Goal: Task Accomplishment & Management: Manage account settings

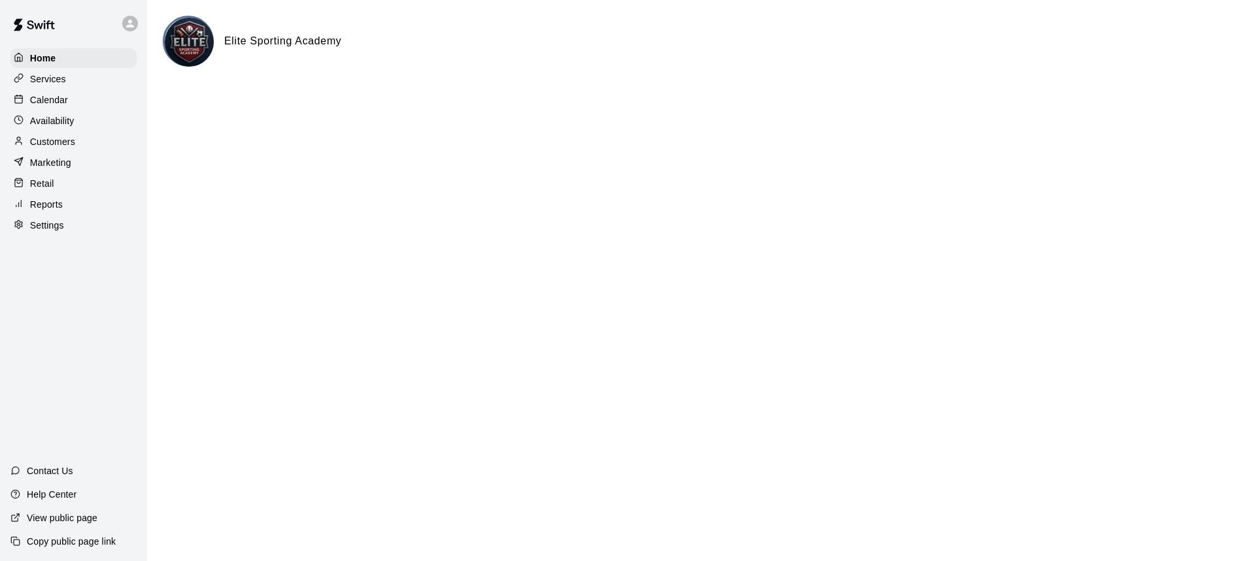
click at [45, 76] on p "Services" at bounding box center [48, 79] width 36 height 13
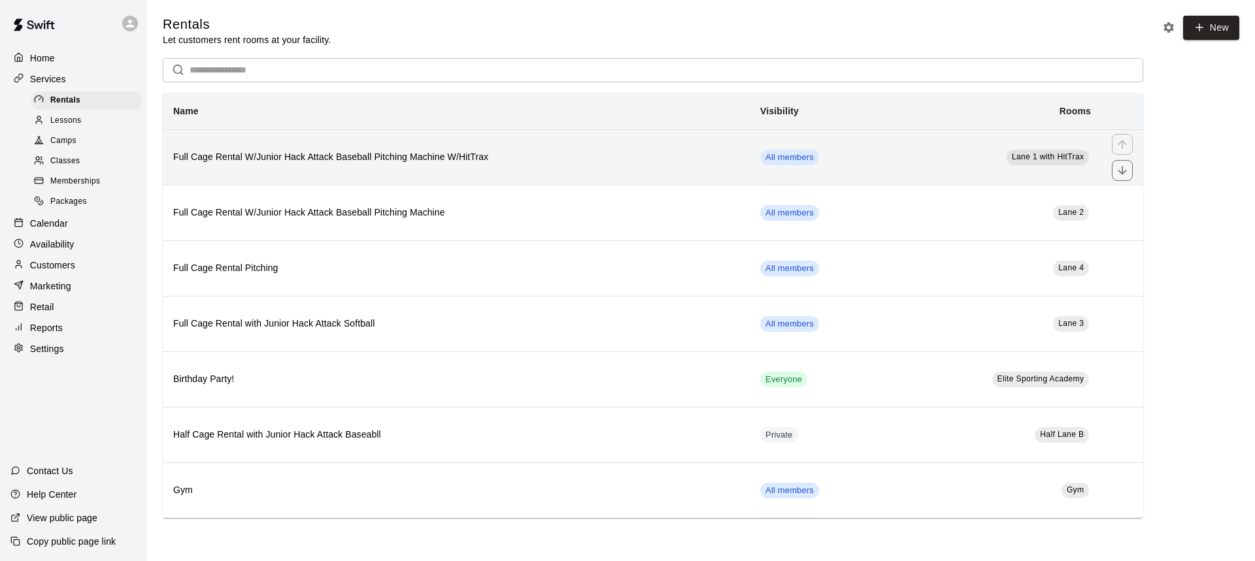
click at [384, 162] on h6 "Full Cage Rental W/Junior Hack Attack Baseball Pitching Machine W/HitTrax" at bounding box center [456, 157] width 566 height 14
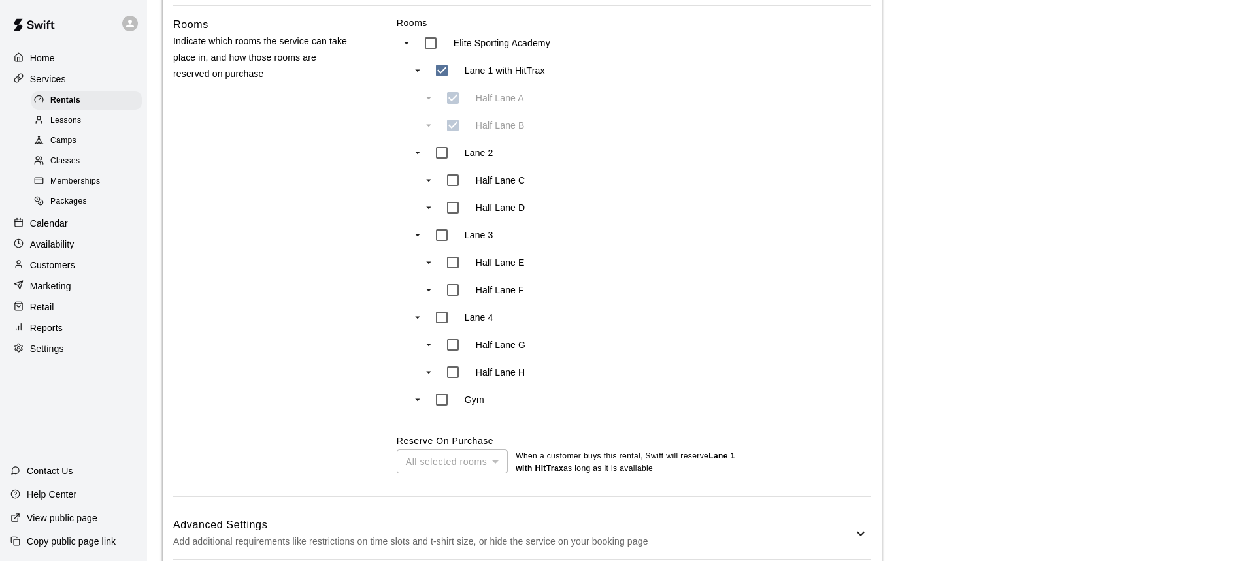
scroll to position [787, 0]
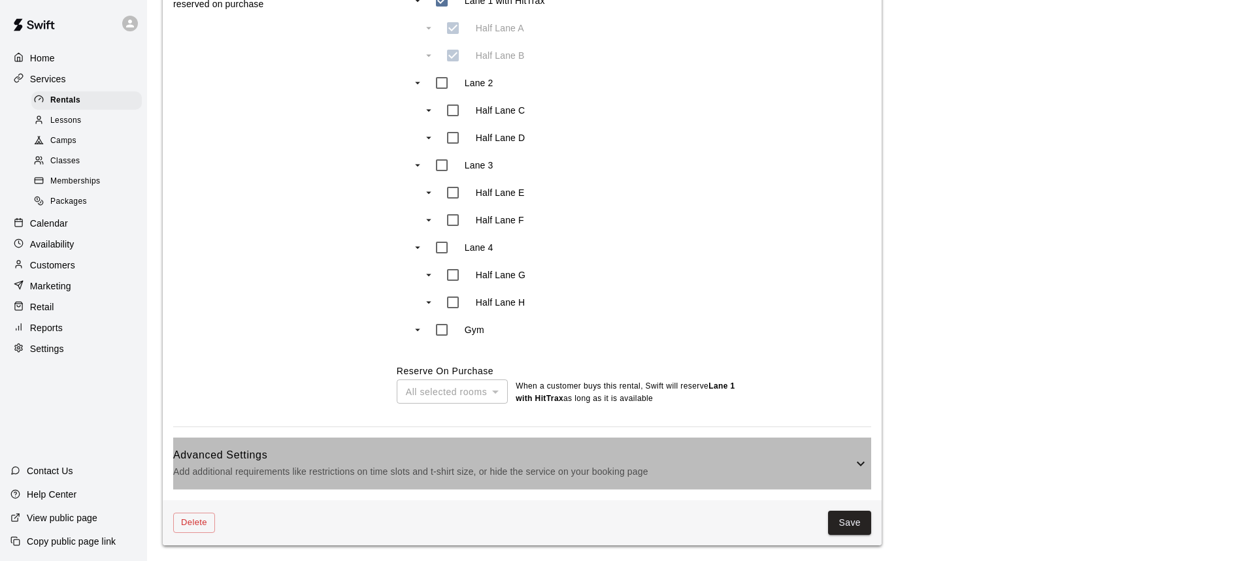
click at [802, 455] on h6 "Advanced Settings" at bounding box center [513, 455] width 680 height 17
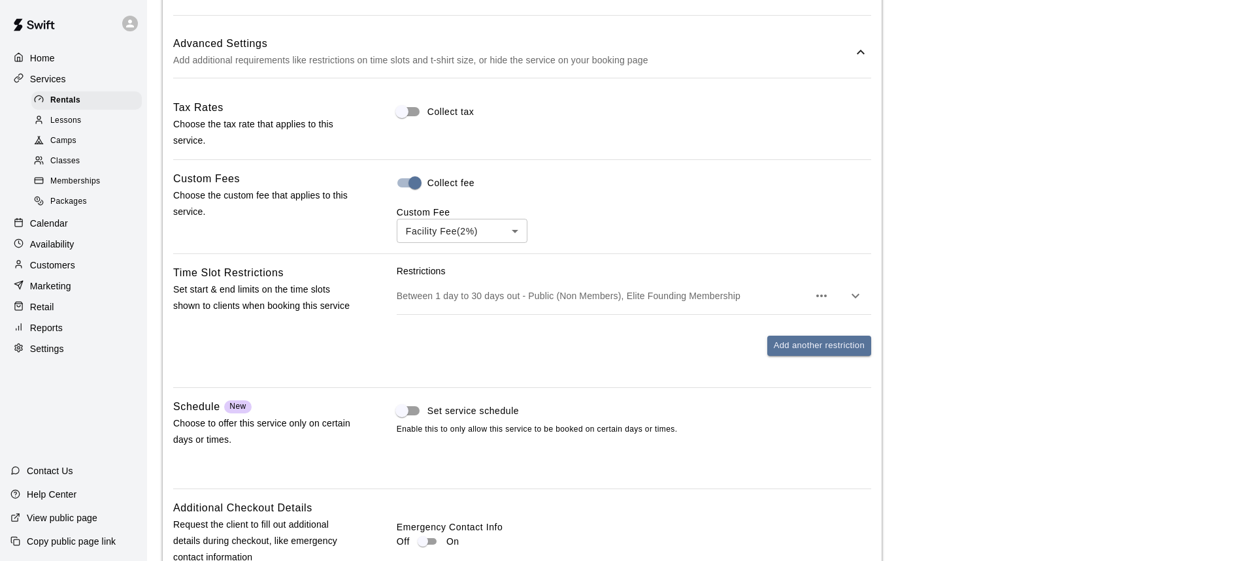
scroll to position [1187, 0]
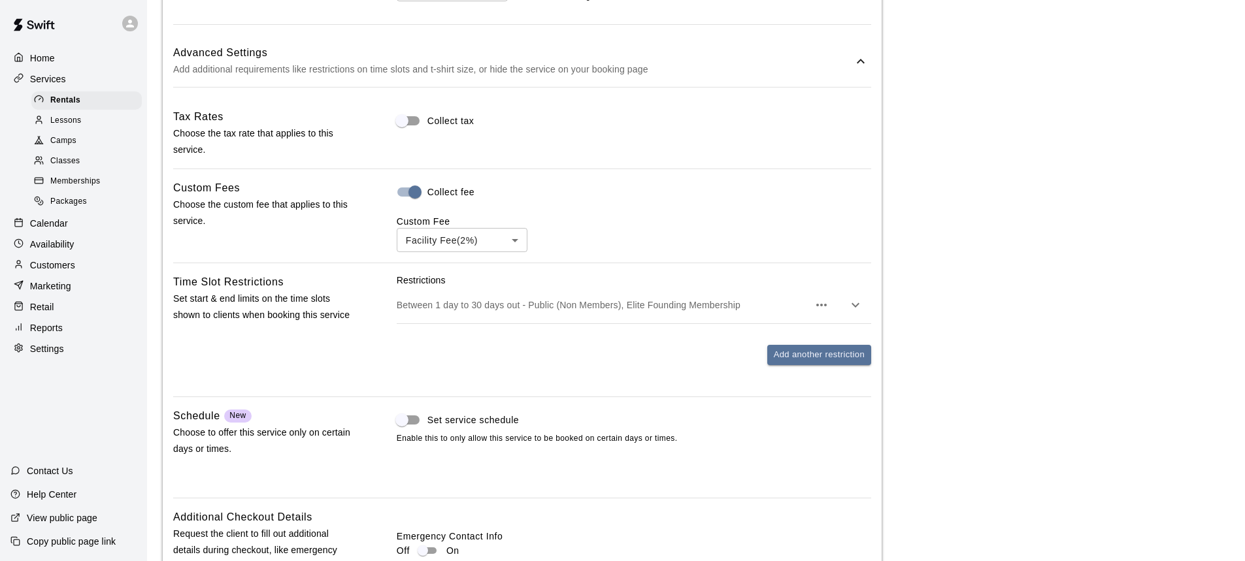
click at [852, 311] on icon "button" at bounding box center [855, 305] width 16 height 16
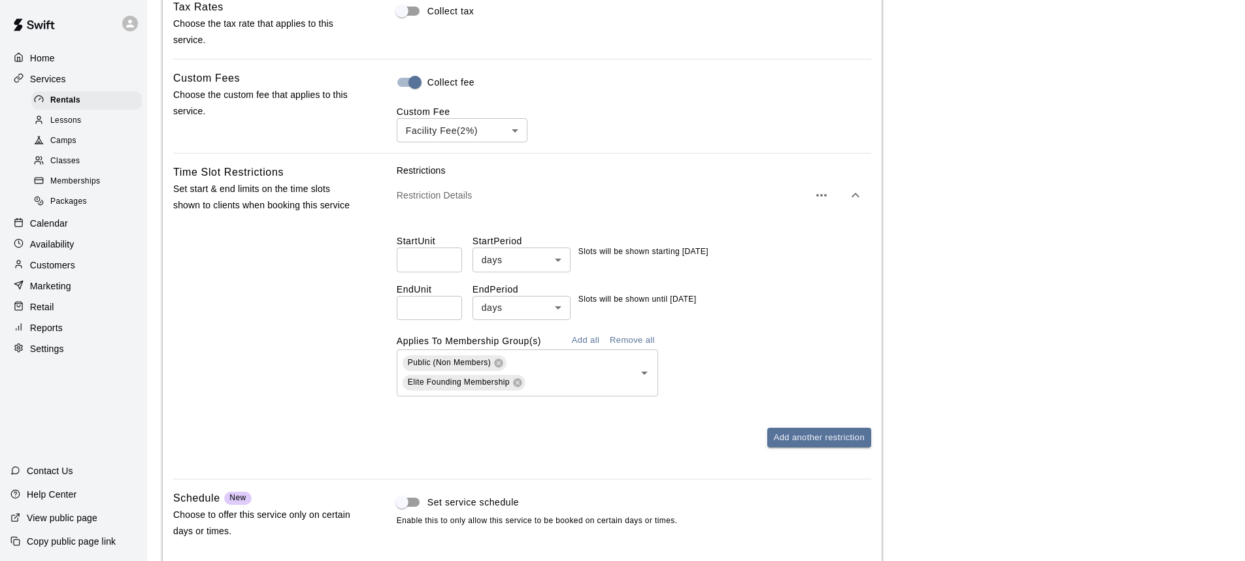
scroll to position [1317, 0]
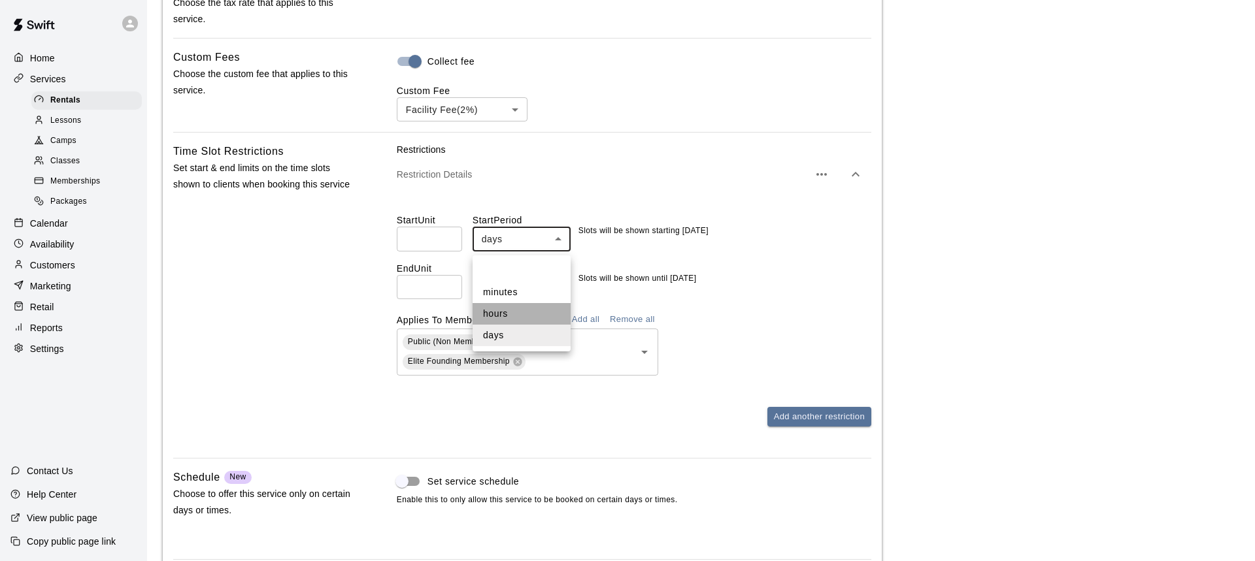
click at [534, 312] on li "hours" at bounding box center [521, 314] width 98 height 22
type input "*****"
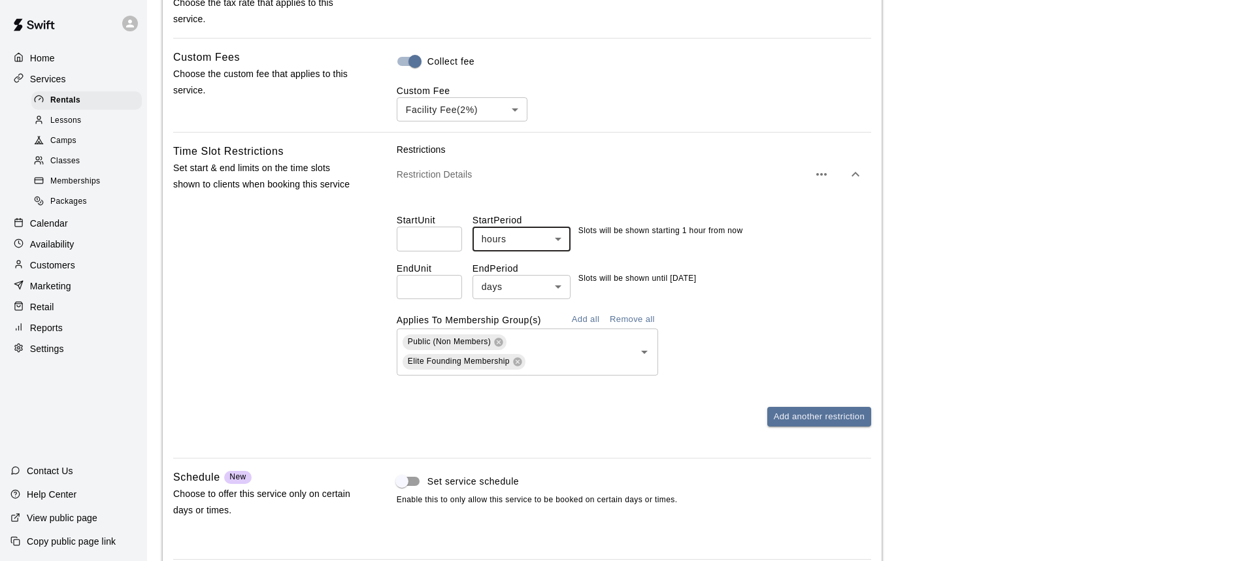
click at [423, 246] on input "*" at bounding box center [429, 239] width 65 height 24
type input "**"
click at [428, 289] on input "**" at bounding box center [429, 287] width 65 height 24
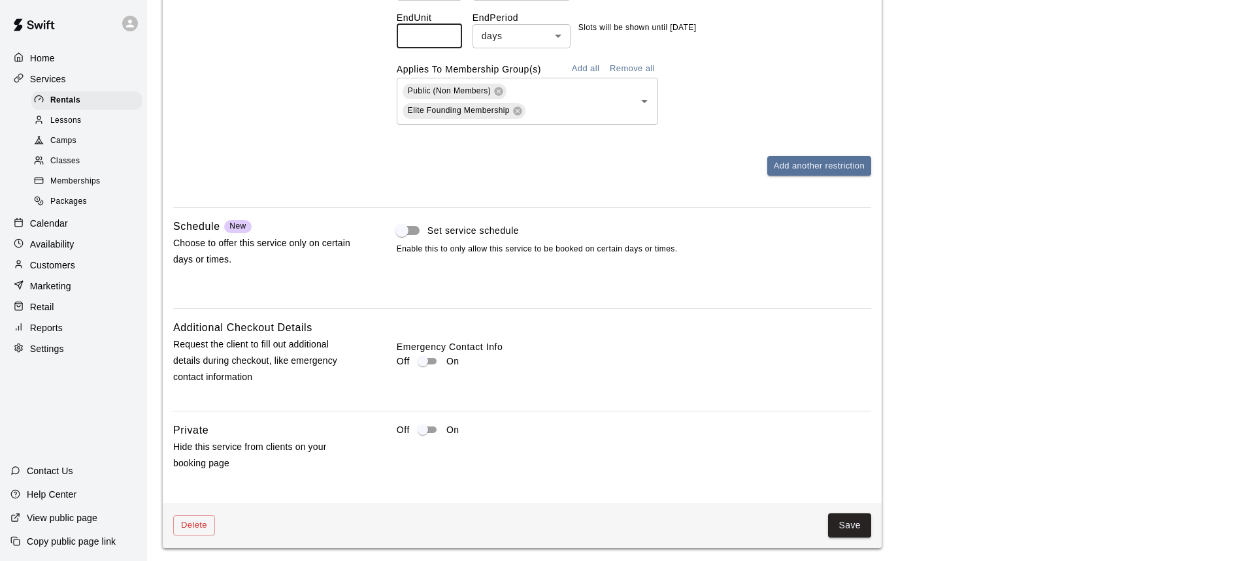
scroll to position [1575, 0]
click at [853, 528] on button "Save" at bounding box center [849, 523] width 43 height 24
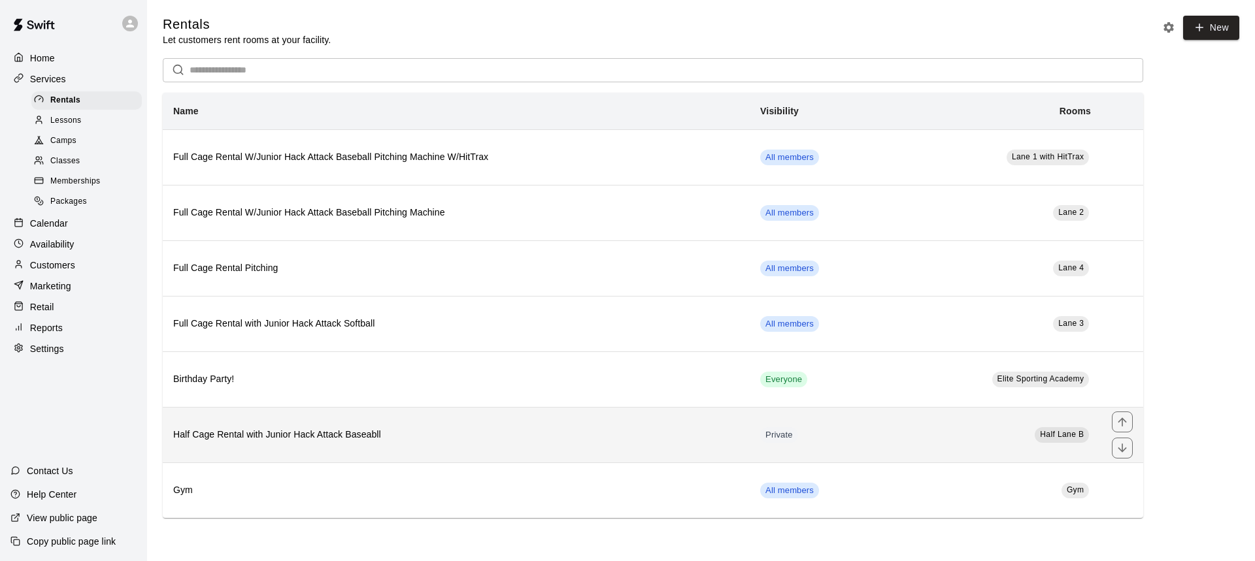
click at [509, 435] on h6 "Half Cage Rental with Junior Hack Attack Baseabll" at bounding box center [456, 435] width 566 height 14
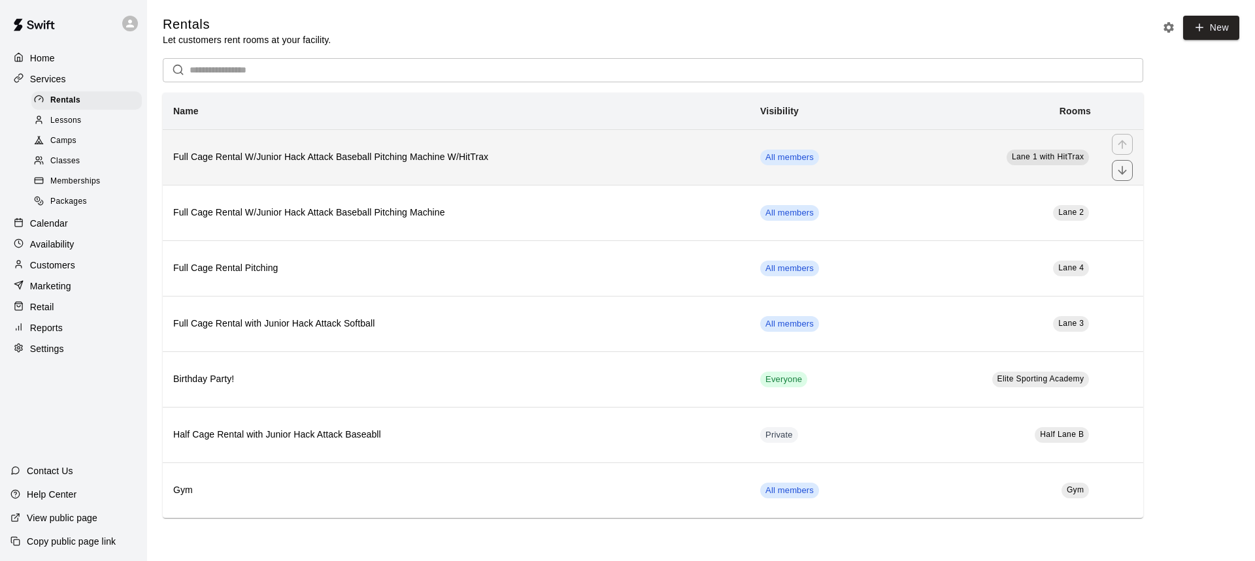
click at [438, 163] on h6 "Full Cage Rental W/Junior Hack Attack Baseball Pitching Machine W/HitTrax" at bounding box center [456, 157] width 566 height 14
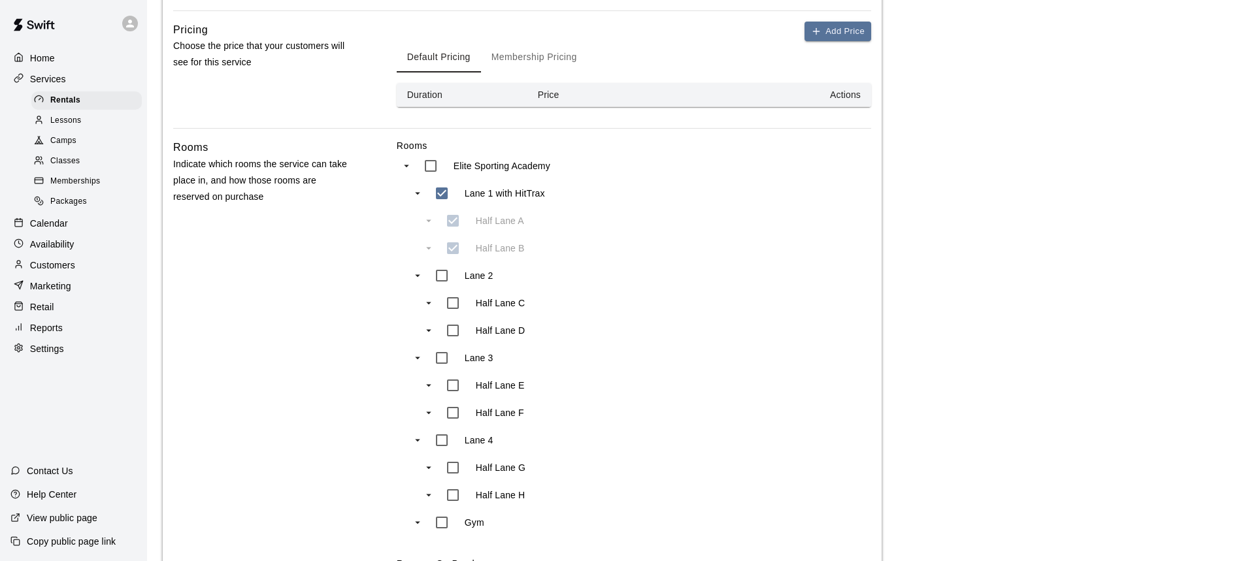
scroll to position [591, 0]
click at [59, 103] on span "Rentals" at bounding box center [65, 100] width 30 height 13
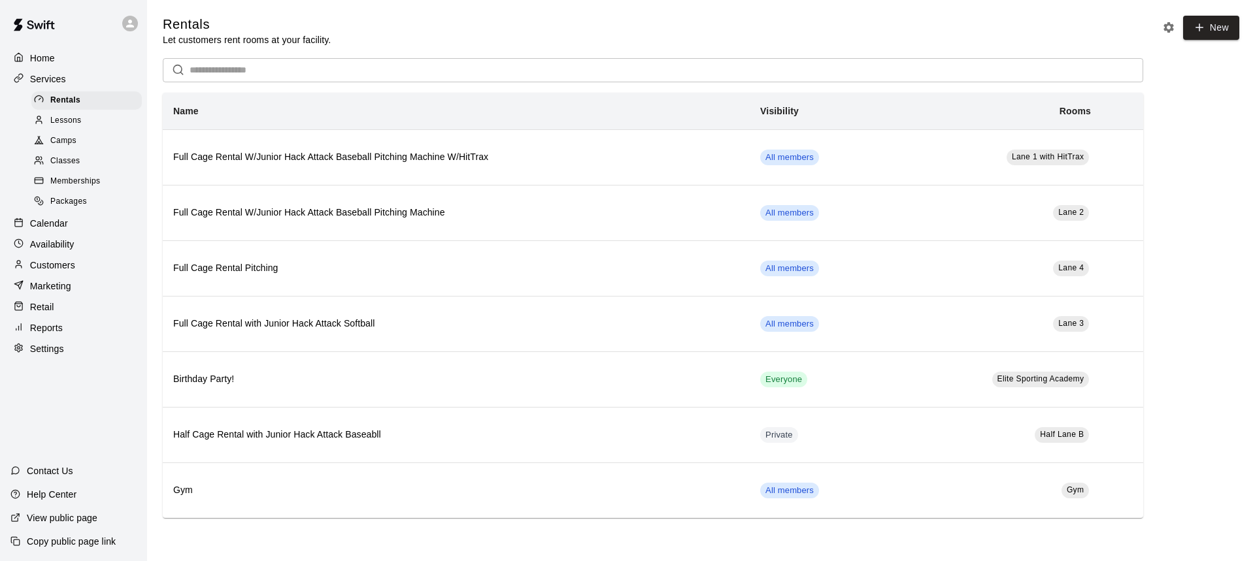
click at [41, 355] on p "Settings" at bounding box center [47, 348] width 34 height 13
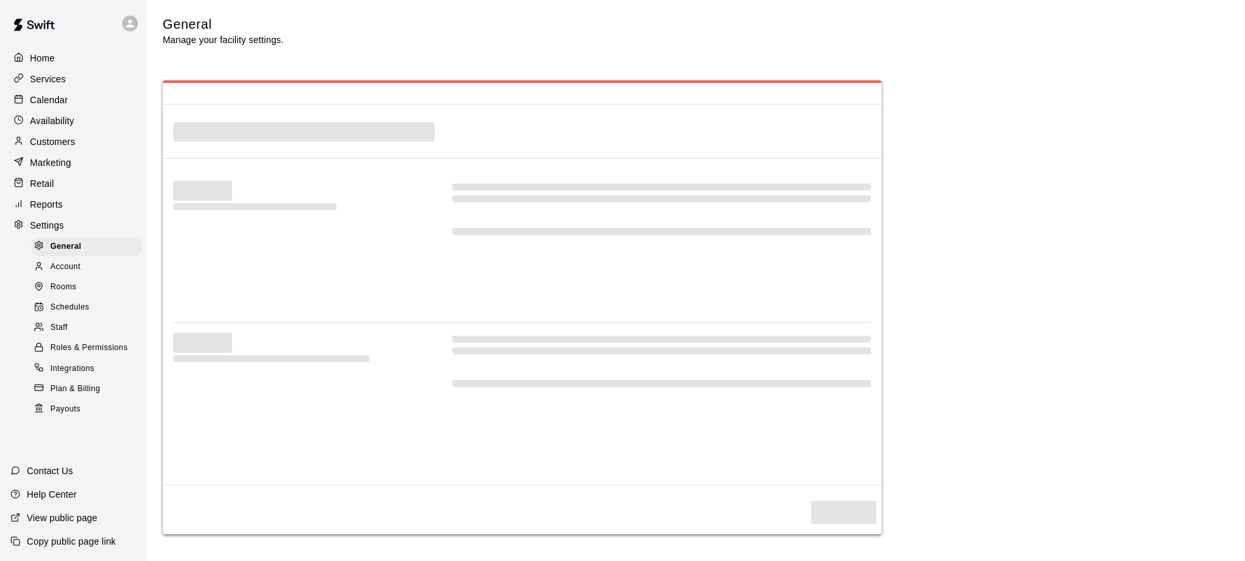
select select "**"
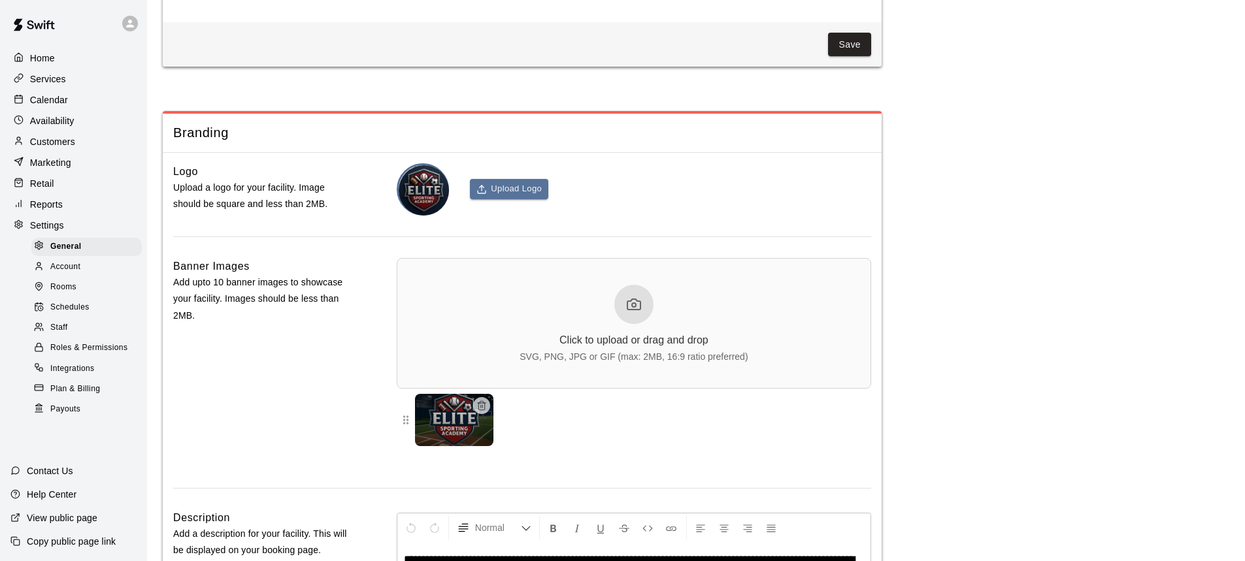
scroll to position [2945, 0]
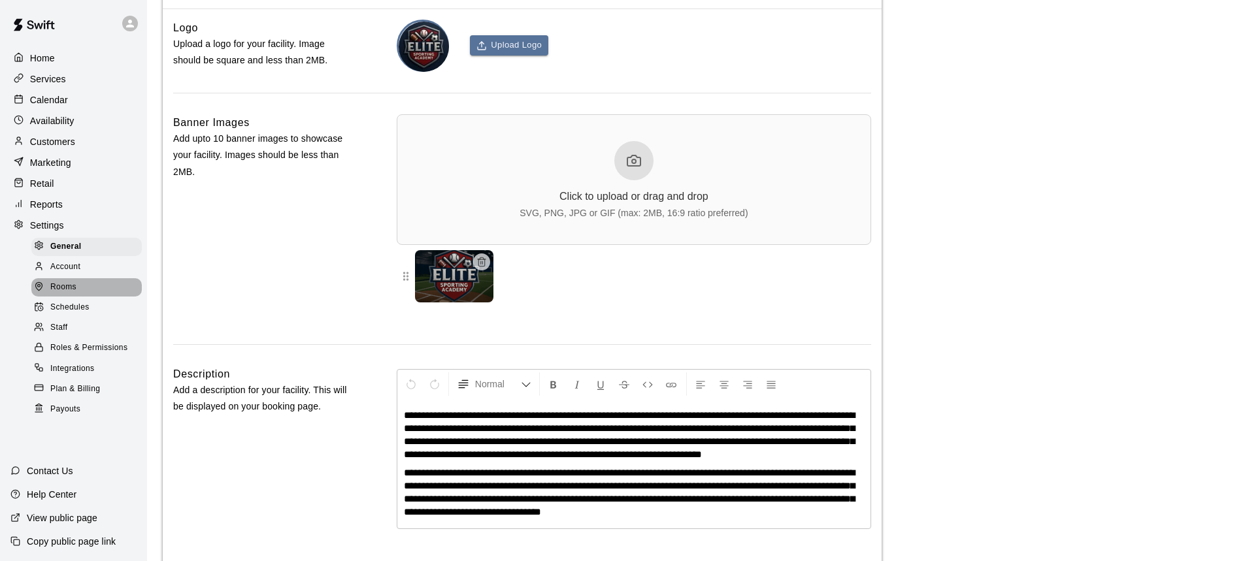
click at [79, 294] on div "Rooms" at bounding box center [86, 287] width 110 height 18
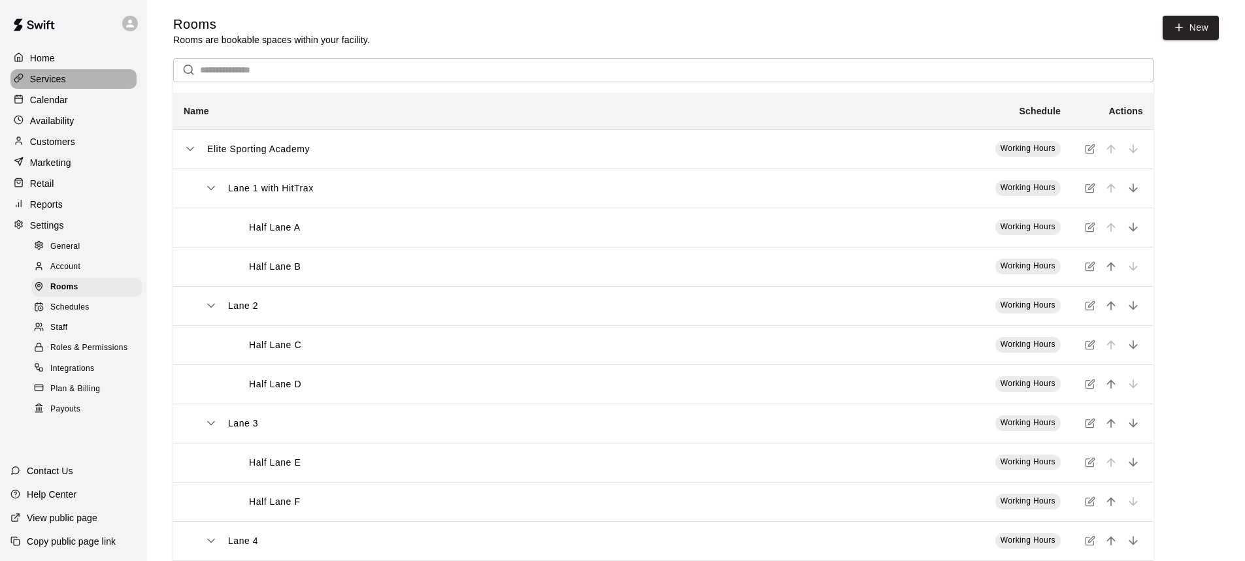
click at [56, 81] on p "Services" at bounding box center [48, 79] width 36 height 13
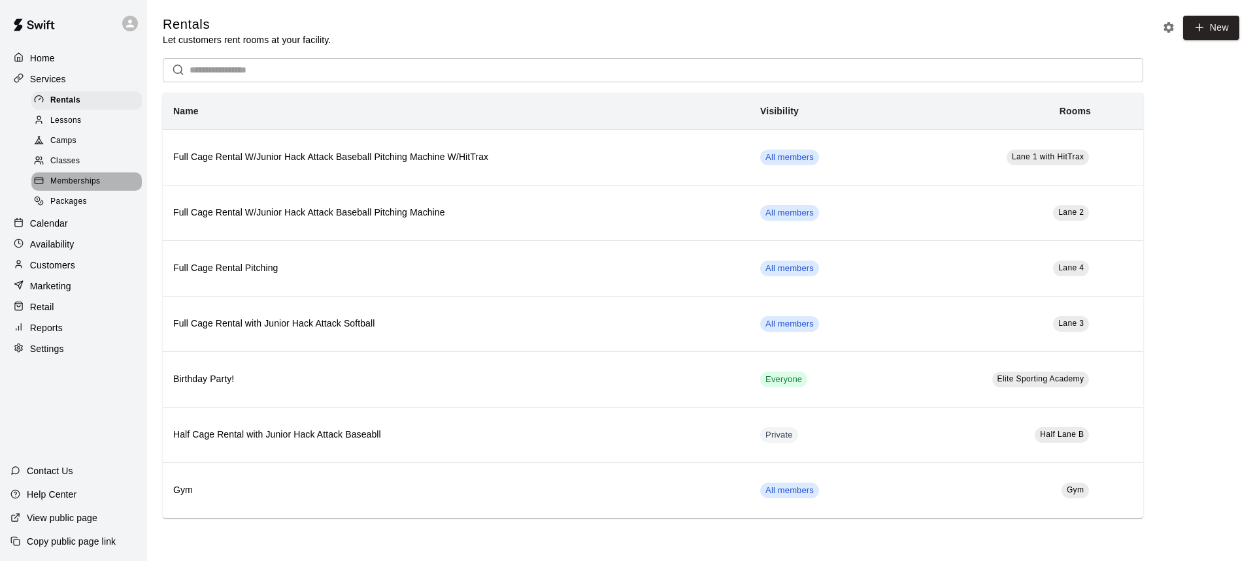
click at [75, 184] on span "Memberships" at bounding box center [75, 181] width 50 height 13
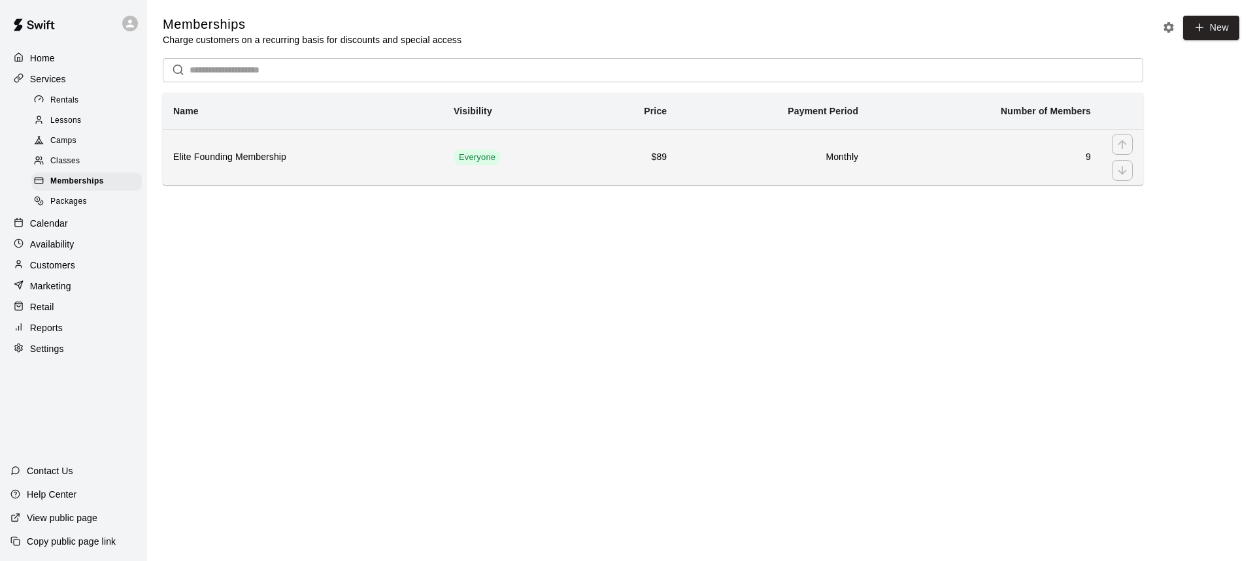
click at [263, 165] on h6 "Elite Founding Membership" at bounding box center [302, 157] width 259 height 14
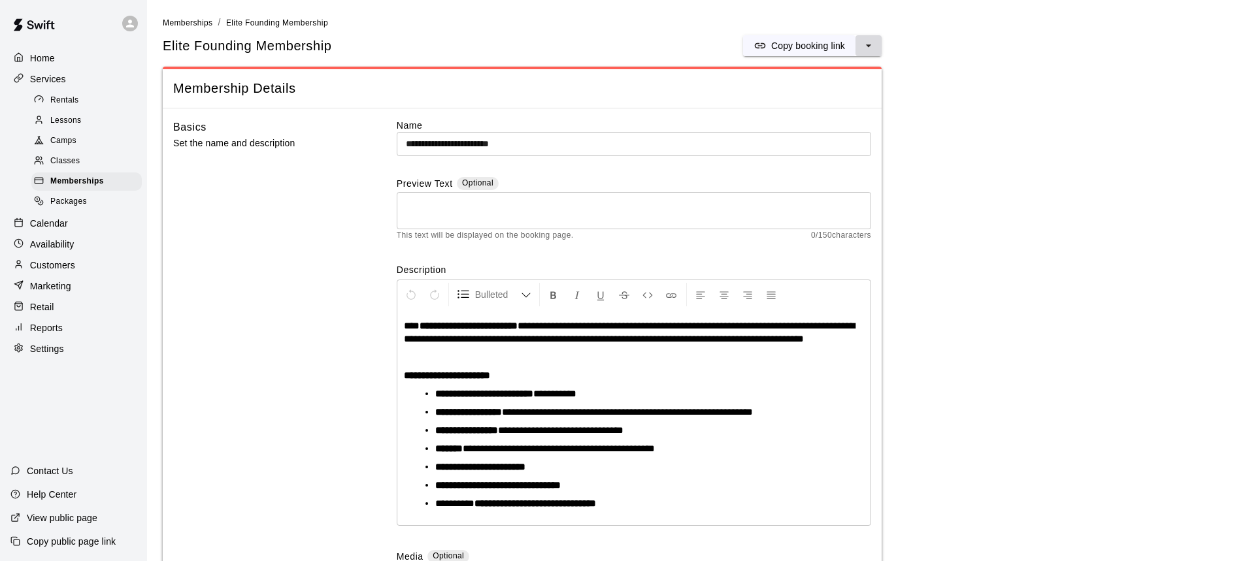
click at [866, 46] on icon "select merge strategy" at bounding box center [868, 45] width 13 height 13
click at [821, 95] on h6 "Duplicate membership" at bounding box center [821, 95] width 92 height 14
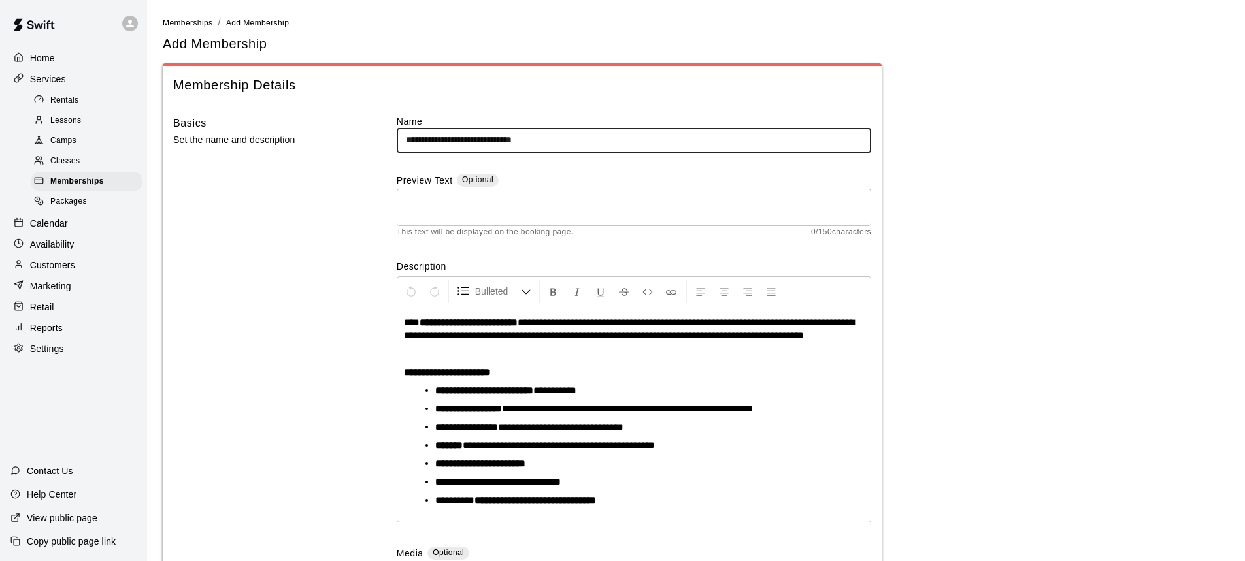
click at [568, 142] on input "**********" at bounding box center [634, 140] width 474 height 24
click at [399, 140] on input "**********" at bounding box center [634, 140] width 474 height 24
click at [531, 133] on input "**********" at bounding box center [634, 140] width 474 height 24
type input "**********"
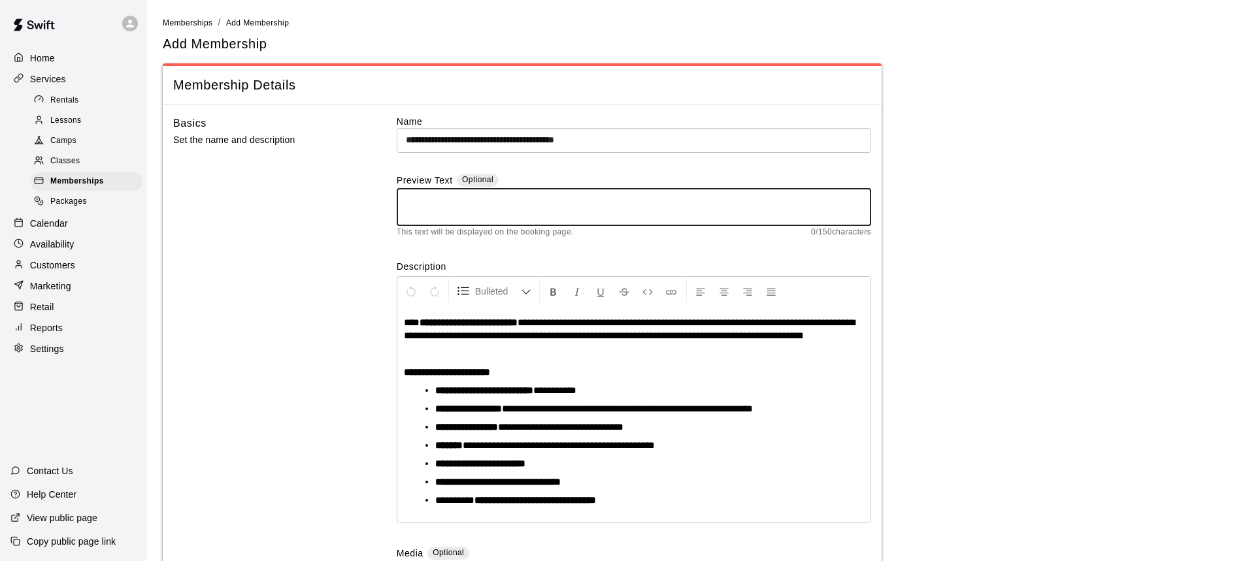
click at [427, 201] on textarea at bounding box center [634, 207] width 456 height 26
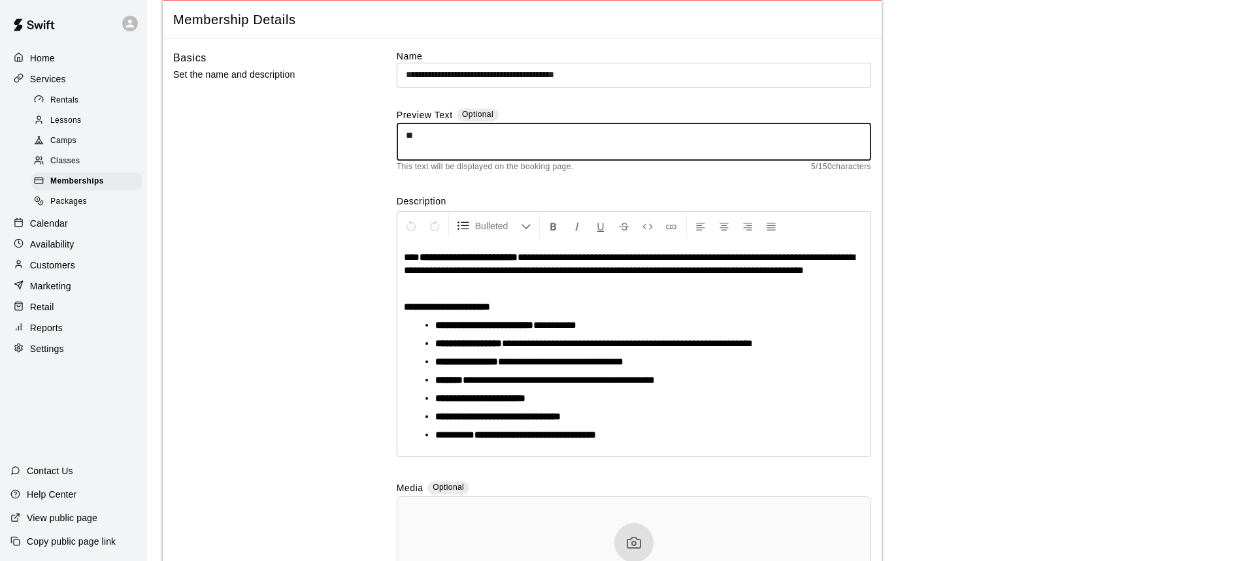
type textarea "*"
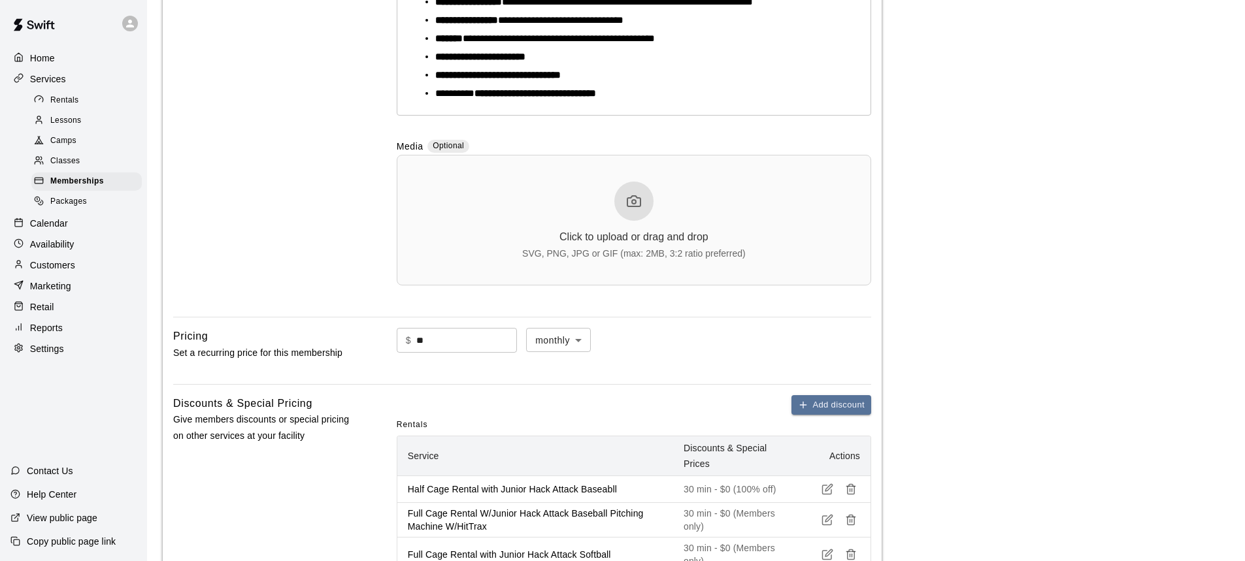
scroll to position [457, 0]
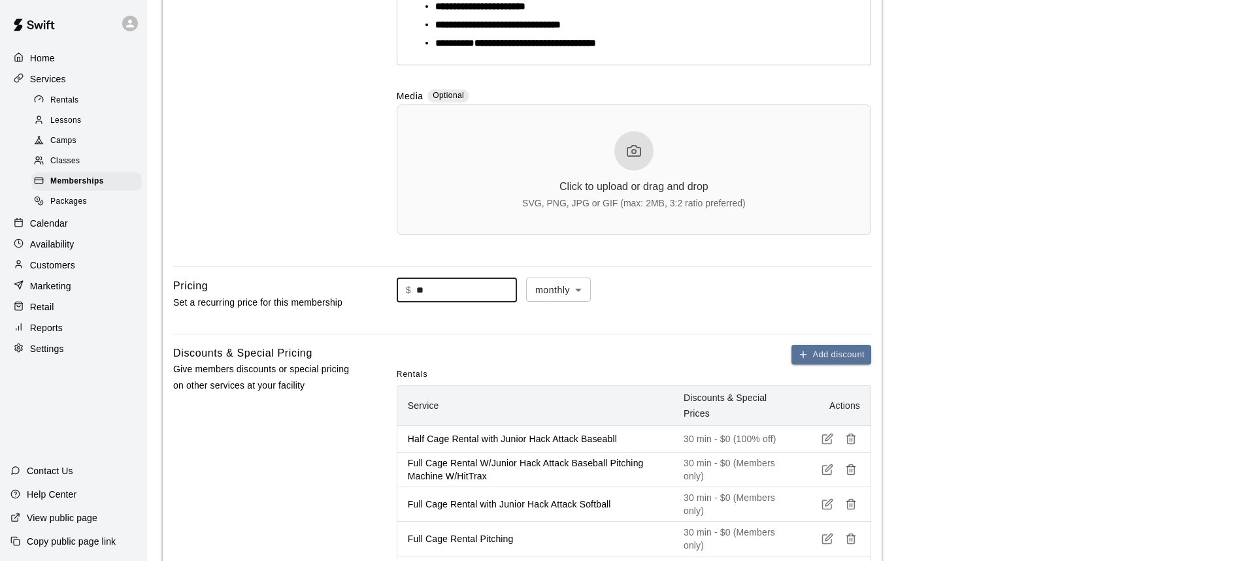
click at [461, 302] on input "**" at bounding box center [466, 290] width 101 height 24
type input "*"
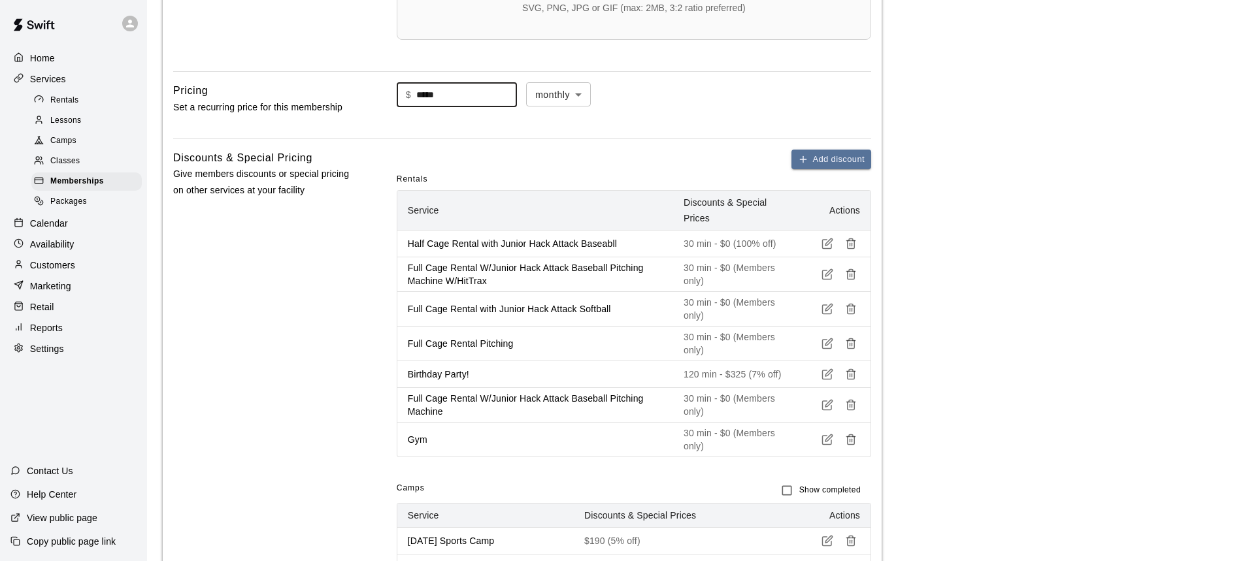
scroll to position [653, 0]
type input "**"
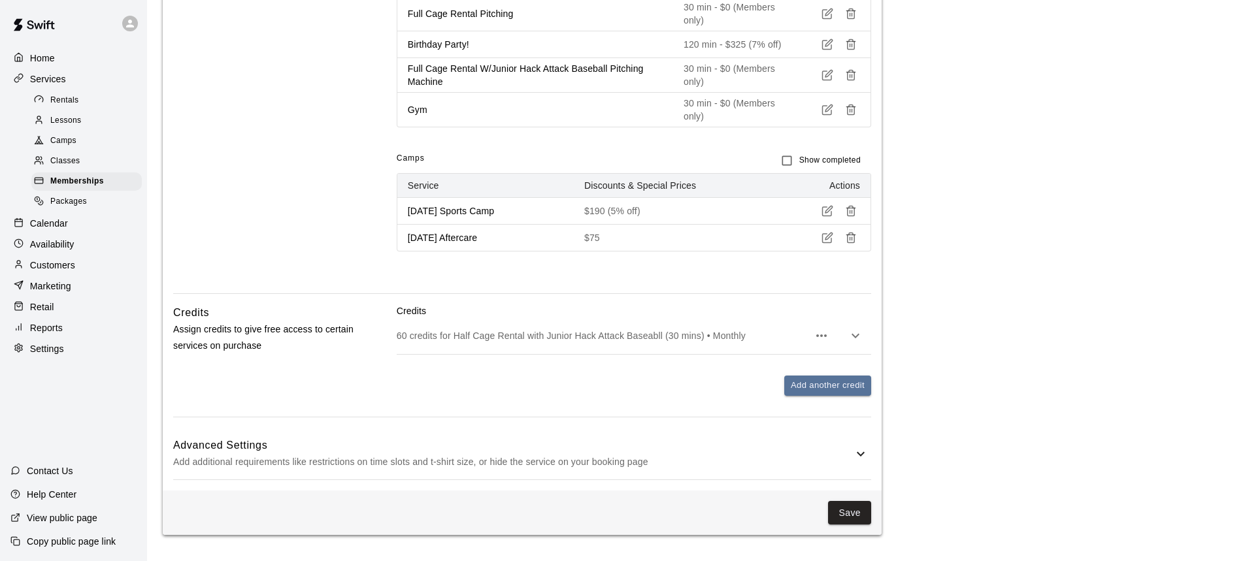
scroll to position [997, 0]
click at [789, 440] on h6 "Advanced Settings" at bounding box center [513, 445] width 680 height 17
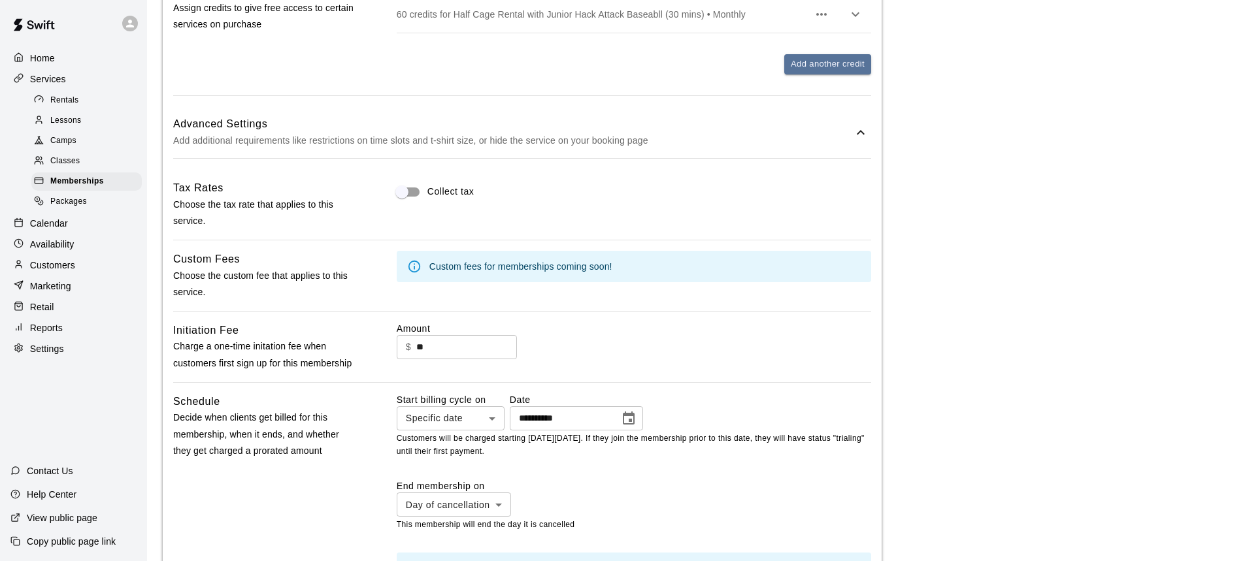
scroll to position [1324, 0]
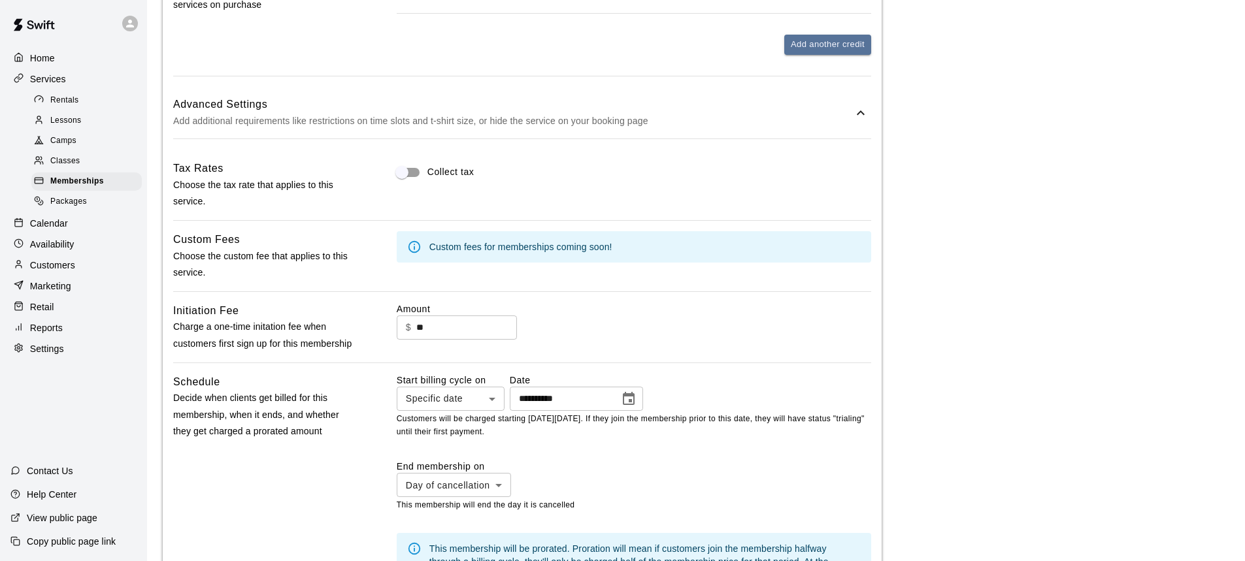
click at [429, 340] on input "**" at bounding box center [466, 328] width 101 height 24
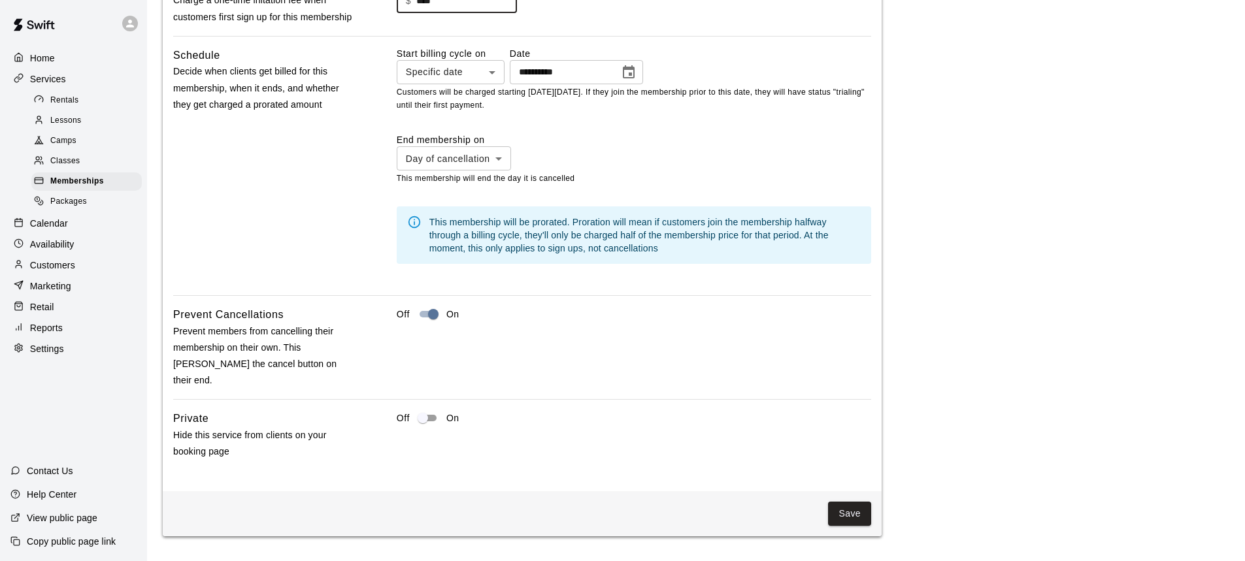
scroll to position [1651, 0]
type input "****"
click at [836, 504] on button "Save" at bounding box center [849, 513] width 43 height 24
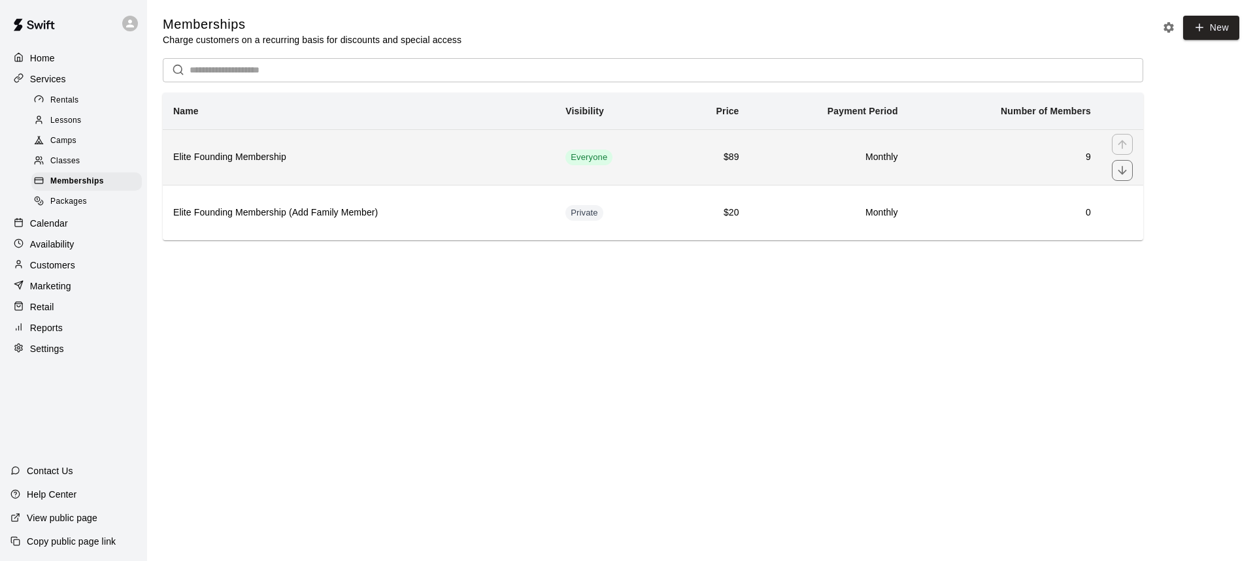
click at [392, 168] on th "Elite Founding Membership" at bounding box center [359, 157] width 392 height 56
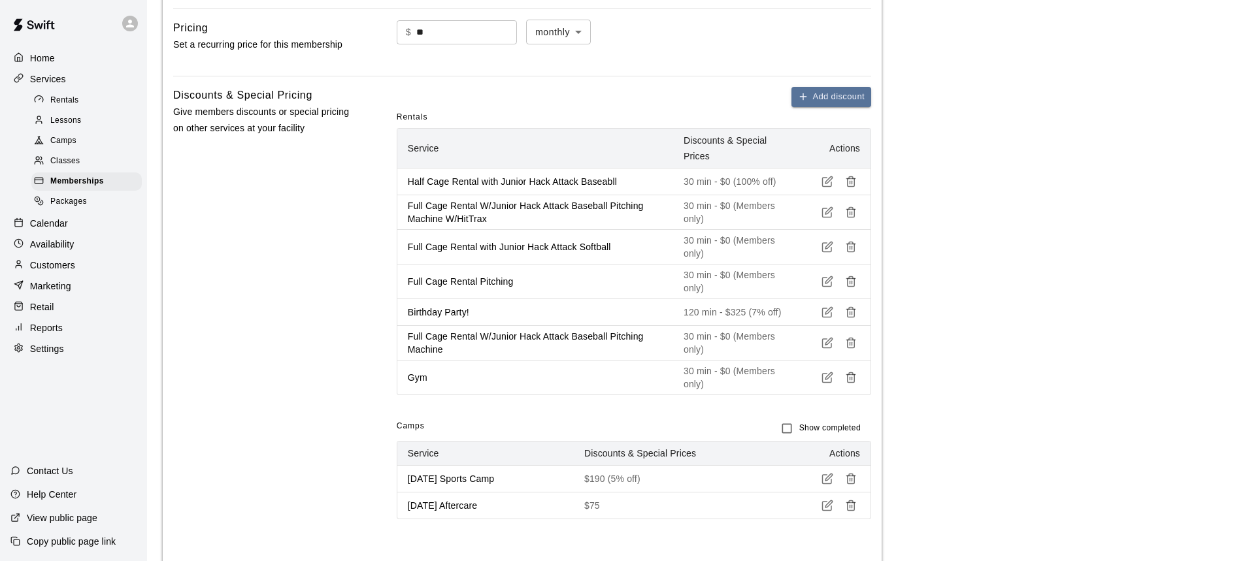
scroll to position [1045, 0]
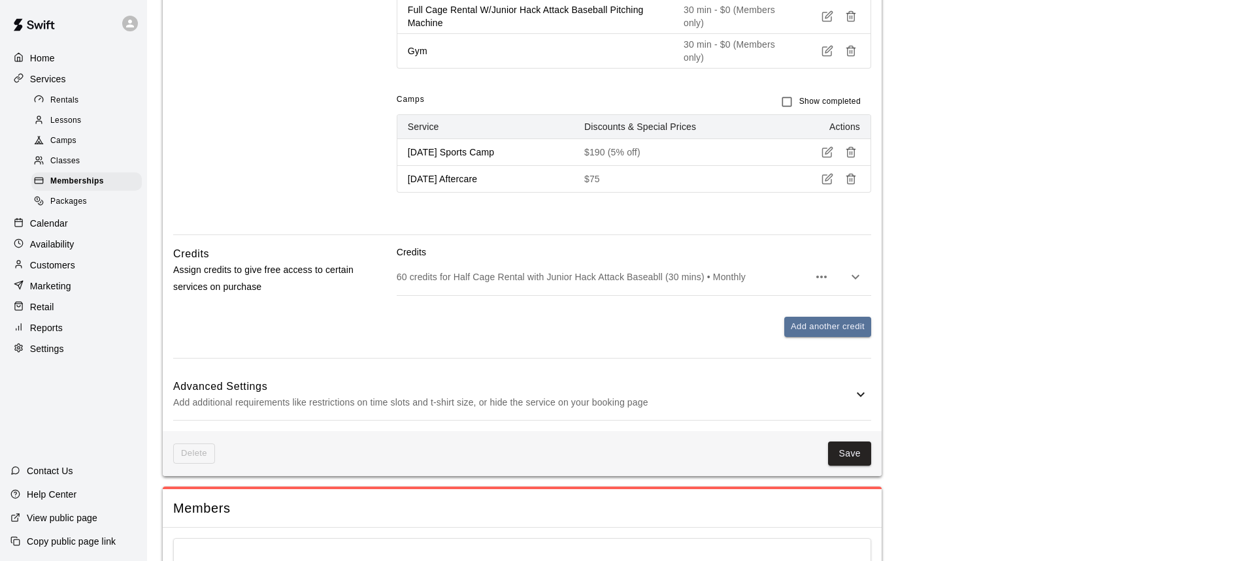
click at [717, 411] on p "Add additional requirements like restrictions on time slots and t-shirt size, o…" at bounding box center [513, 403] width 680 height 16
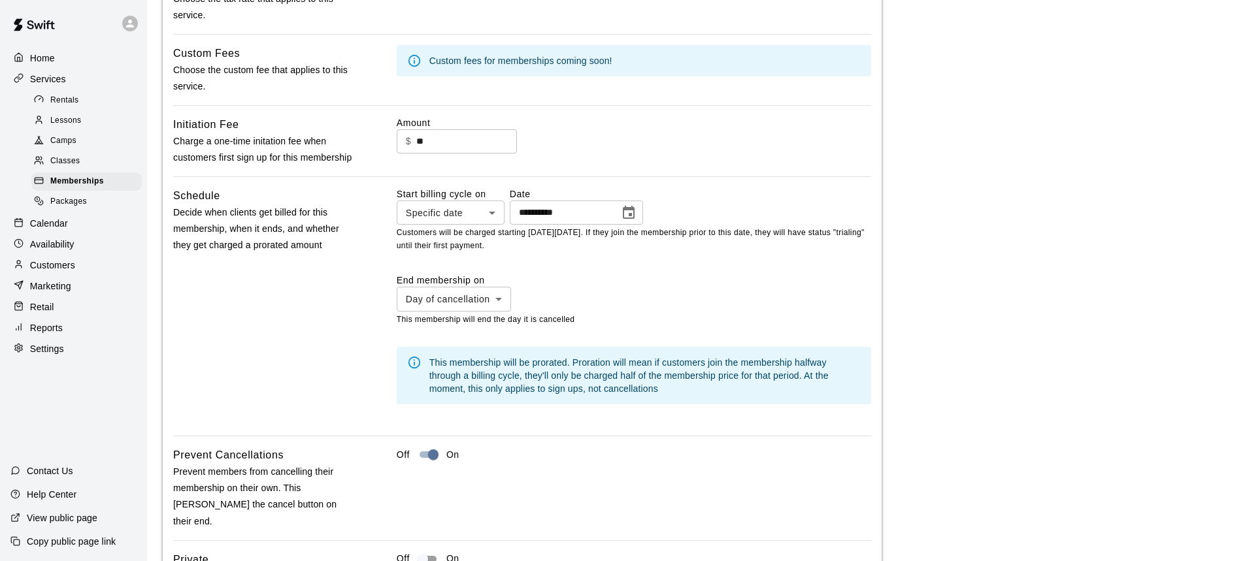
scroll to position [1503, 0]
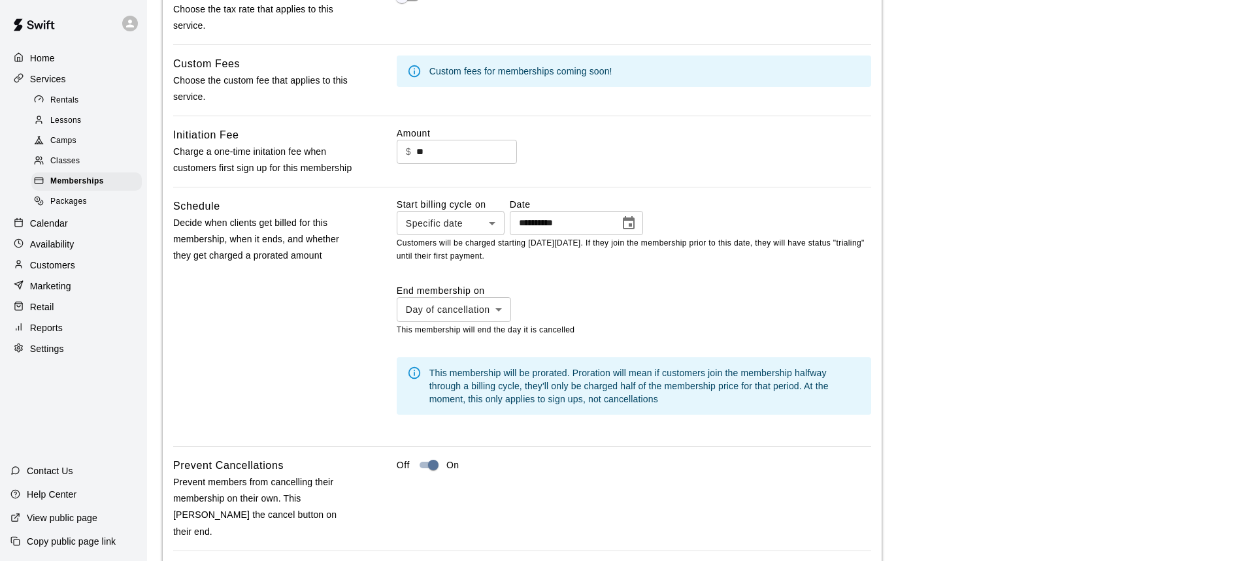
click at [459, 164] on input "**" at bounding box center [466, 152] width 101 height 24
drag, startPoint x: 522, startPoint y: 142, endPoint x: 529, endPoint y: 132, distance: 12.3
click at [525, 137] on div "**********" at bounding box center [522, 297] width 698 height 627
click at [482, 164] on input "**" at bounding box center [466, 152] width 101 height 24
click at [589, 161] on div "$ ** ​" at bounding box center [634, 152] width 474 height 24
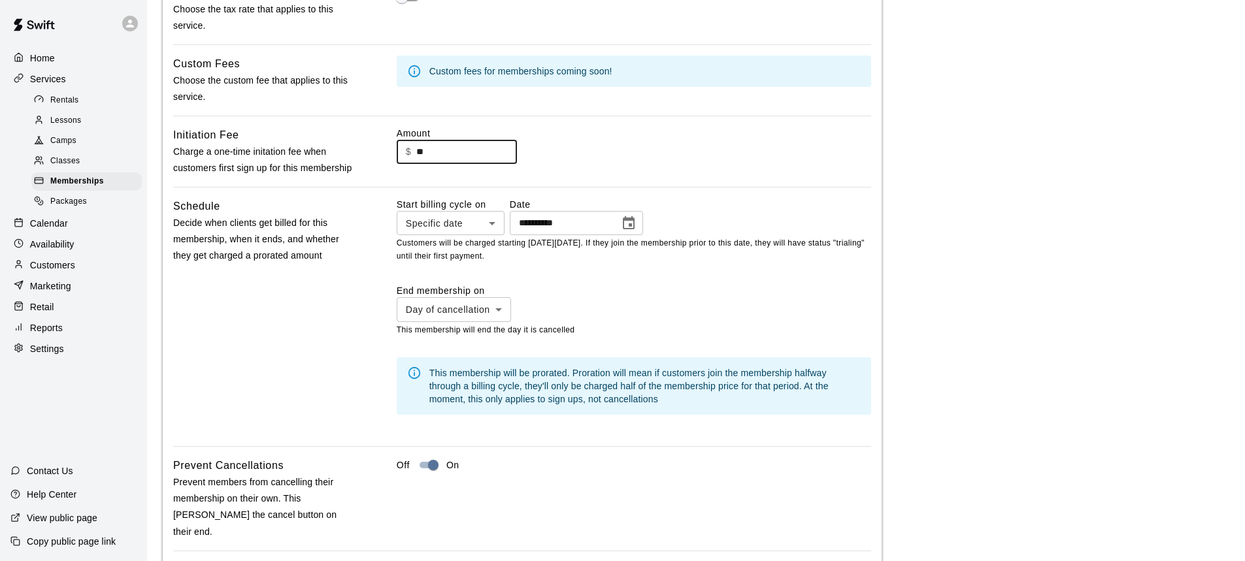
drag, startPoint x: 442, startPoint y: 173, endPoint x: 408, endPoint y: 165, distance: 34.9
click at [408, 164] on div "$ ** ​" at bounding box center [457, 152] width 120 height 24
type input "****"
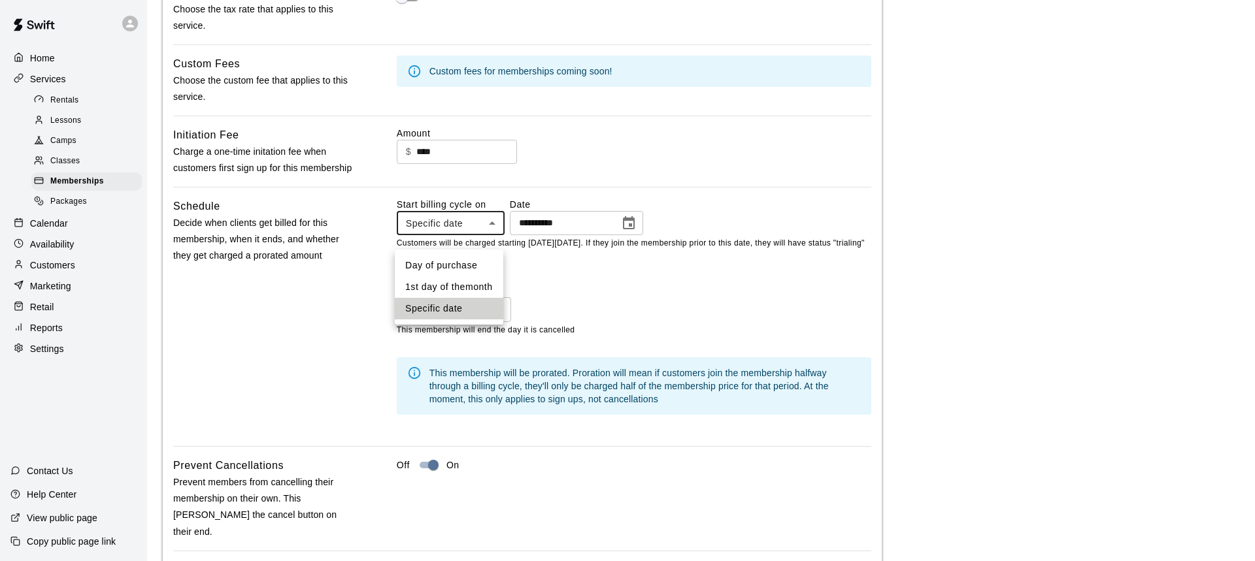
click at [474, 263] on li "Day of purchase" at bounding box center [449, 266] width 108 height 22
type input "**********"
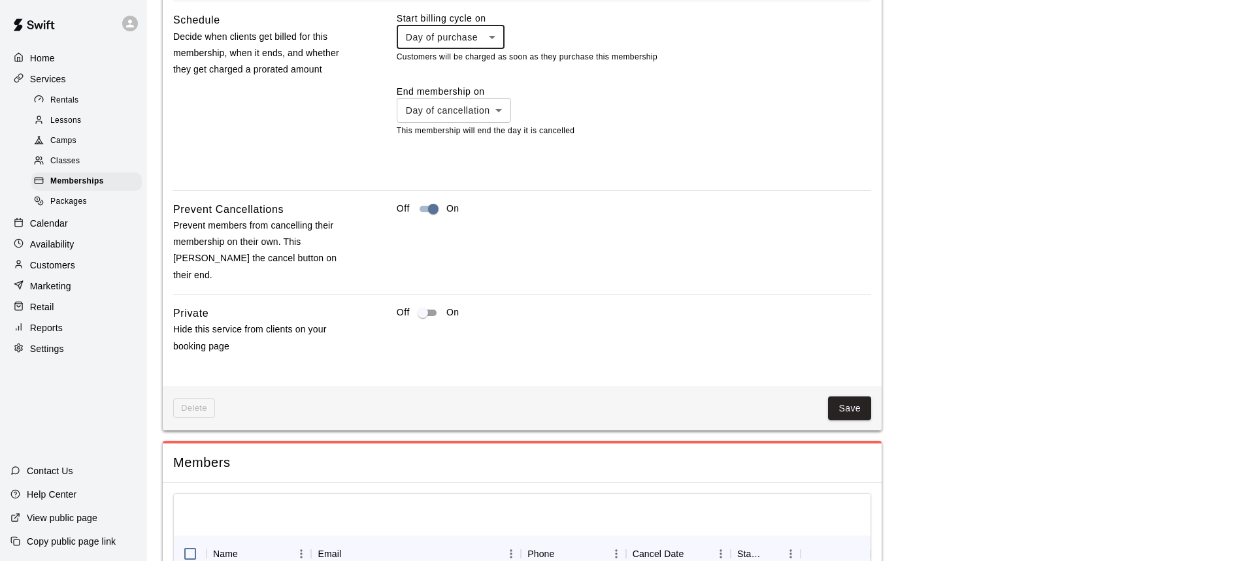
scroll to position [1699, 0]
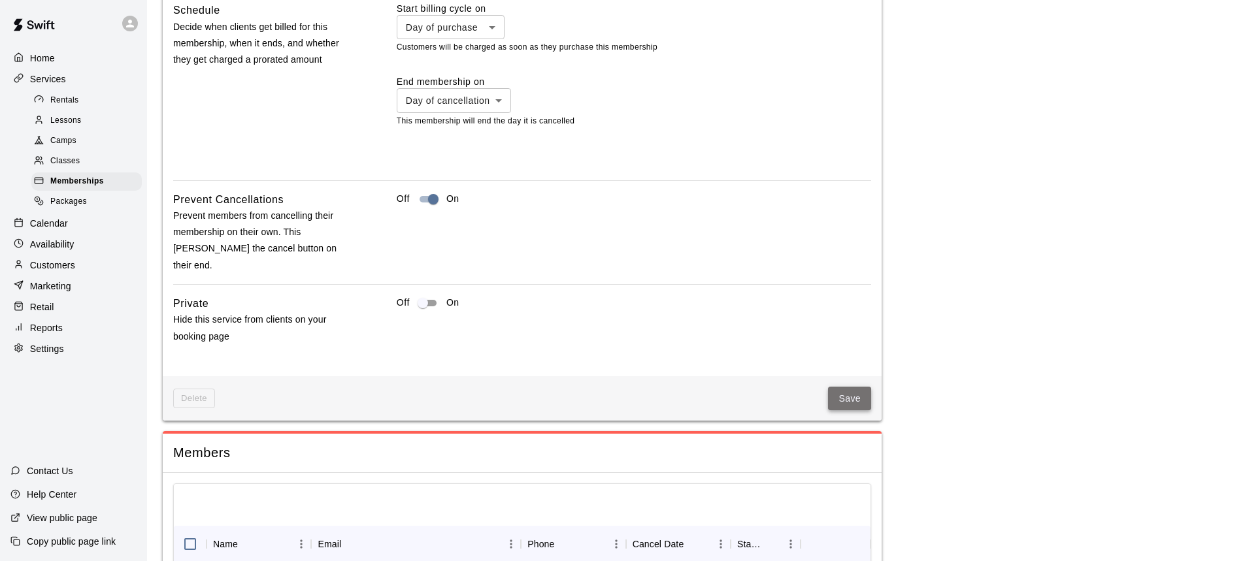
click at [855, 392] on button "Save" at bounding box center [849, 399] width 43 height 24
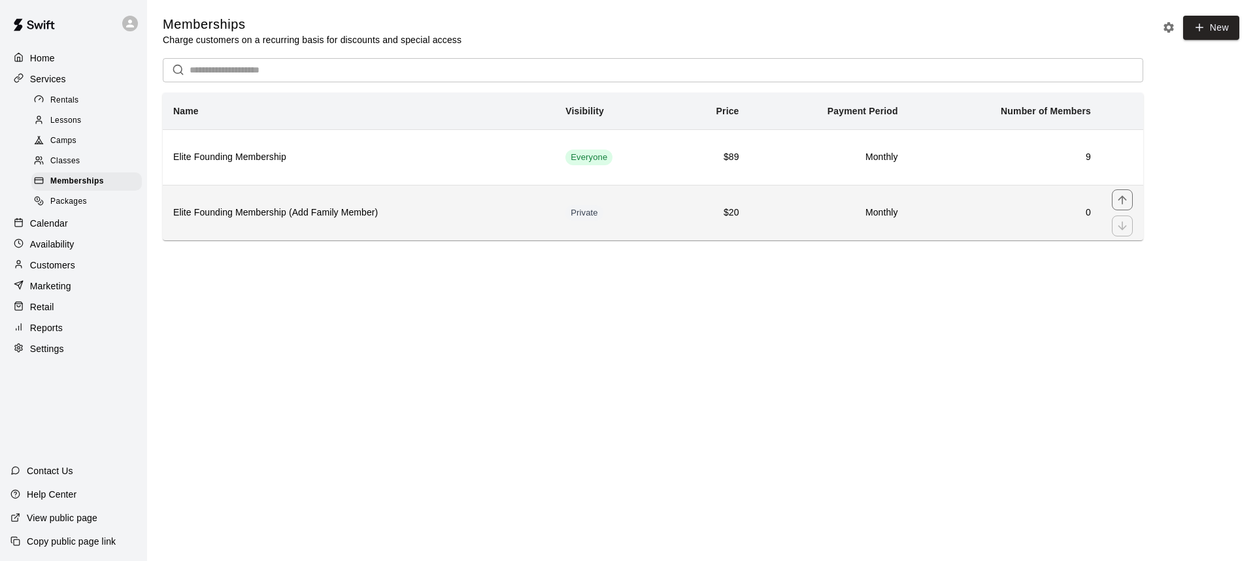
click at [416, 226] on th "Elite Founding Membership (Add Family Member)" at bounding box center [359, 213] width 392 height 56
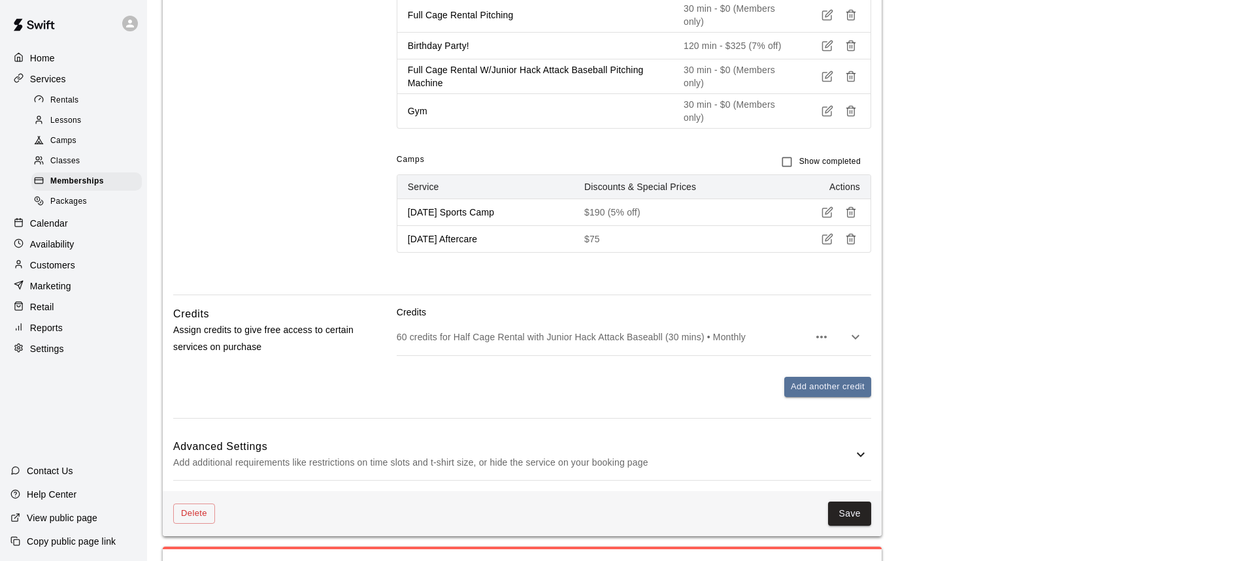
scroll to position [1068, 0]
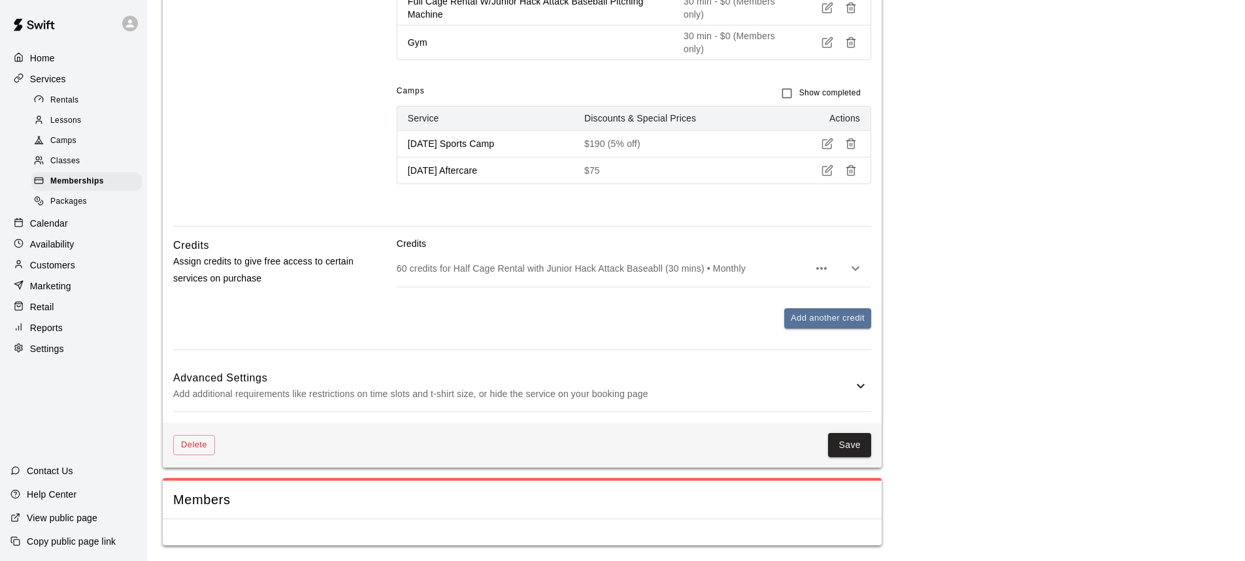
click at [760, 365] on div "Advanced Settings Add additional requirements like restrictions on time slots a…" at bounding box center [522, 387] width 698 height 52
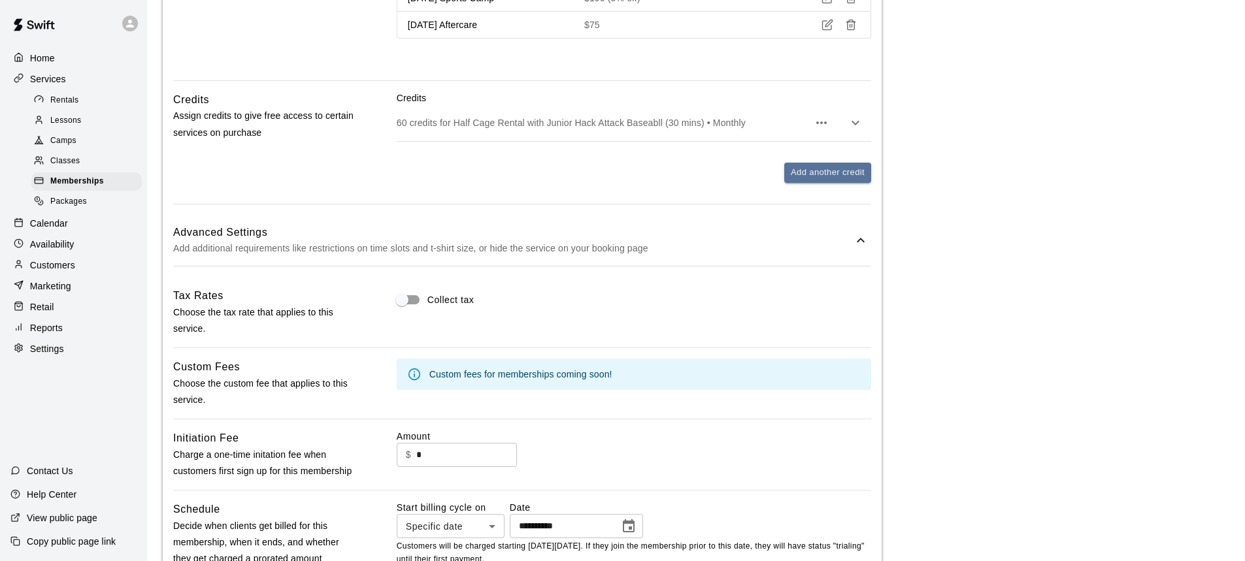
scroll to position [1591, 0]
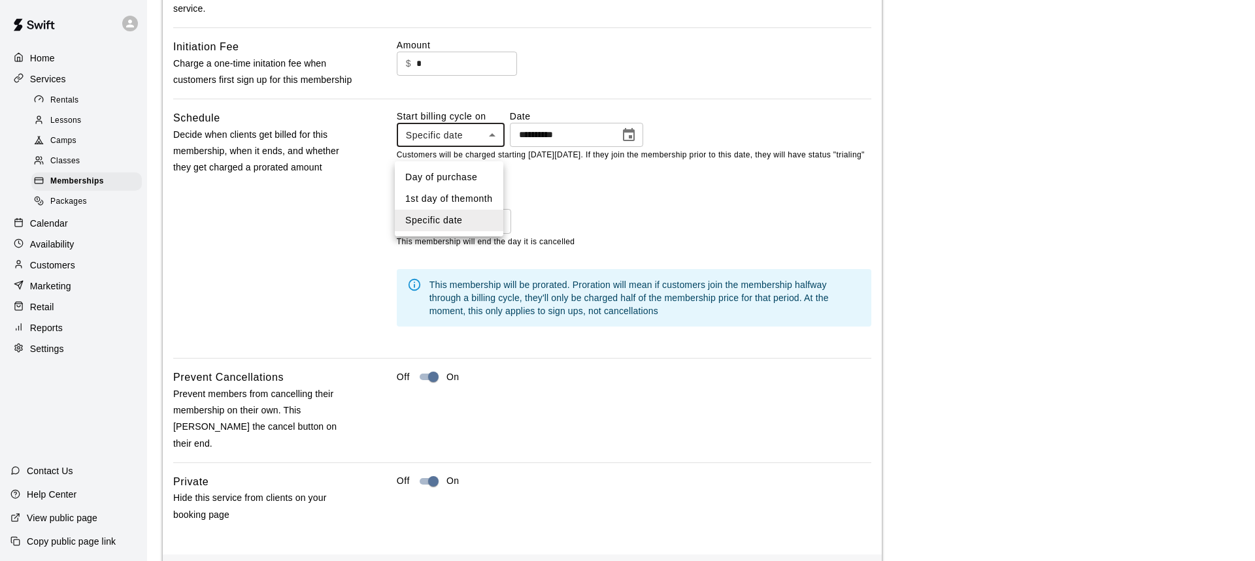
click at [467, 175] on li "Day of purchase" at bounding box center [449, 178] width 108 height 22
type input "**********"
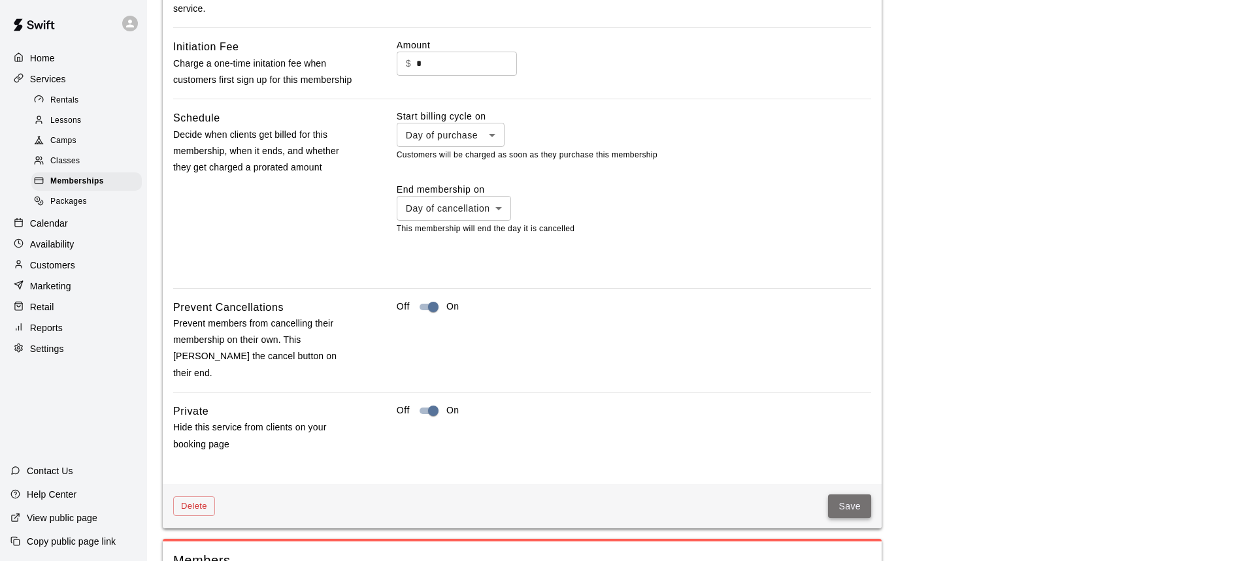
click at [841, 507] on button "Save" at bounding box center [849, 507] width 43 height 24
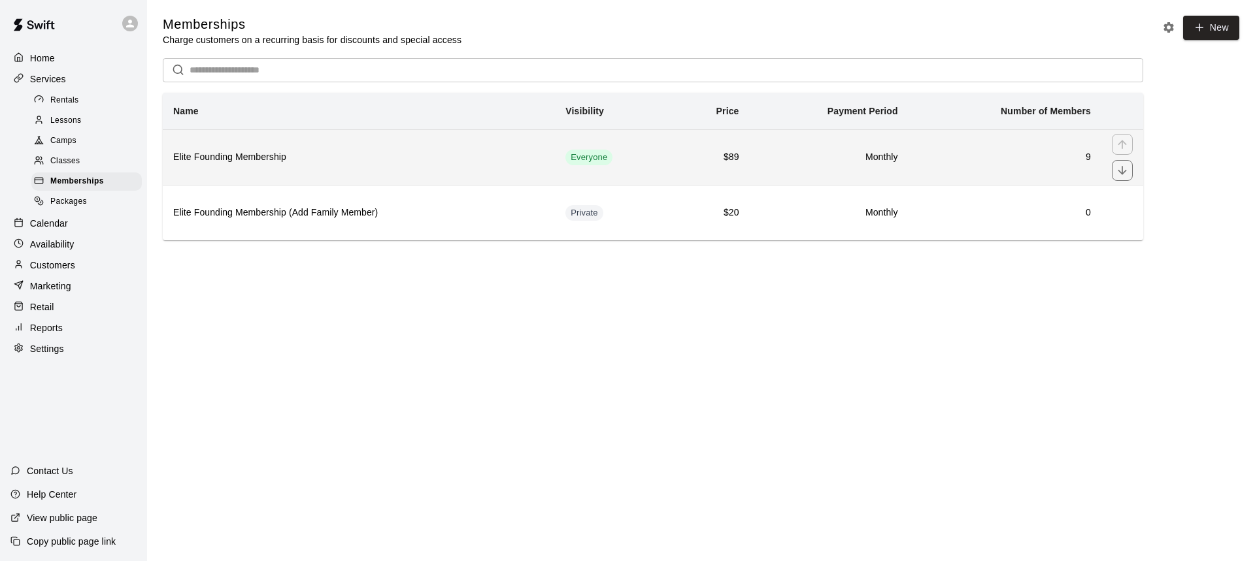
click at [386, 156] on h6 "Elite Founding Membership" at bounding box center [358, 157] width 371 height 14
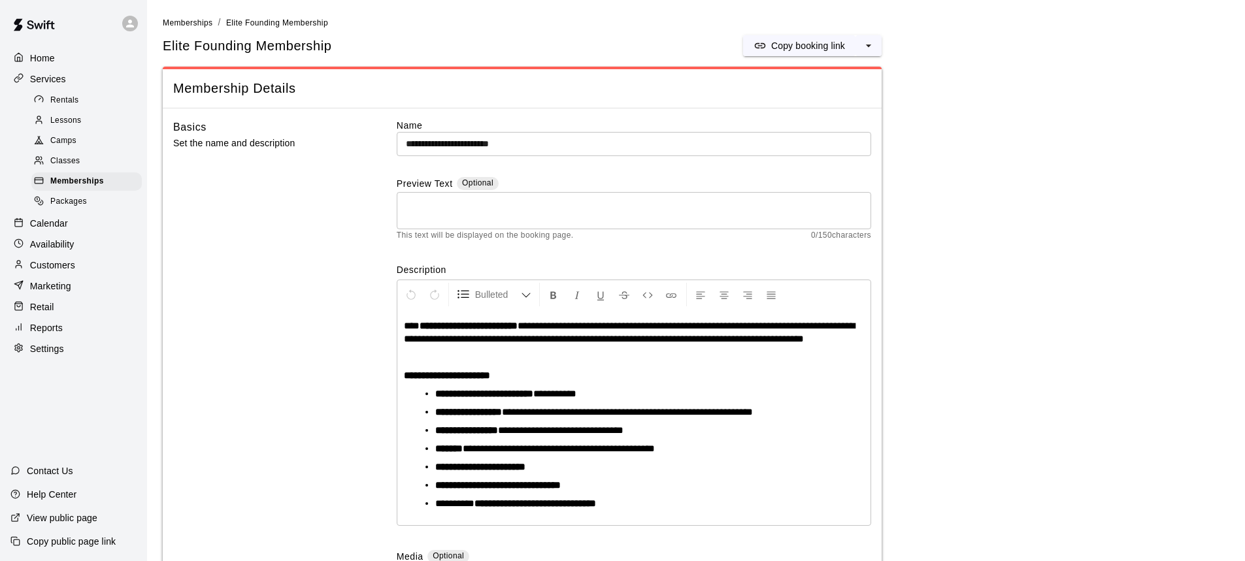
click at [64, 272] on p "Customers" at bounding box center [52, 265] width 45 height 13
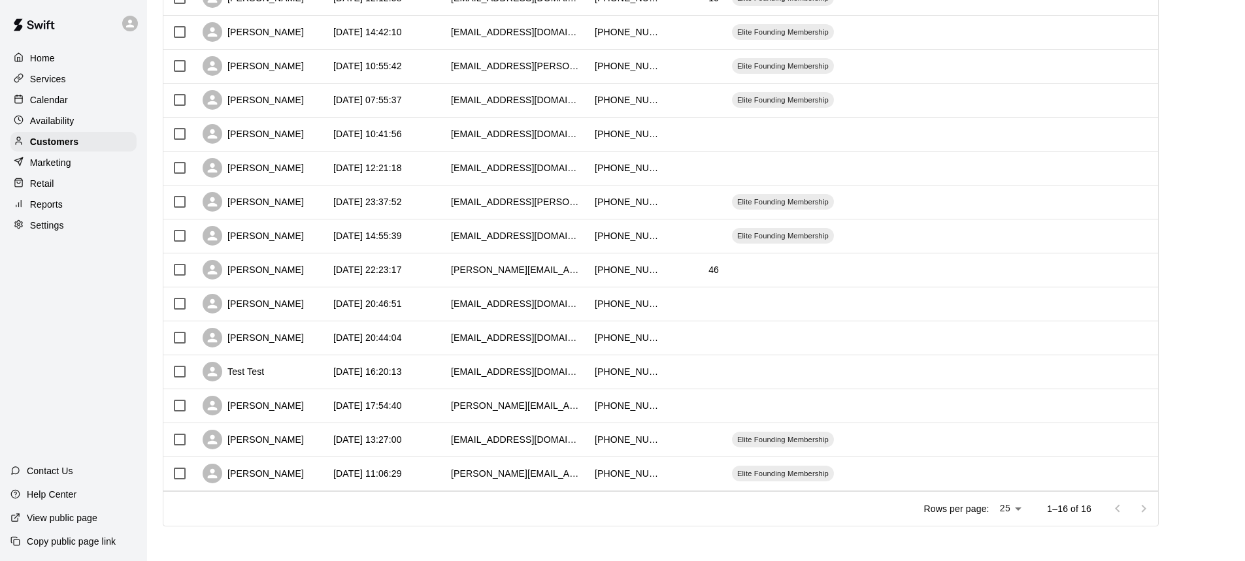
scroll to position [263, 0]
click at [690, 440] on div at bounding box center [695, 438] width 59 height 34
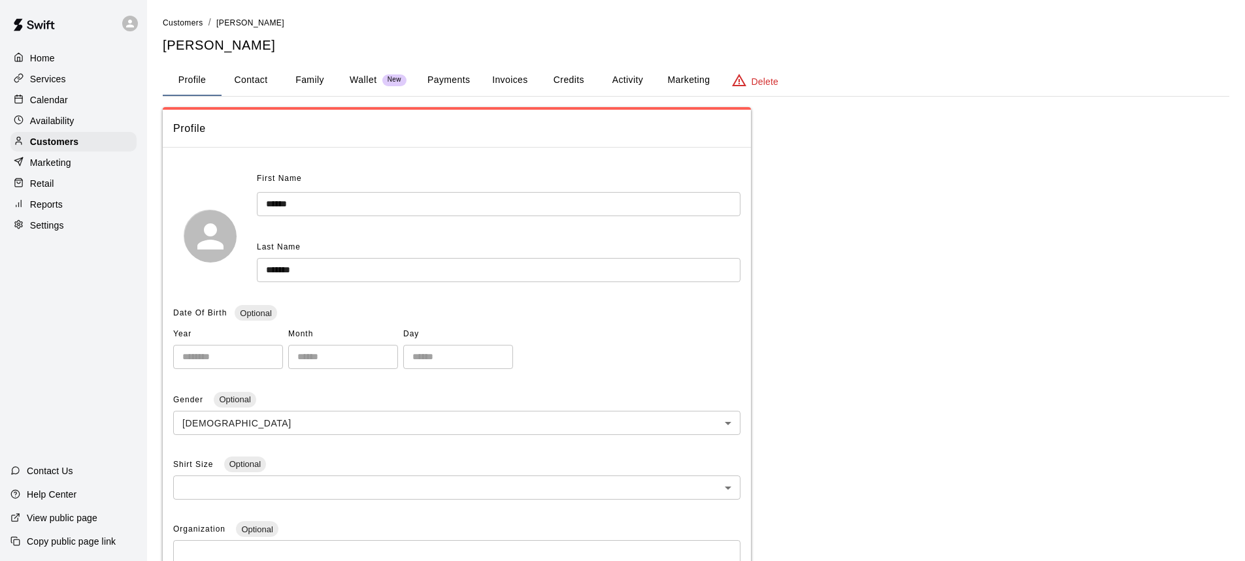
click at [558, 84] on button "Credits" at bounding box center [568, 80] width 59 height 31
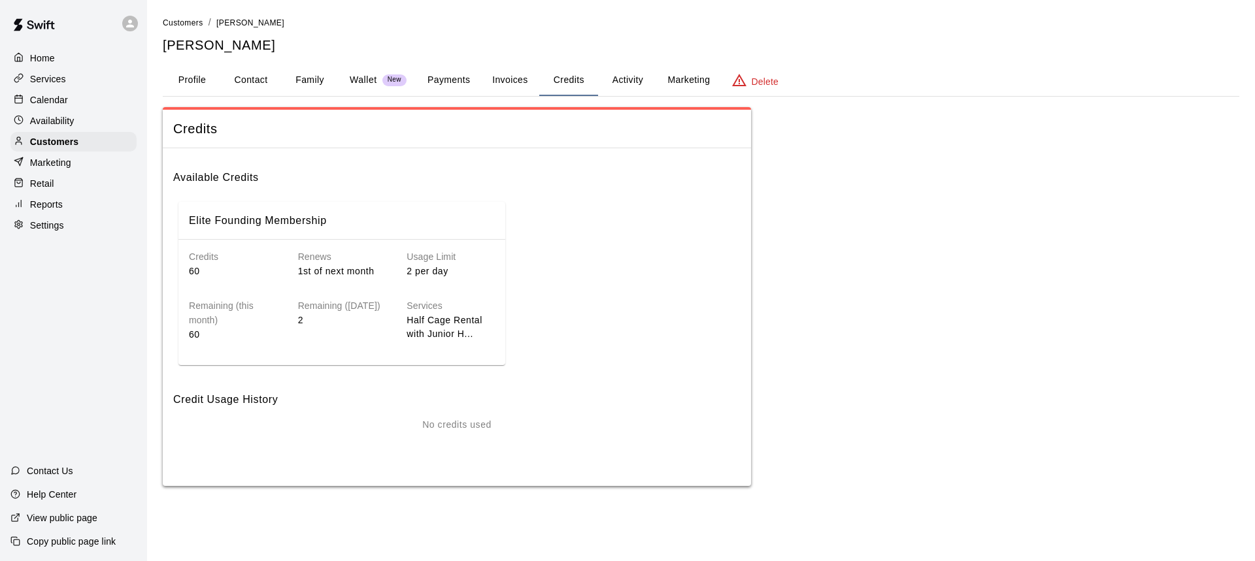
click at [627, 81] on button "Activity" at bounding box center [627, 80] width 59 height 31
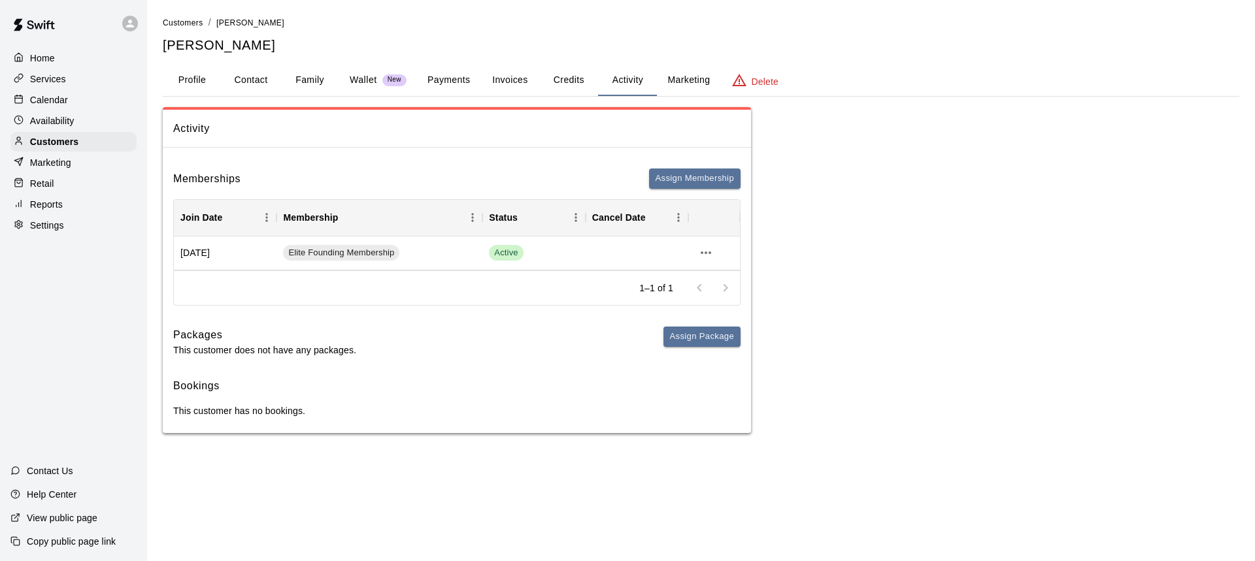
click at [442, 73] on button "Payments" at bounding box center [448, 80] width 63 height 31
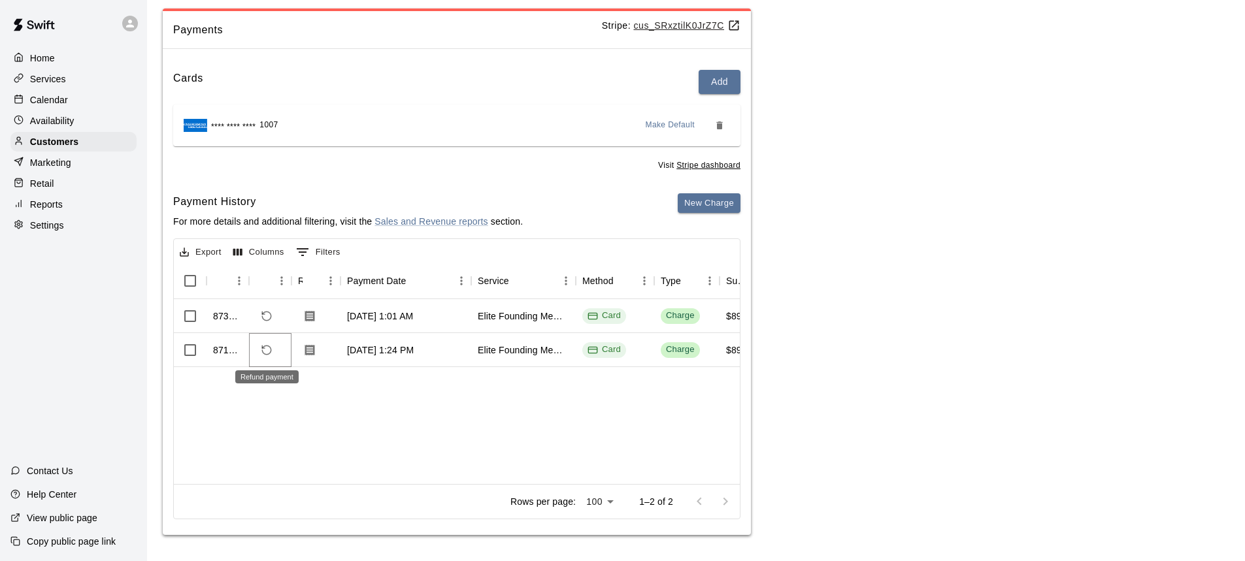
click at [265, 350] on icon "Refund payment" at bounding box center [267, 350] width 12 height 12
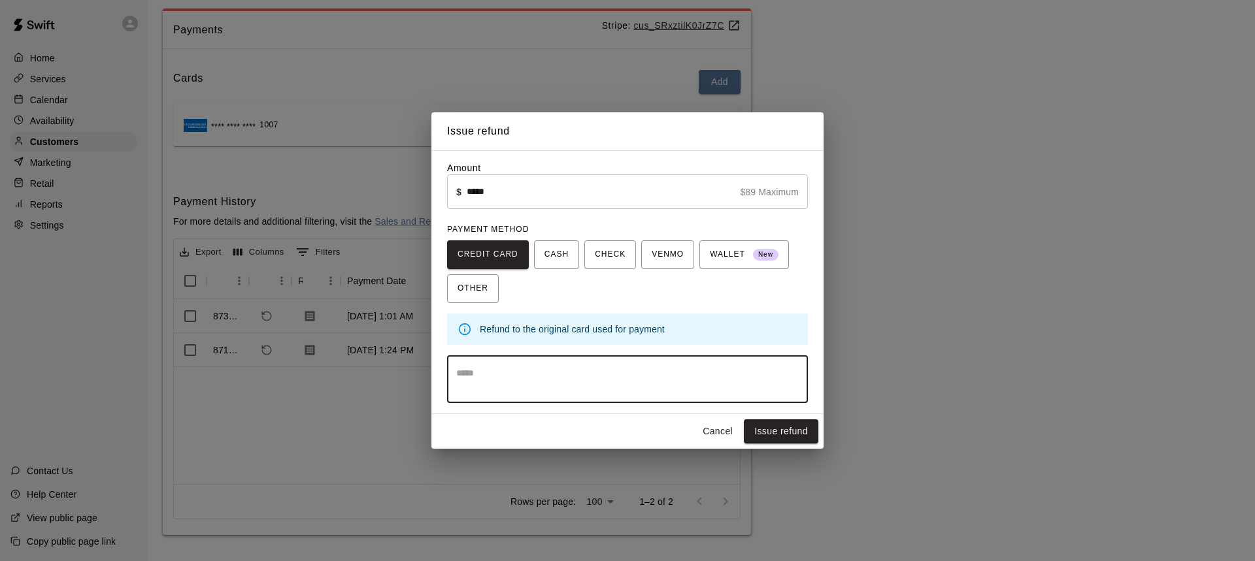
click at [485, 374] on textarea at bounding box center [627, 380] width 342 height 26
type textarea "**********"
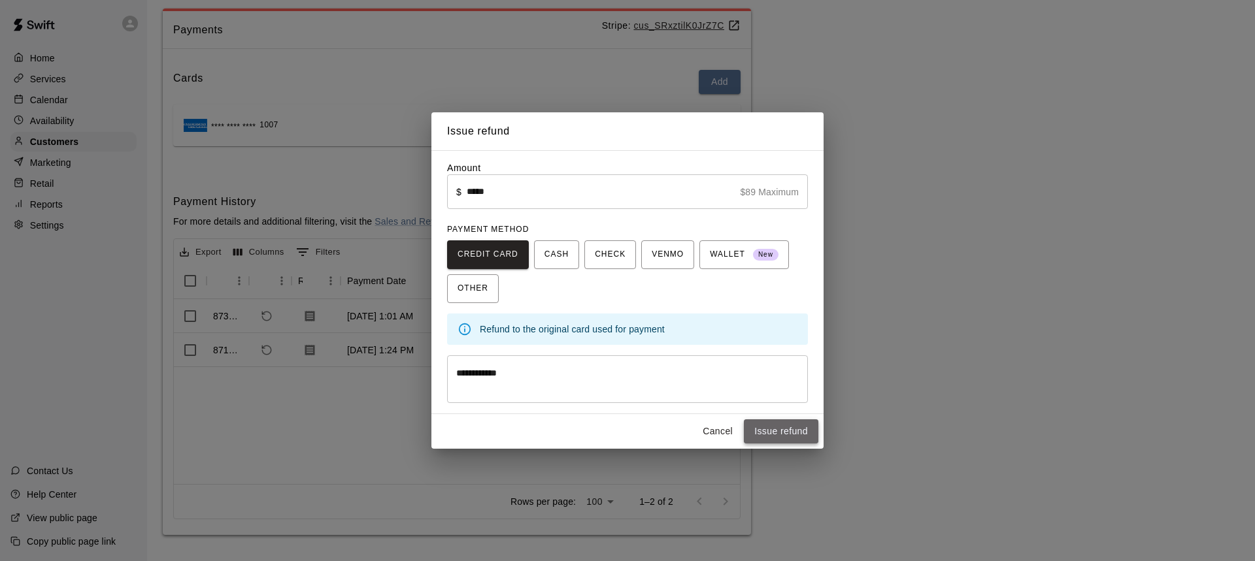
click at [780, 436] on button "Issue refund" at bounding box center [781, 431] width 74 height 24
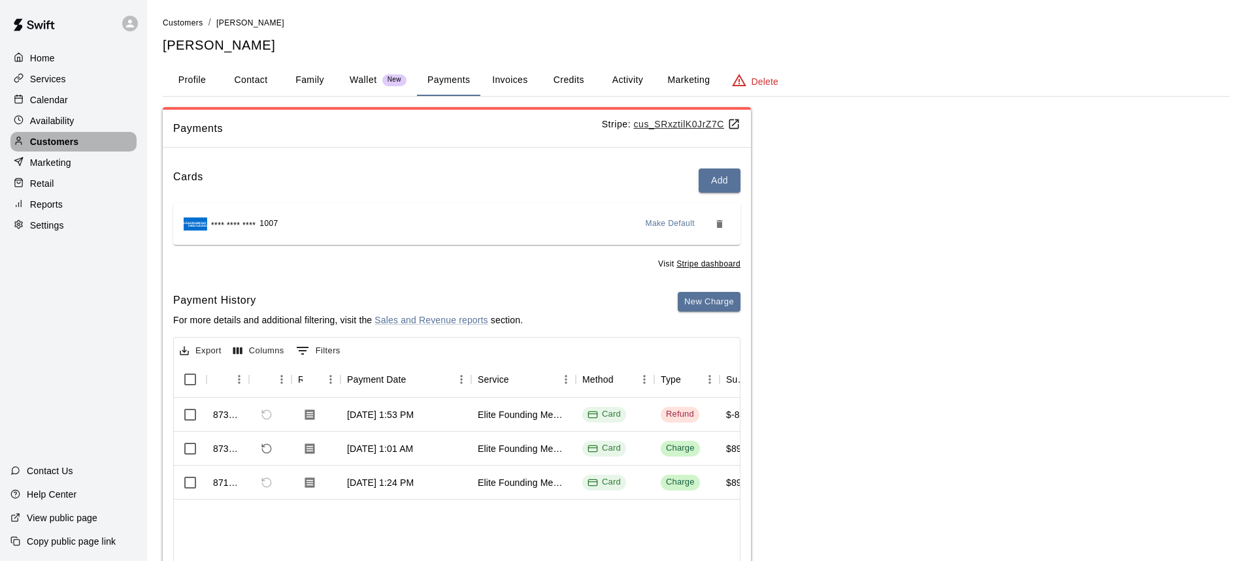
click at [24, 145] on div at bounding box center [22, 142] width 16 height 12
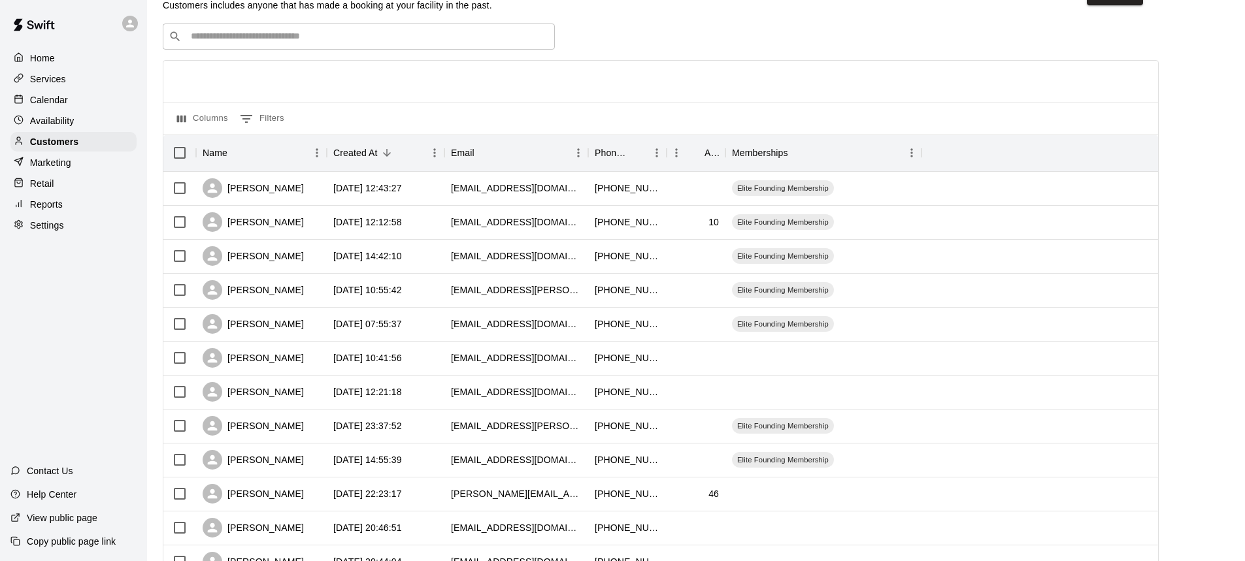
scroll to position [65, 0]
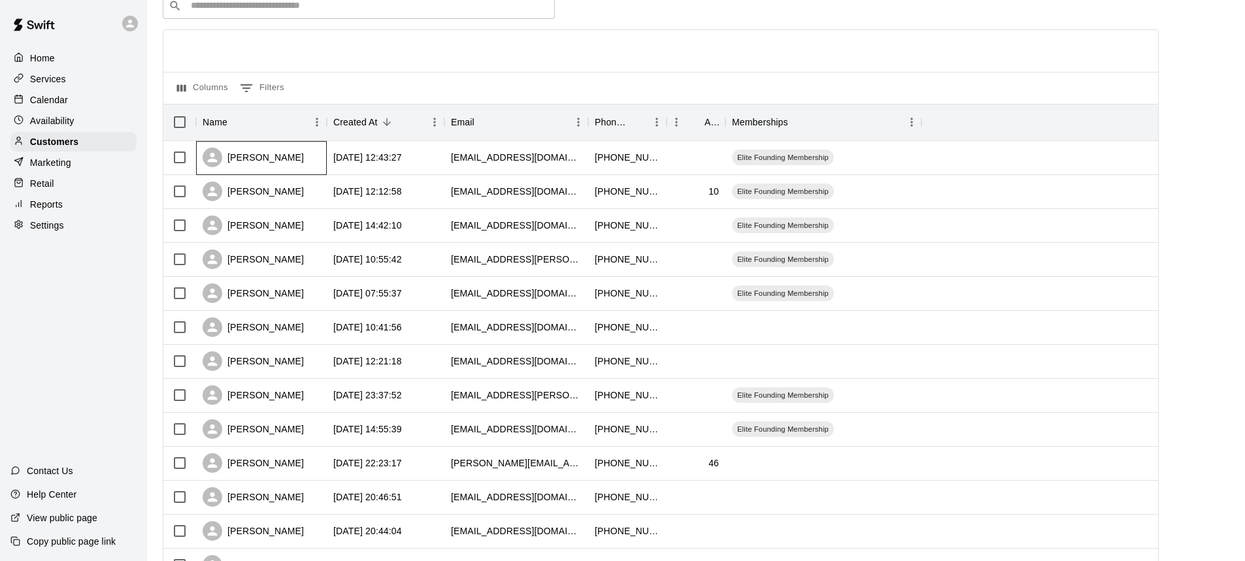
click at [295, 160] on div "[PERSON_NAME]" at bounding box center [253, 158] width 101 height 20
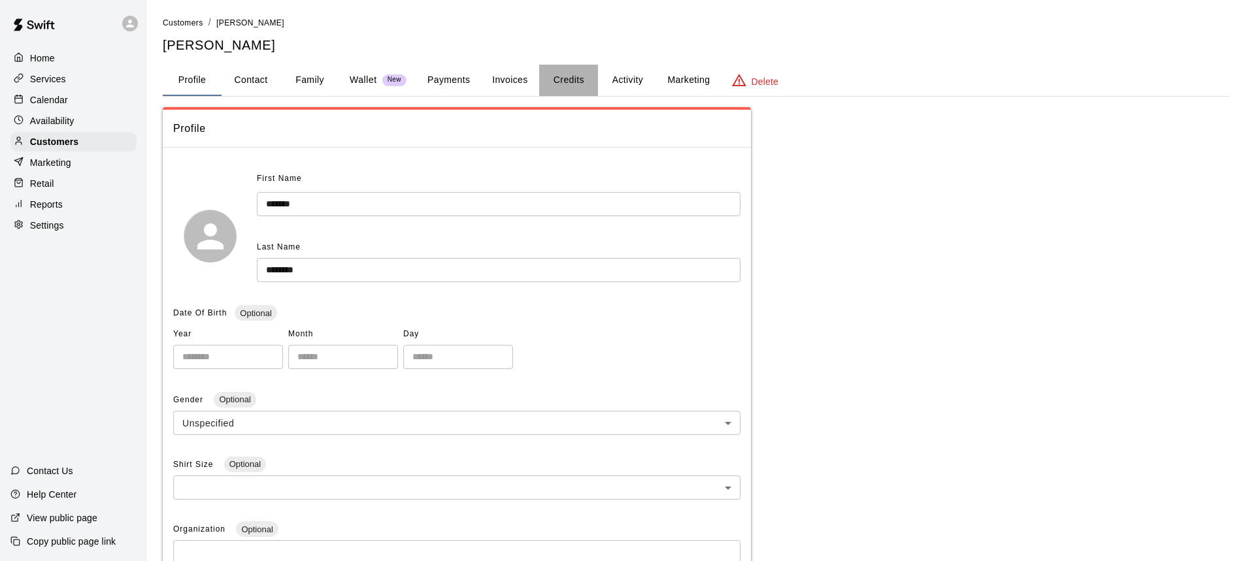
click at [569, 78] on button "Credits" at bounding box center [568, 80] width 59 height 31
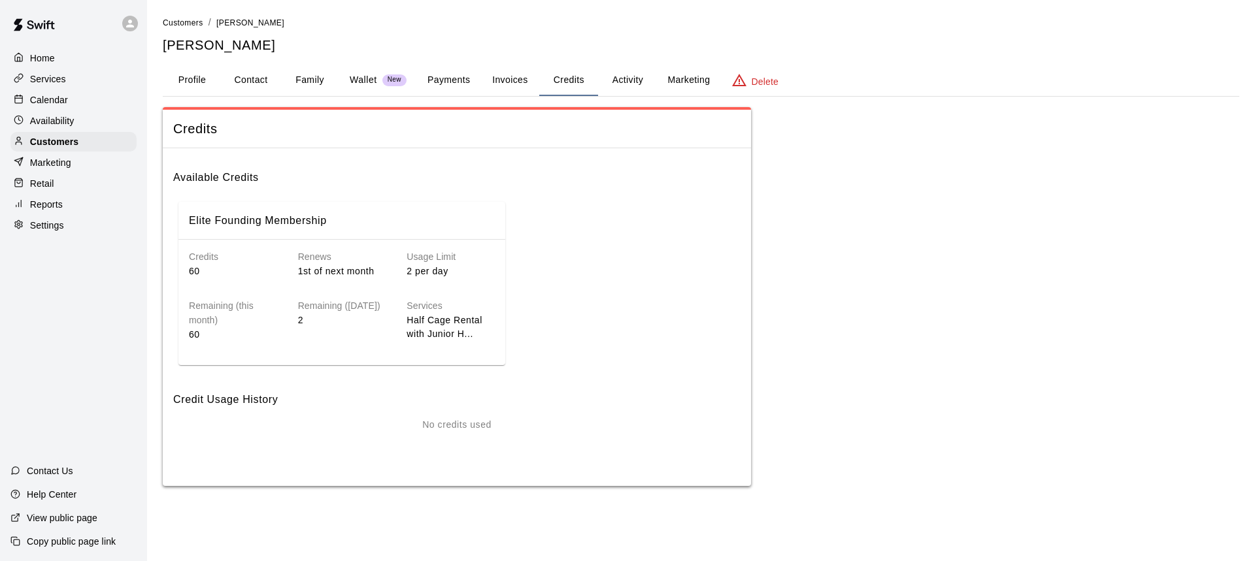
click at [604, 80] on button "Activity" at bounding box center [627, 80] width 59 height 31
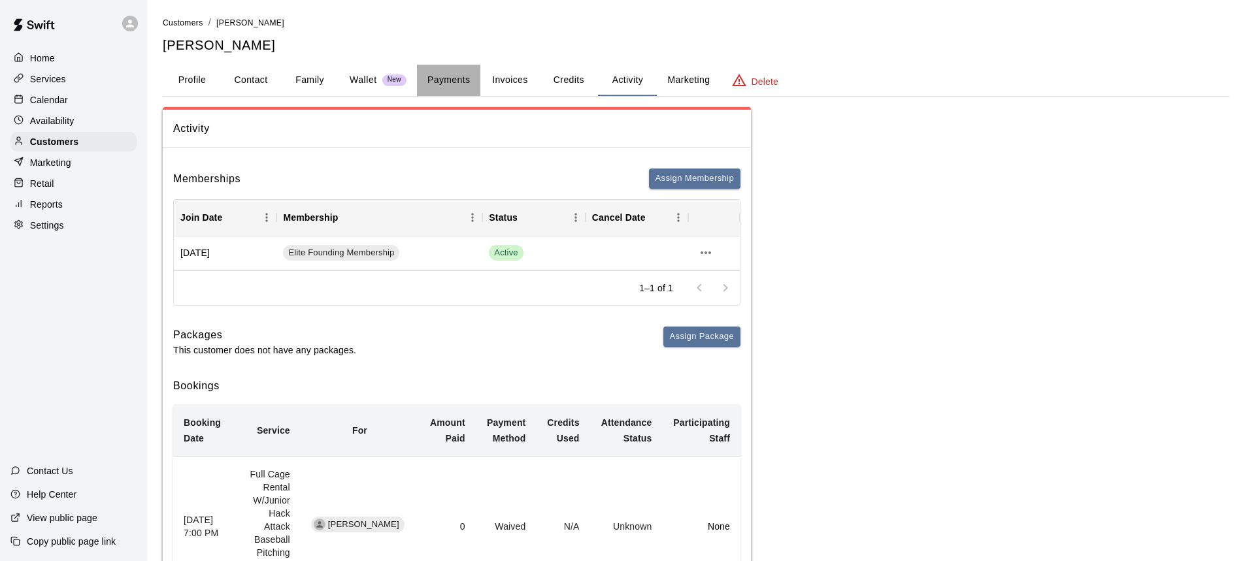
click at [468, 82] on button "Payments" at bounding box center [448, 80] width 63 height 31
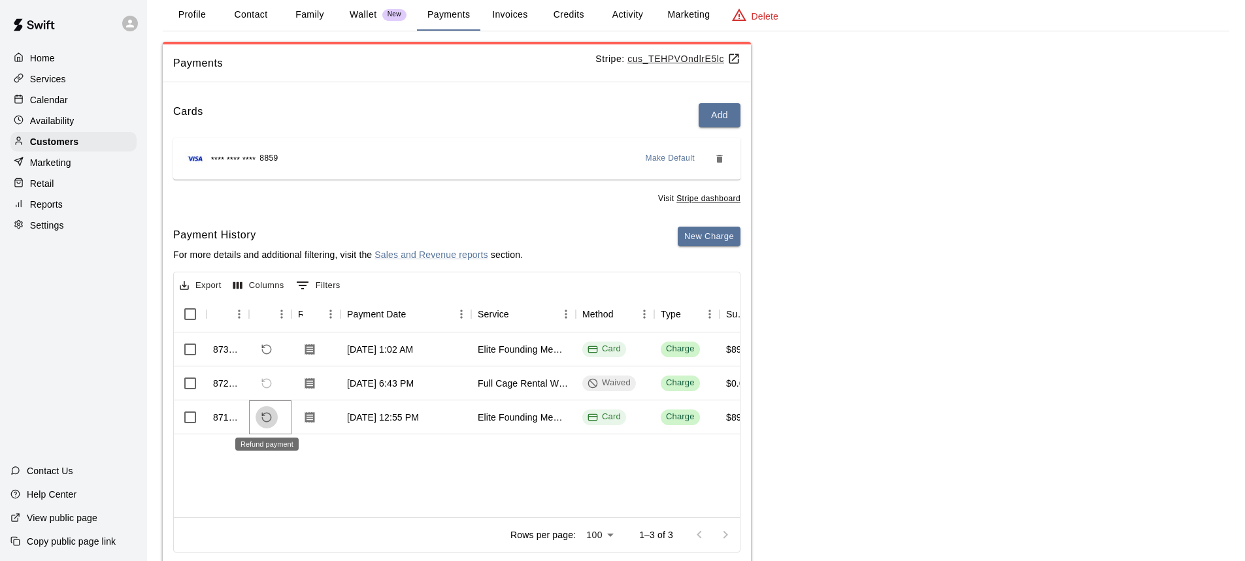
click at [263, 421] on icon "Refund payment" at bounding box center [266, 417] width 9 height 9
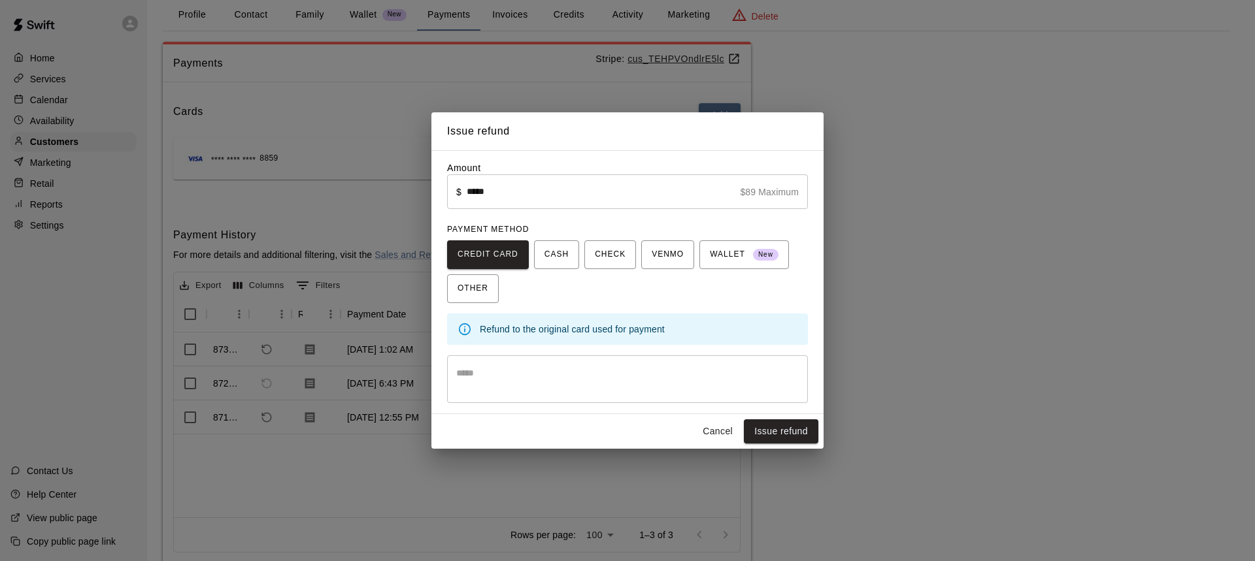
click at [476, 374] on textarea at bounding box center [627, 380] width 342 height 26
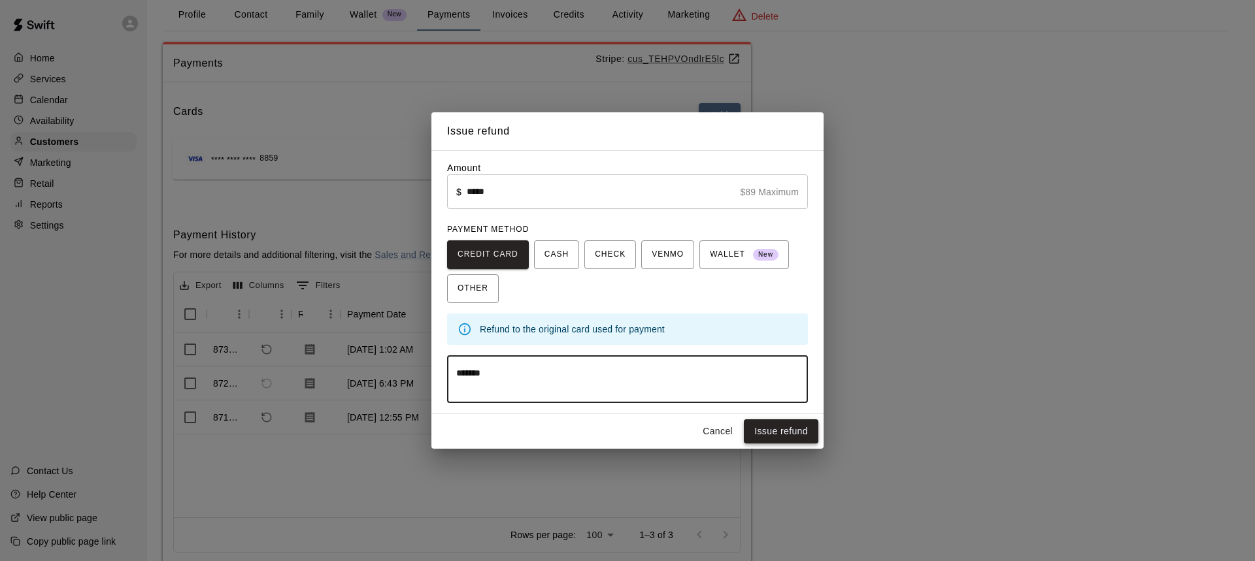
type textarea "******"
click at [776, 433] on button "Issue refund" at bounding box center [781, 431] width 74 height 24
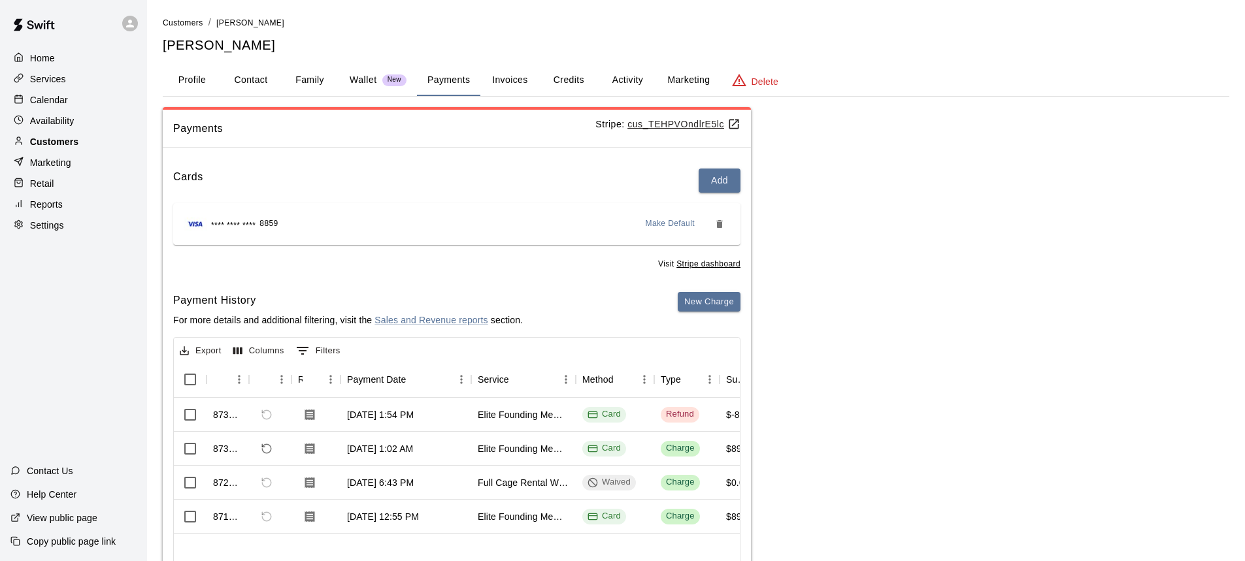
click at [56, 146] on p "Customers" at bounding box center [54, 141] width 48 height 13
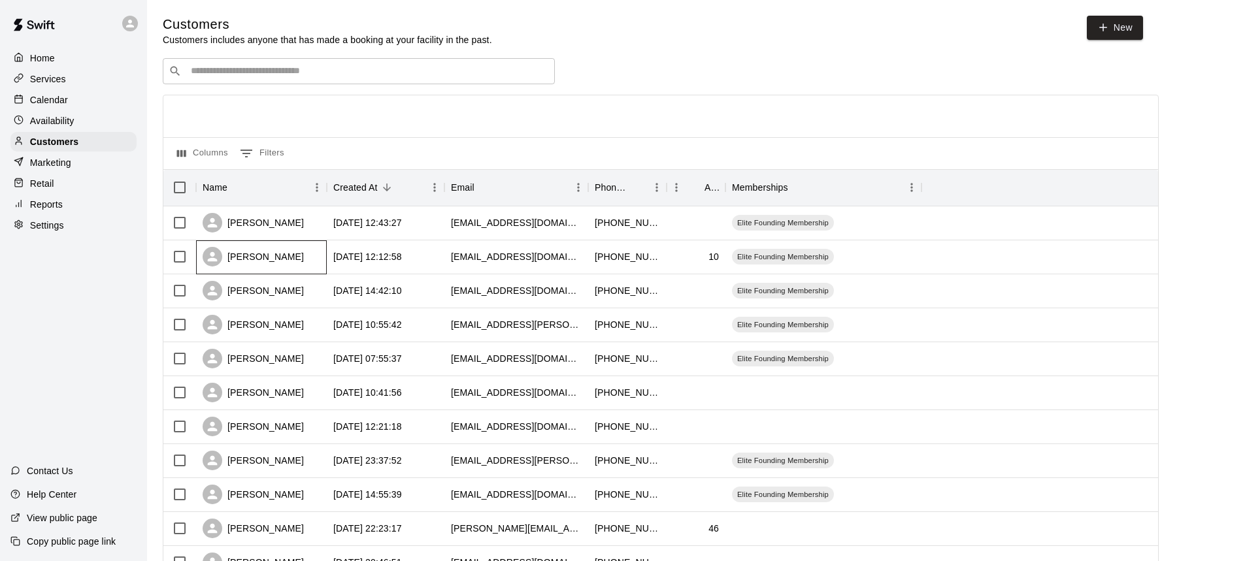
click at [253, 261] on div "[PERSON_NAME]" at bounding box center [253, 257] width 101 height 20
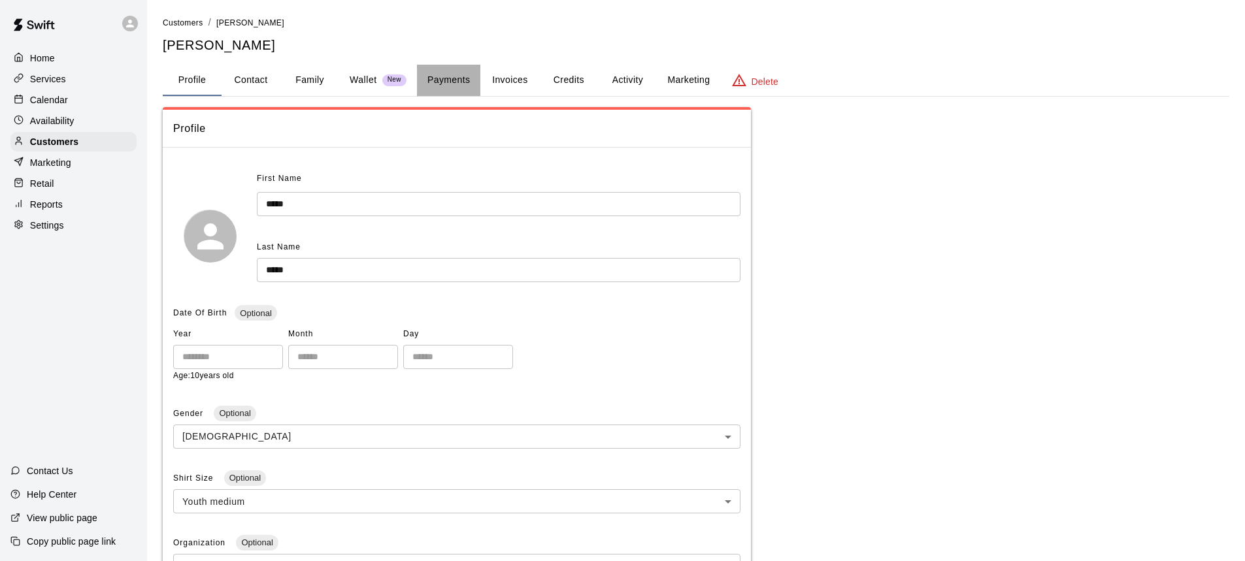
click at [439, 80] on button "Payments" at bounding box center [448, 80] width 63 height 31
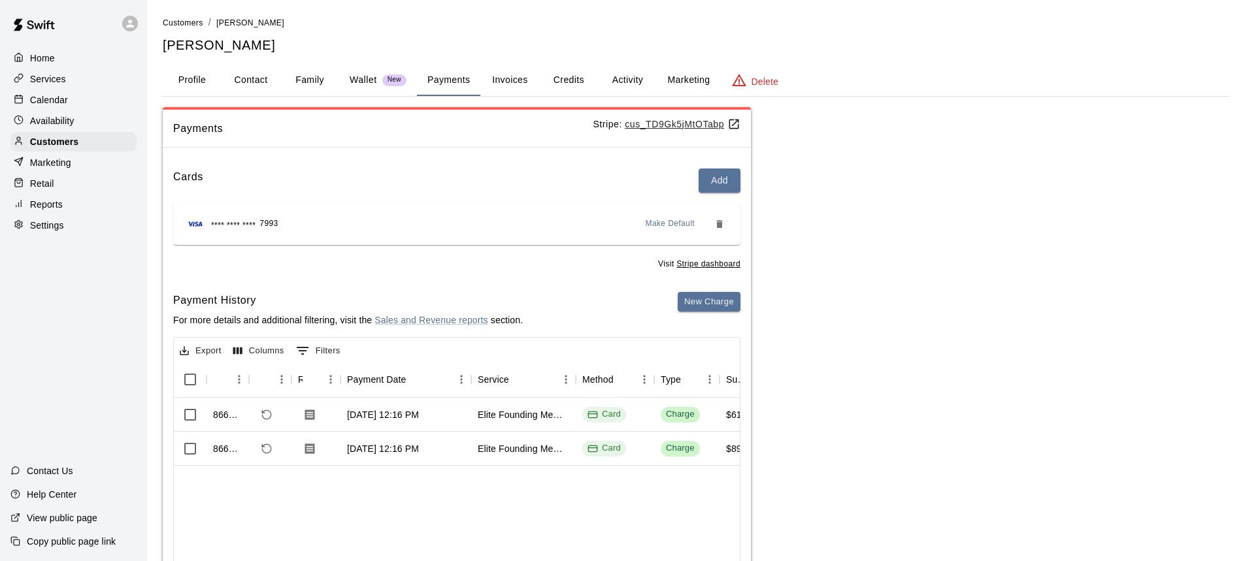
click at [663, 122] on u "cus_TD9Gk5jMtOTabp" at bounding box center [683, 124] width 116 height 10
click at [198, 80] on button "Profile" at bounding box center [192, 80] width 59 height 31
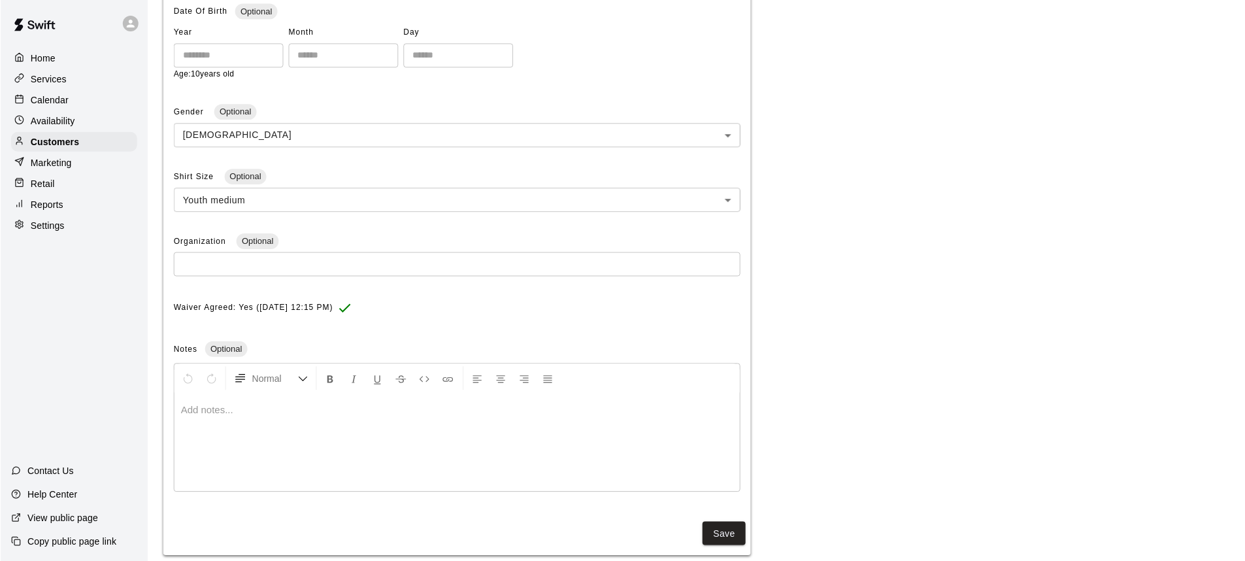
scroll to position [324, 0]
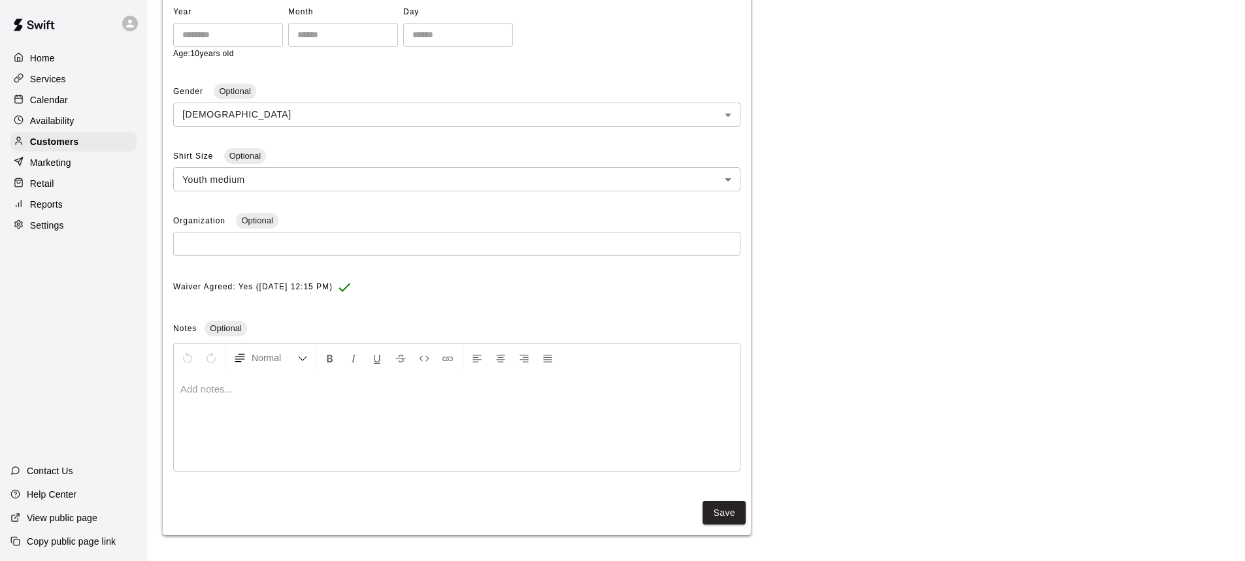
click at [235, 395] on p at bounding box center [456, 389] width 553 height 13
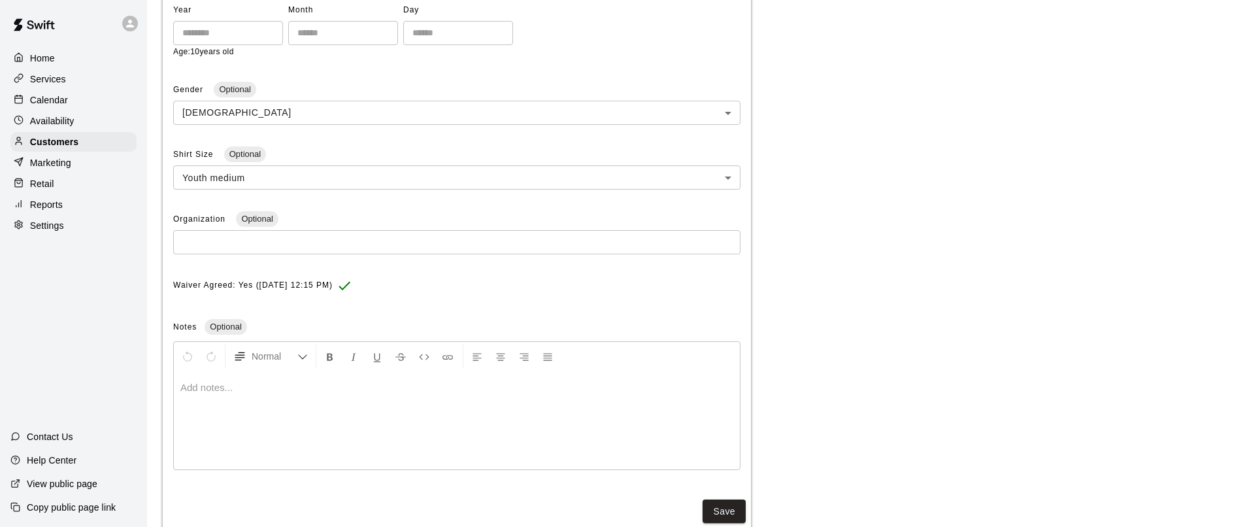
click at [242, 408] on div at bounding box center [457, 420] width 566 height 98
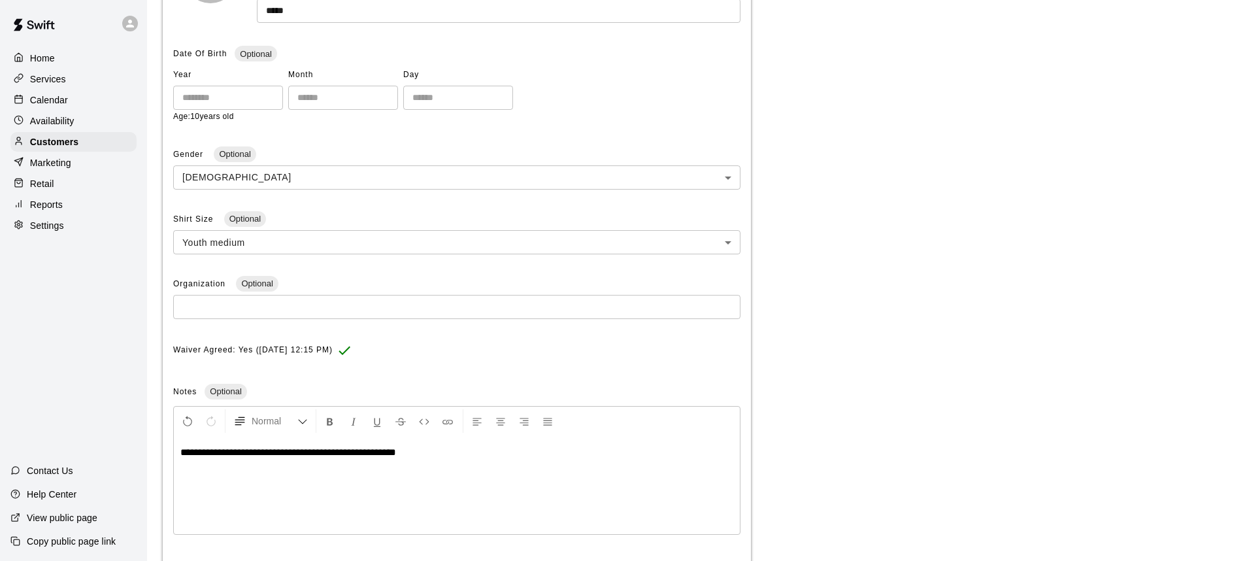
scroll to position [333, 0]
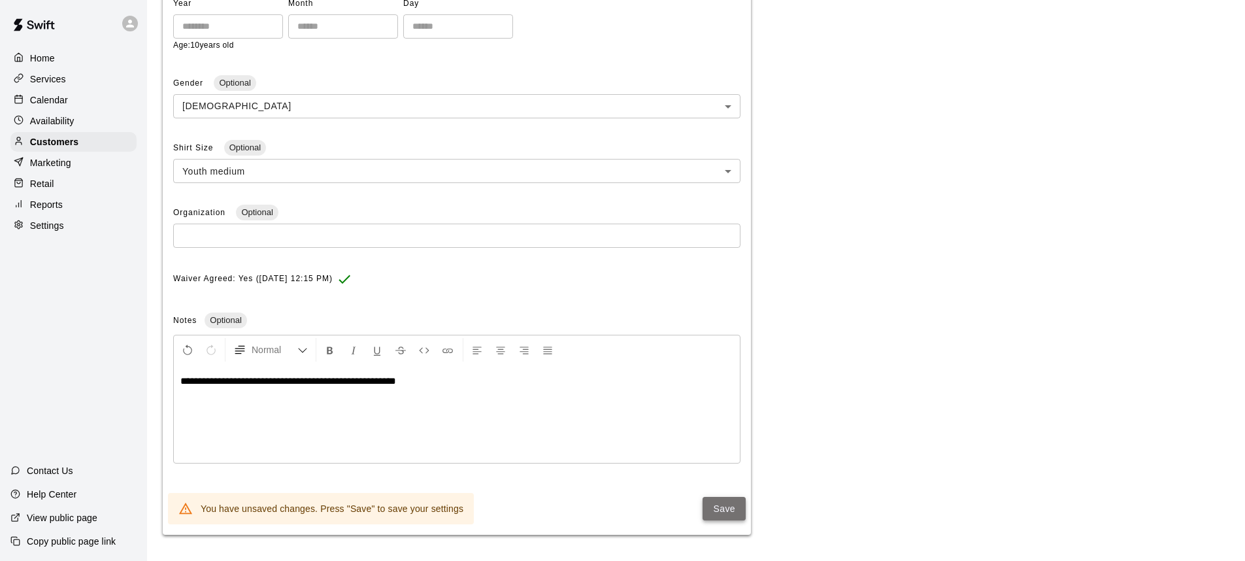
click at [724, 504] on button "Save" at bounding box center [723, 509] width 43 height 24
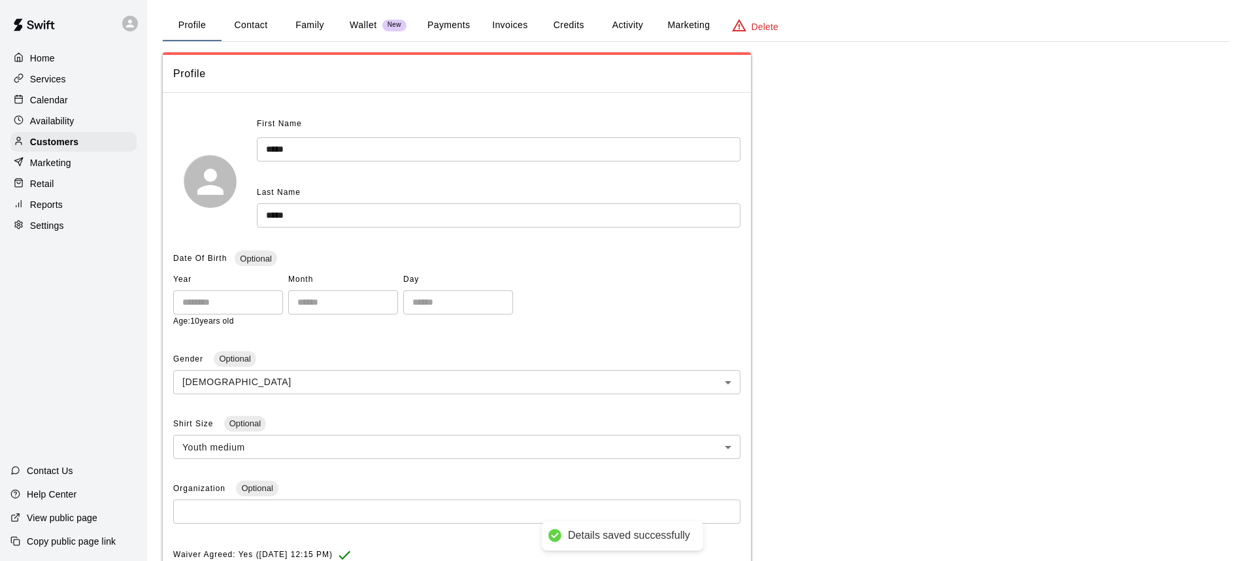
scroll to position [0, 0]
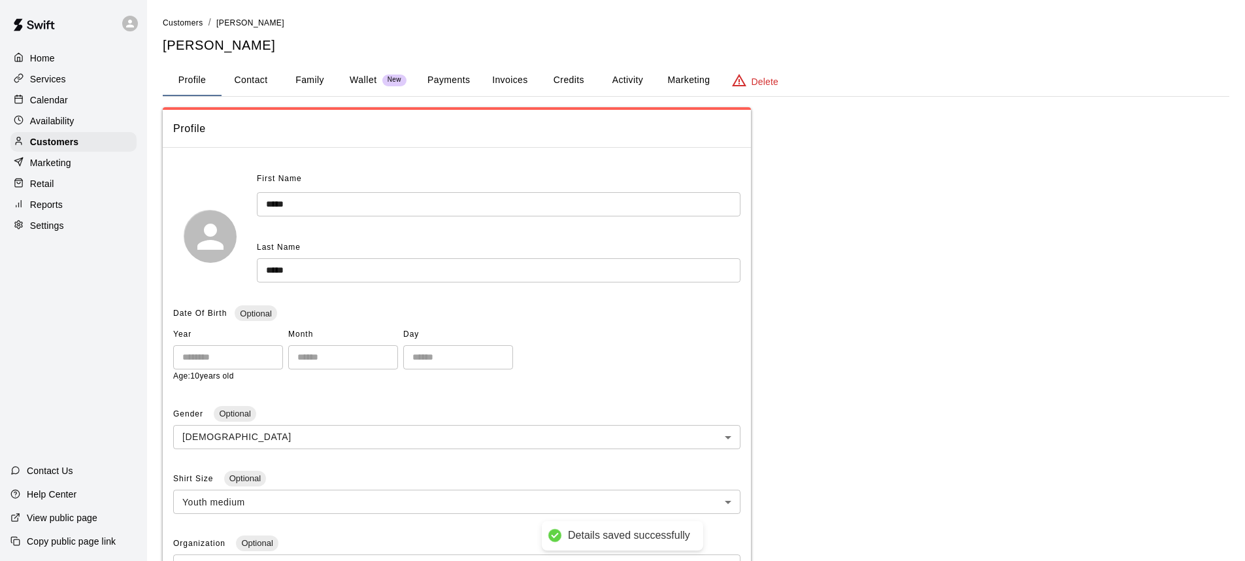
click at [461, 80] on button "Payments" at bounding box center [448, 80] width 63 height 31
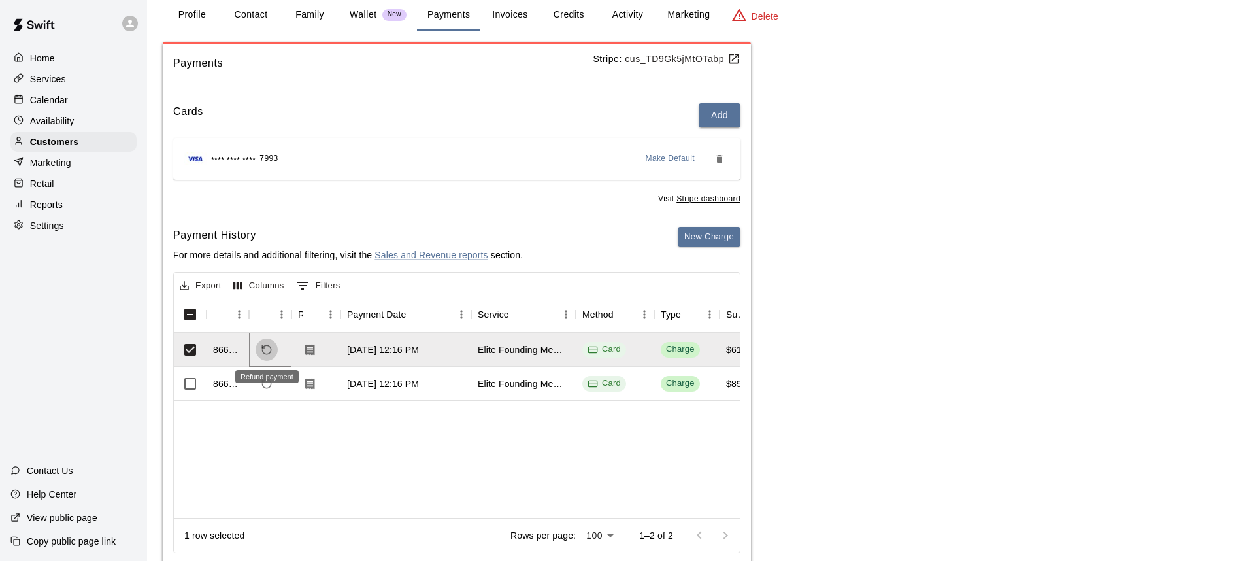
click at [268, 347] on icon "Refund payment" at bounding box center [267, 350] width 12 height 12
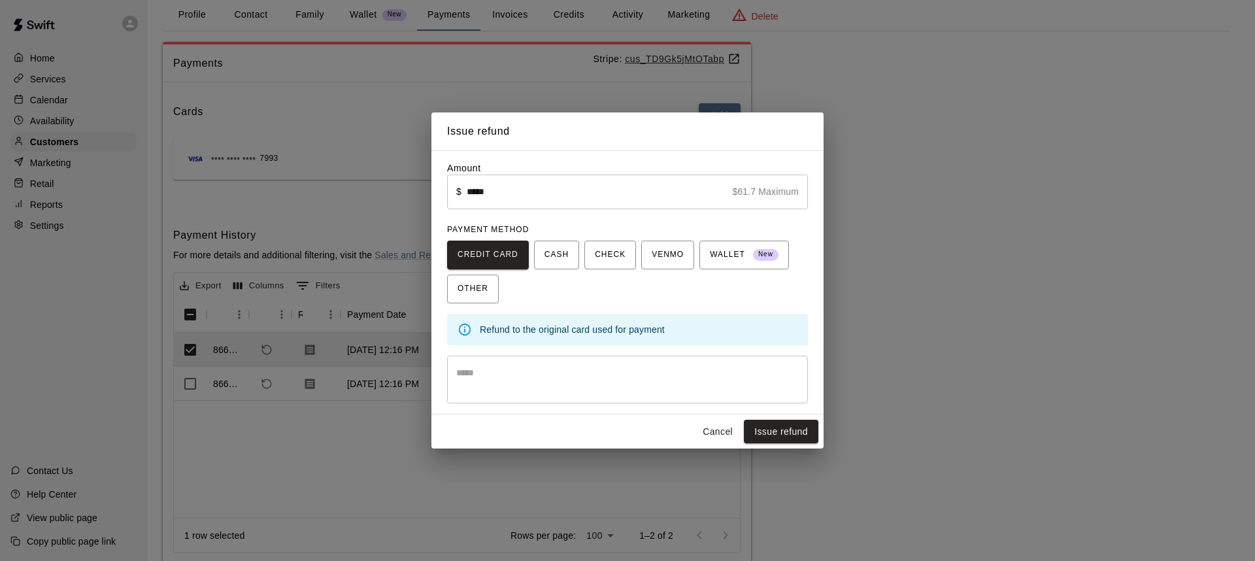
click at [472, 373] on textarea at bounding box center [627, 379] width 342 height 26
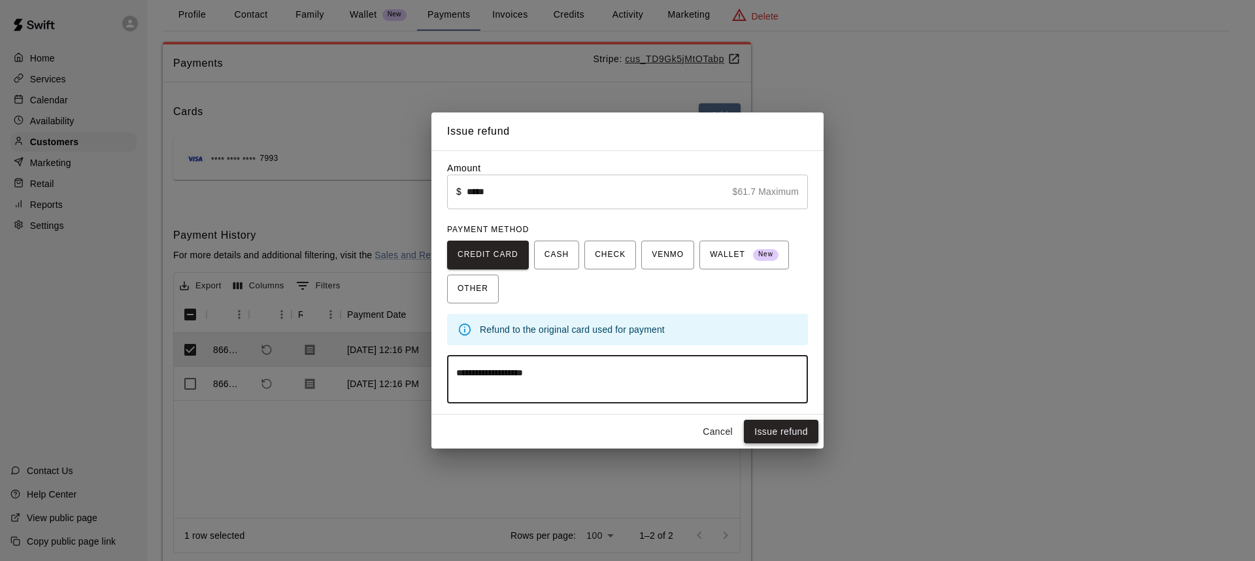
type textarea "**********"
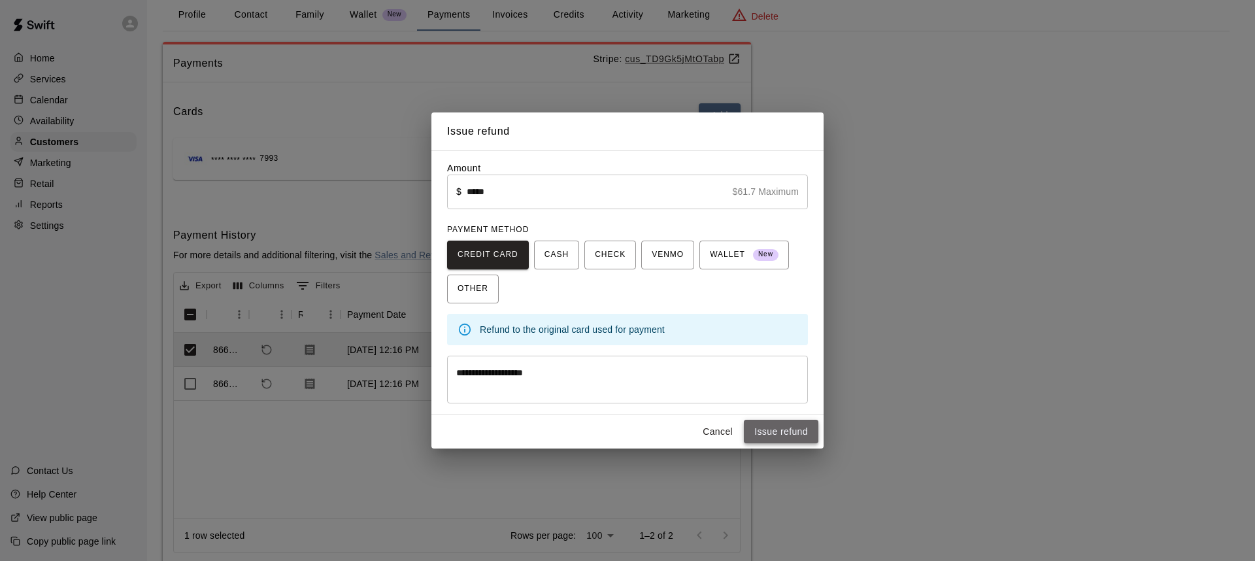
click at [782, 432] on button "Issue refund" at bounding box center [781, 431] width 74 height 24
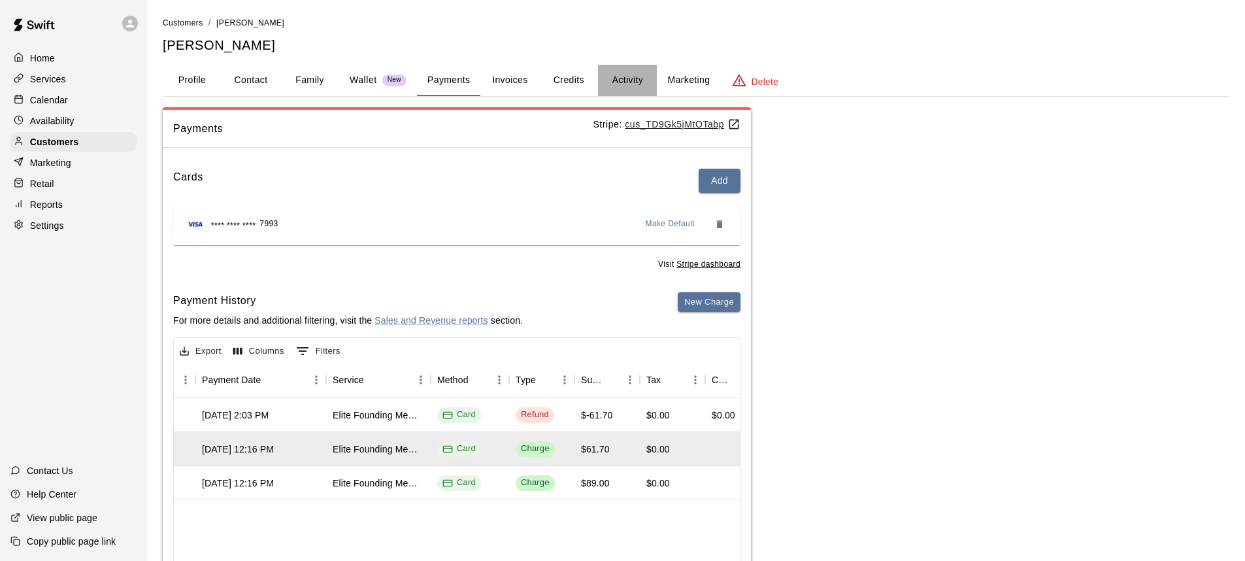
click at [623, 83] on button "Activity" at bounding box center [627, 80] width 59 height 31
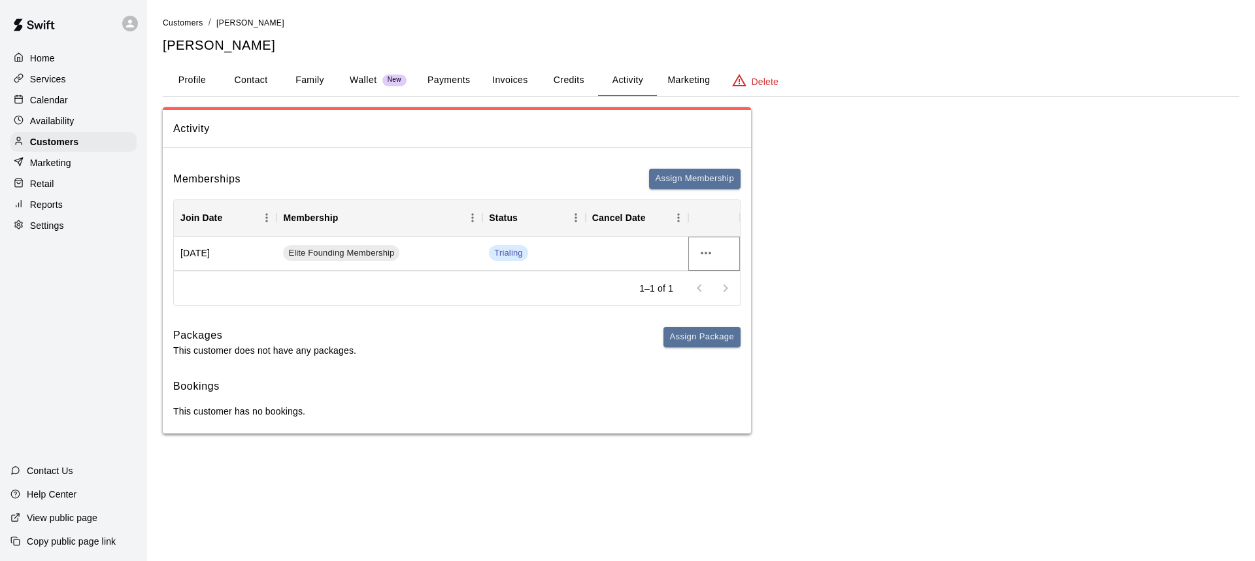
click at [702, 257] on icon "more actions" at bounding box center [706, 253] width 16 height 16
click at [579, 80] on div at bounding box center [627, 280] width 1255 height 561
click at [571, 83] on button "Credits" at bounding box center [568, 80] width 59 height 31
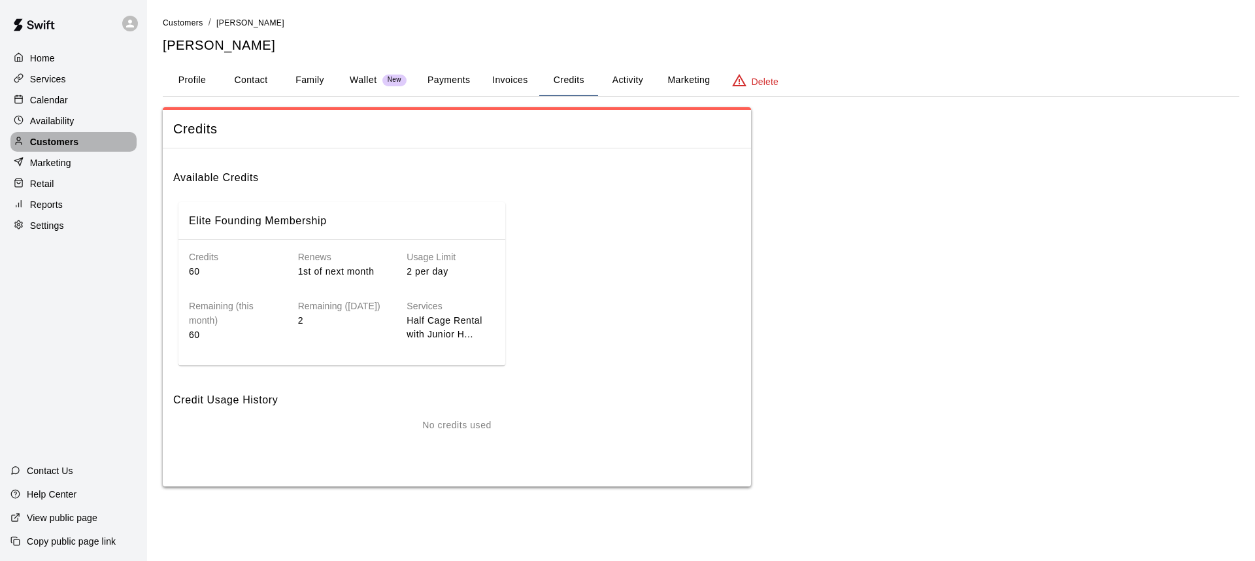
click at [47, 147] on p "Customers" at bounding box center [54, 141] width 48 height 13
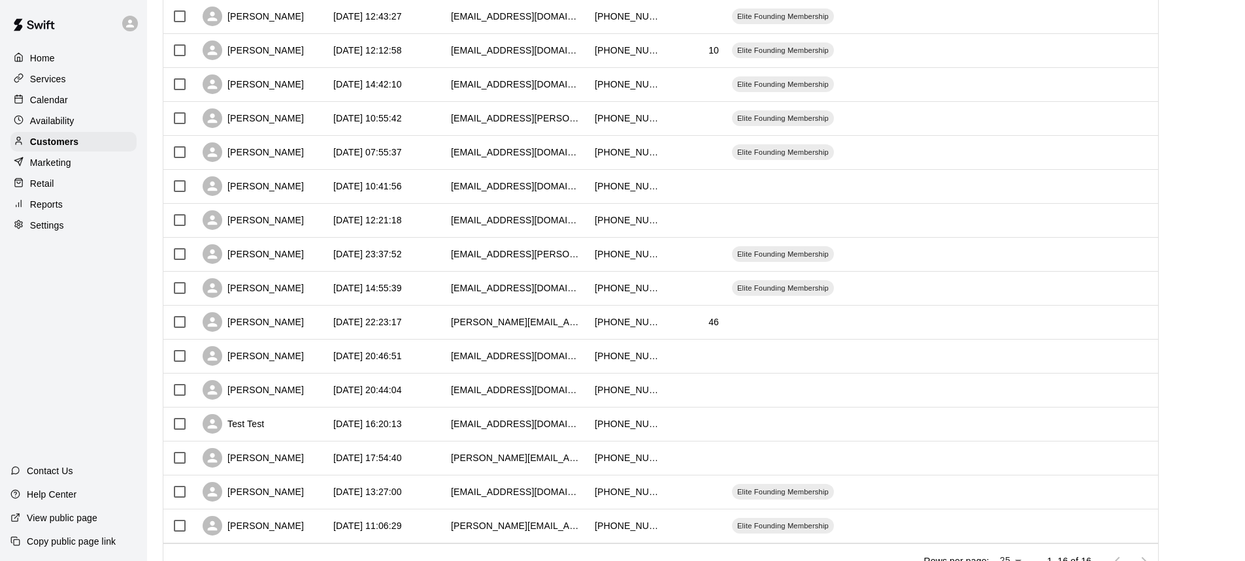
scroll to position [132, 0]
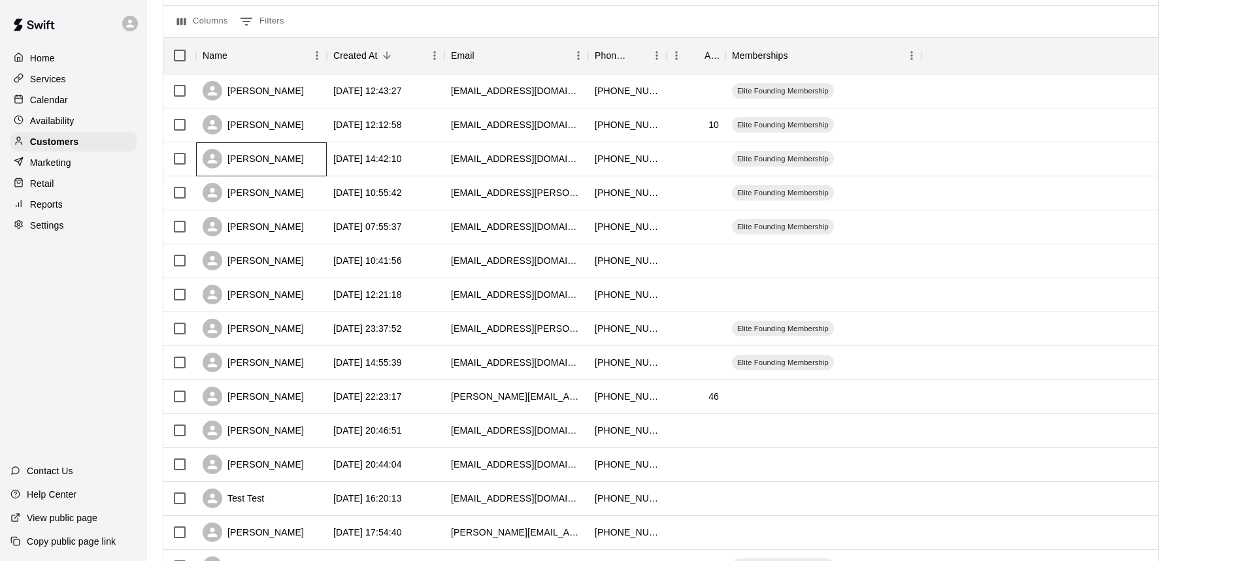
click at [254, 164] on div "[PERSON_NAME]" at bounding box center [253, 159] width 101 height 20
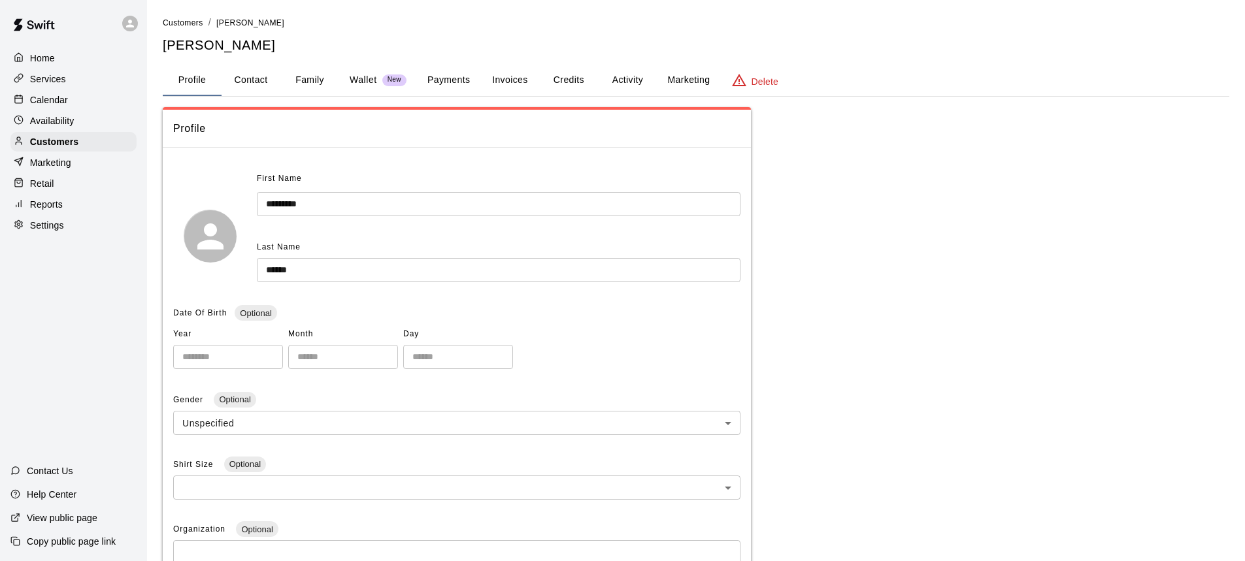
click at [449, 81] on button "Payments" at bounding box center [448, 80] width 63 height 31
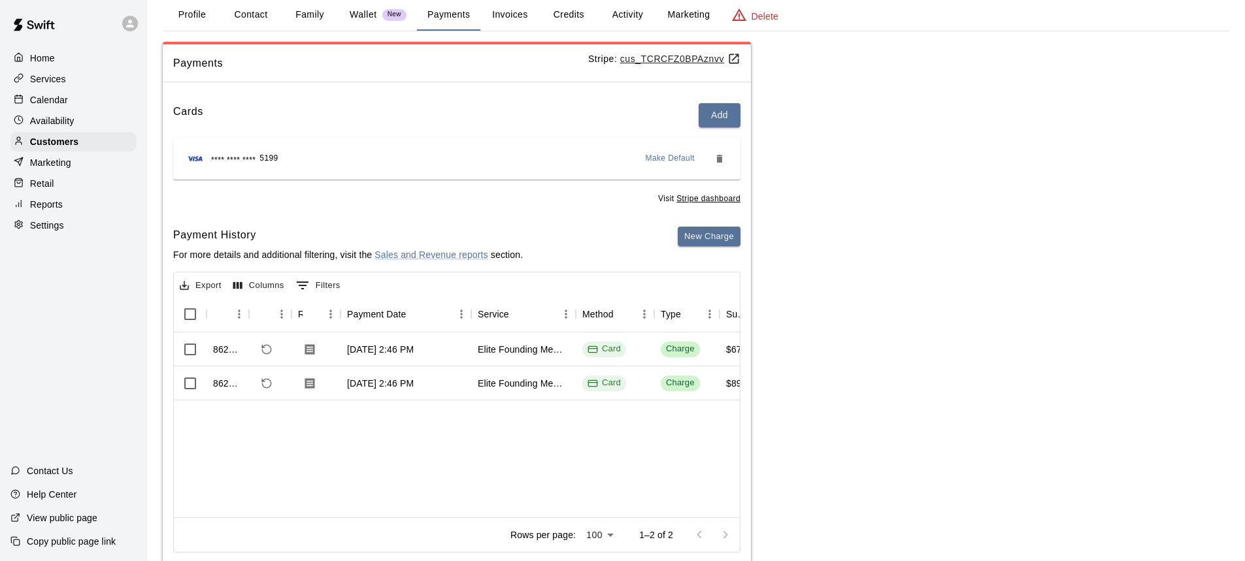
click at [649, 59] on u "cus_TCRCFZ0BPAznvv" at bounding box center [680, 59] width 120 height 10
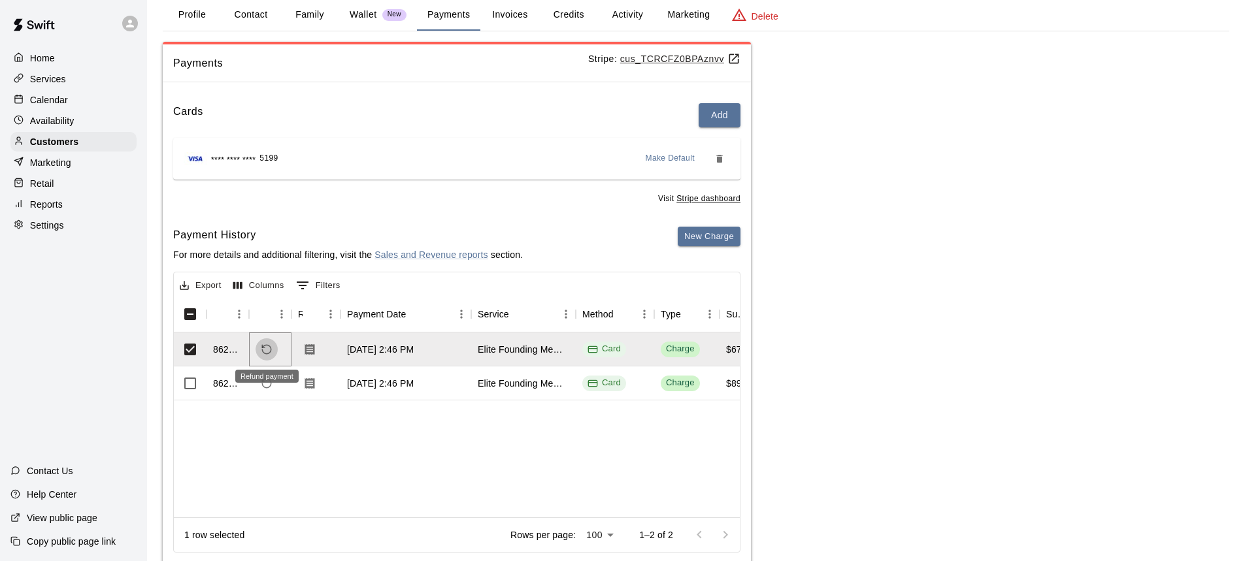
click at [269, 348] on icon "Refund payment" at bounding box center [267, 350] width 12 height 12
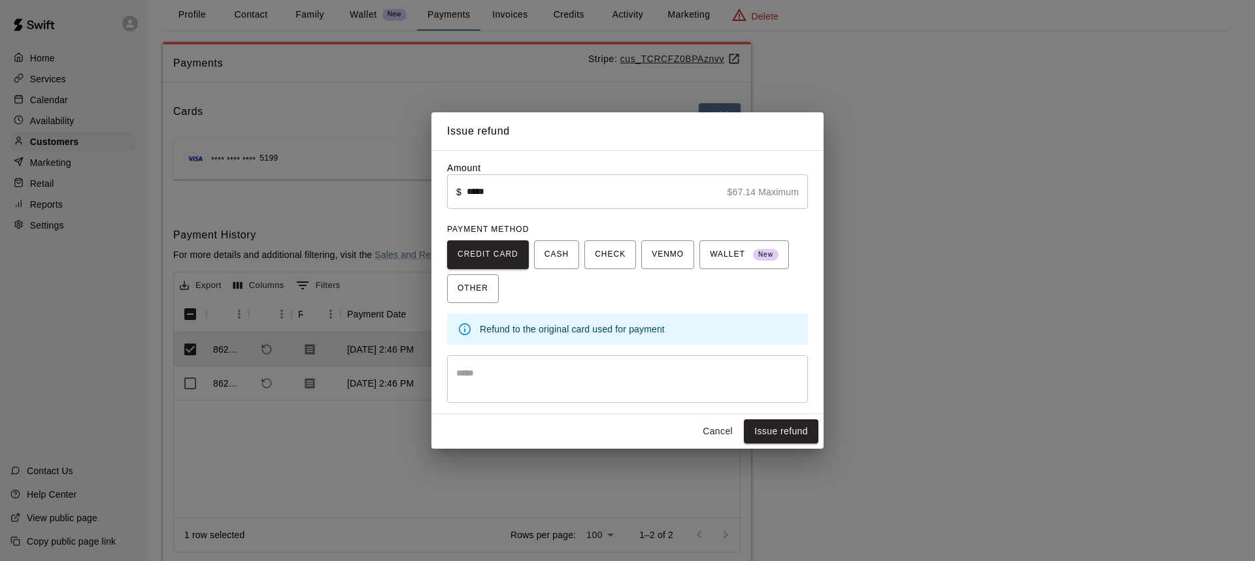
click at [487, 386] on textarea at bounding box center [627, 380] width 342 height 26
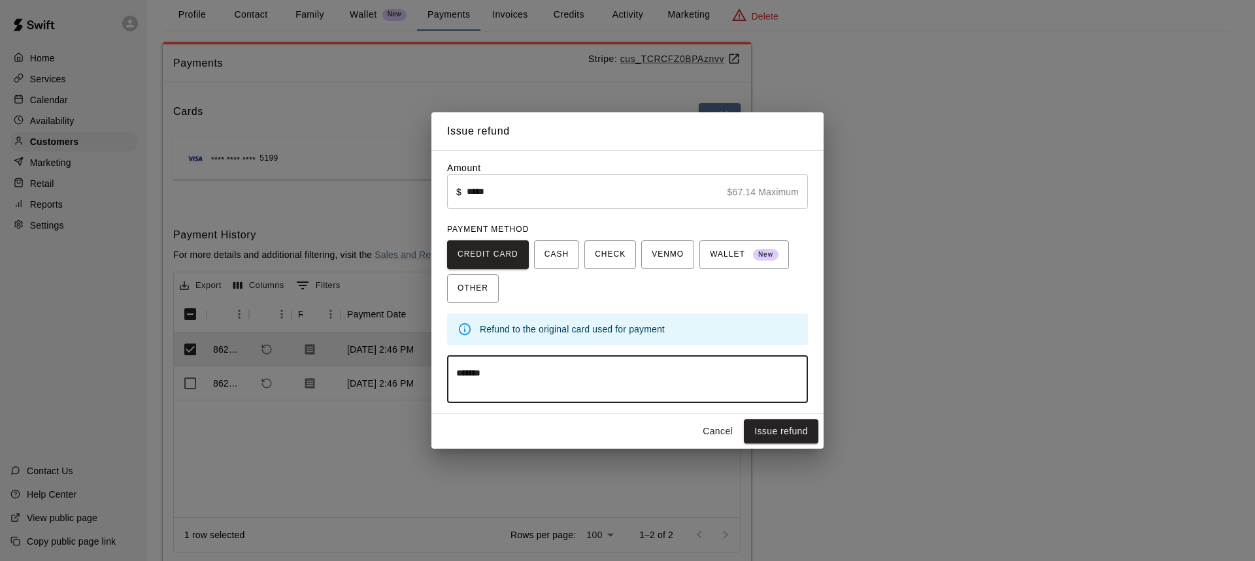
drag, startPoint x: 520, startPoint y: 383, endPoint x: 514, endPoint y: 381, distance: 6.8
click at [514, 381] on textarea "******" at bounding box center [627, 380] width 342 height 26
drag, startPoint x: 501, startPoint y: 373, endPoint x: 447, endPoint y: 373, distance: 53.6
click at [447, 373] on div "****** * ​" at bounding box center [627, 379] width 361 height 48
type textarea "******"
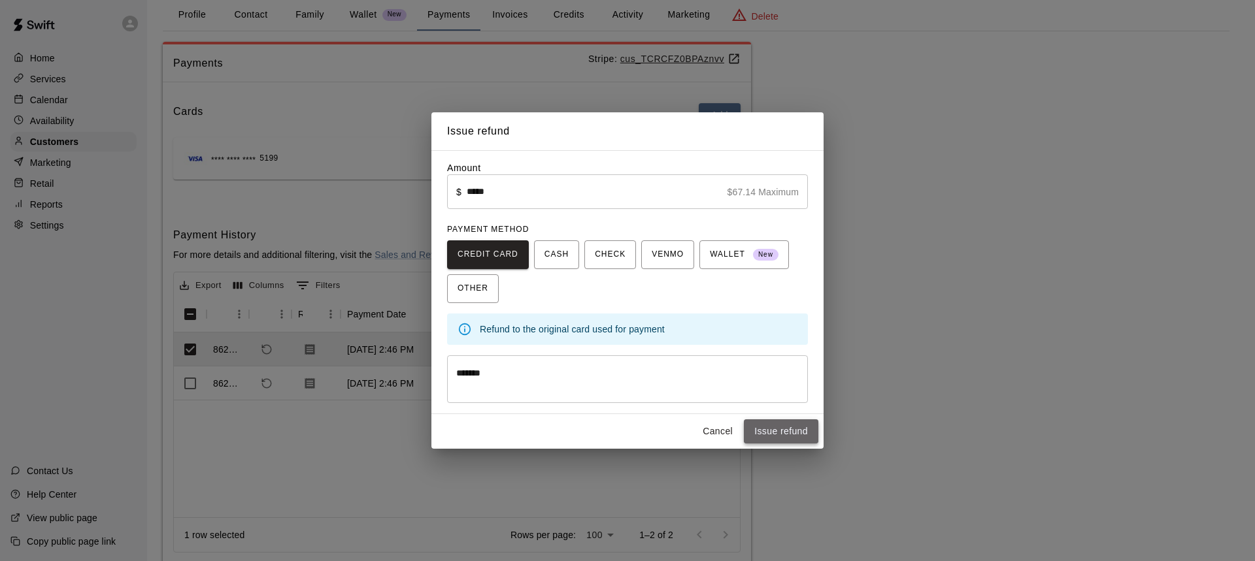
click at [771, 430] on button "Issue refund" at bounding box center [781, 431] width 74 height 24
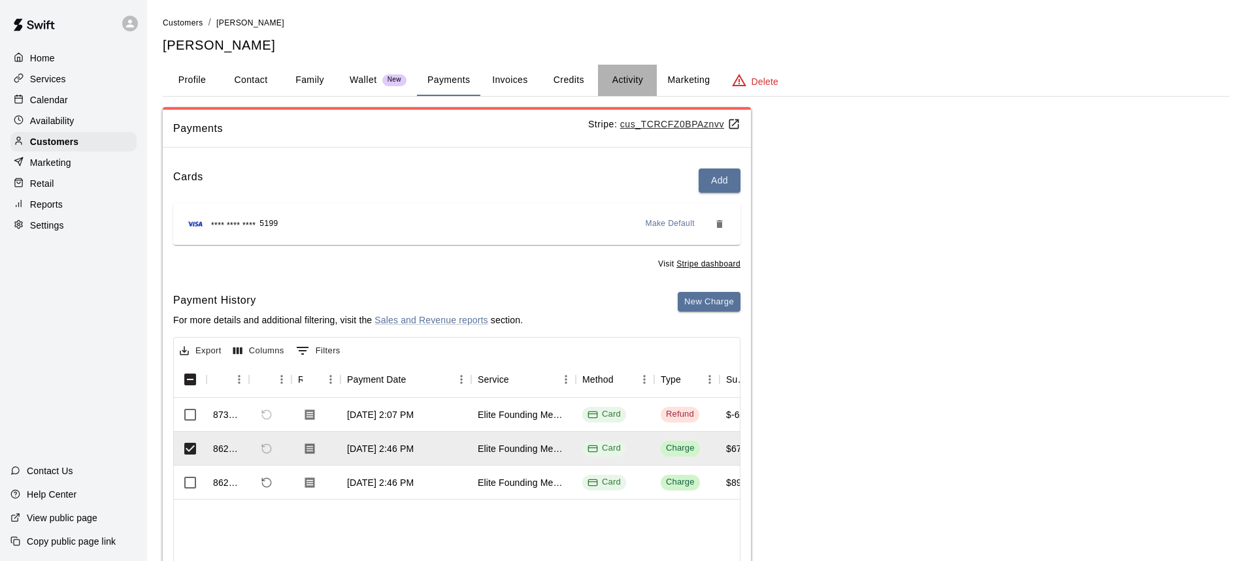
click at [623, 76] on button "Activity" at bounding box center [627, 80] width 59 height 31
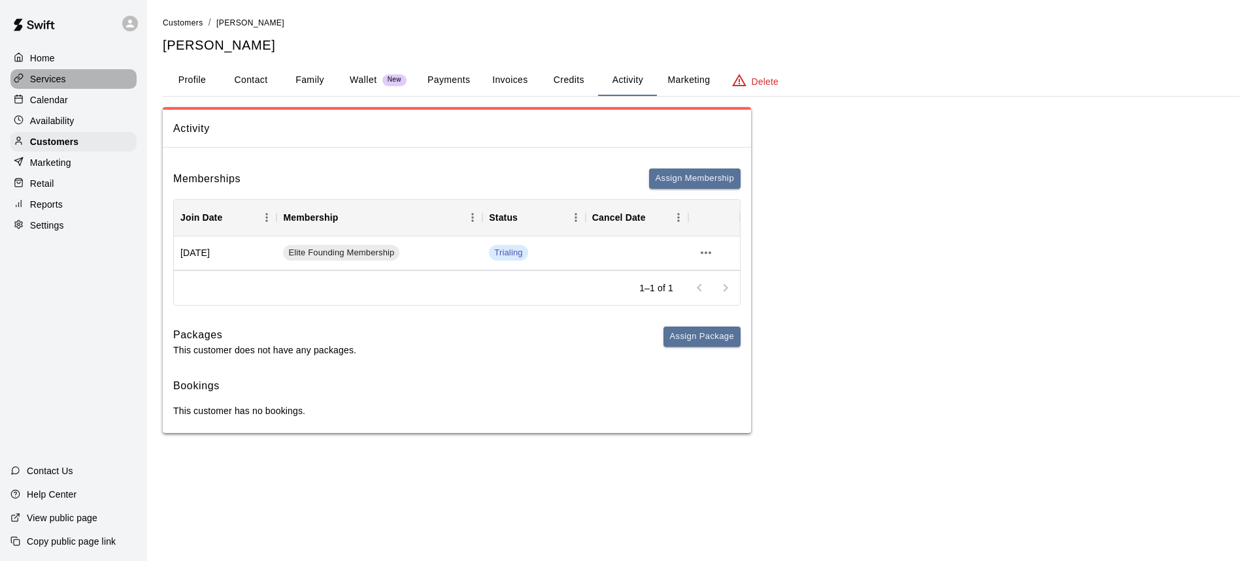
click at [46, 75] on p "Services" at bounding box center [48, 79] width 36 height 13
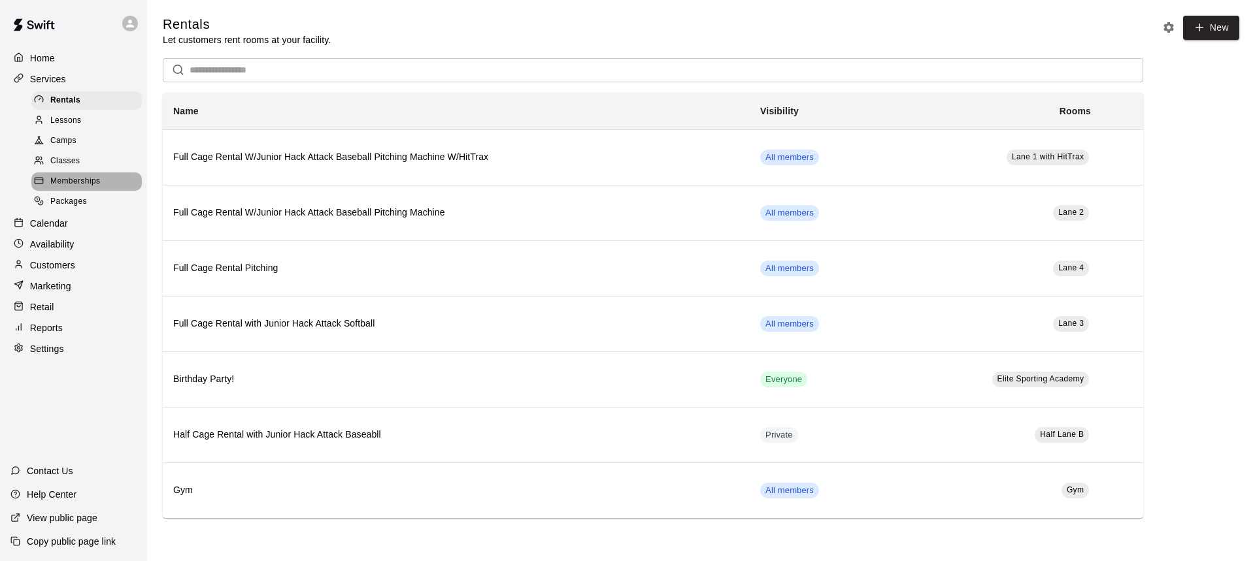
click at [80, 188] on span "Memberships" at bounding box center [75, 181] width 50 height 13
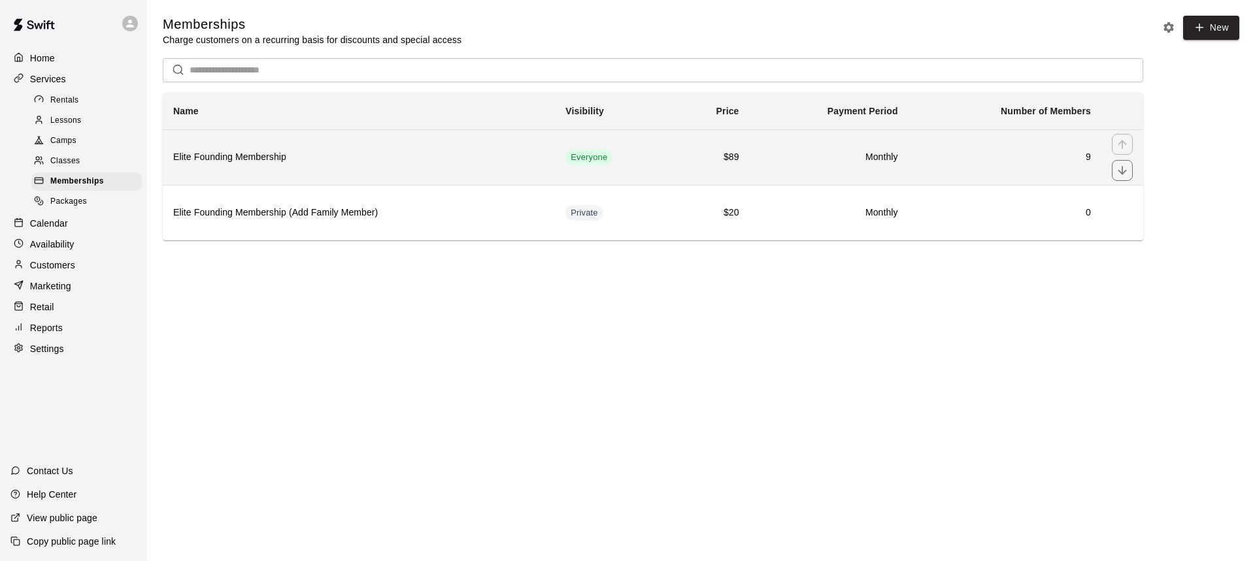
click at [331, 159] on h6 "Elite Founding Membership" at bounding box center [358, 157] width 371 height 14
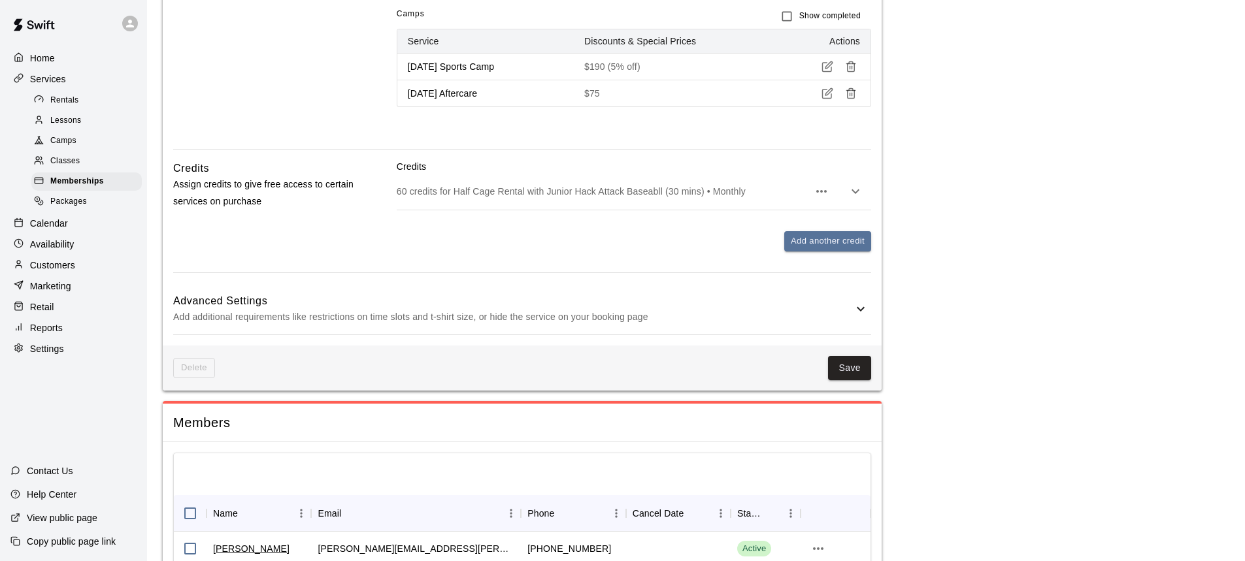
scroll to position [1176, 0]
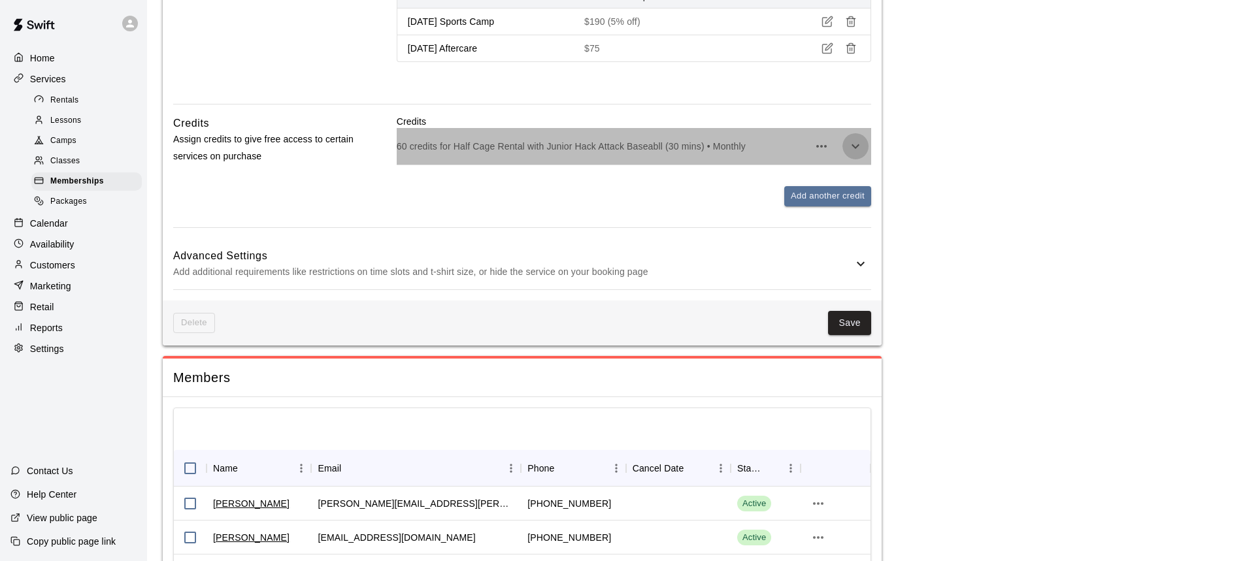
click at [862, 154] on icon "button" at bounding box center [855, 147] width 16 height 16
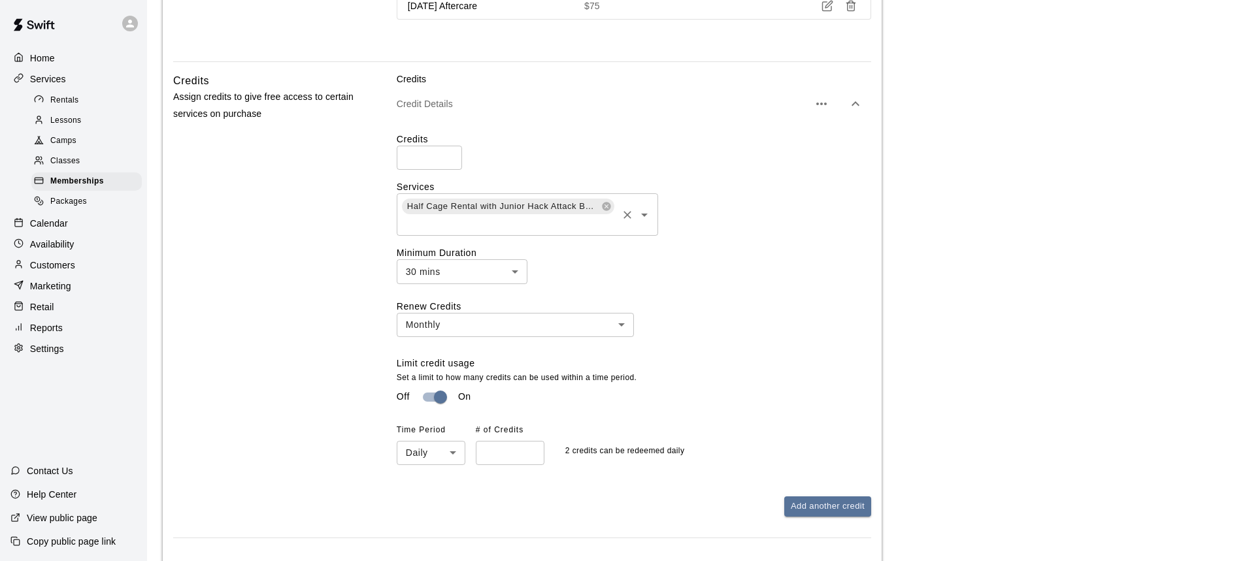
scroll to position [1241, 0]
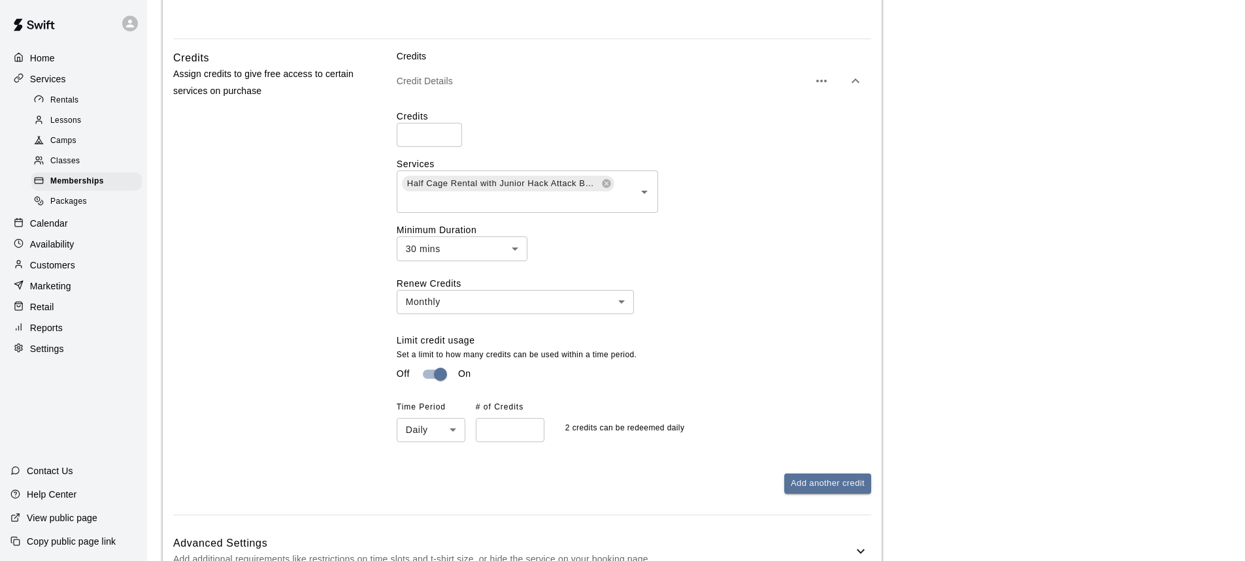
drag, startPoint x: 627, startPoint y: 208, endPoint x: 634, endPoint y: 173, distance: 35.4
click at [634, 173] on div "Services Half Cage Rental with Junior Hack Attack Baseabll ​" at bounding box center [634, 185] width 474 height 56
click at [605, 188] on icon at bounding box center [606, 183] width 8 height 8
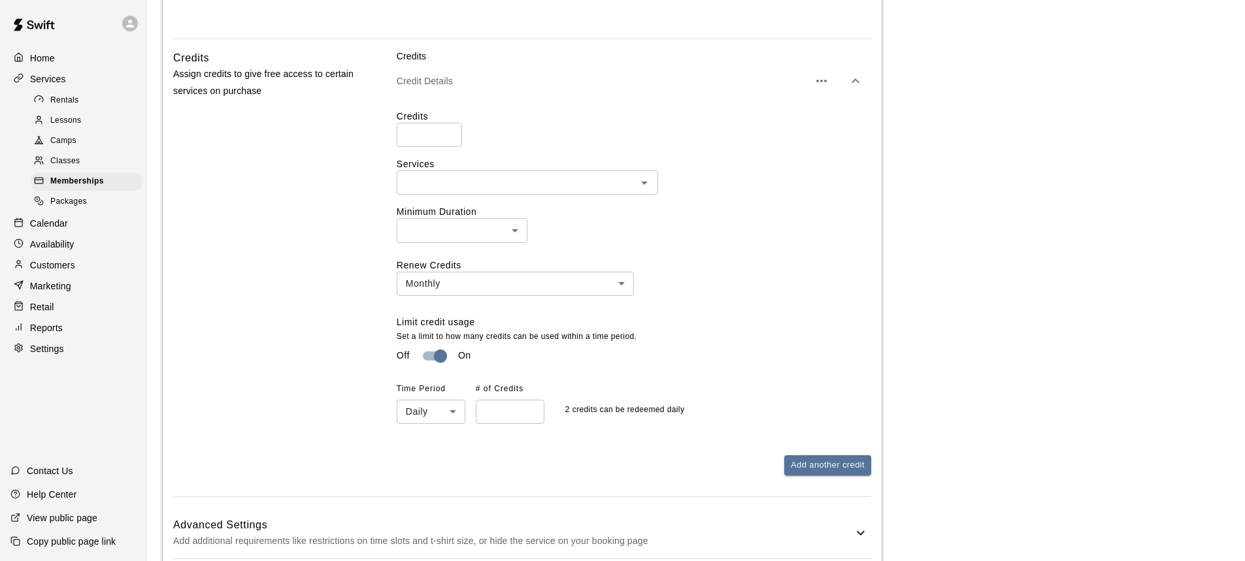
click at [608, 140] on div "Credits ** ​" at bounding box center [634, 128] width 474 height 37
click at [649, 191] on icon "Open" at bounding box center [644, 183] width 16 height 16
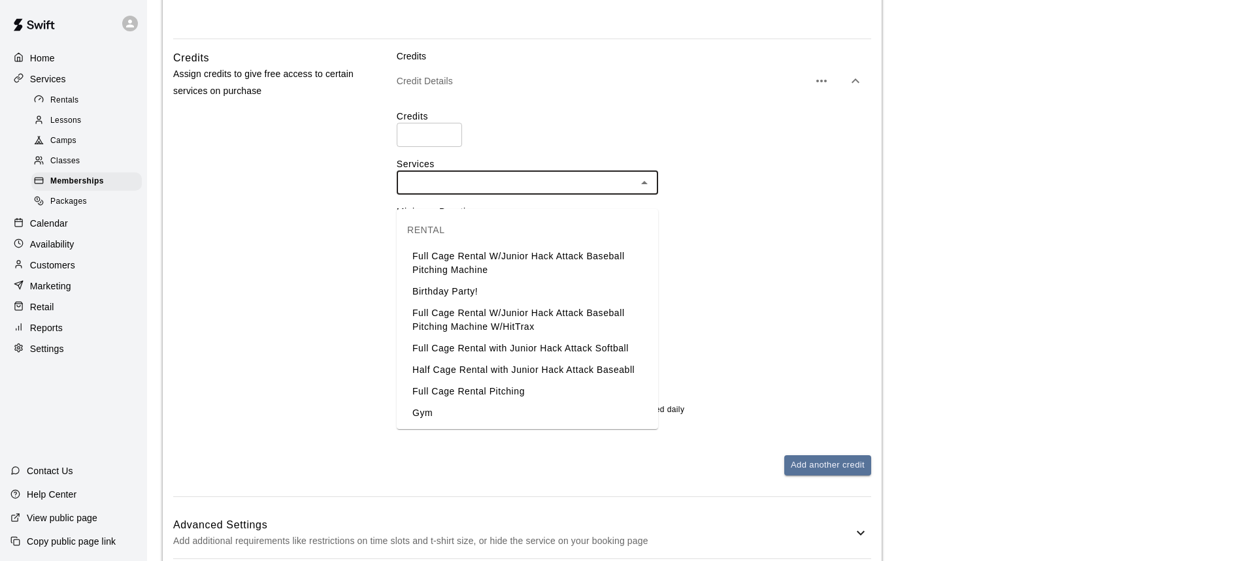
click at [526, 260] on li "Full Cage Rental W/Junior Hack Attack Baseball Pitching Machine" at bounding box center [527, 263] width 261 height 35
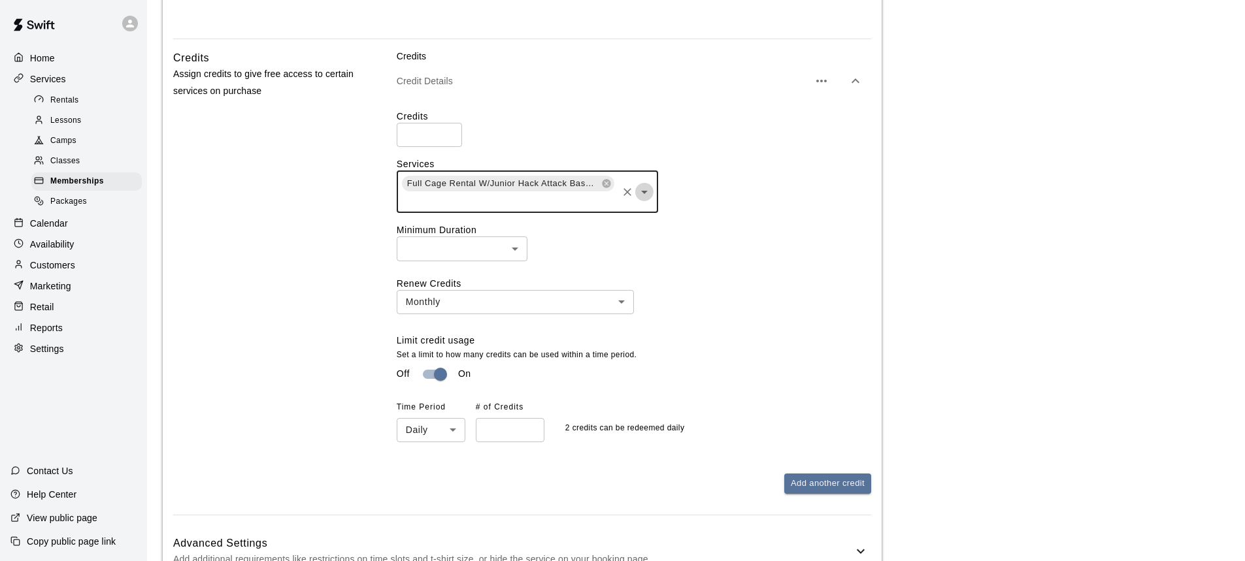
click at [640, 200] on icon "Open" at bounding box center [644, 192] width 16 height 16
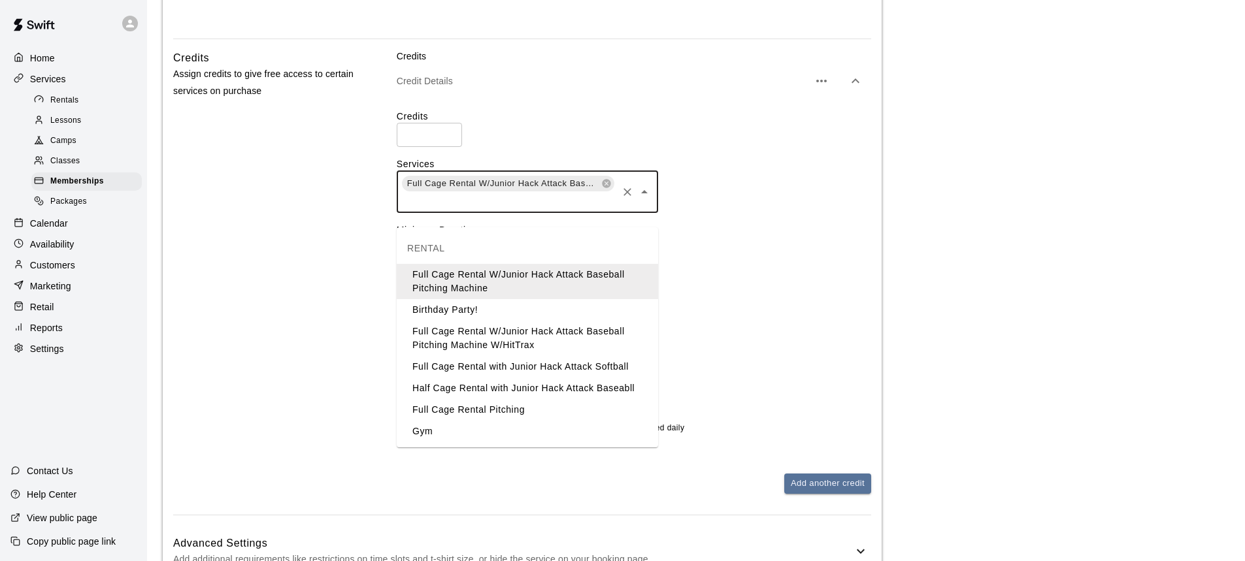
click at [485, 306] on li "Birthday Party!" at bounding box center [527, 310] width 261 height 22
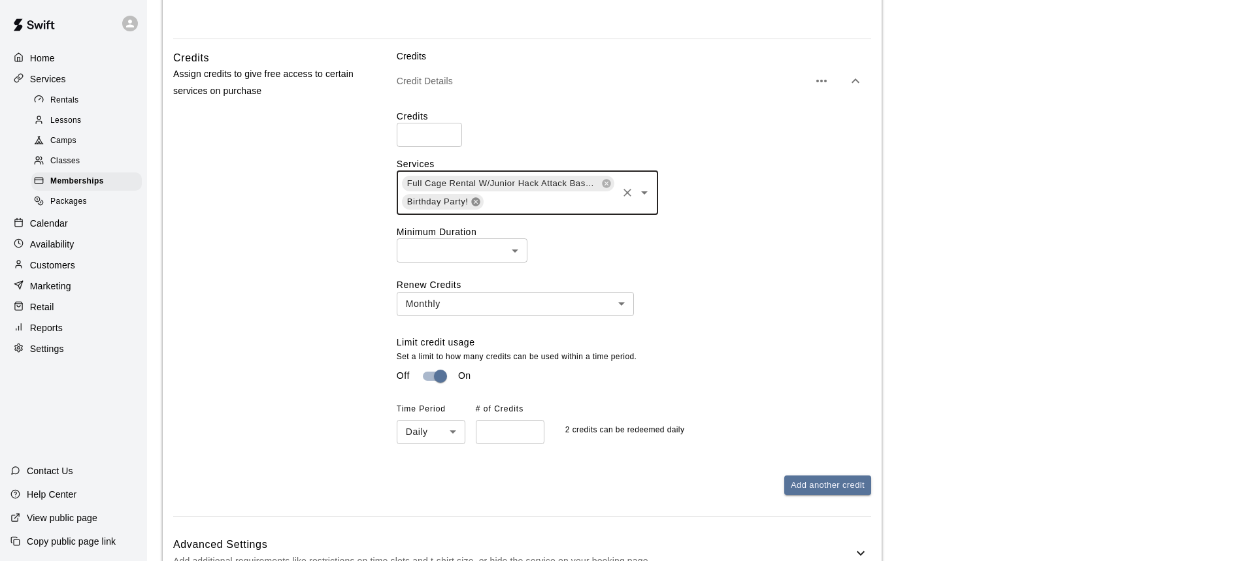
click at [476, 206] on icon at bounding box center [476, 201] width 8 height 8
click at [642, 194] on icon "Open" at bounding box center [644, 192] width 7 height 3
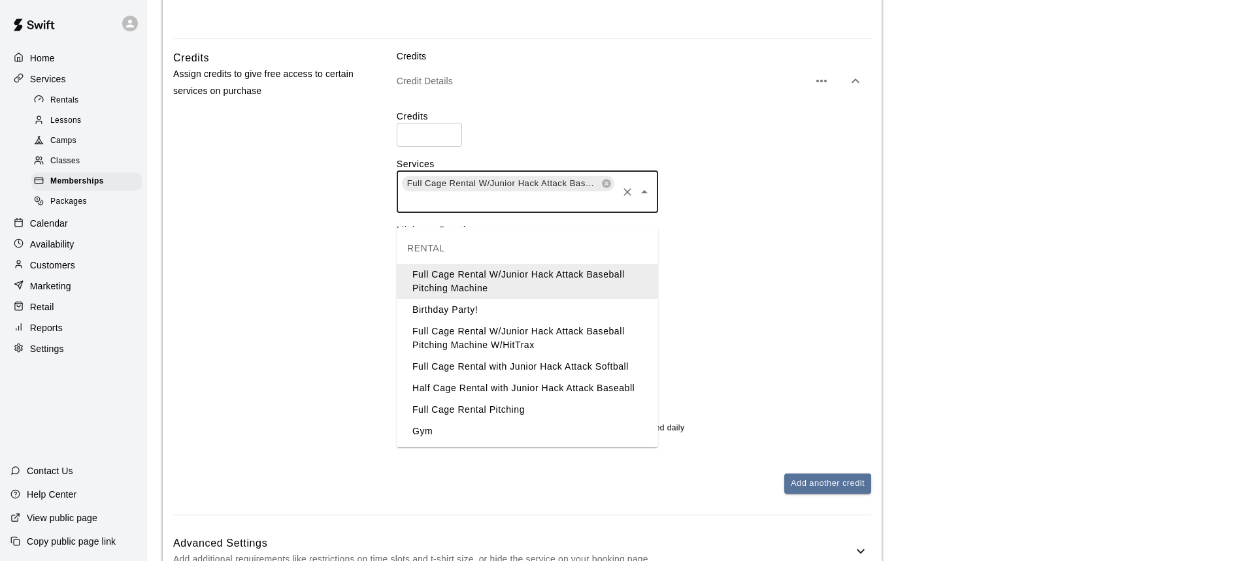
click at [489, 328] on li "Full Cage Rental W/Junior Hack Attack Baseball Pitching Machine W/HitTrax" at bounding box center [527, 338] width 261 height 35
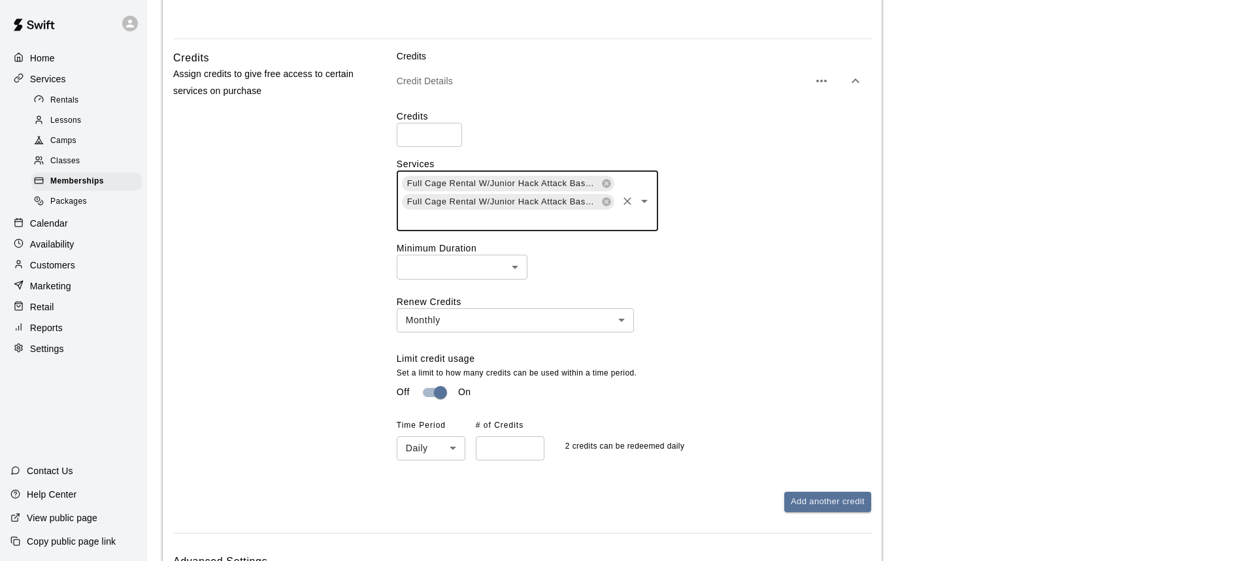
click at [638, 209] on icon "Open" at bounding box center [644, 201] width 16 height 16
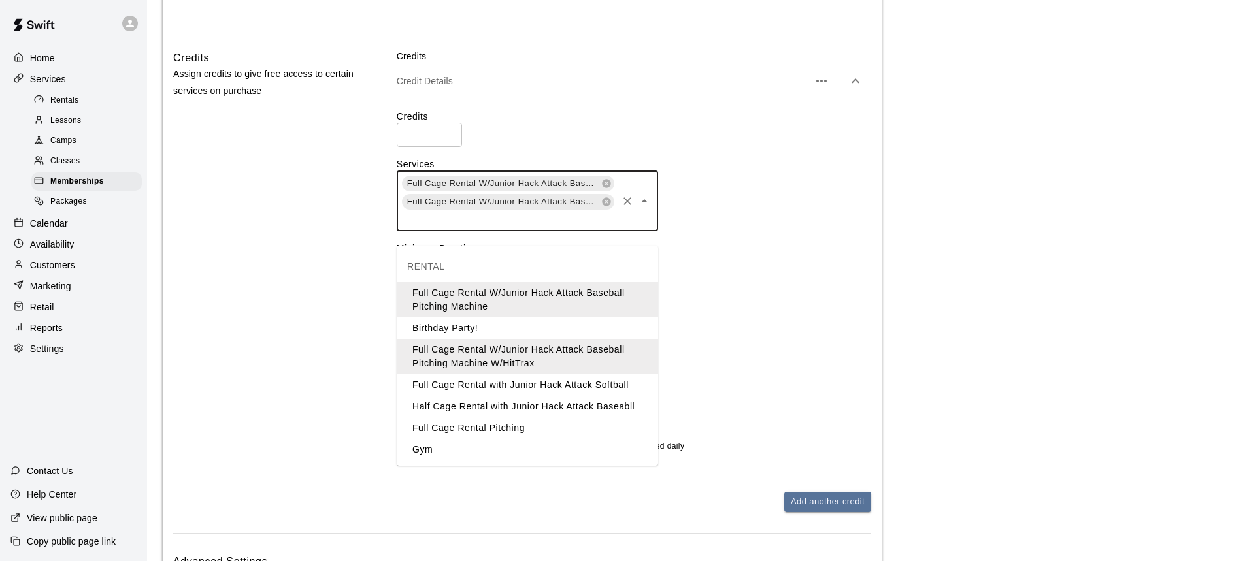
click at [519, 384] on li "Full Cage Rental with Junior Hack Attack Softball" at bounding box center [527, 385] width 261 height 22
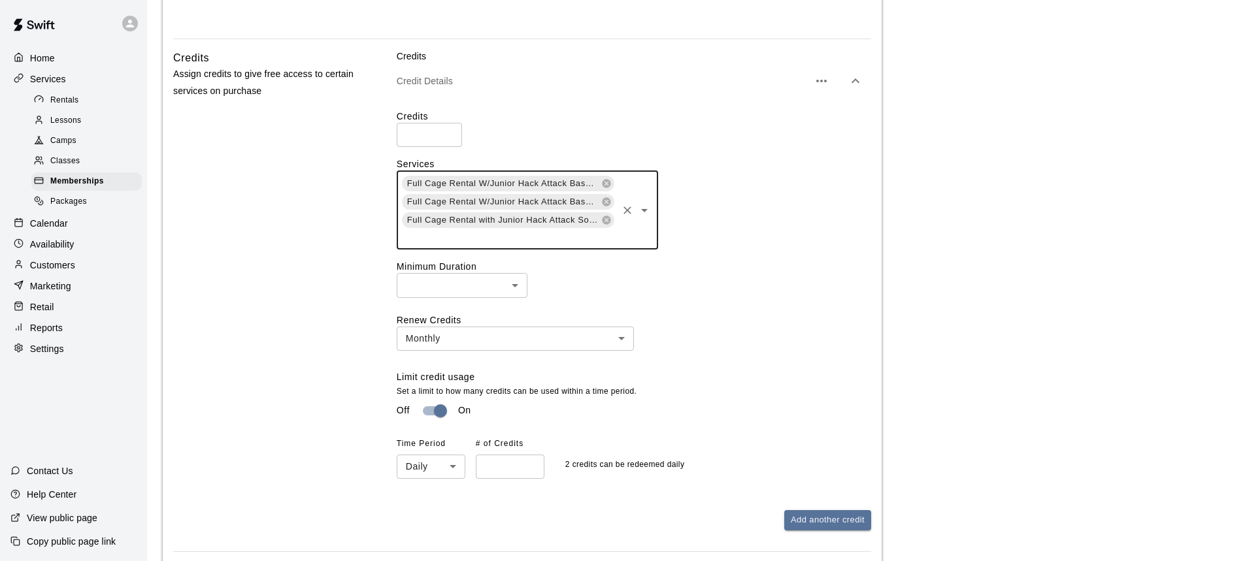
click at [643, 218] on icon "Open" at bounding box center [644, 211] width 16 height 16
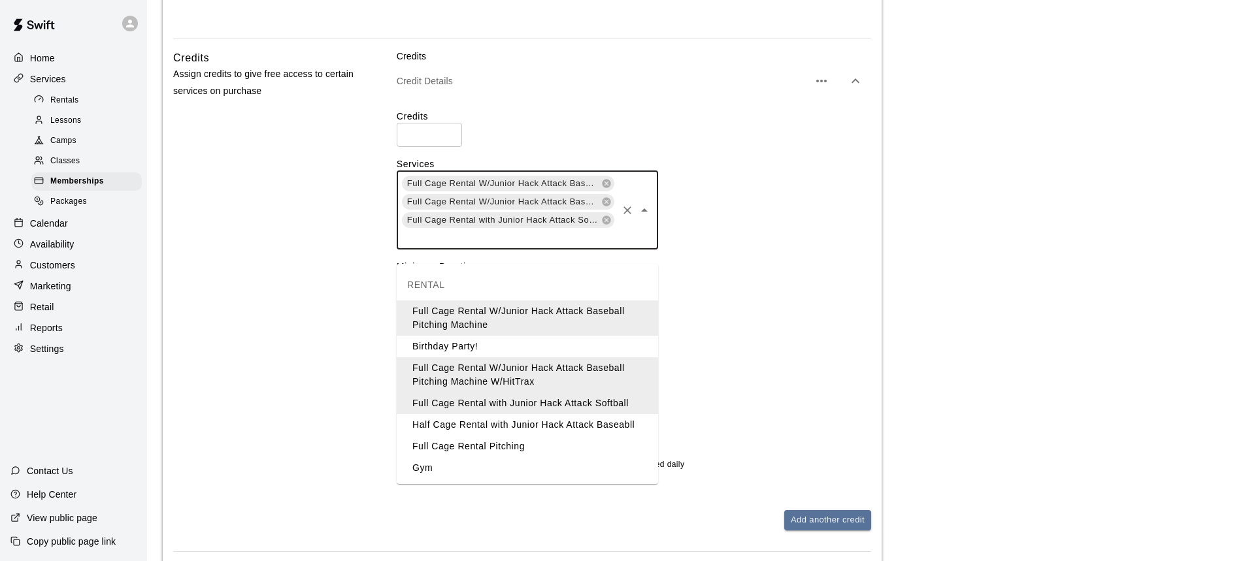
click at [528, 429] on li "Half Cage Rental with Junior Hack Attack Baseabll" at bounding box center [527, 425] width 261 height 22
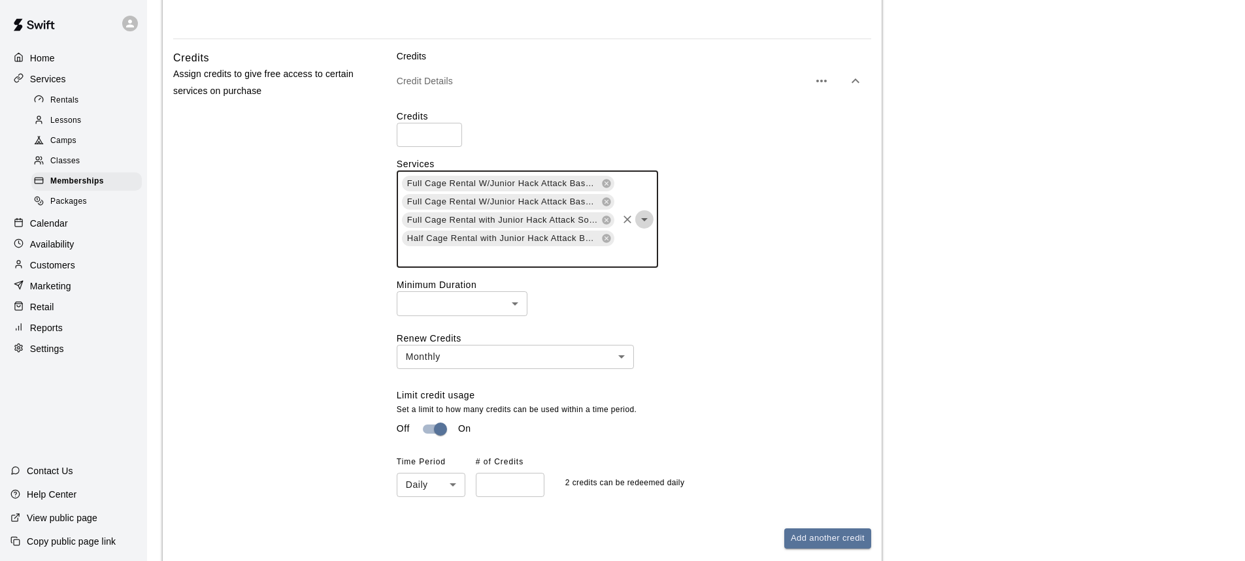
click at [647, 227] on icon "Open" at bounding box center [644, 220] width 16 height 16
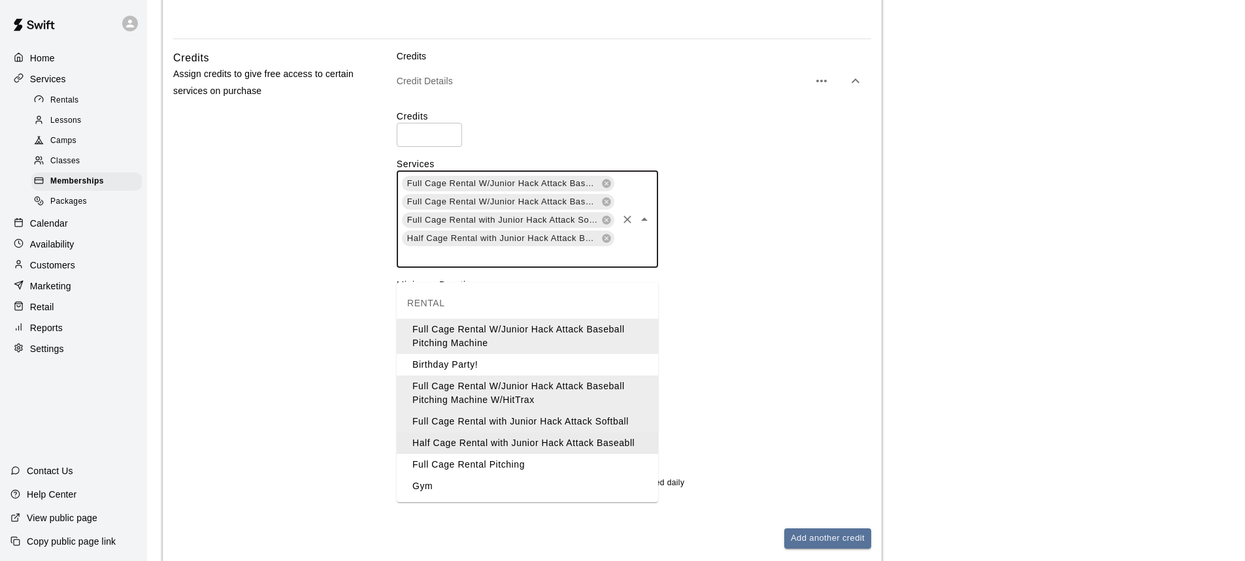
click at [490, 446] on li "Half Cage Rental with Junior Hack Attack Baseabll" at bounding box center [527, 444] width 261 height 22
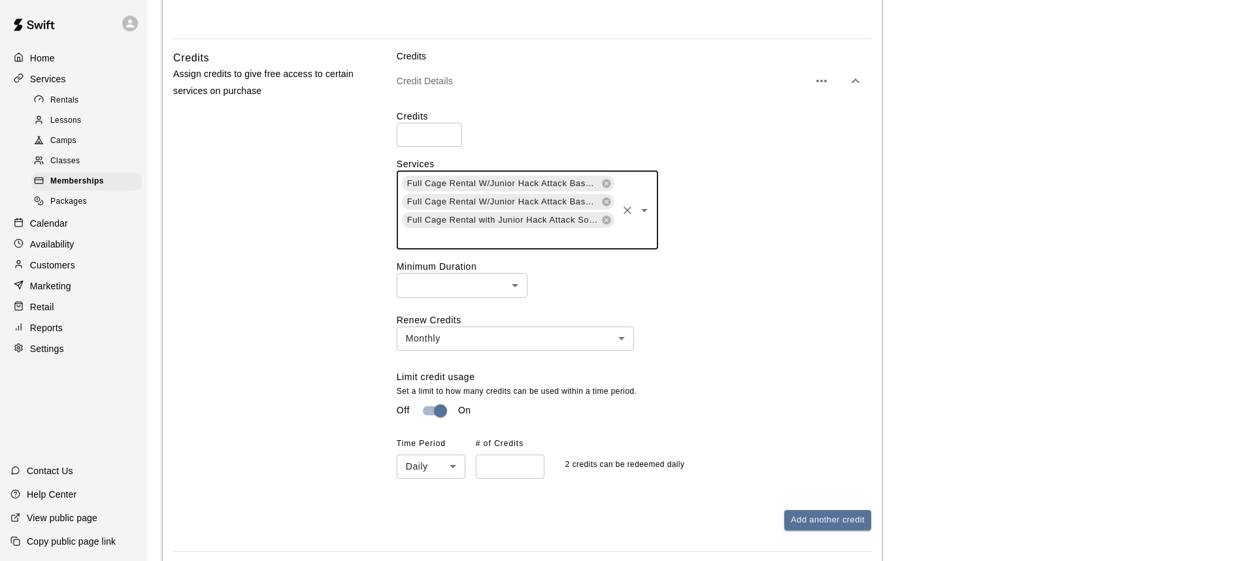
click at [642, 212] on icon "Open" at bounding box center [644, 210] width 7 height 3
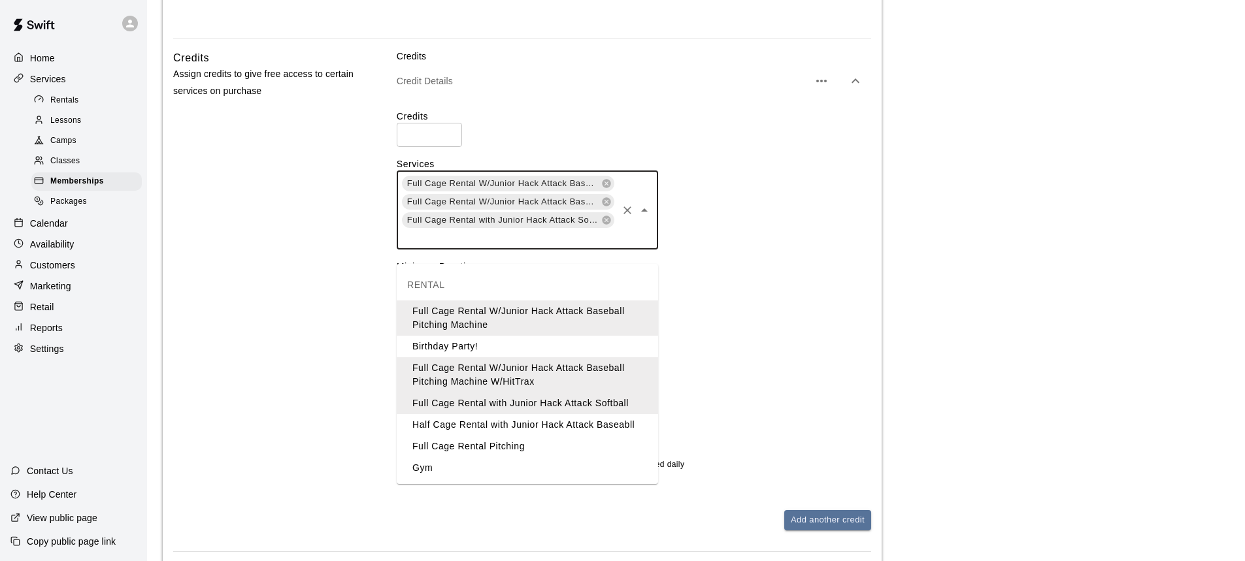
click at [472, 450] on li "Full Cage Rental Pitching" at bounding box center [527, 447] width 261 height 22
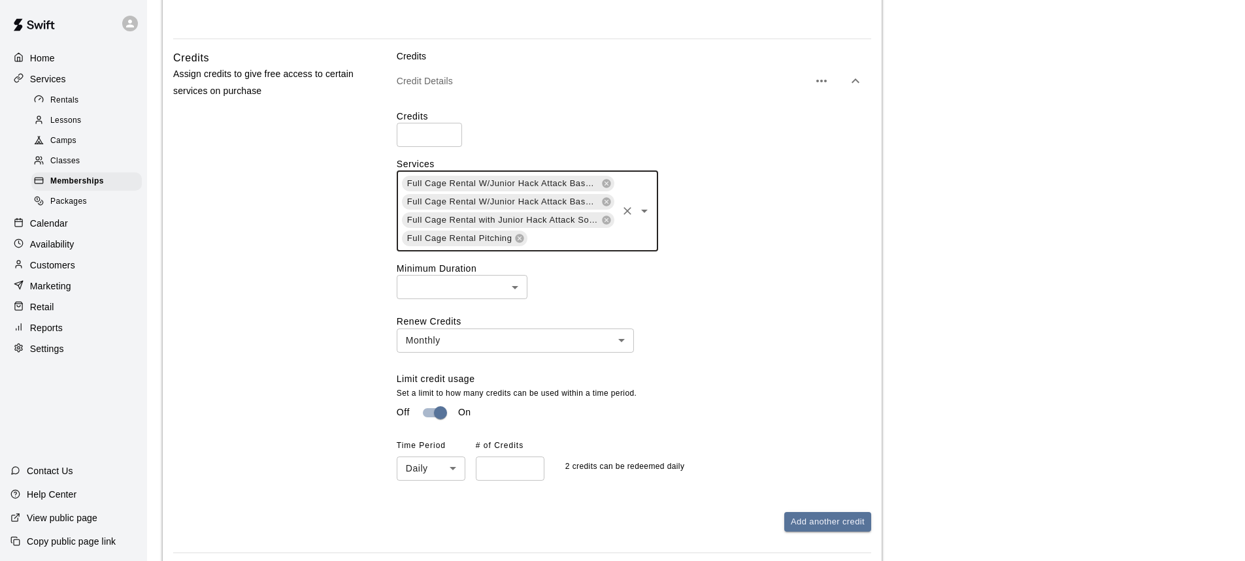
click at [643, 213] on icon "Open" at bounding box center [644, 211] width 7 height 3
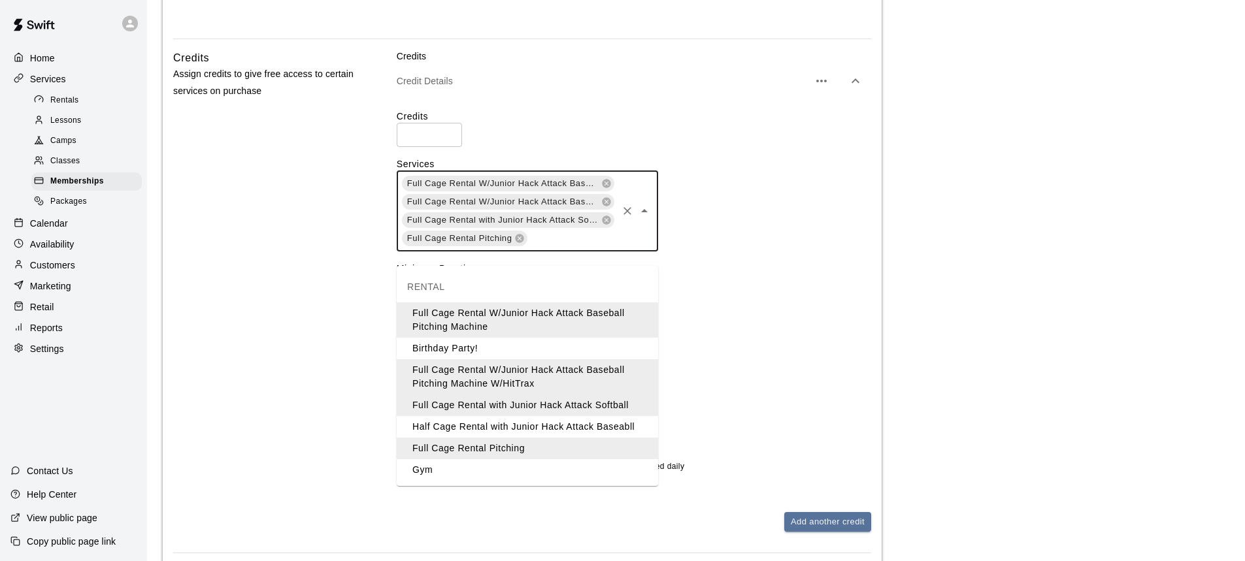
click at [418, 474] on li "Gym" at bounding box center [527, 470] width 261 height 22
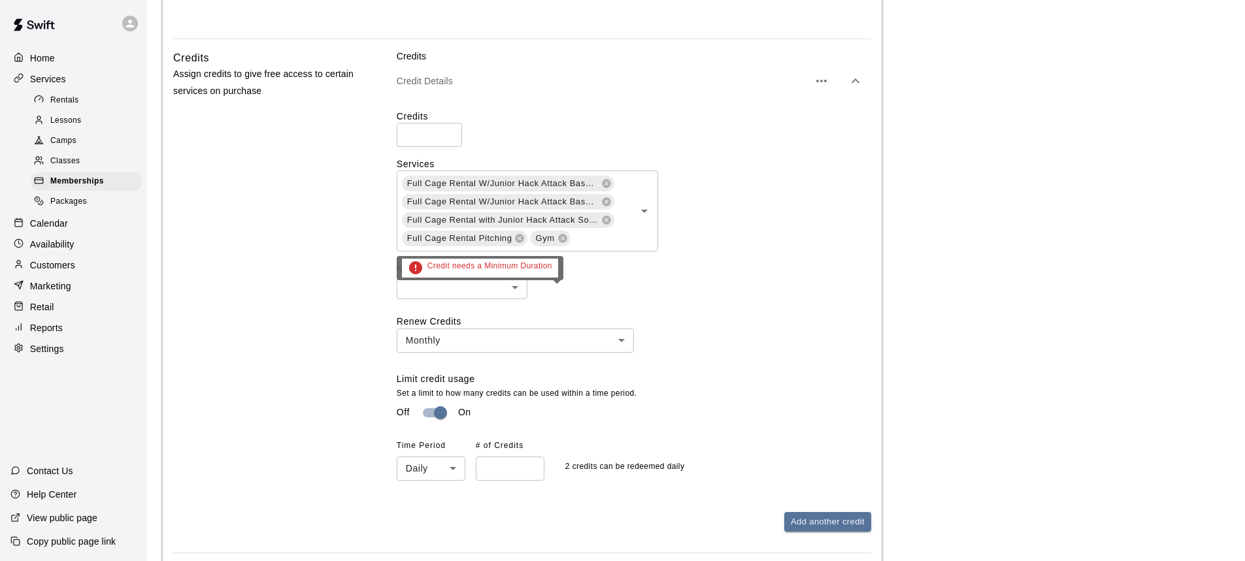
drag, startPoint x: 791, startPoint y: 301, endPoint x: 748, endPoint y: 286, distance: 46.1
click at [791, 299] on div "​ ​" at bounding box center [634, 287] width 474 height 24
click at [417, 147] on input "**" at bounding box center [429, 135] width 65 height 24
click at [494, 120] on div "Credits ** ​ Services Full Cage Rental W/Junior Hack Attack Baseball Pitching M…" at bounding box center [634, 295] width 474 height 392
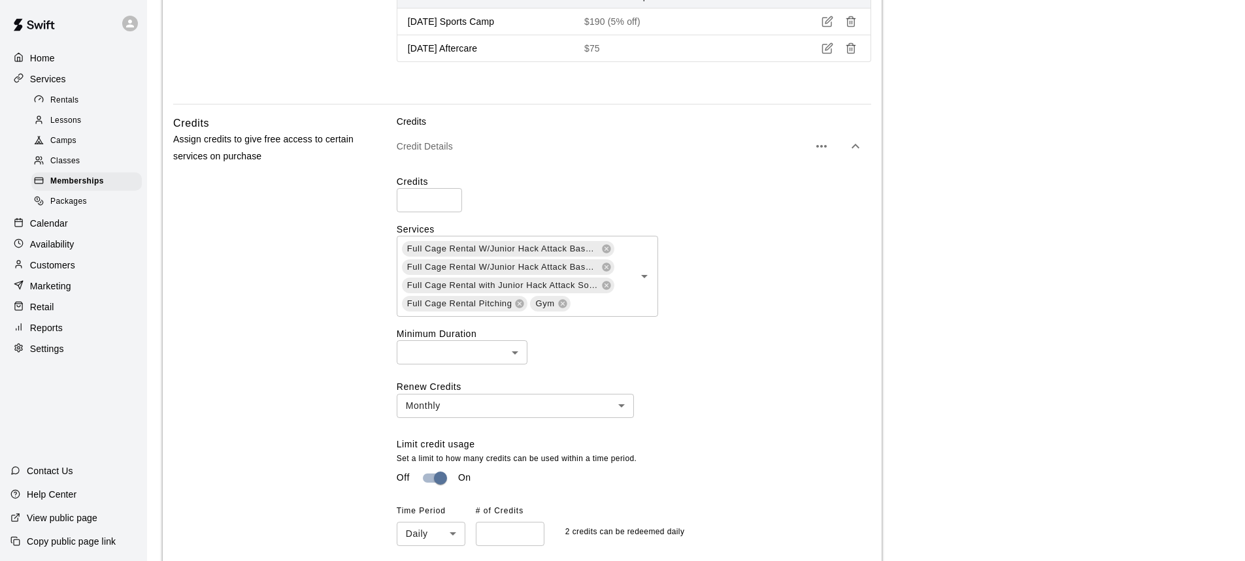
click at [423, 212] on input "**" at bounding box center [429, 200] width 65 height 24
drag, startPoint x: 423, startPoint y: 212, endPoint x: 399, endPoint y: 213, distance: 24.2
click at [399, 212] on input "**" at bounding box center [429, 200] width 65 height 24
click at [506, 165] on div "Credit Details" at bounding box center [634, 146] width 474 height 37
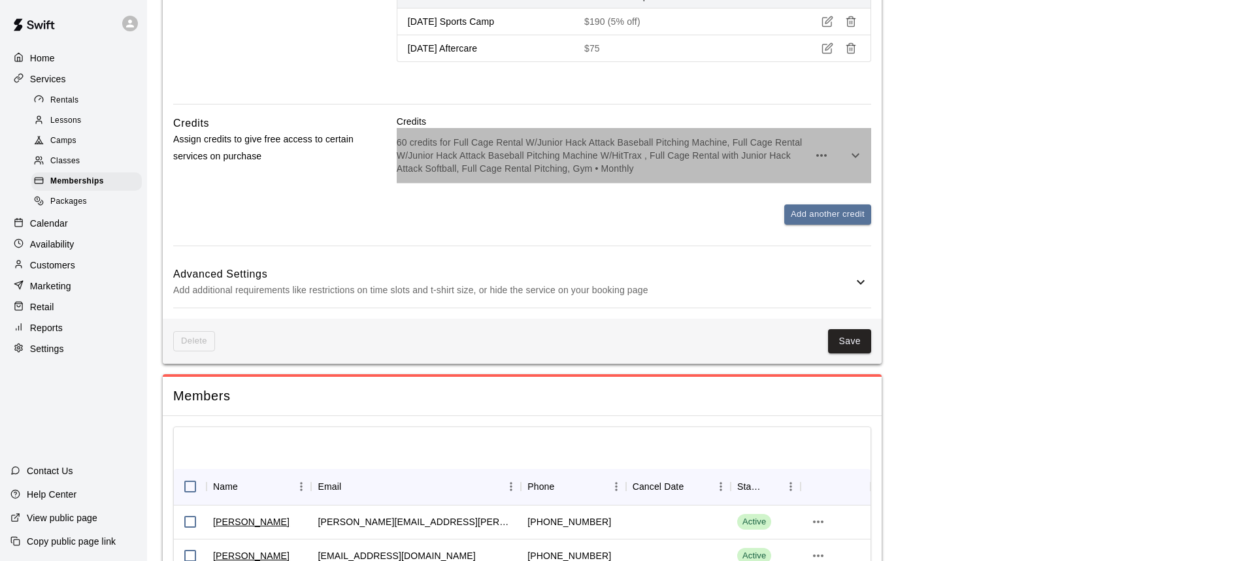
click at [525, 172] on p "60 credits for Full Cage Rental W/Junior Hack Attack Baseball Pitching Machine,…" at bounding box center [603, 155] width 412 height 39
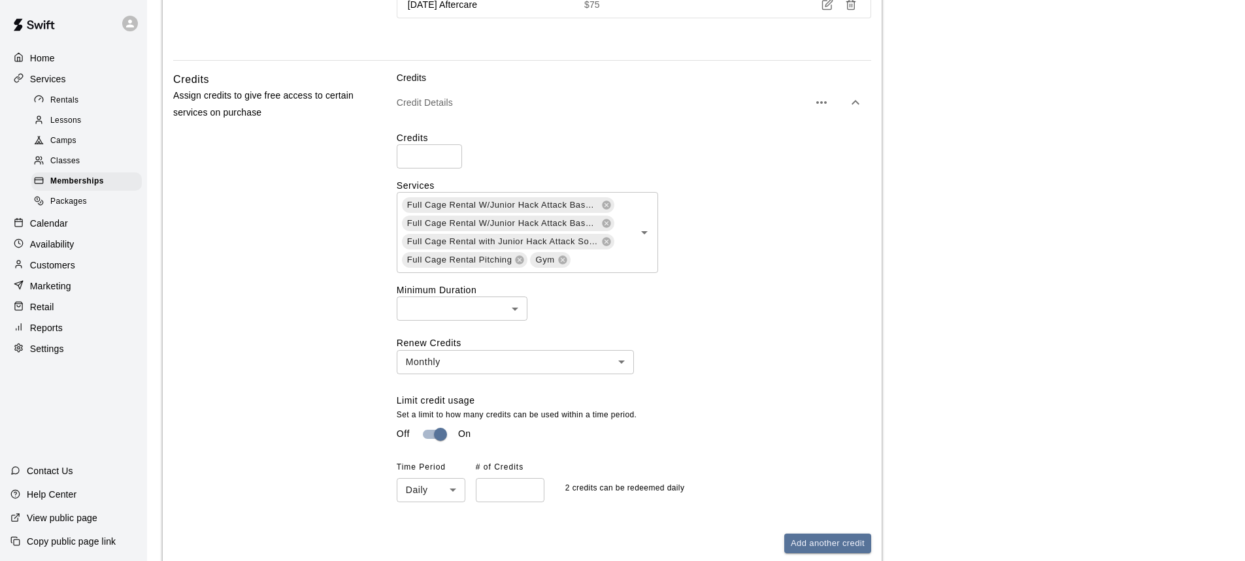
scroll to position [1241, 0]
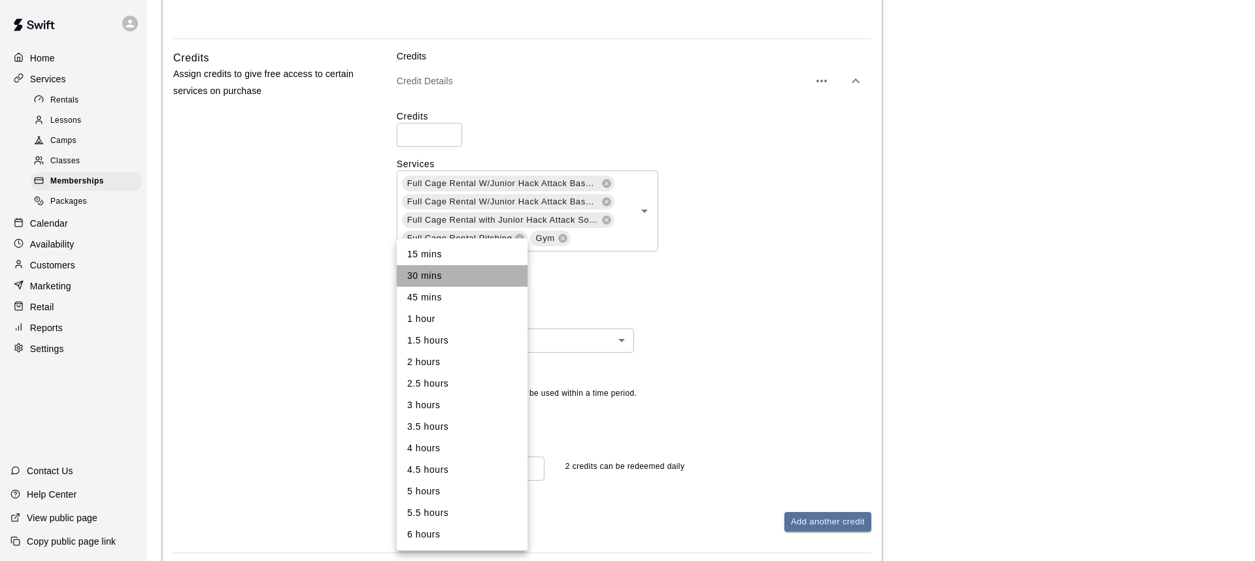
click at [461, 276] on li "30 mins" at bounding box center [462, 276] width 131 height 22
type input "**"
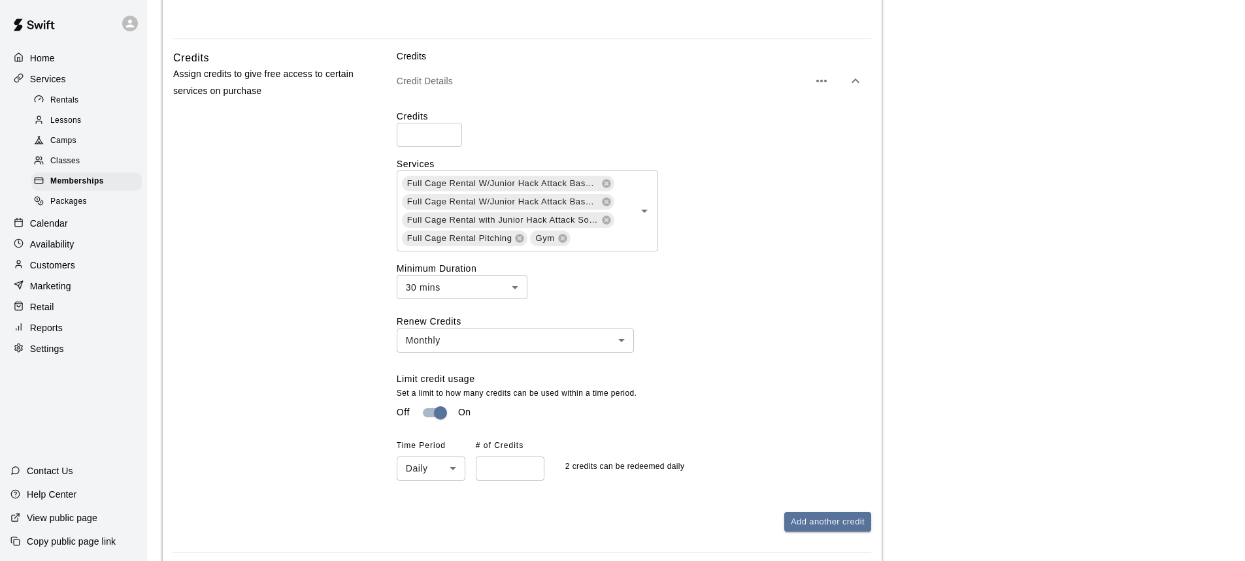
click at [759, 275] on label "Minimum Duration" at bounding box center [634, 268] width 474 height 13
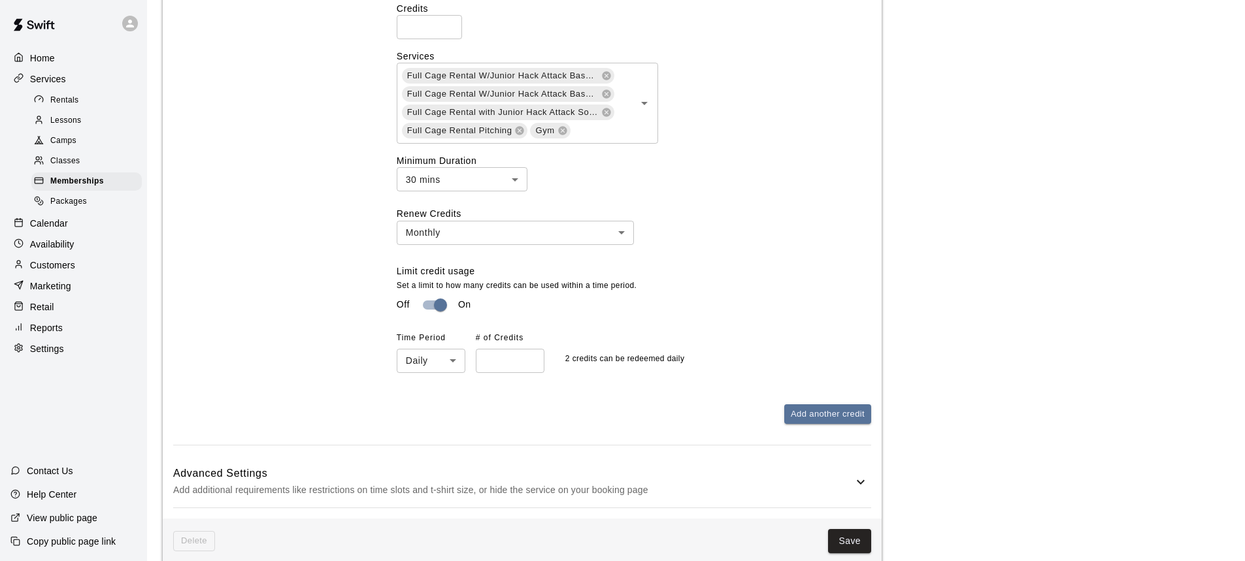
scroll to position [1372, 0]
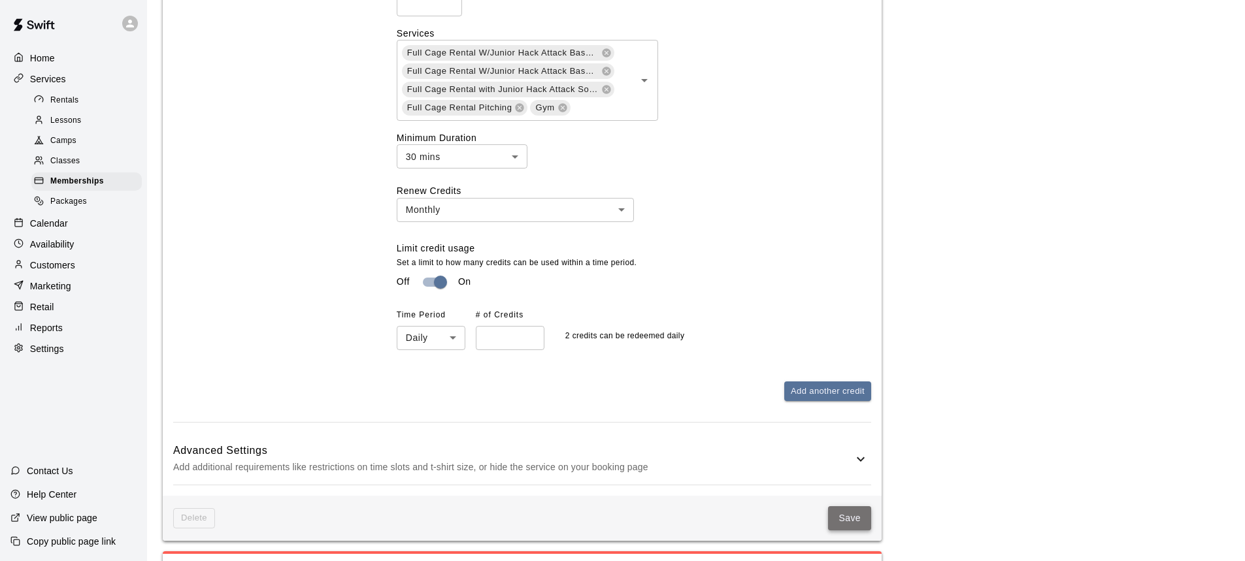
click at [846, 531] on button "Save" at bounding box center [849, 518] width 43 height 24
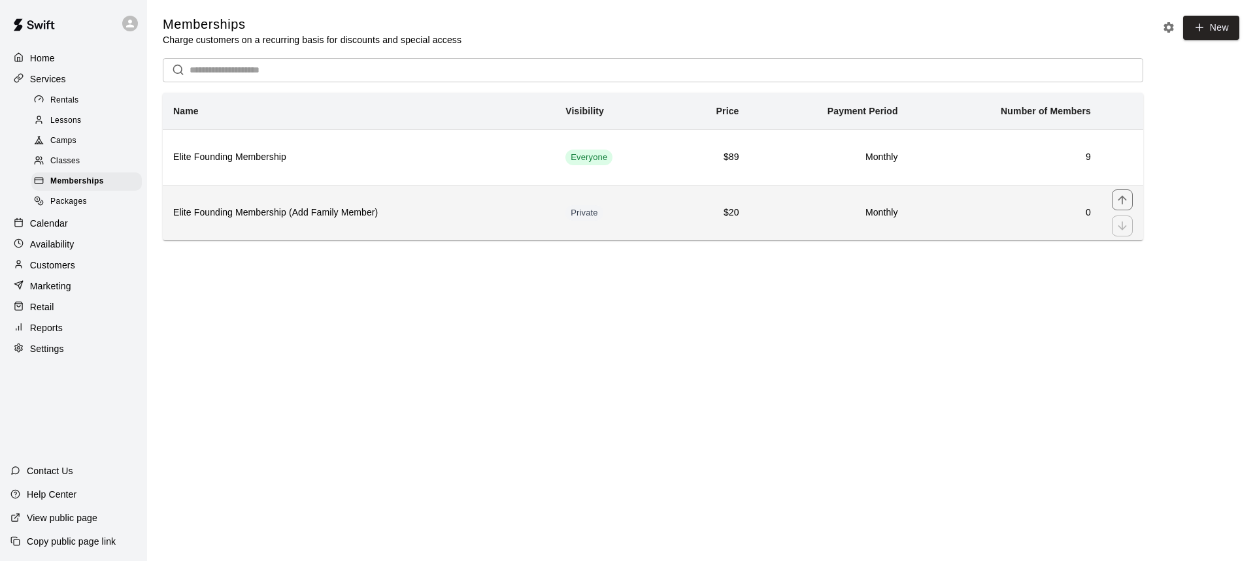
click at [418, 223] on th "Elite Founding Membership (Add Family Member)" at bounding box center [359, 213] width 392 height 56
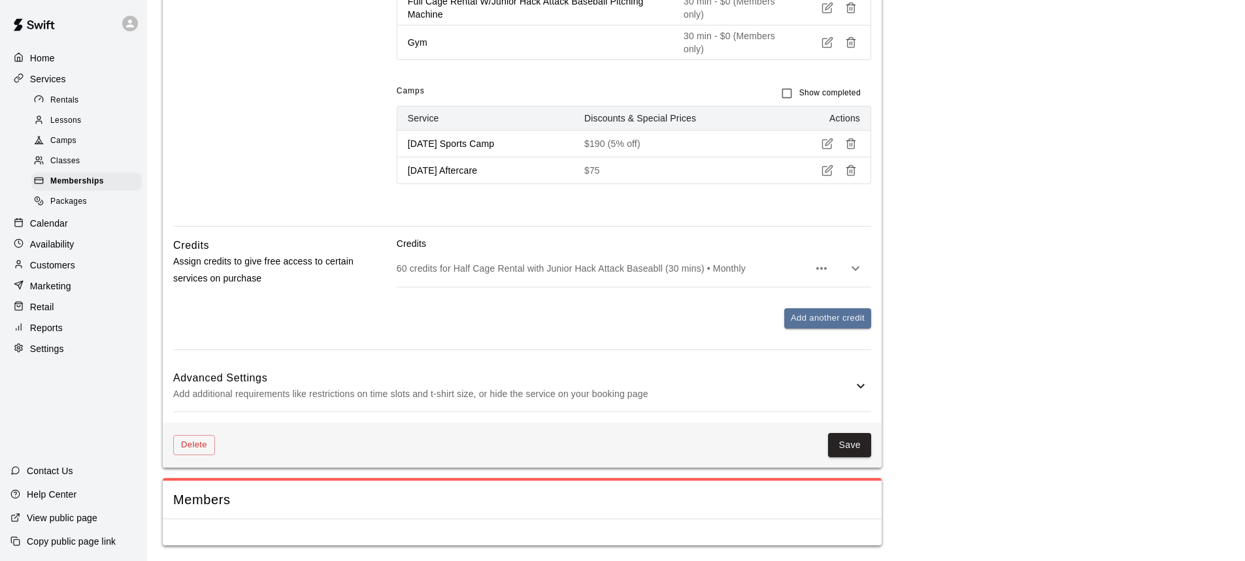
scroll to position [1068, 0]
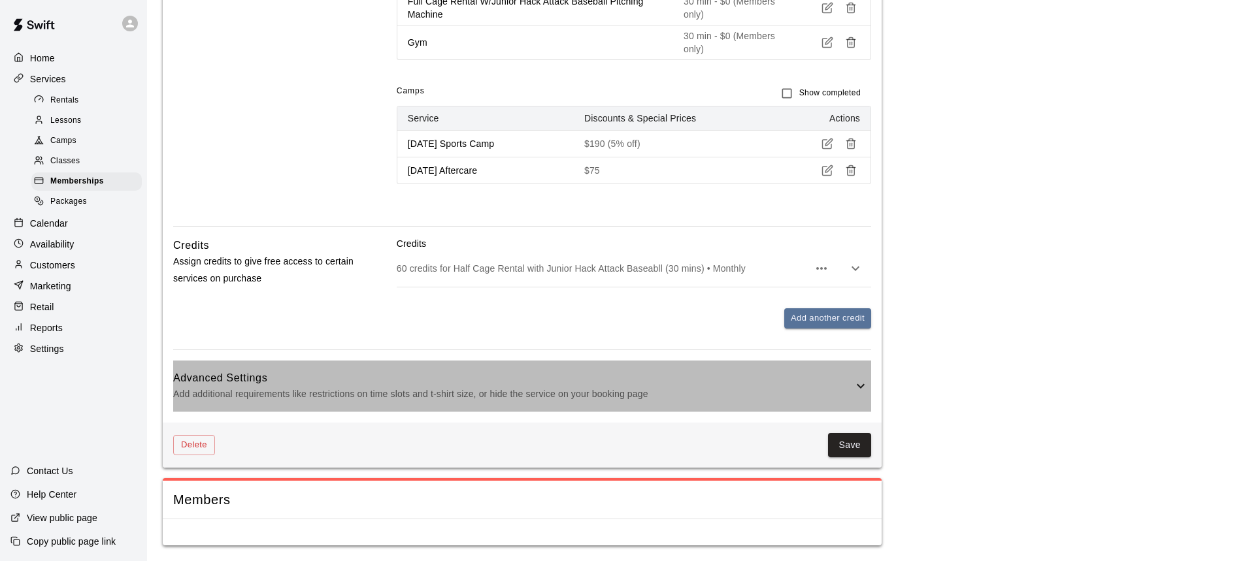
click at [846, 380] on h6 "Advanced Settings" at bounding box center [513, 378] width 680 height 17
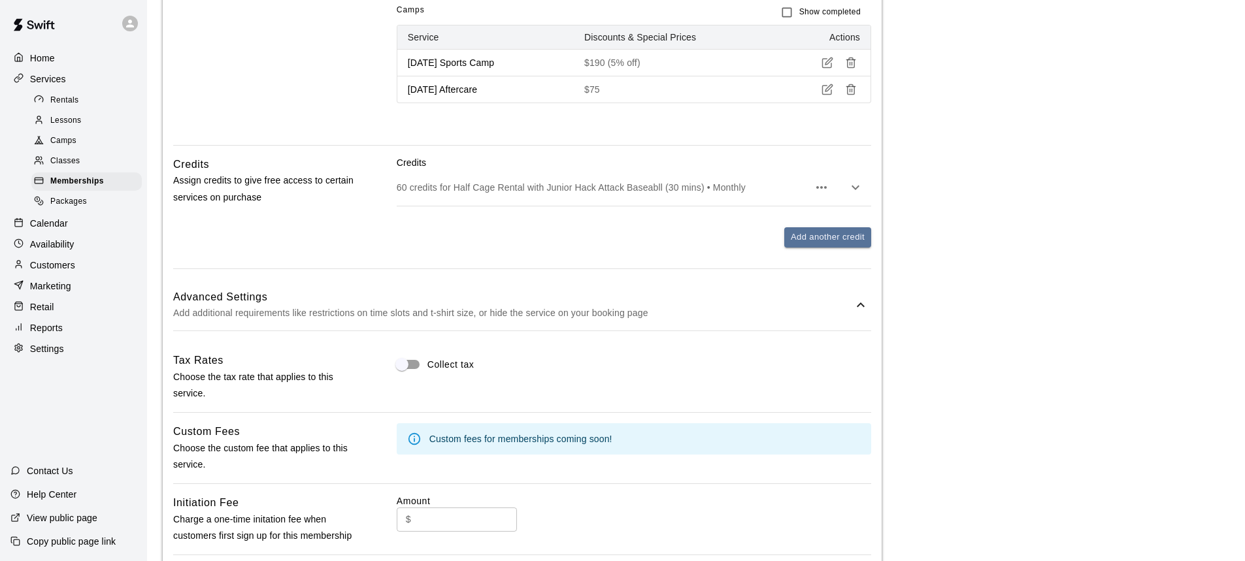
scroll to position [1128, 0]
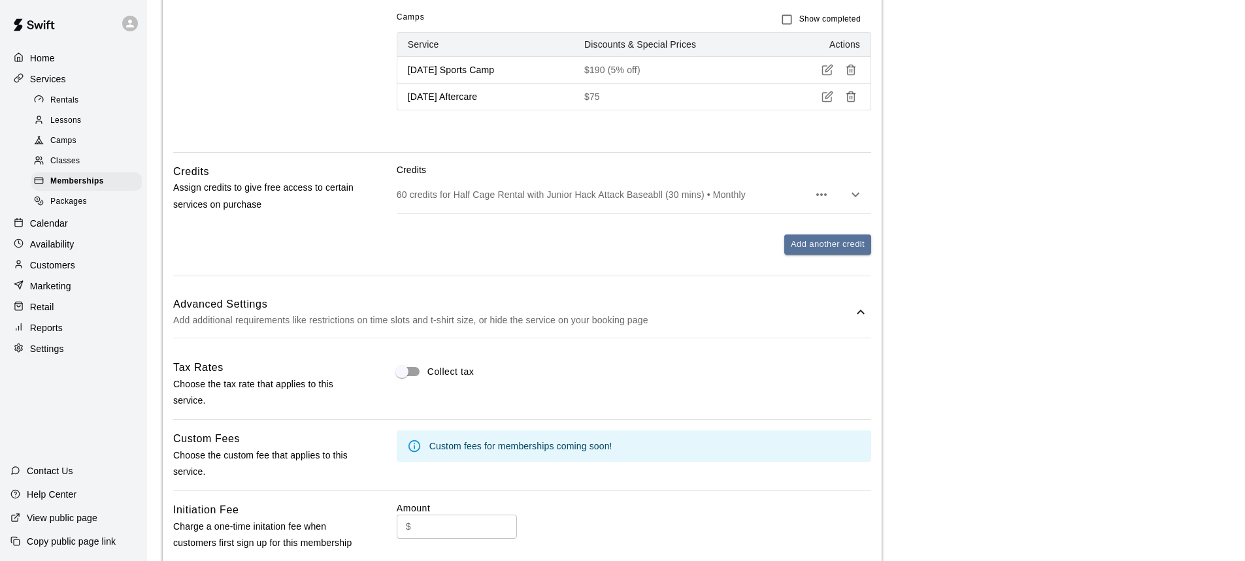
click at [861, 203] on icon "button" at bounding box center [855, 195] width 16 height 16
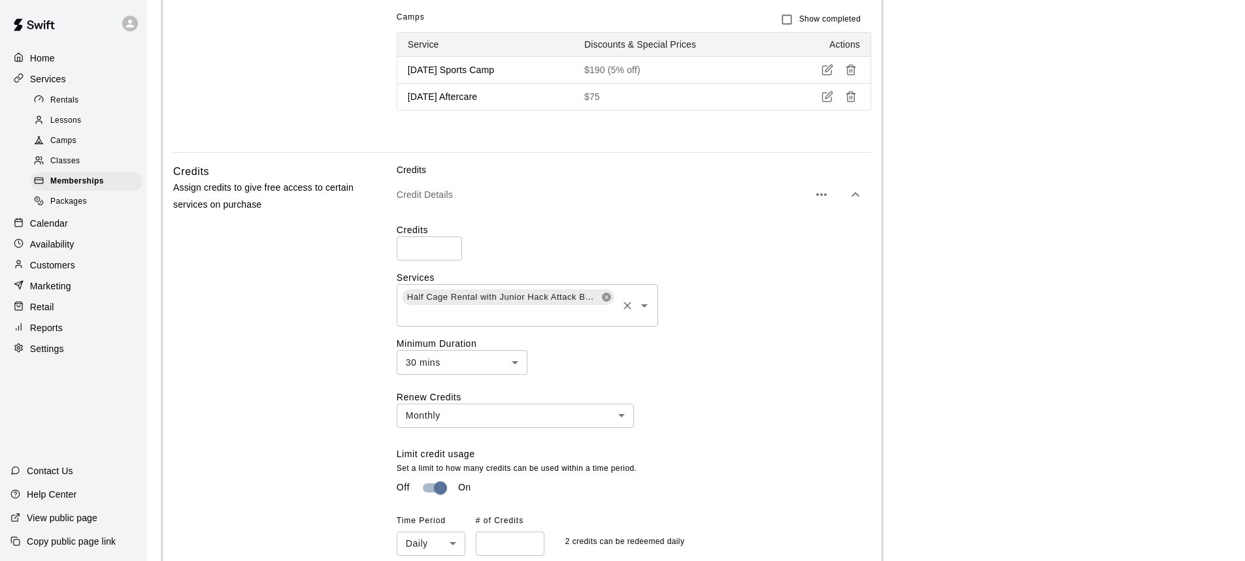
click at [611, 303] on icon at bounding box center [606, 297] width 10 height 10
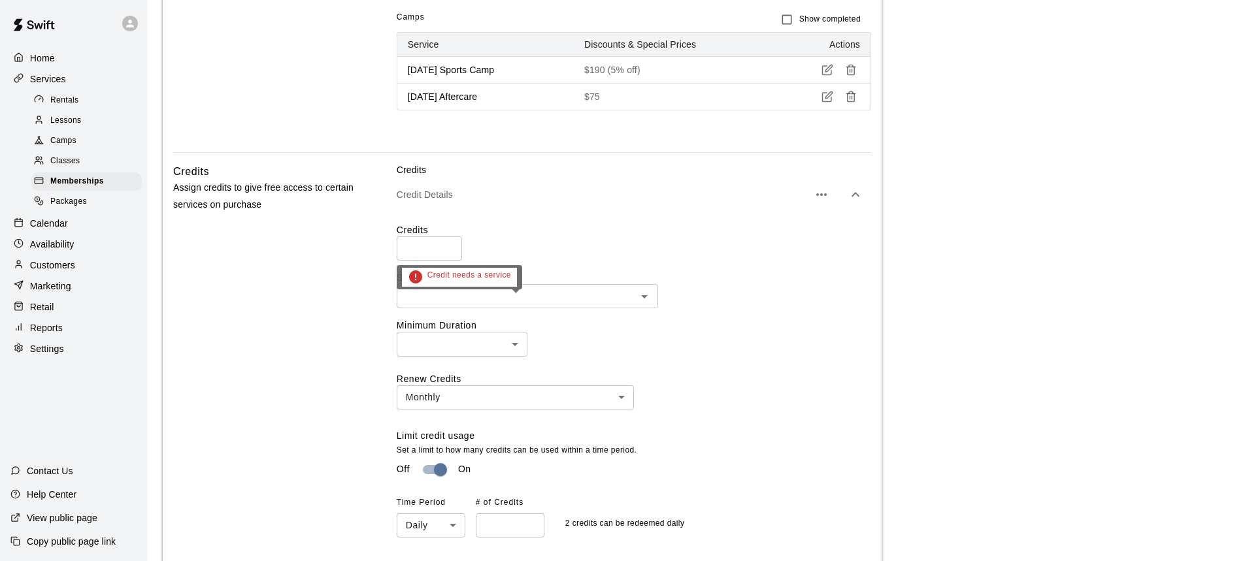
click at [643, 304] on icon "Open" at bounding box center [644, 297] width 16 height 16
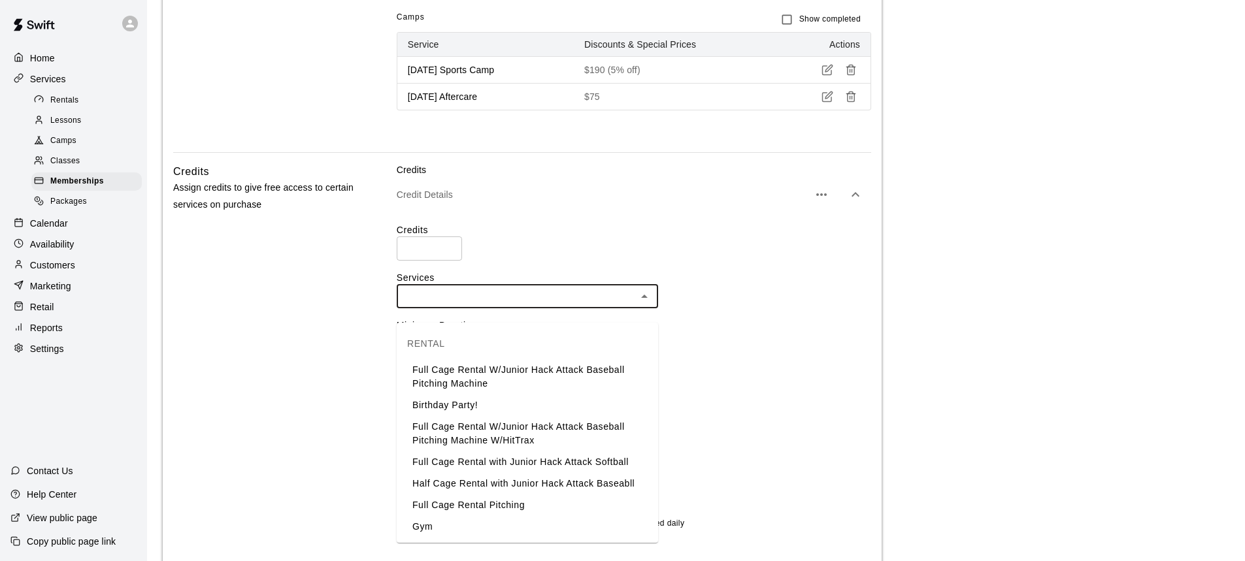
click at [500, 380] on li "Full Cage Rental W/Junior Hack Attack Baseball Pitching Machine" at bounding box center [527, 376] width 261 height 35
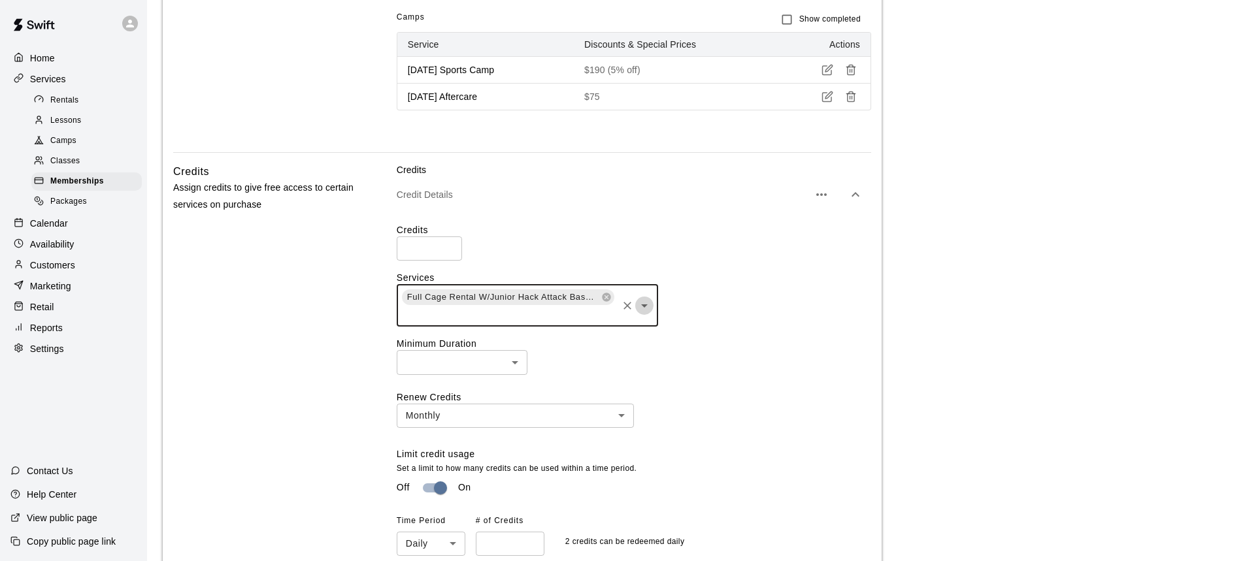
click at [644, 314] on icon "Open" at bounding box center [644, 306] width 16 height 16
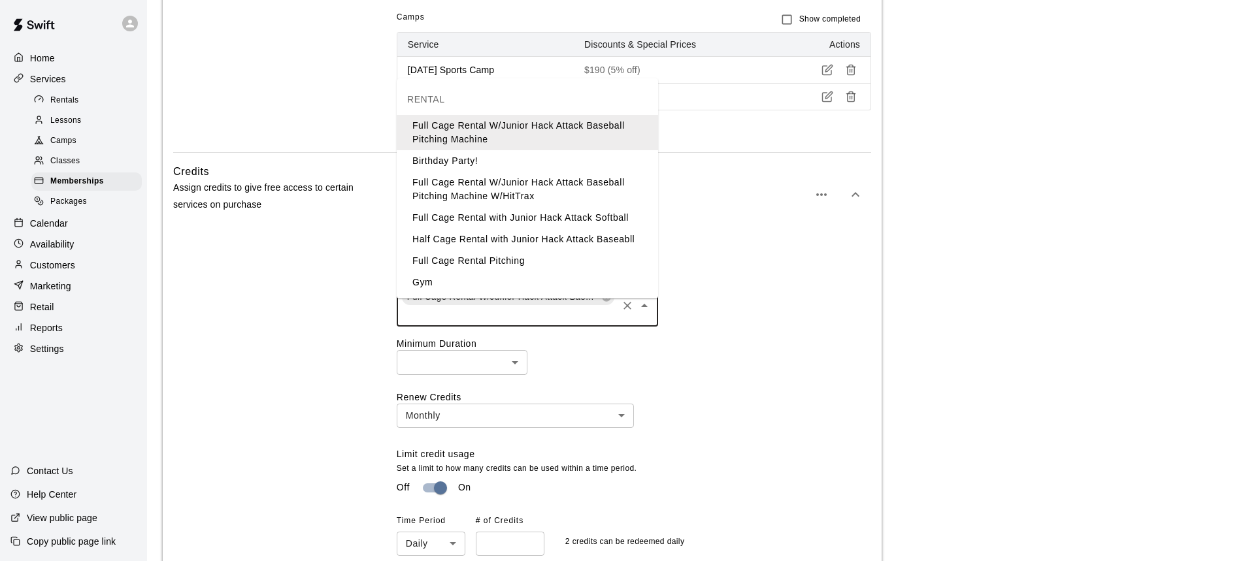
click at [519, 188] on li "Full Cage Rental W/Junior Hack Attack Baseball Pitching Machine W/HitTrax" at bounding box center [527, 189] width 261 height 35
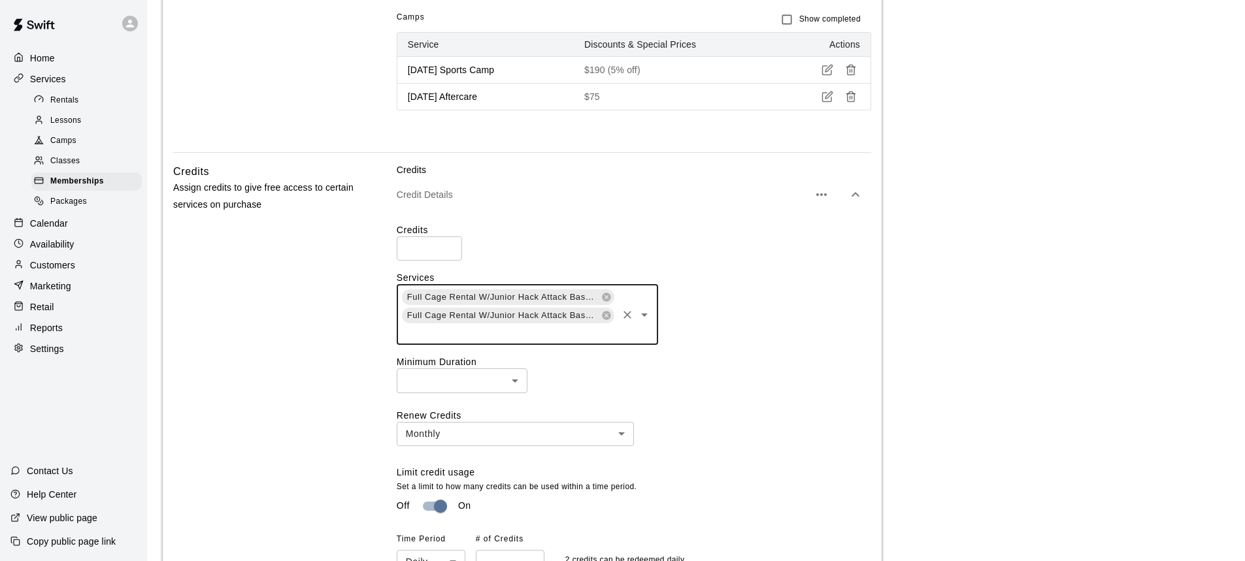
click at [642, 323] on icon "Open" at bounding box center [644, 315] width 16 height 16
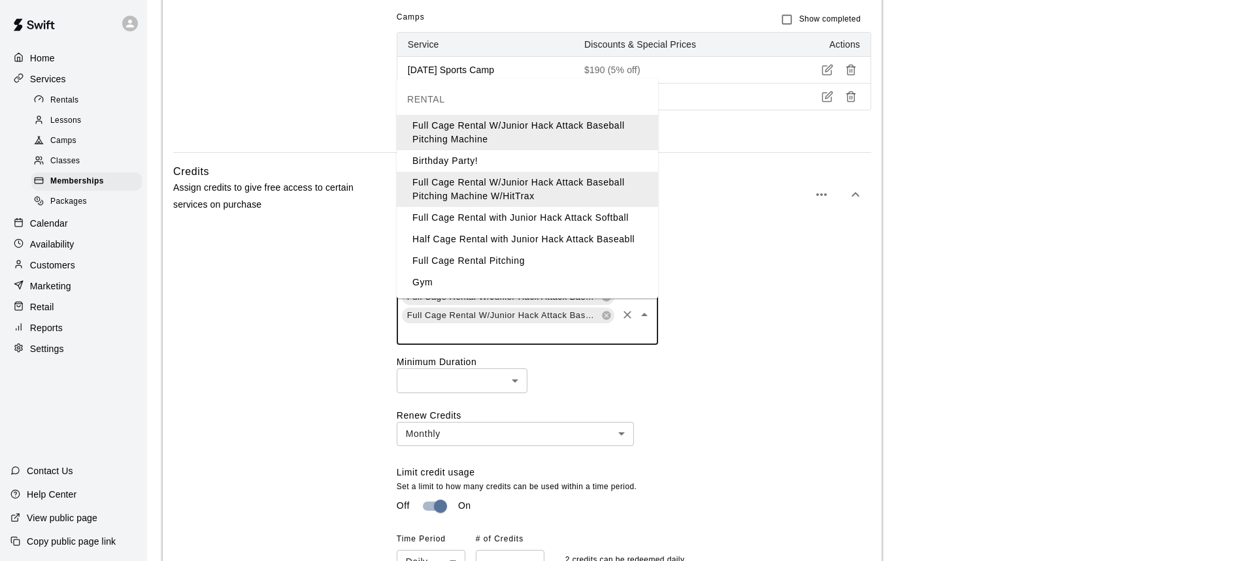
click at [504, 216] on li "Full Cage Rental with Junior Hack Attack Softball" at bounding box center [527, 218] width 261 height 22
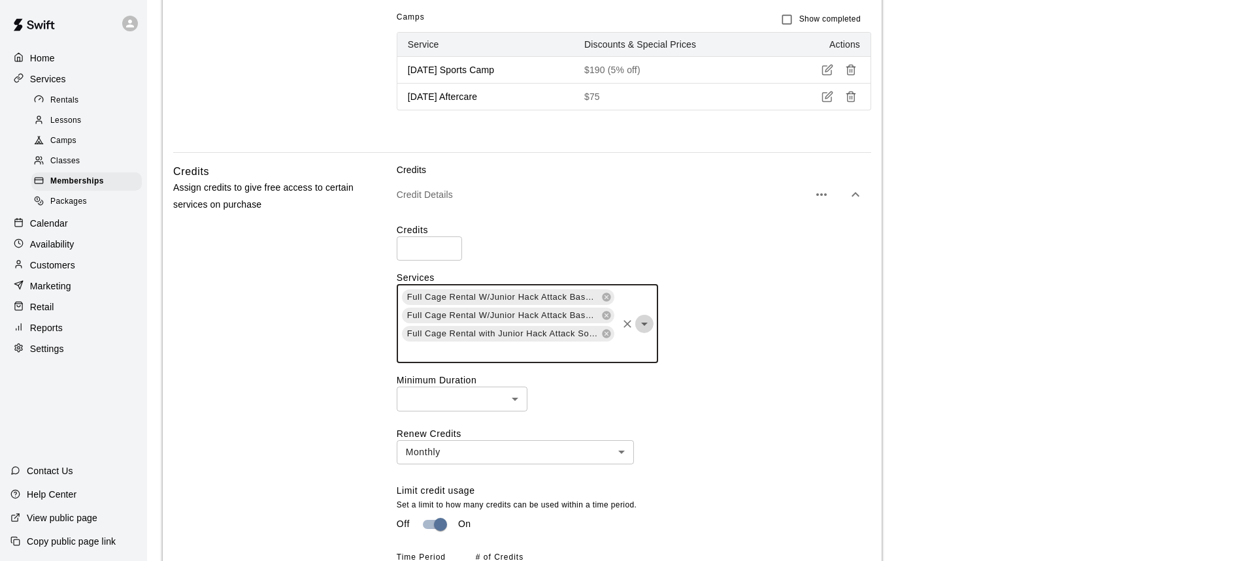
click at [645, 332] on icon "Open" at bounding box center [644, 324] width 16 height 16
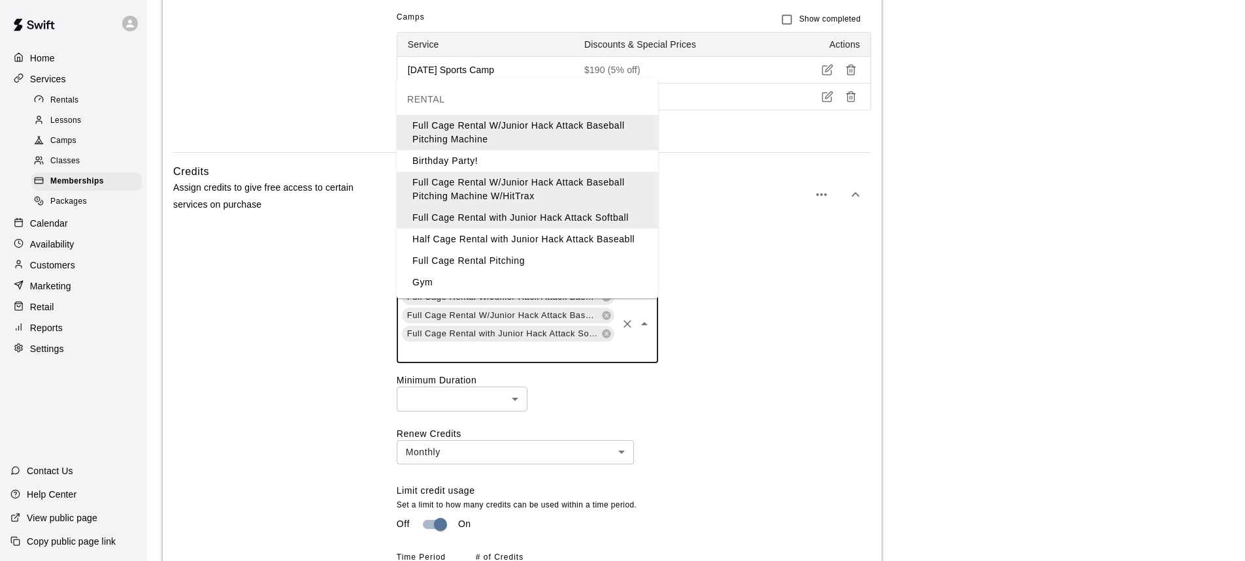
click at [489, 263] on li "Full Cage Rental Pitching" at bounding box center [527, 261] width 261 height 22
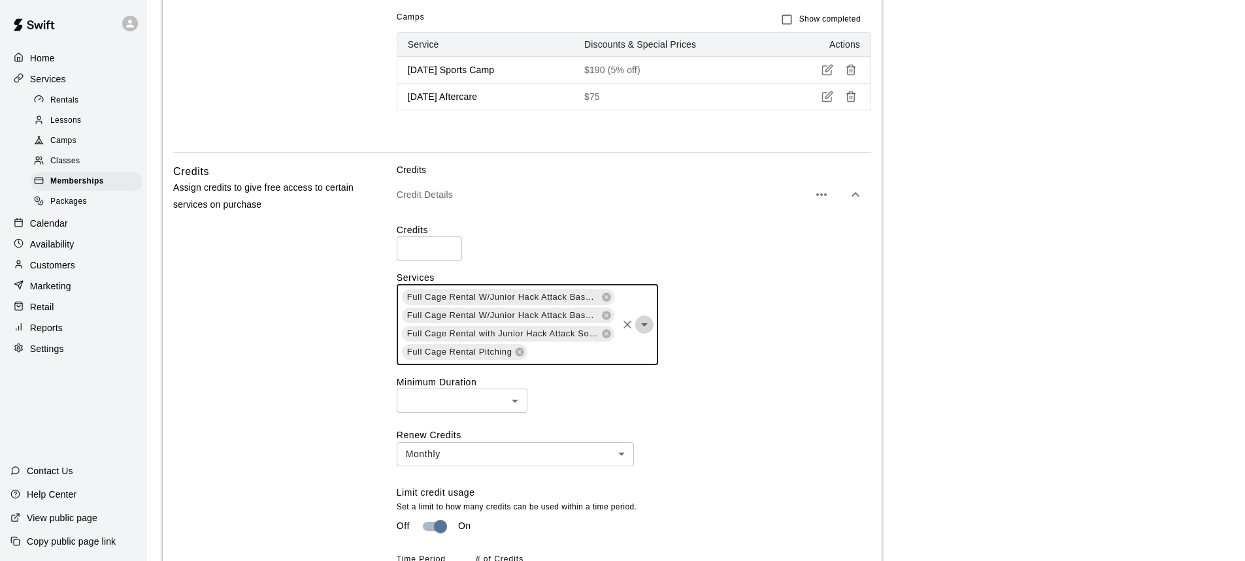
click at [638, 333] on icon "Open" at bounding box center [644, 325] width 16 height 16
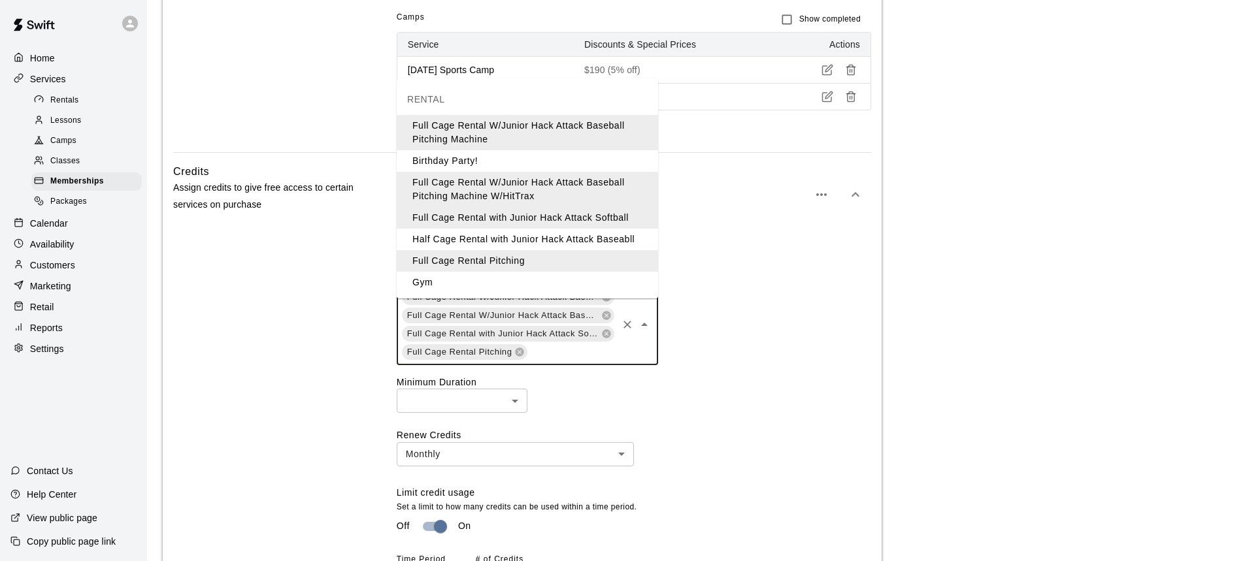
click at [421, 278] on li "Gym" at bounding box center [527, 283] width 261 height 22
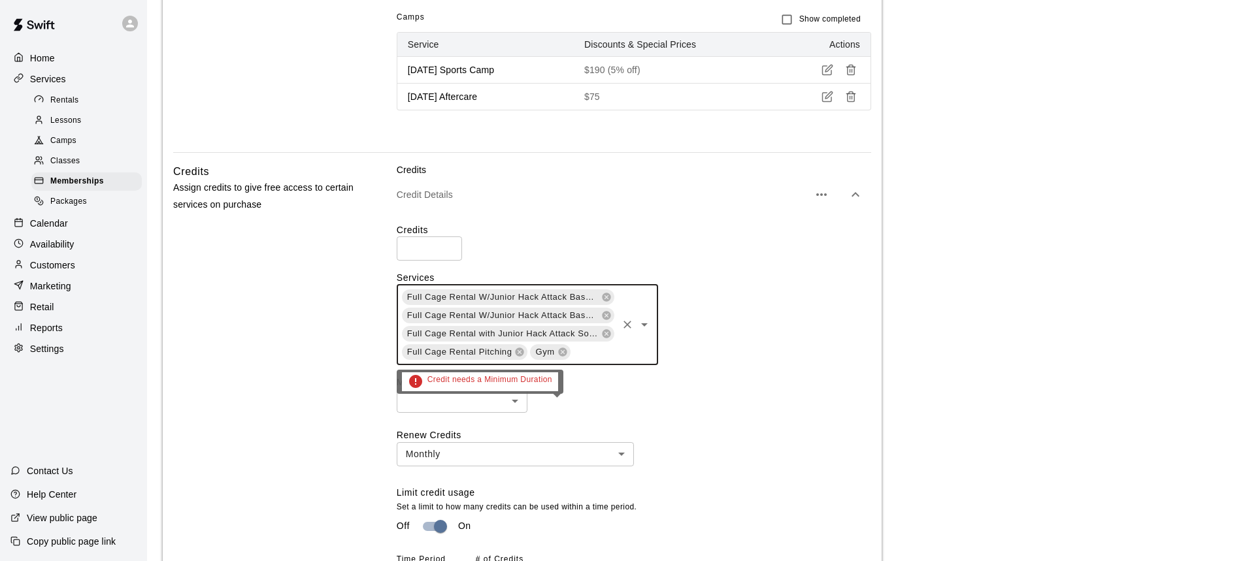
click at [516, 412] on body "**********" at bounding box center [622, 174] width 1245 height 2605
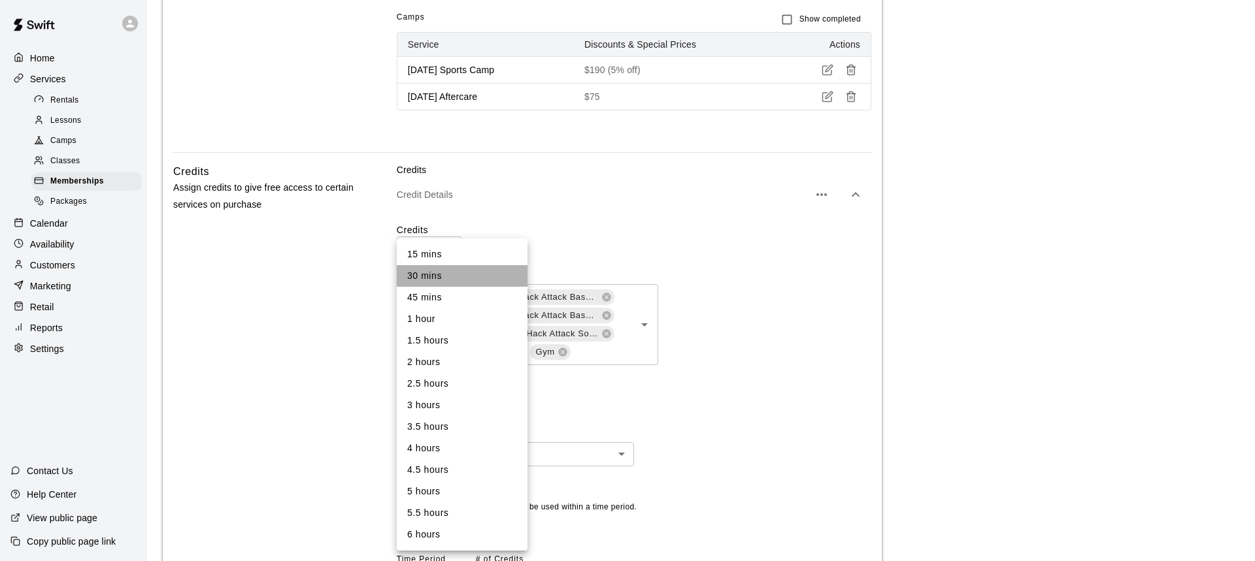
click at [429, 274] on li "30 mins" at bounding box center [462, 276] width 131 height 22
type input "**"
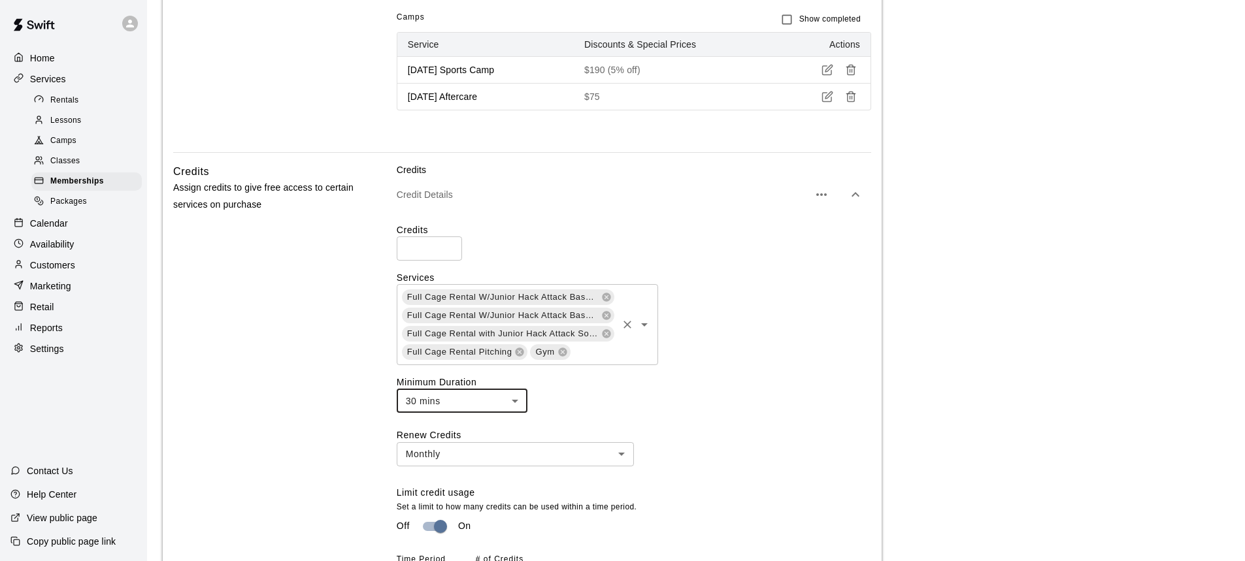
click at [770, 365] on div "Full Cage Rental W/Junior Hack Attack Baseball Pitching Machine Full Cage Renta…" at bounding box center [634, 324] width 474 height 81
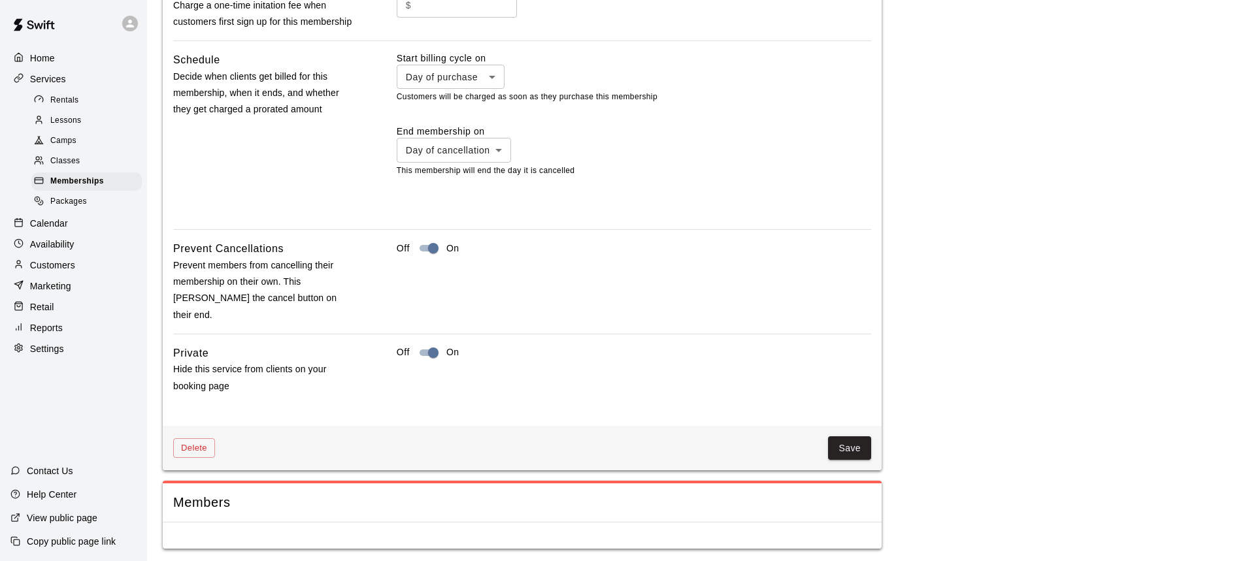
scroll to position [2045, 0]
click at [851, 439] on button "Save" at bounding box center [849, 445] width 43 height 24
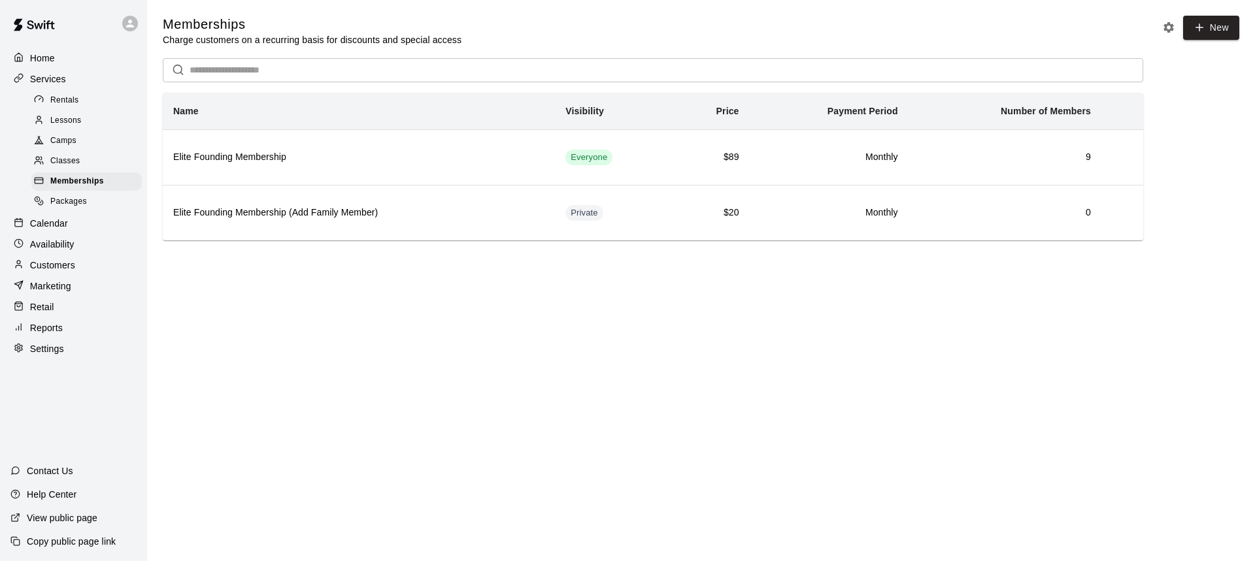
click at [57, 100] on span "Rentals" at bounding box center [64, 100] width 29 height 13
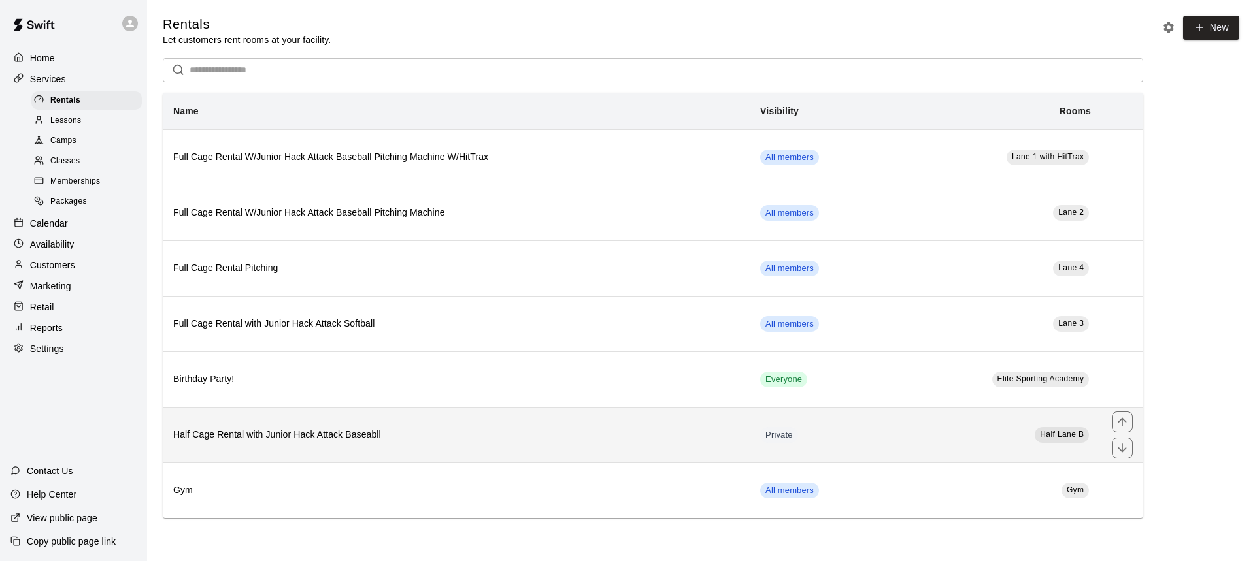
click at [387, 446] on th "Half Cage Rental with Junior Hack Attack Baseabll" at bounding box center [456, 435] width 587 height 56
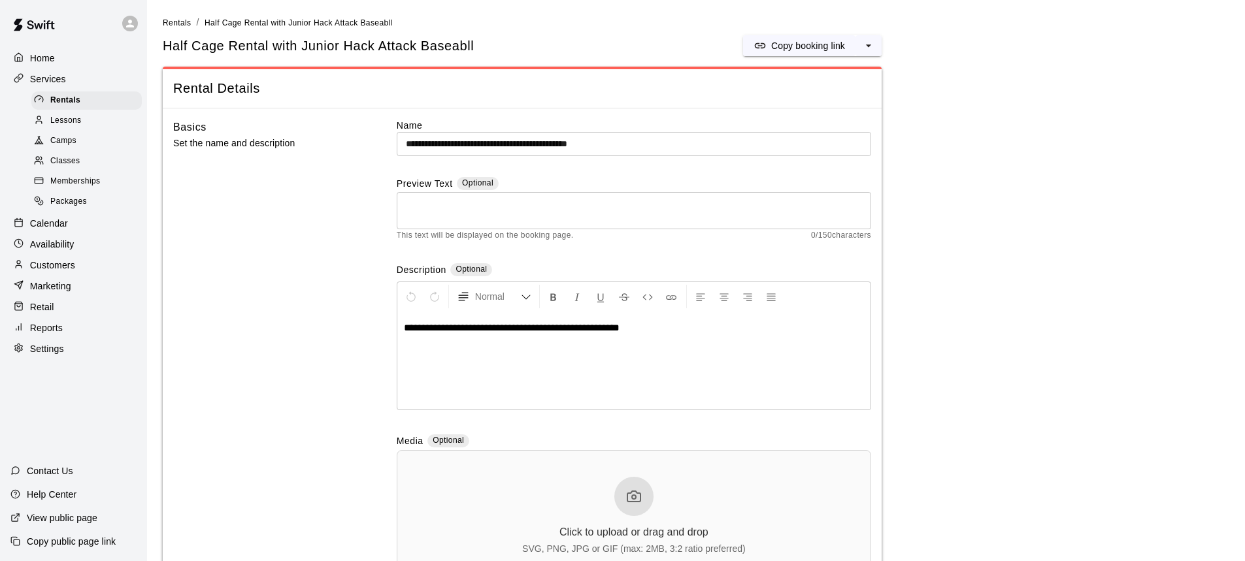
click at [68, 182] on span "Memberships" at bounding box center [75, 181] width 50 height 13
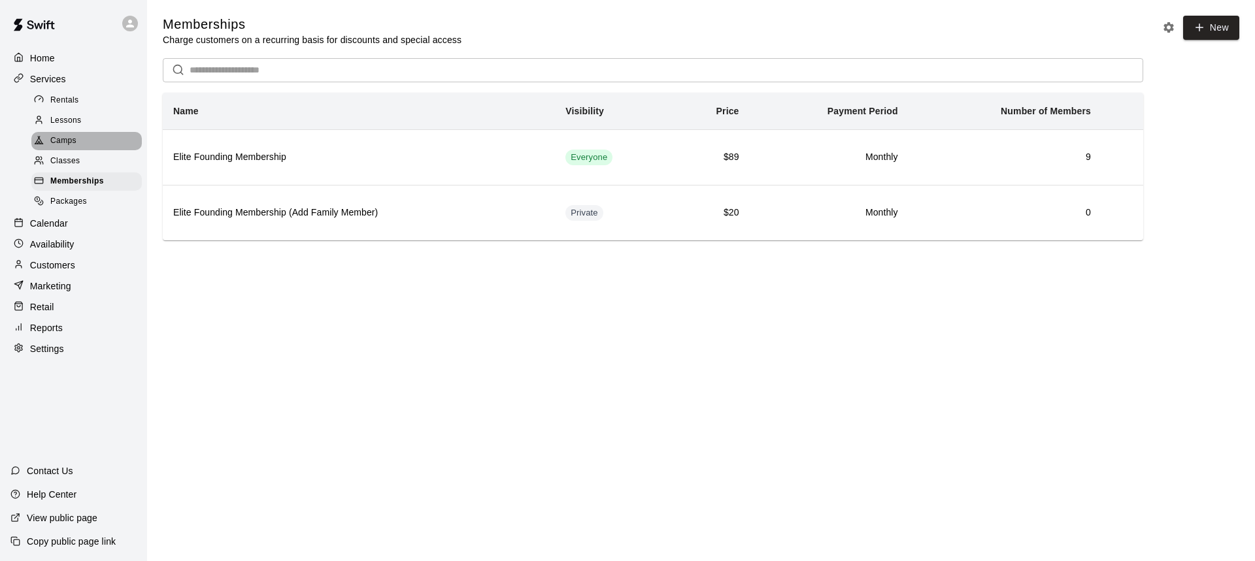
click at [67, 147] on span "Camps" at bounding box center [63, 141] width 26 height 13
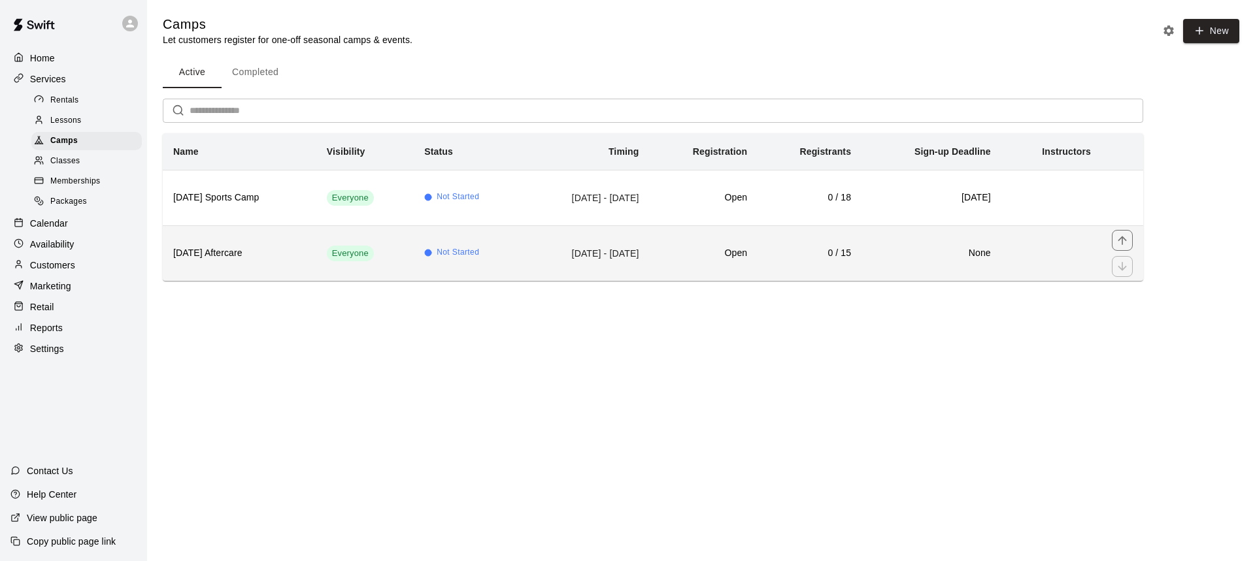
click at [226, 262] on th "[DATE] Aftercare" at bounding box center [240, 253] width 154 height 56
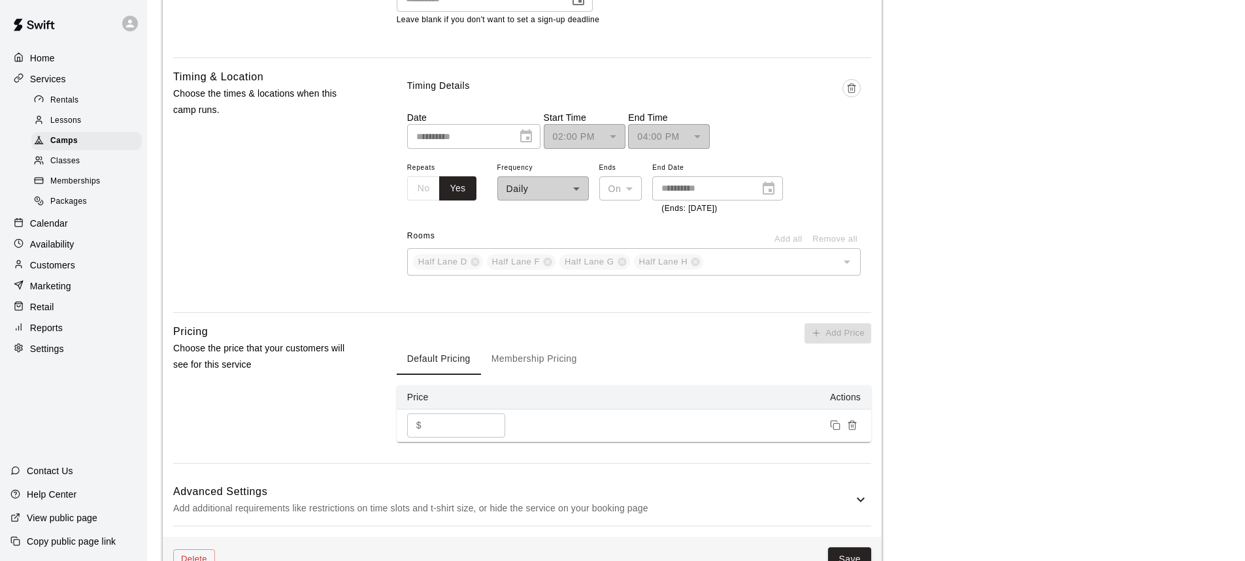
scroll to position [915, 0]
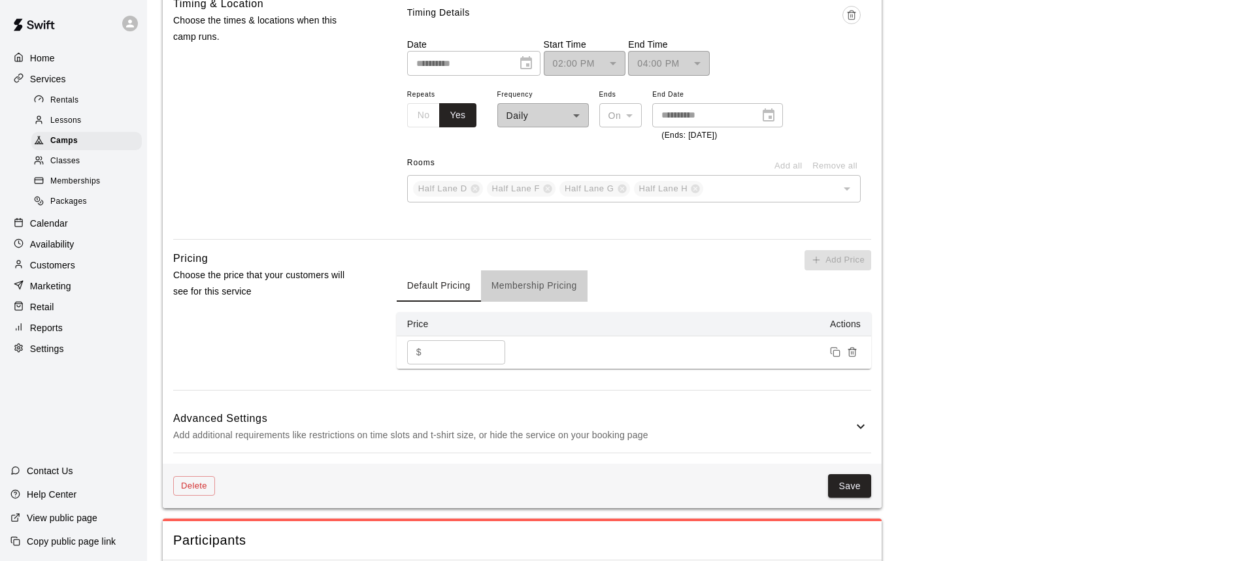
click at [519, 284] on button "Membership Pricing" at bounding box center [534, 286] width 107 height 31
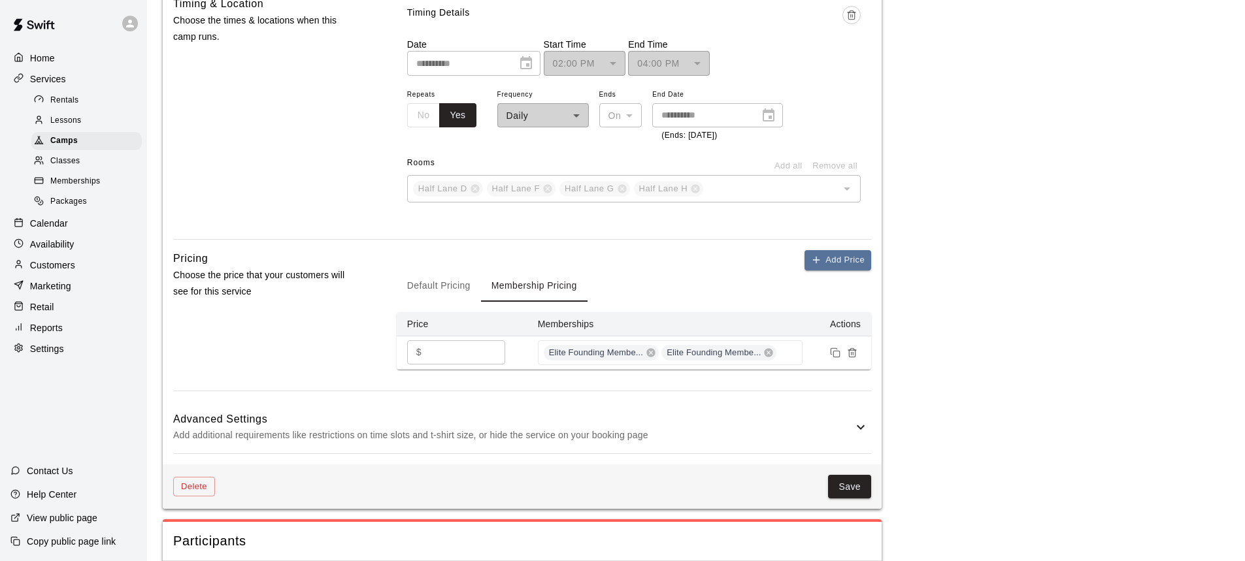
click at [427, 291] on button "Default Pricing" at bounding box center [439, 286] width 84 height 31
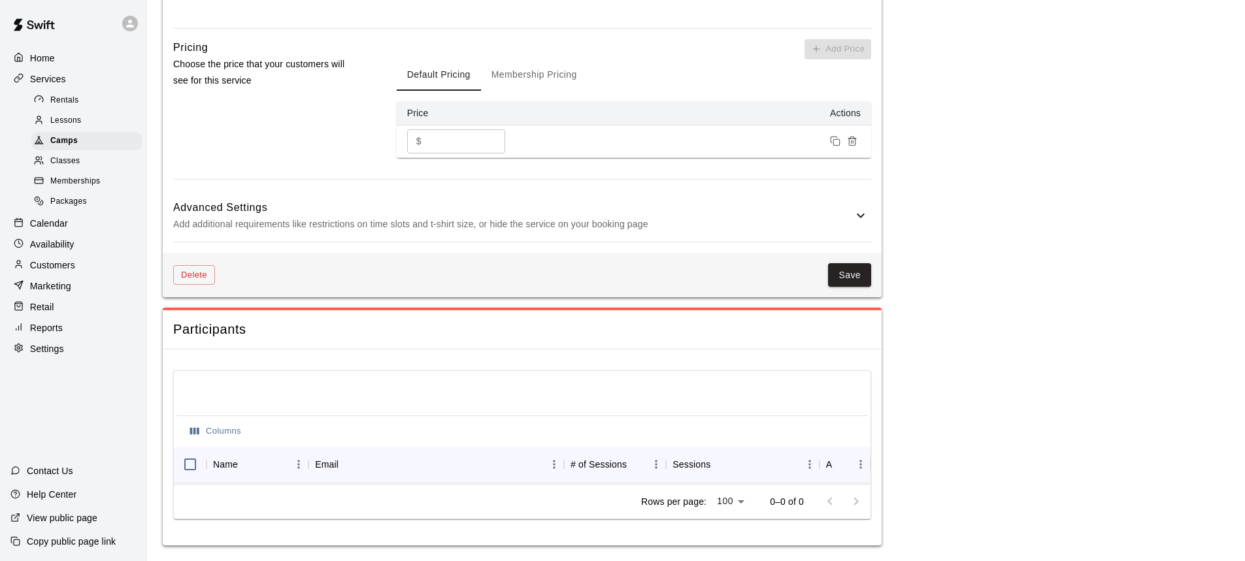
scroll to position [1137, 0]
click at [840, 265] on button "Save" at bounding box center [849, 275] width 43 height 24
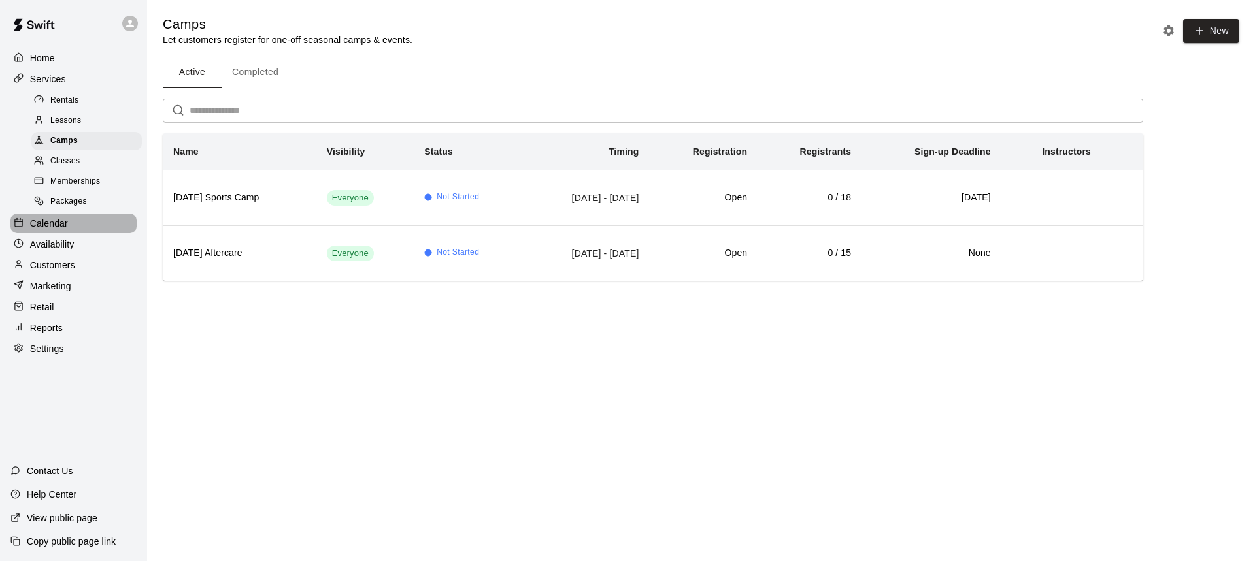
click at [59, 230] on p "Calendar" at bounding box center [49, 223] width 38 height 13
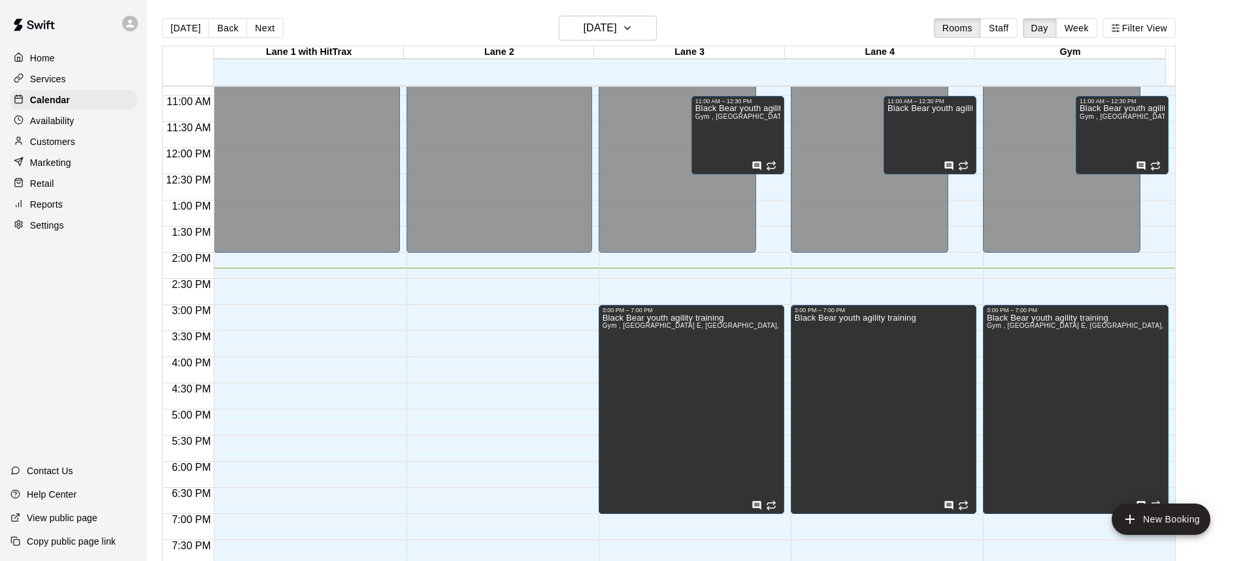
scroll to position [530, 0]
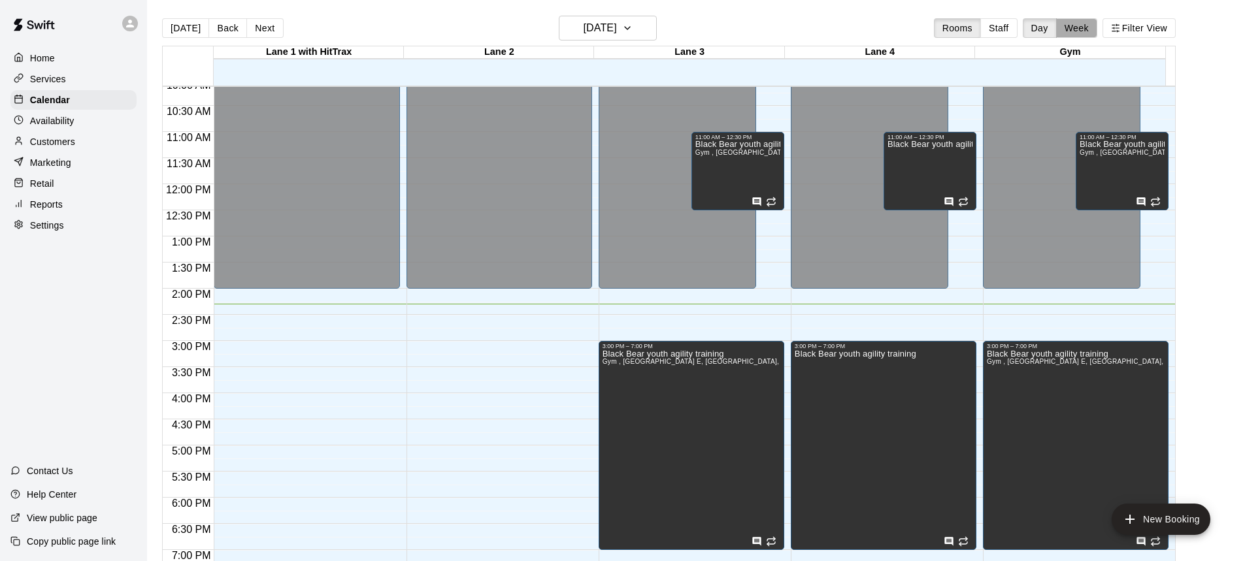
click at [1092, 29] on button "Week" at bounding box center [1076, 28] width 41 height 20
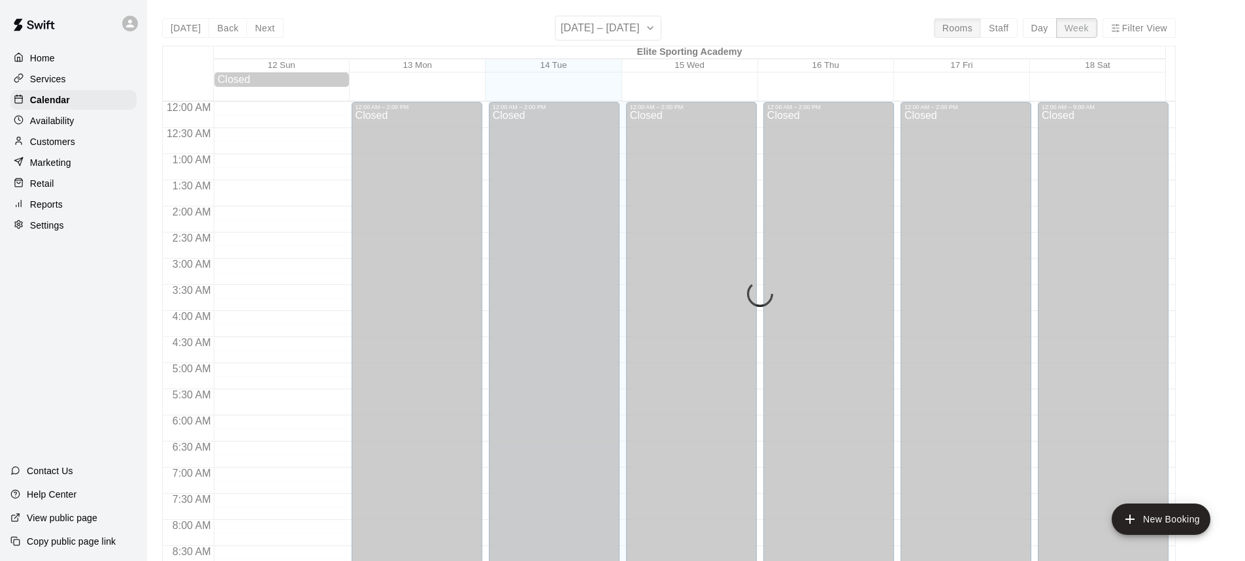
scroll to position [747, 0]
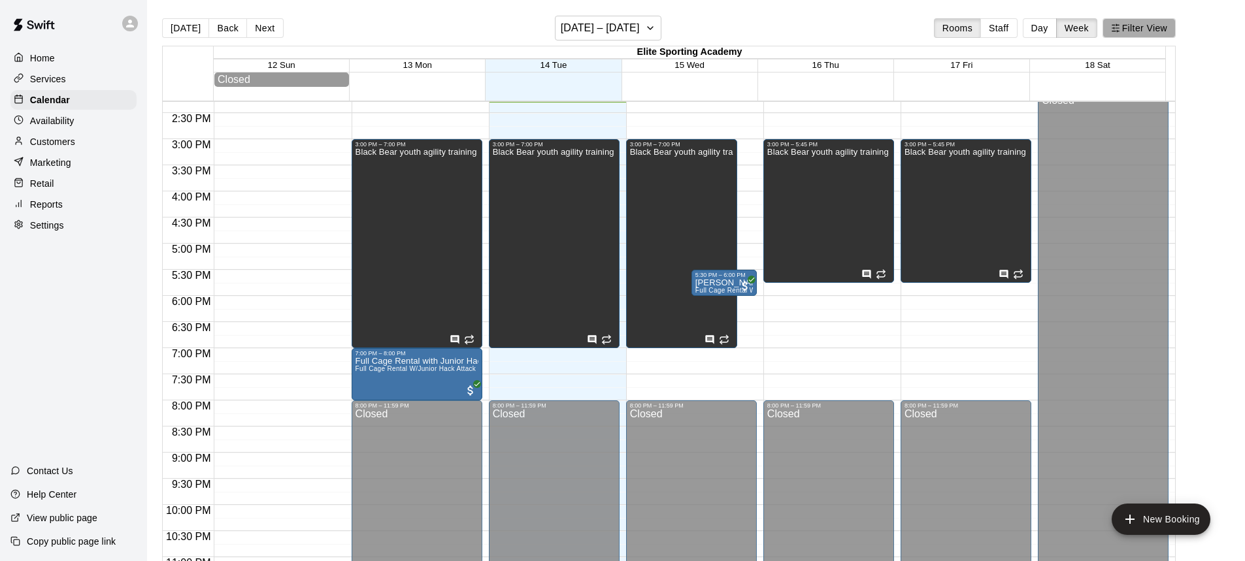
click at [1115, 25] on line "button" at bounding box center [1113, 25] width 3 height 0
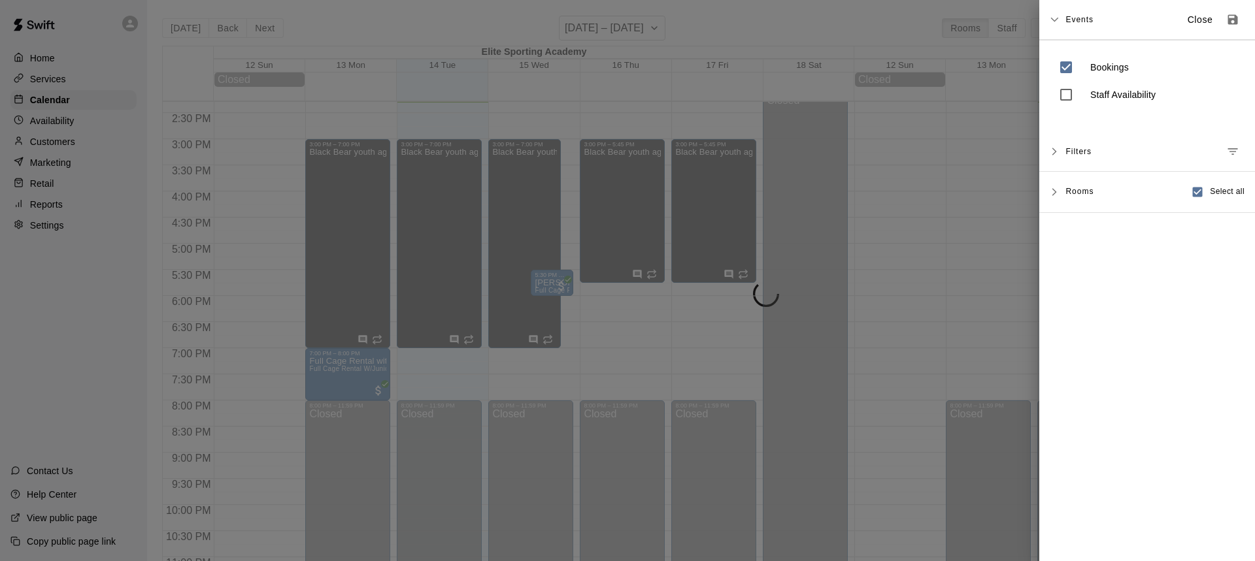
click at [1113, 296] on div "Events Close Bookings Staff Availability Filters Add Filter Rooms Select all El…" at bounding box center [1147, 280] width 216 height 561
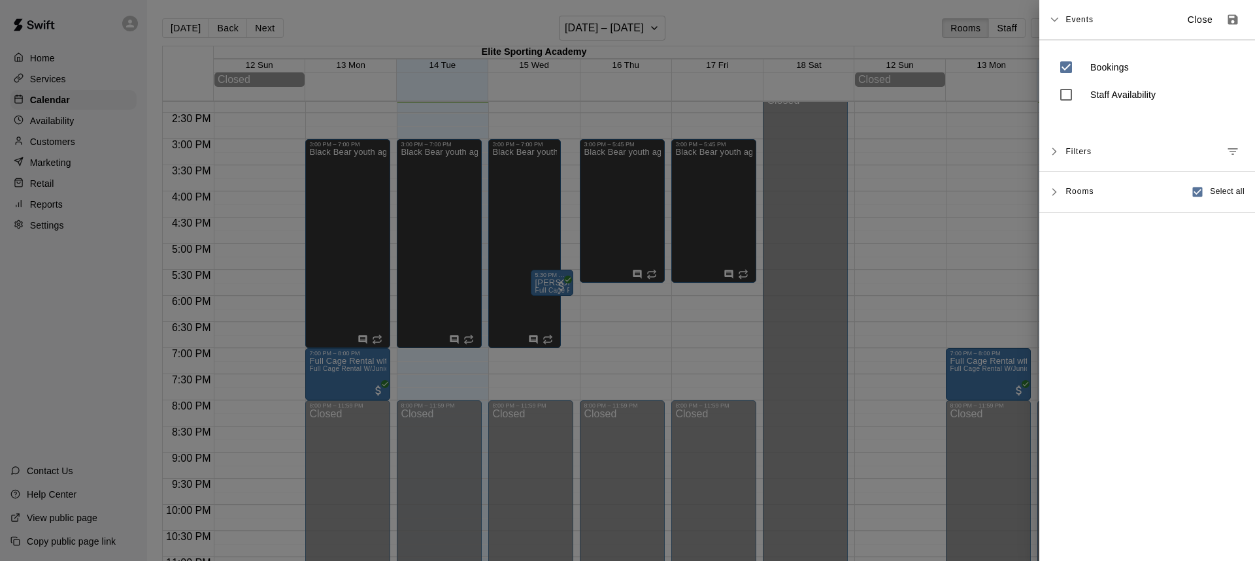
click at [1077, 189] on span "Rooms" at bounding box center [1079, 191] width 28 height 10
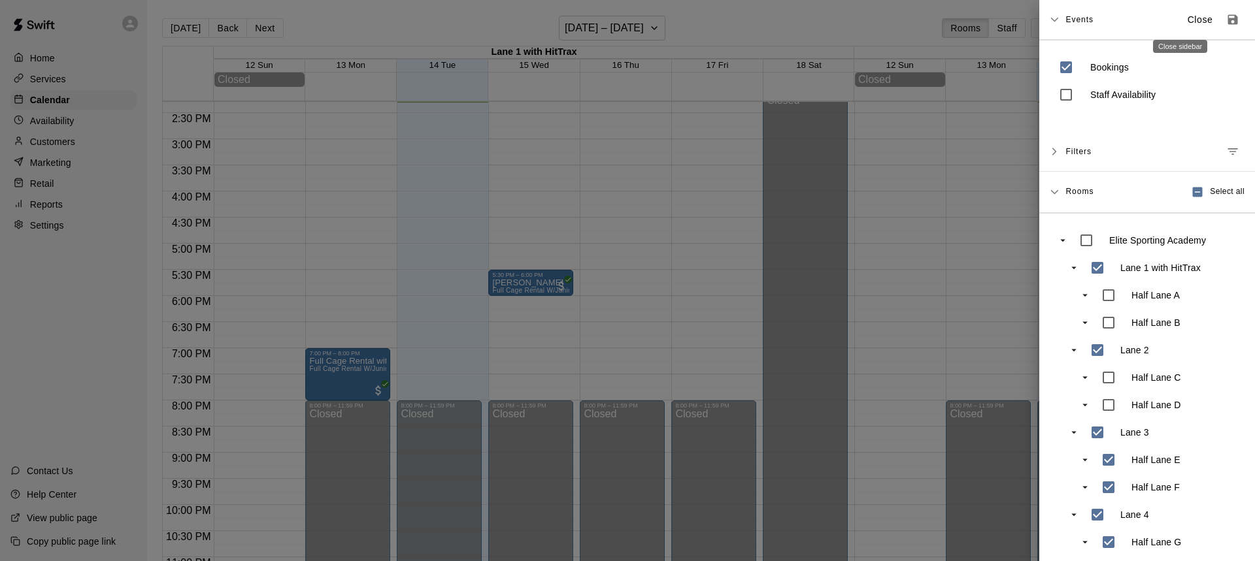
click at [1187, 18] on p "Close" at bounding box center [1199, 20] width 25 height 14
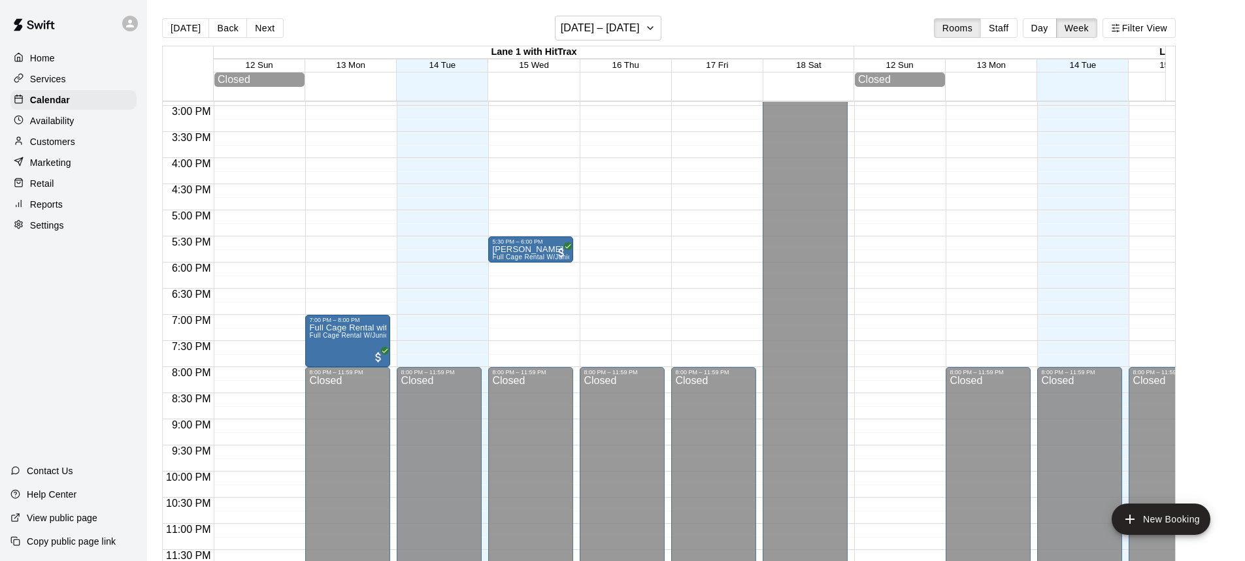
scroll to position [729, 0]
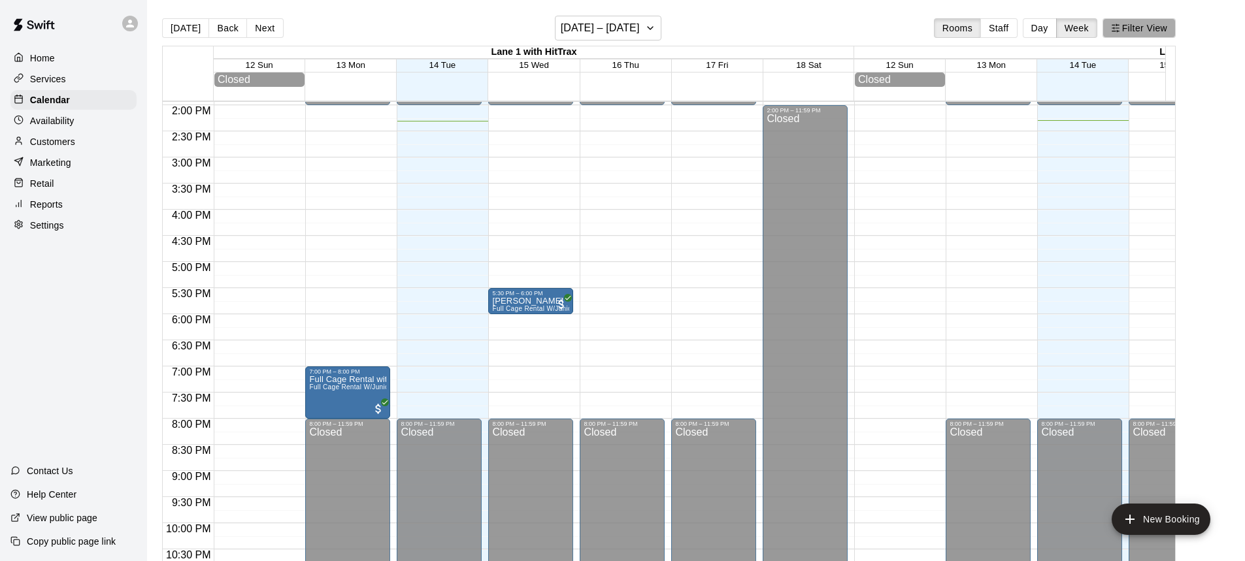
click at [1120, 29] on icon "button" at bounding box center [1115, 28] width 9 height 9
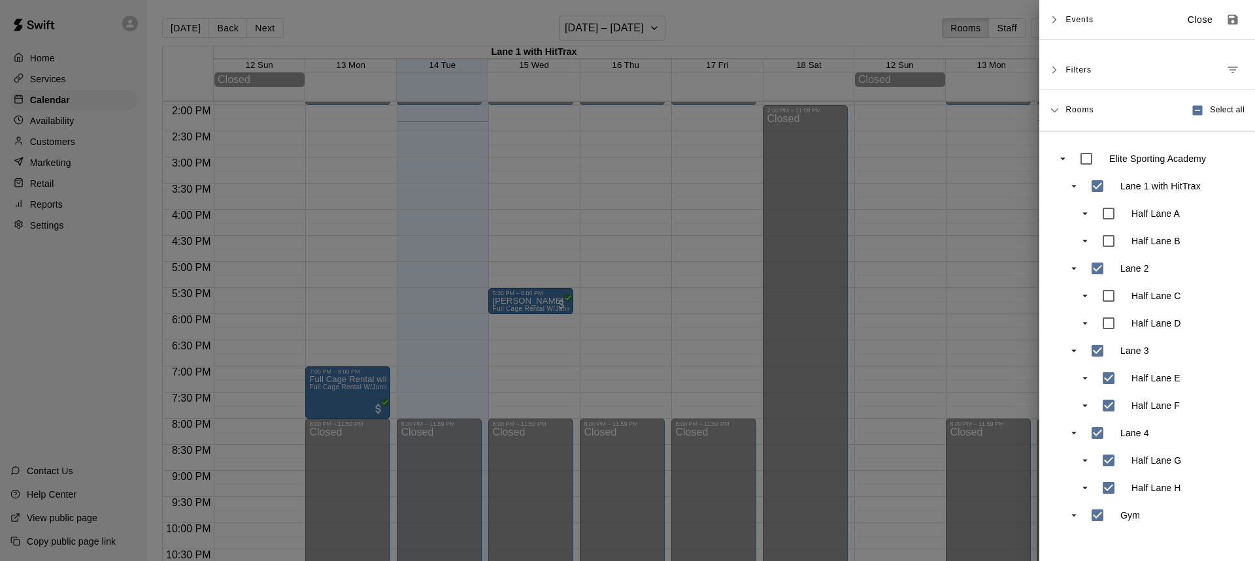
click at [674, 33] on div at bounding box center [627, 280] width 1255 height 561
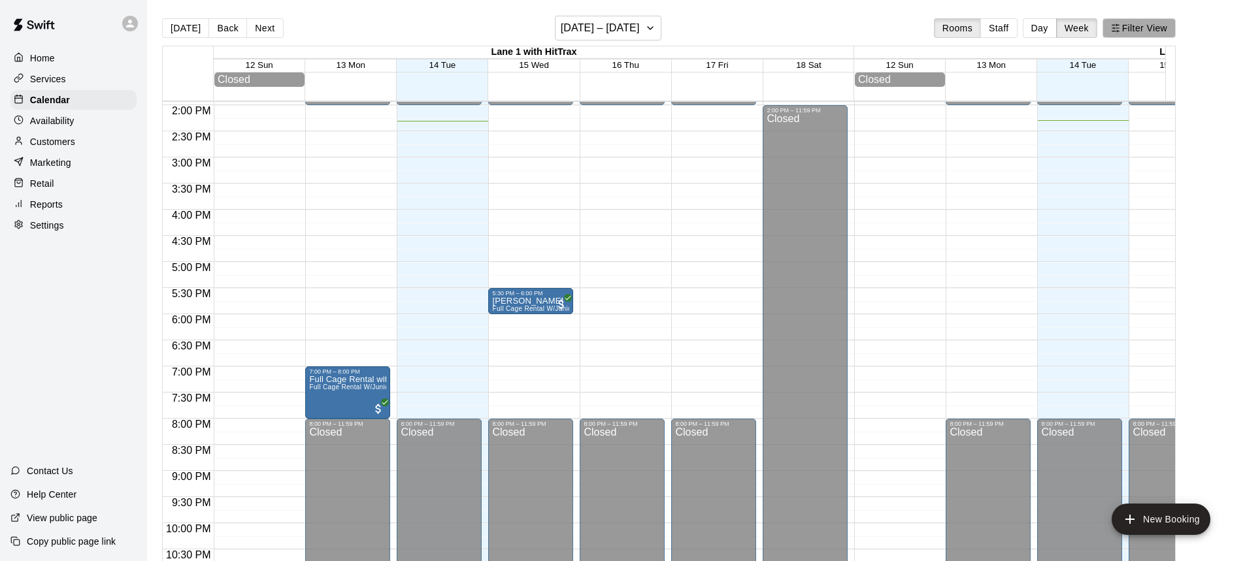
click at [1133, 29] on button "Filter View" at bounding box center [1138, 28] width 73 height 20
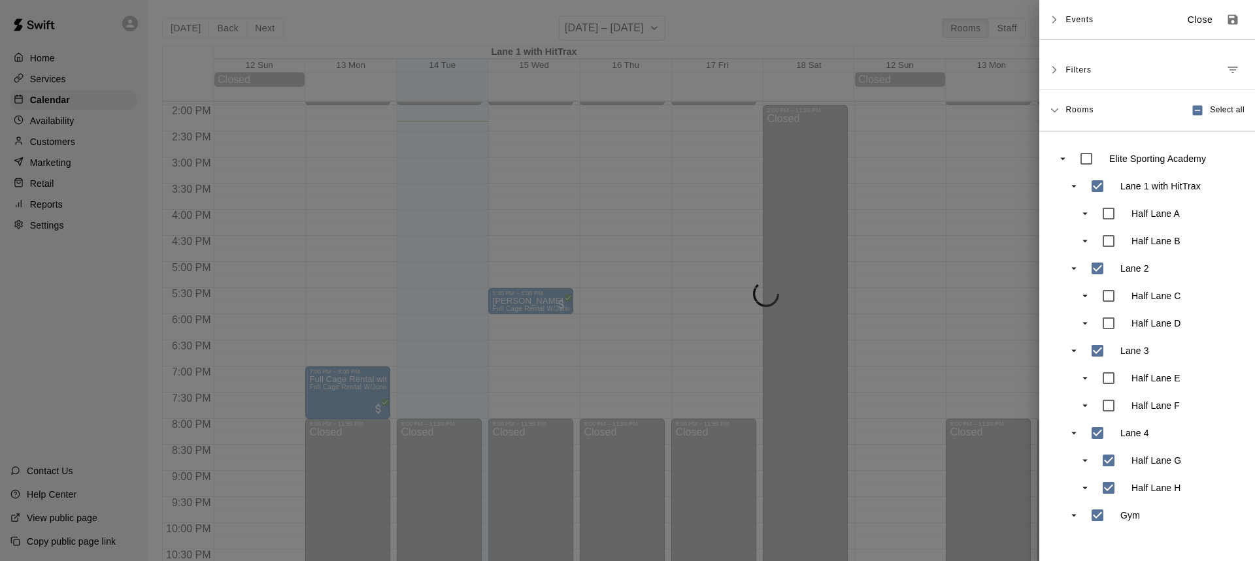
click at [1187, 16] on p "Close" at bounding box center [1199, 20] width 25 height 14
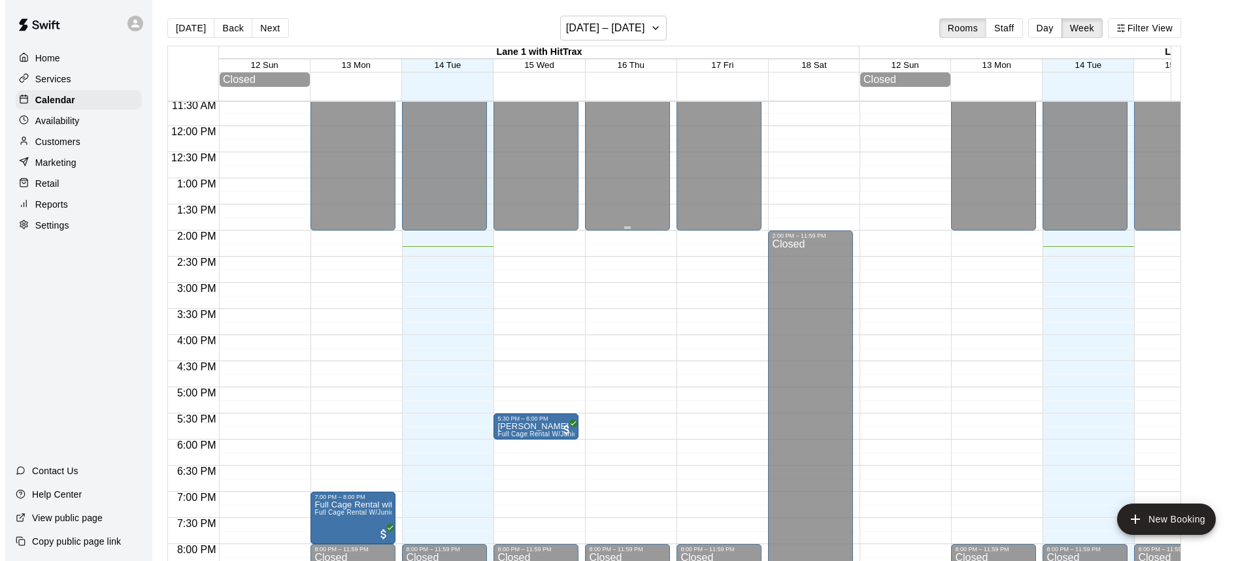
scroll to position [598, 0]
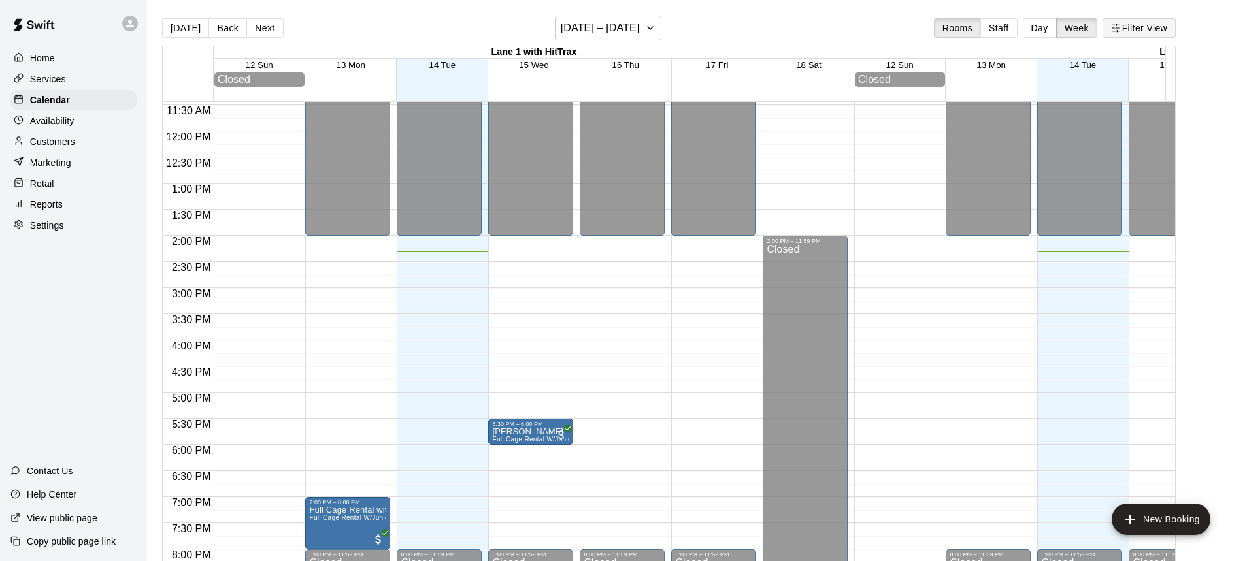
click at [1128, 31] on button "Filter View" at bounding box center [1138, 28] width 73 height 20
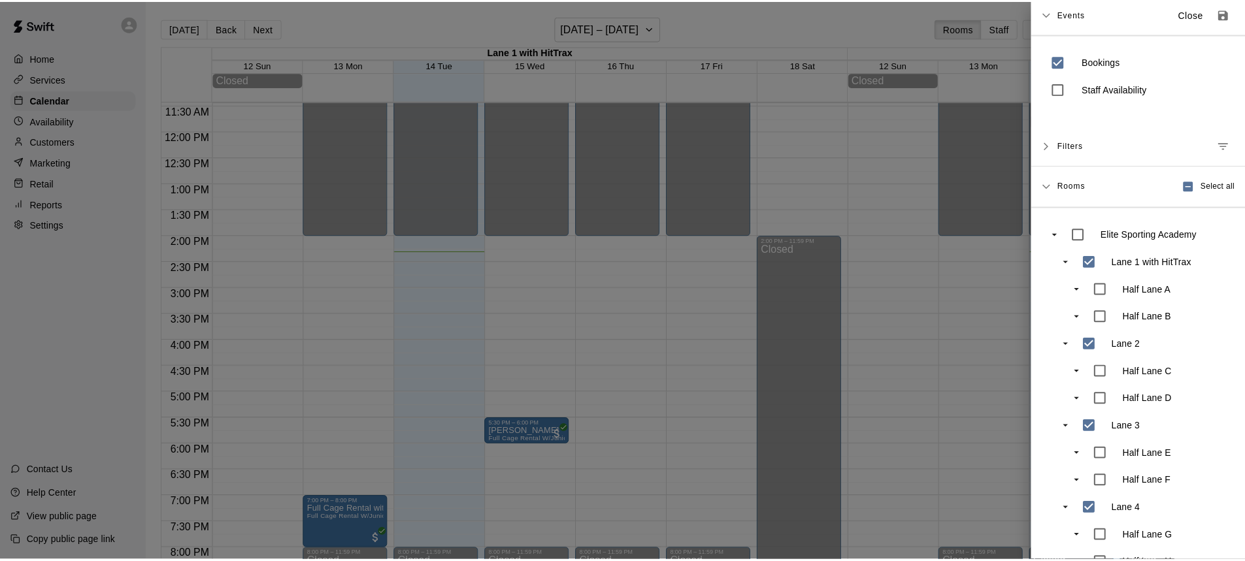
scroll to position [0, 0]
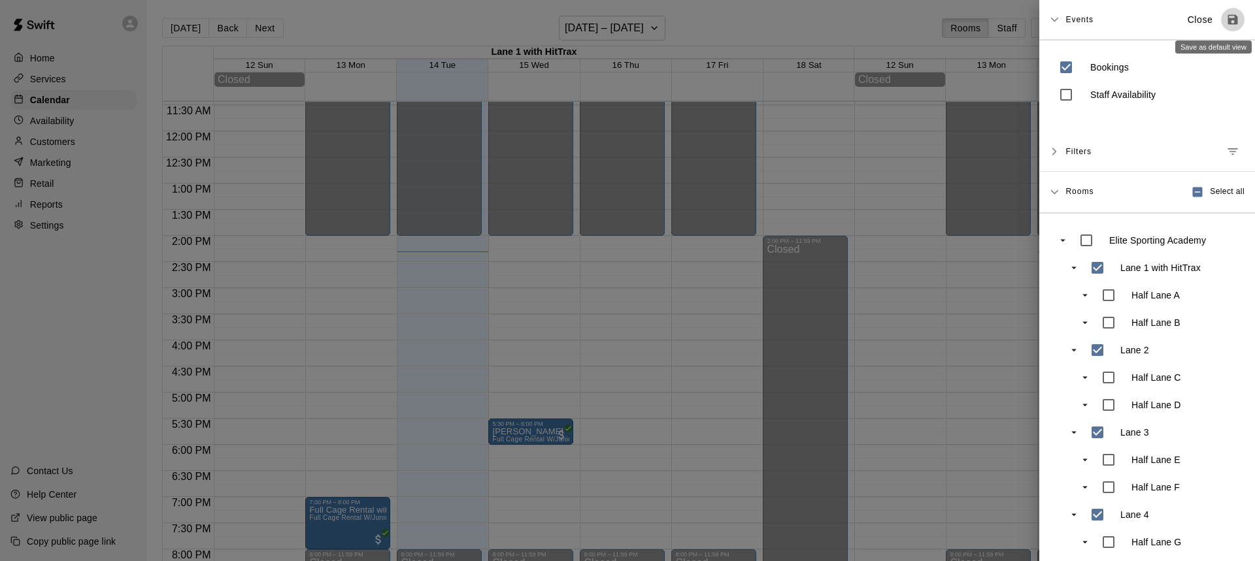
click at [1228, 18] on icon "Save as default view" at bounding box center [1233, 20] width 10 height 10
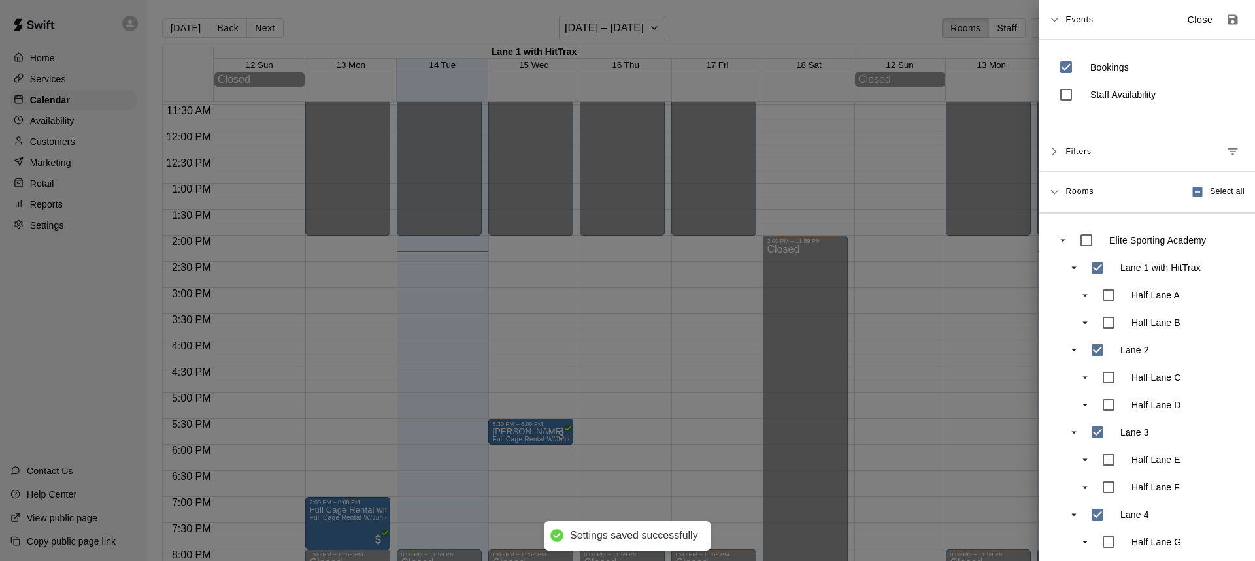
click at [1187, 21] on p "Close" at bounding box center [1199, 20] width 25 height 14
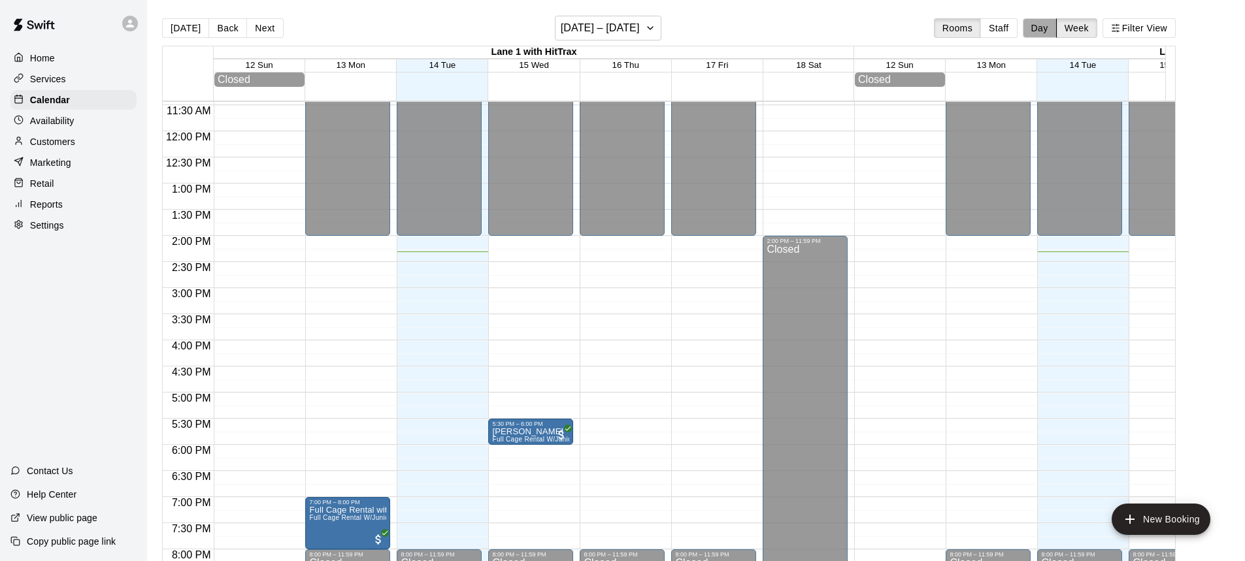
click at [1053, 27] on button "Day" at bounding box center [1040, 28] width 34 height 20
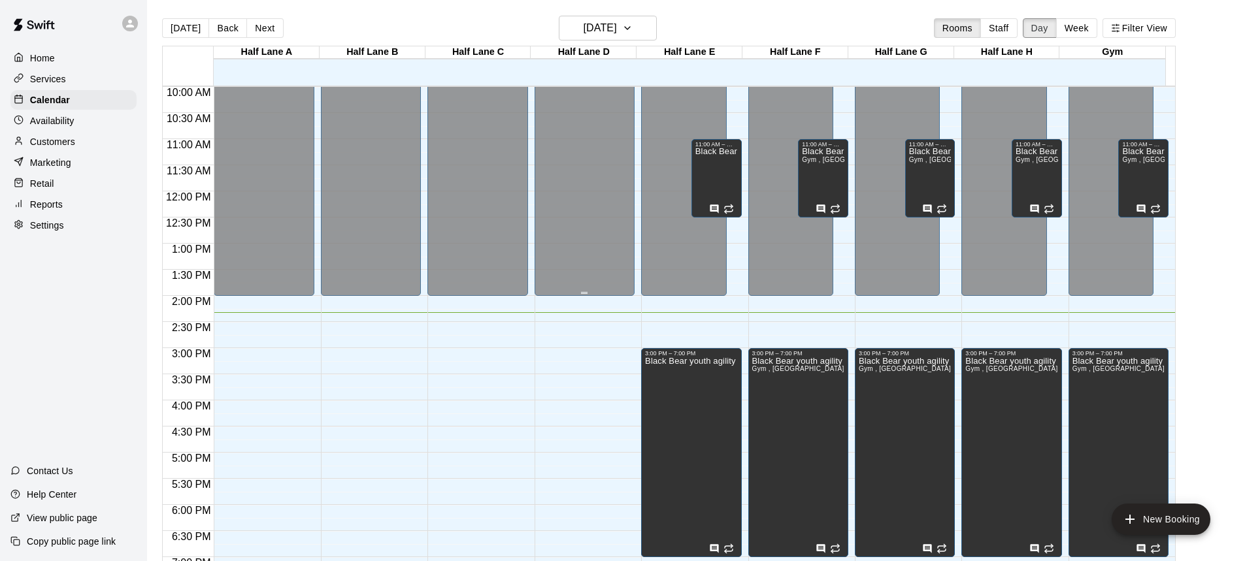
scroll to position [719, 0]
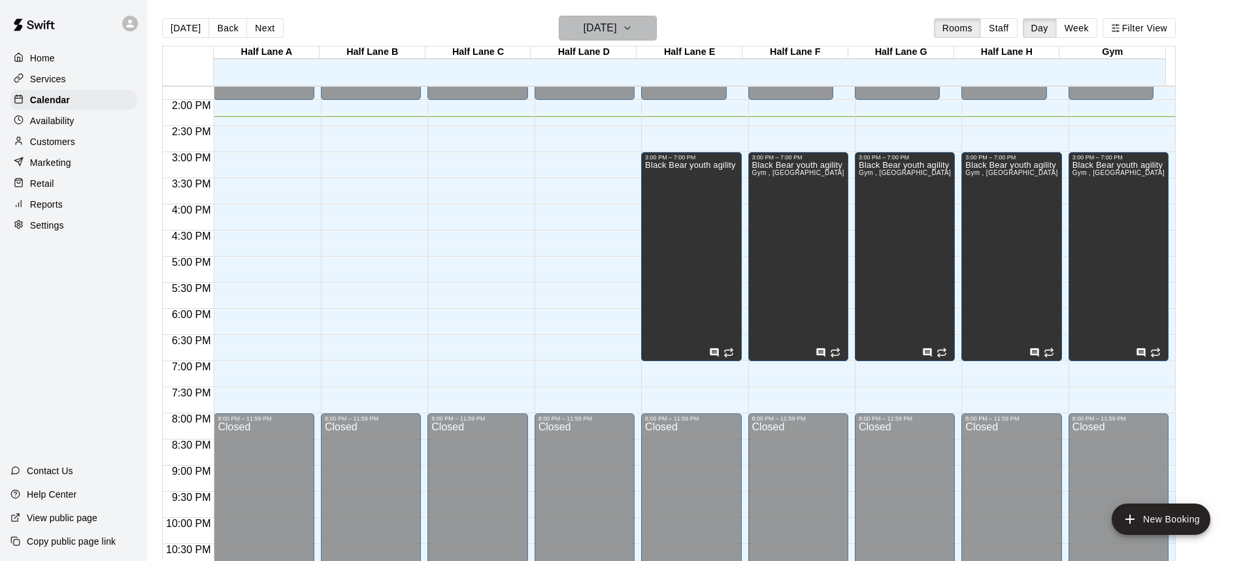
click at [633, 31] on icon "button" at bounding box center [627, 28] width 10 height 16
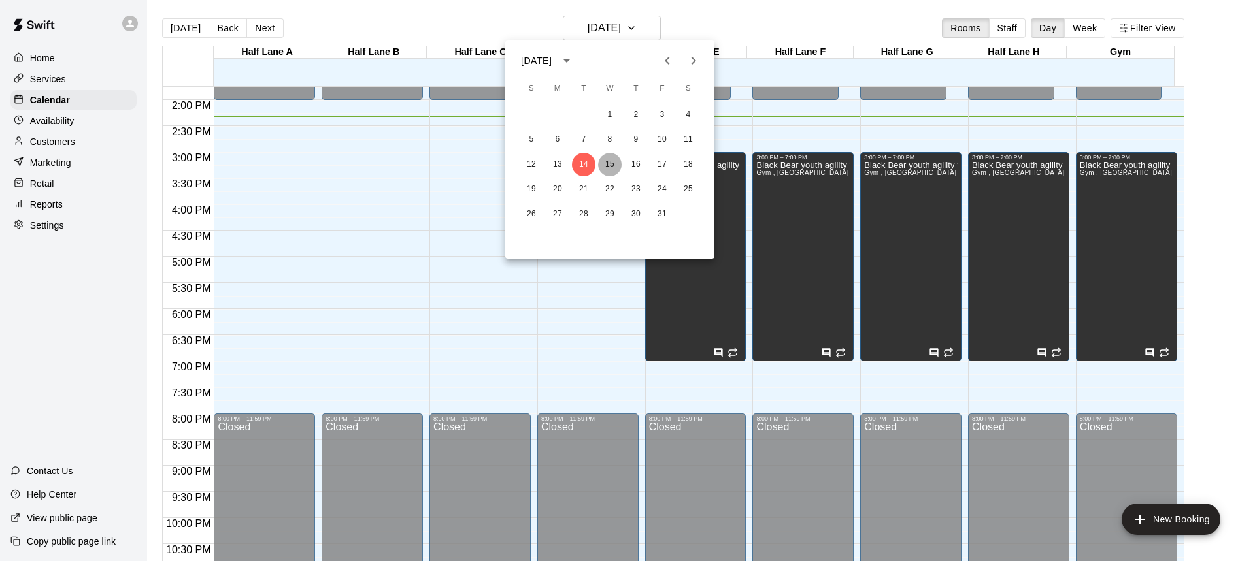
click at [611, 165] on button "15" at bounding box center [610, 165] width 24 height 24
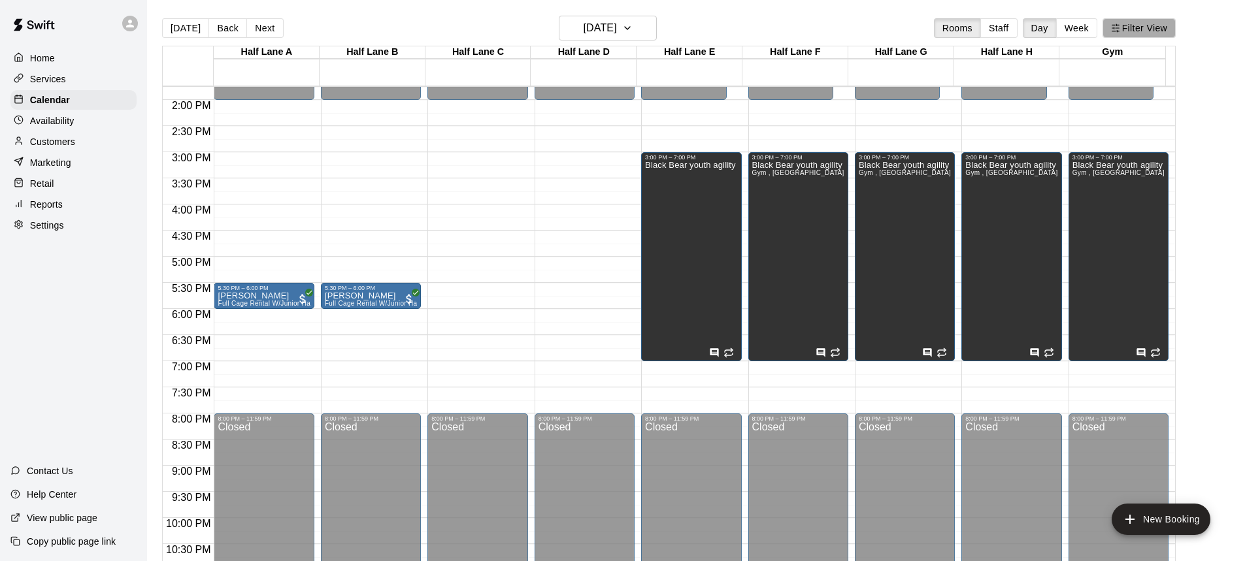
click at [1138, 27] on button "Filter View" at bounding box center [1138, 28] width 73 height 20
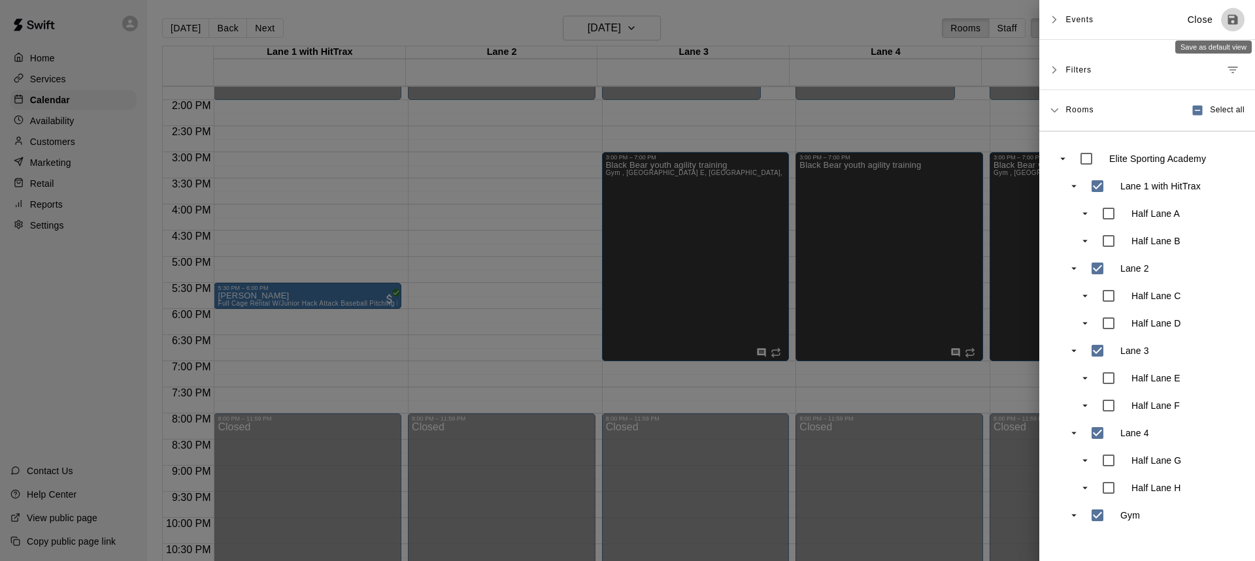
click at [1228, 15] on icon "Save as default view" at bounding box center [1233, 20] width 10 height 10
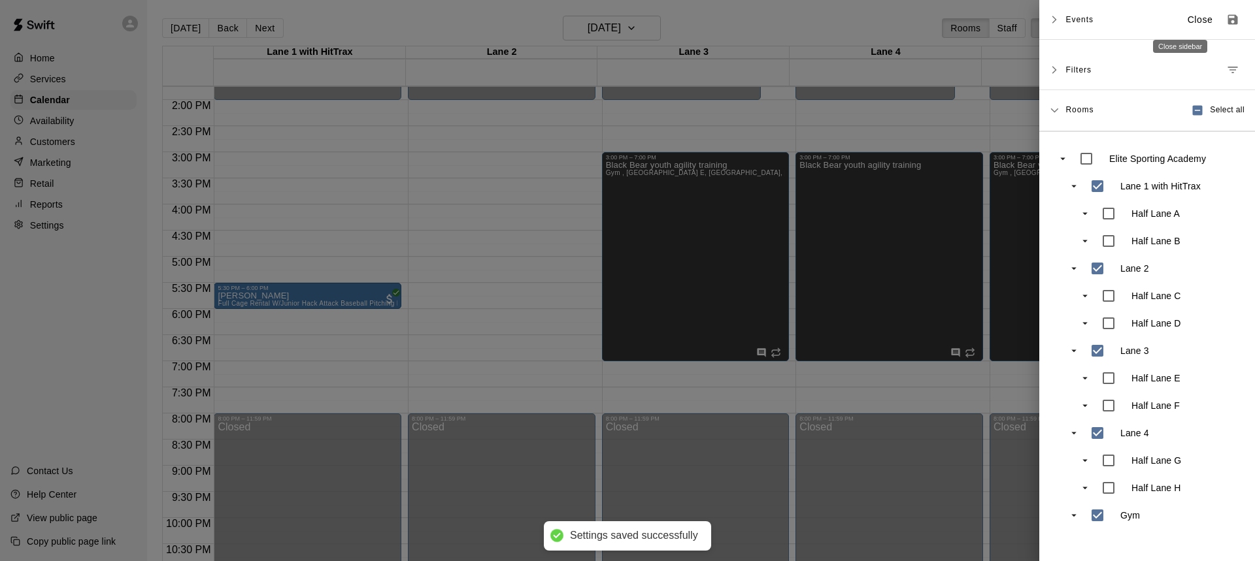
click at [1187, 22] on p "Close" at bounding box center [1199, 20] width 25 height 14
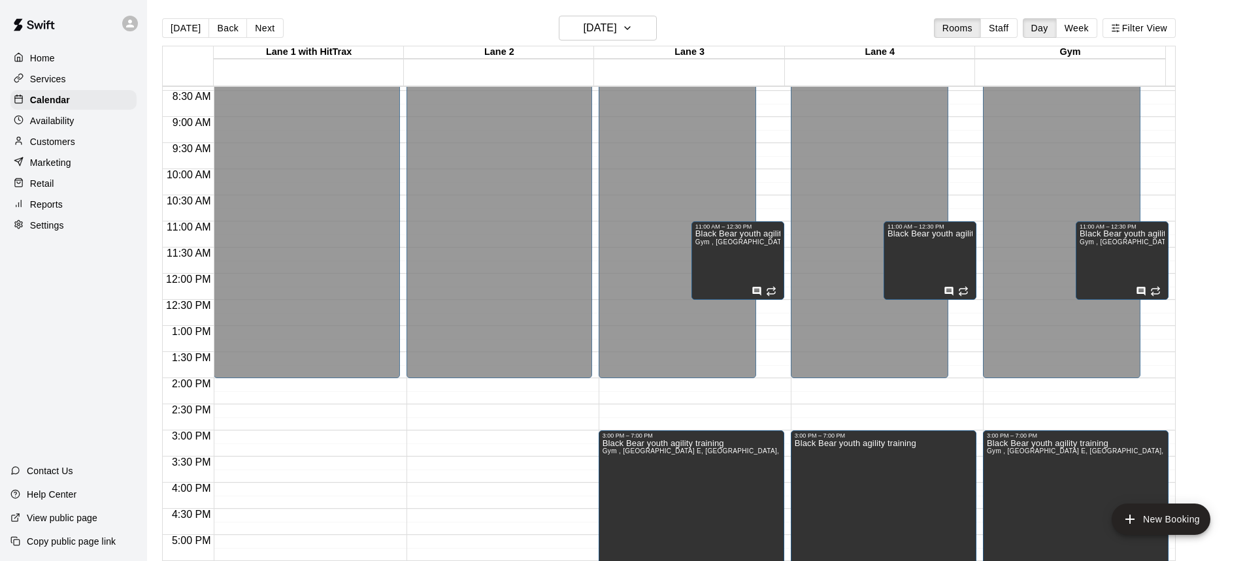
scroll to position [440, 0]
click at [260, 27] on button "Next" at bounding box center [264, 28] width 37 height 20
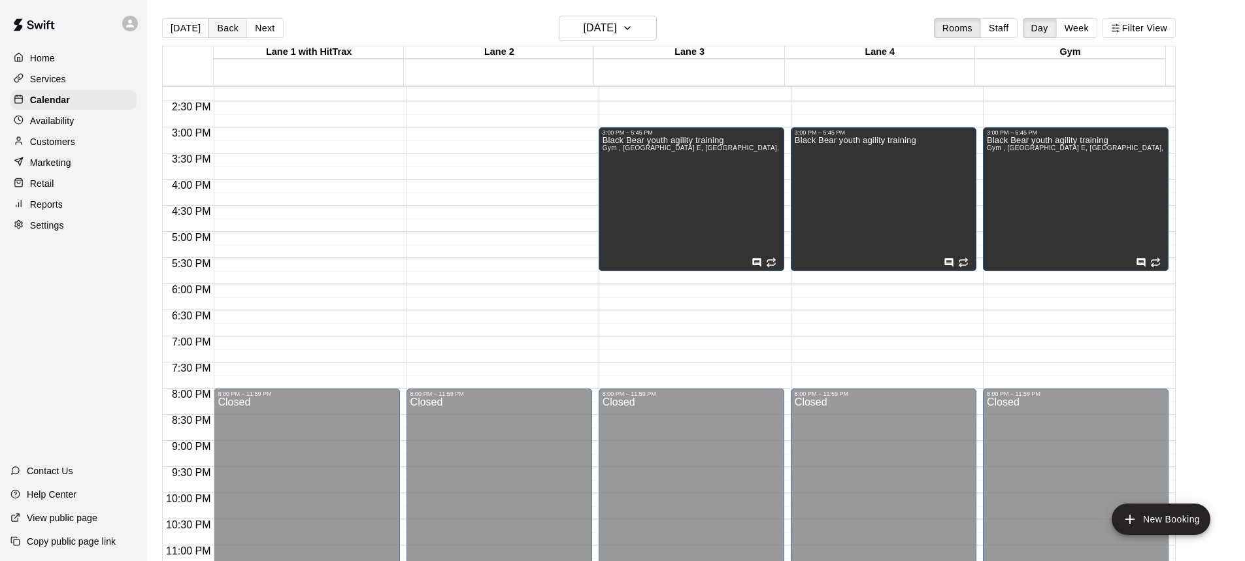
scroll to position [766, 0]
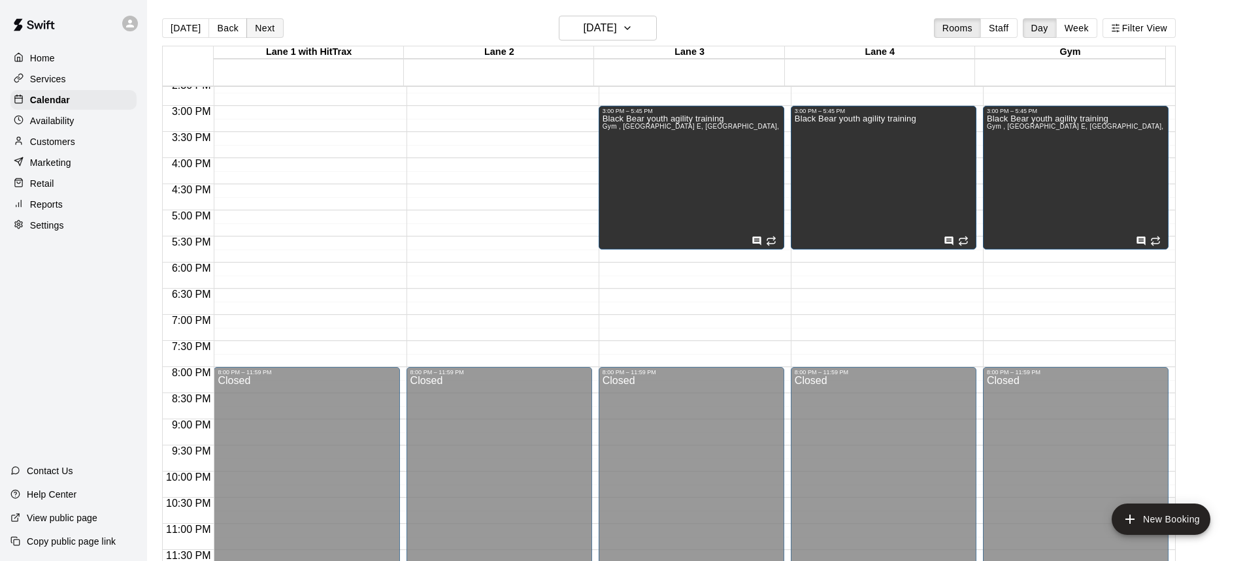
click at [257, 29] on button "Next" at bounding box center [264, 28] width 37 height 20
click at [260, 30] on button "Next" at bounding box center [264, 28] width 37 height 20
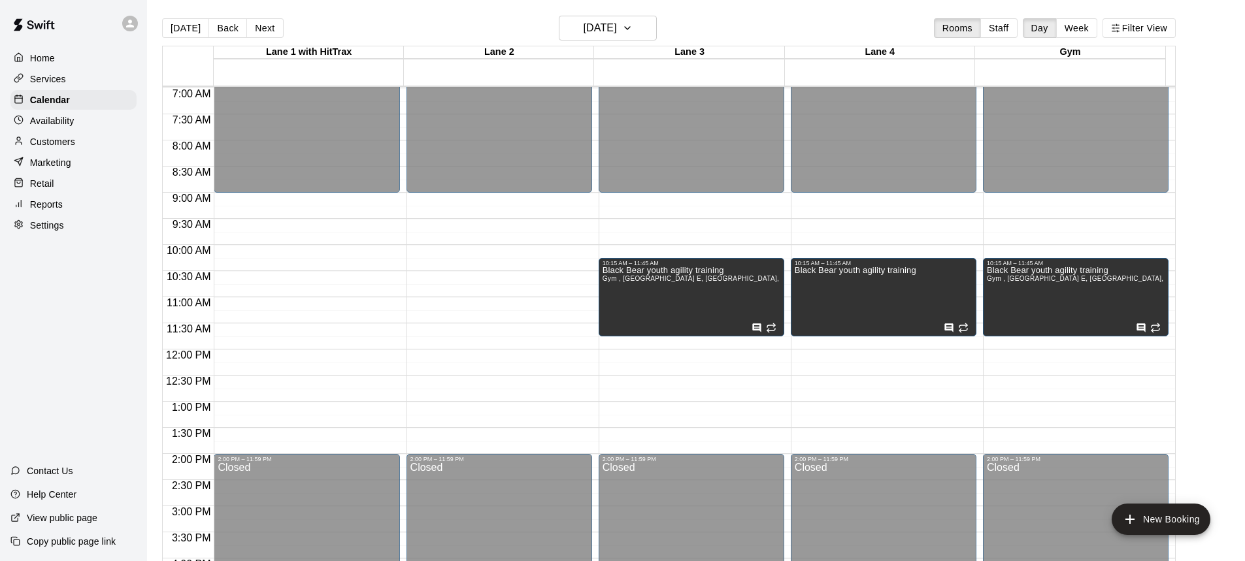
scroll to position [244, 0]
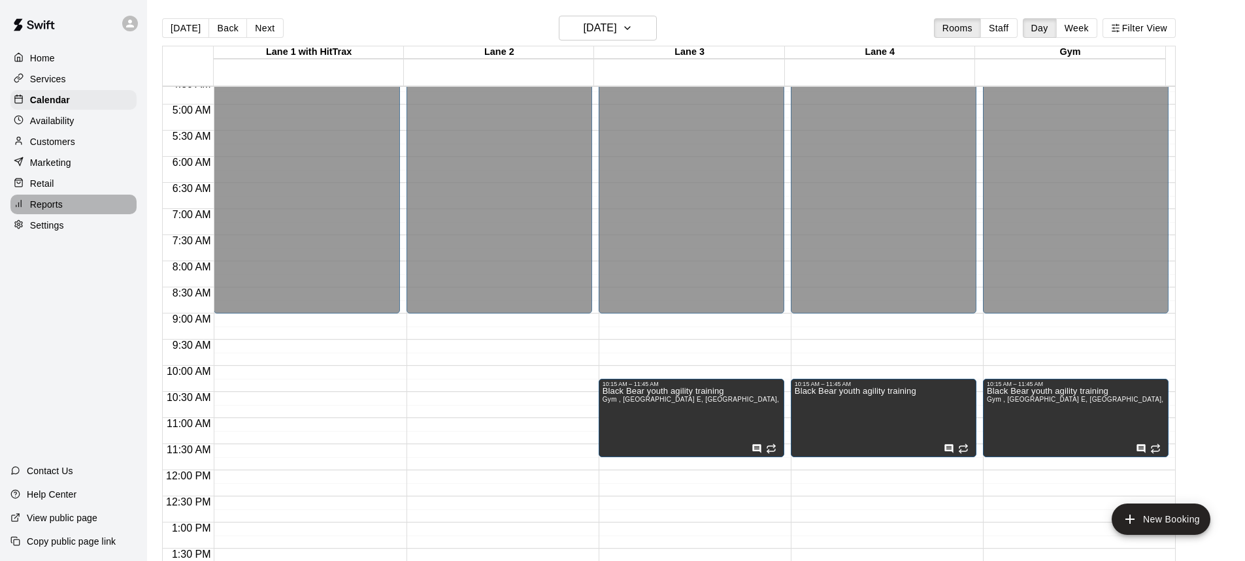
click at [48, 211] on p "Reports" at bounding box center [46, 204] width 33 height 13
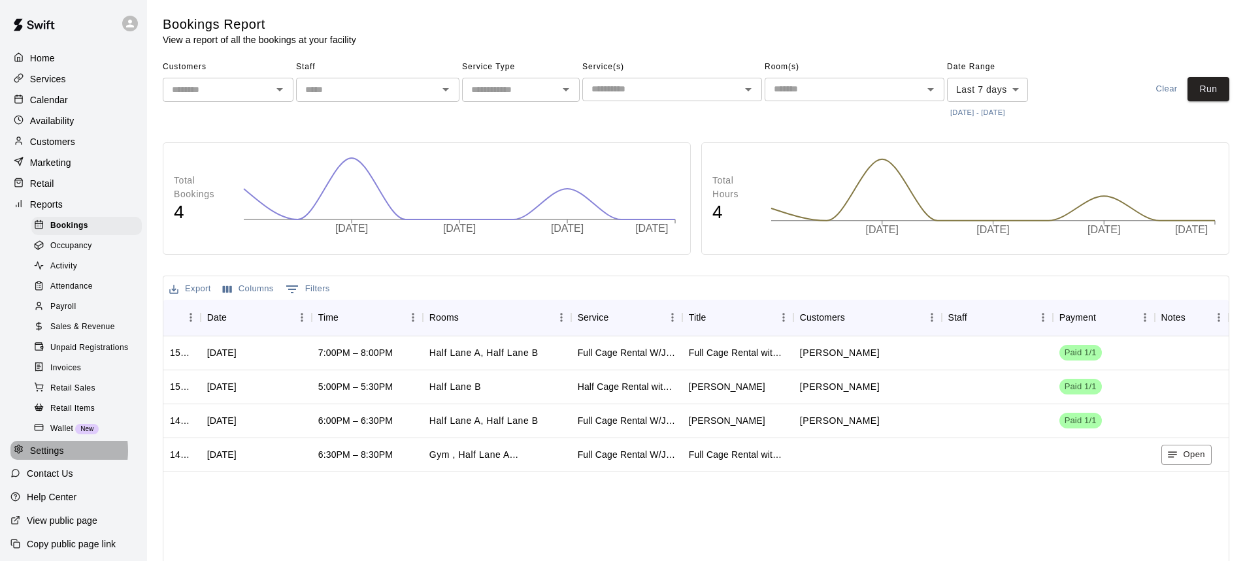
click at [48, 457] on p "Settings" at bounding box center [47, 450] width 34 height 13
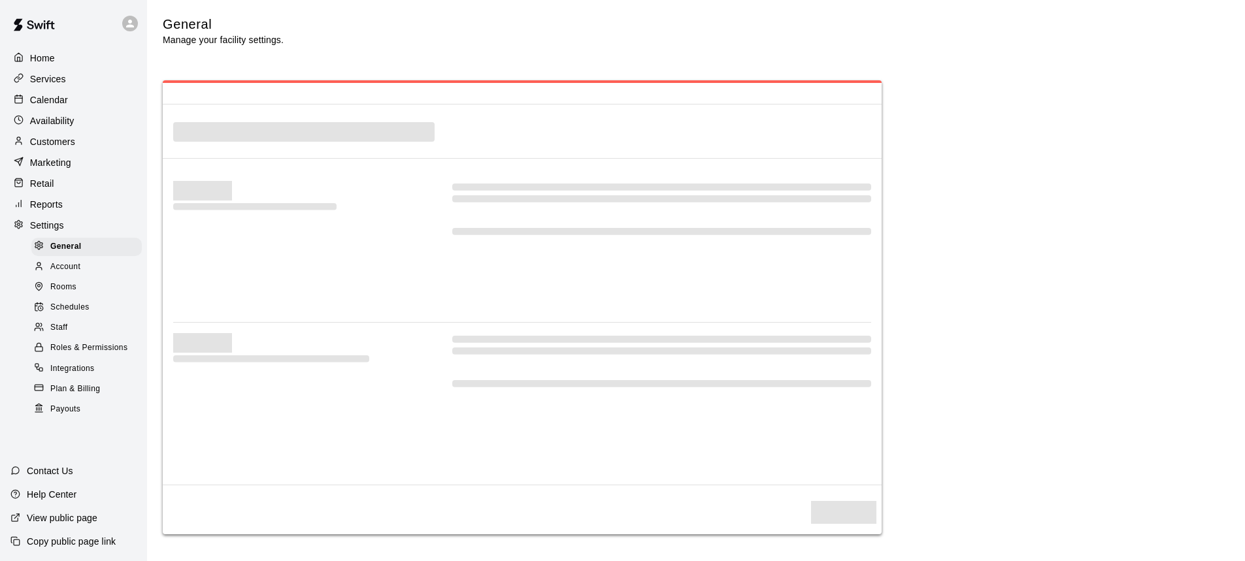
select select "**"
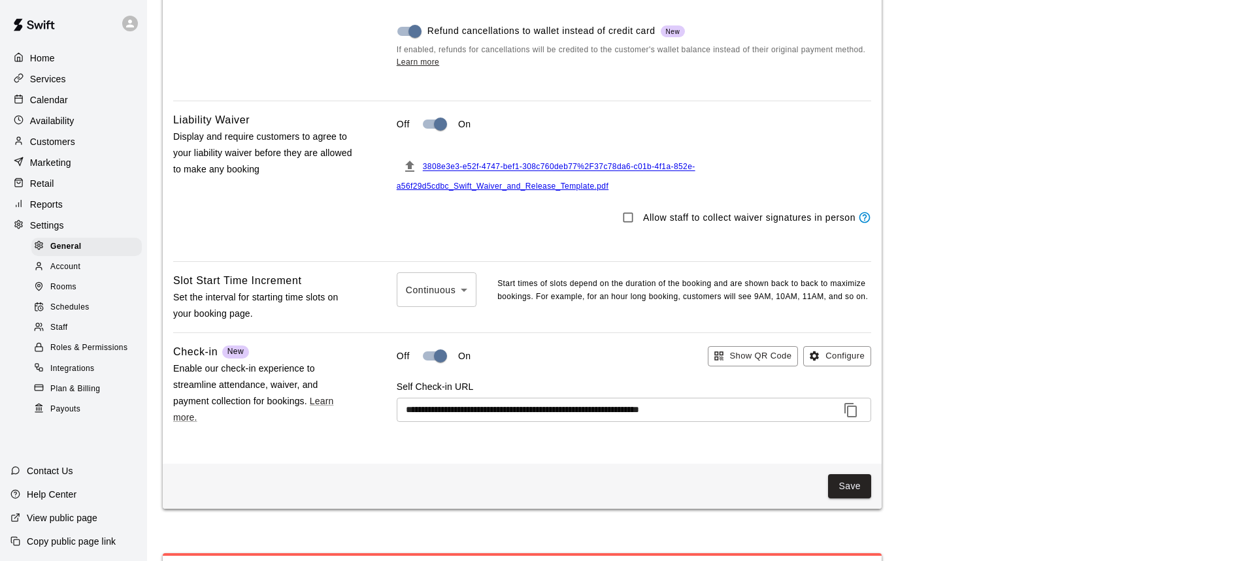
scroll to position [1246, 0]
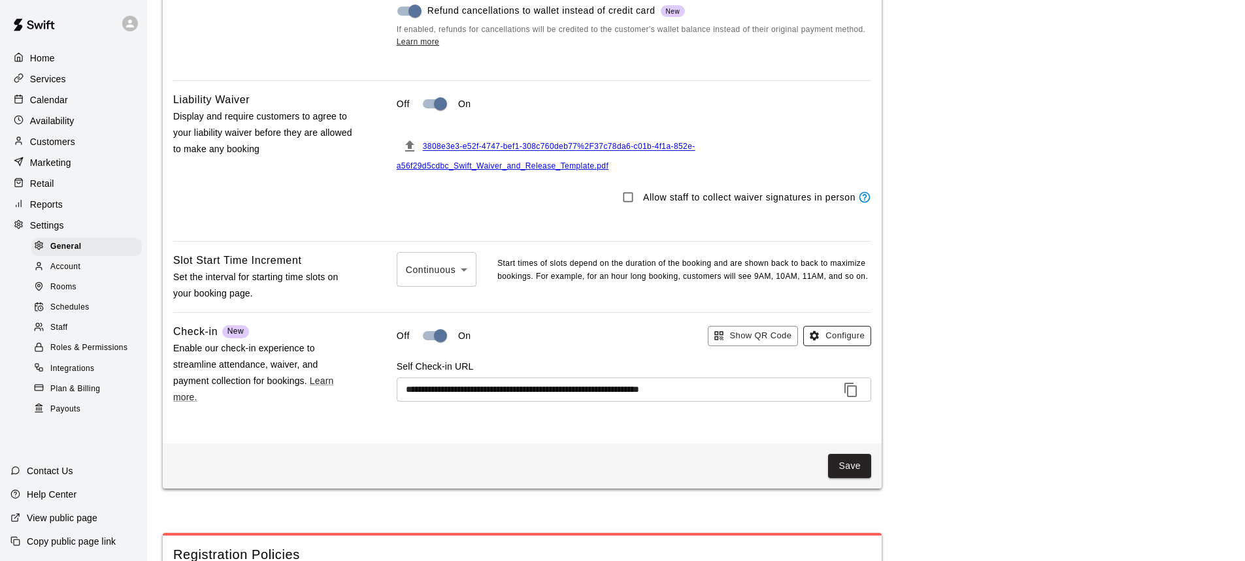
click at [824, 346] on button "Configure" at bounding box center [837, 336] width 68 height 20
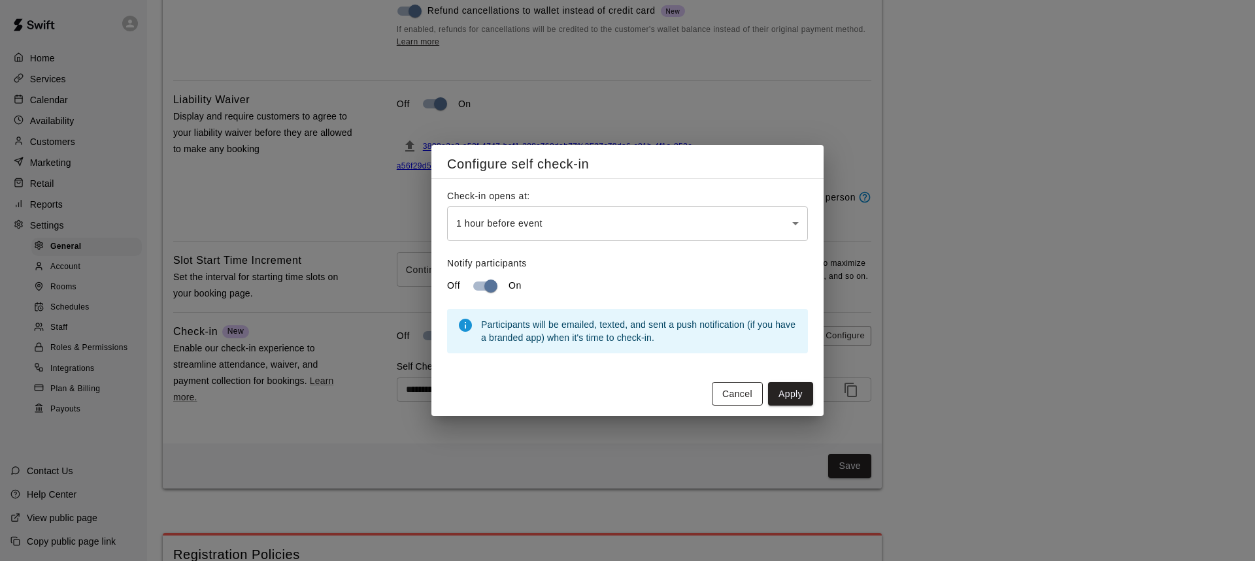
click at [730, 399] on button "Cancel" at bounding box center [737, 394] width 51 height 24
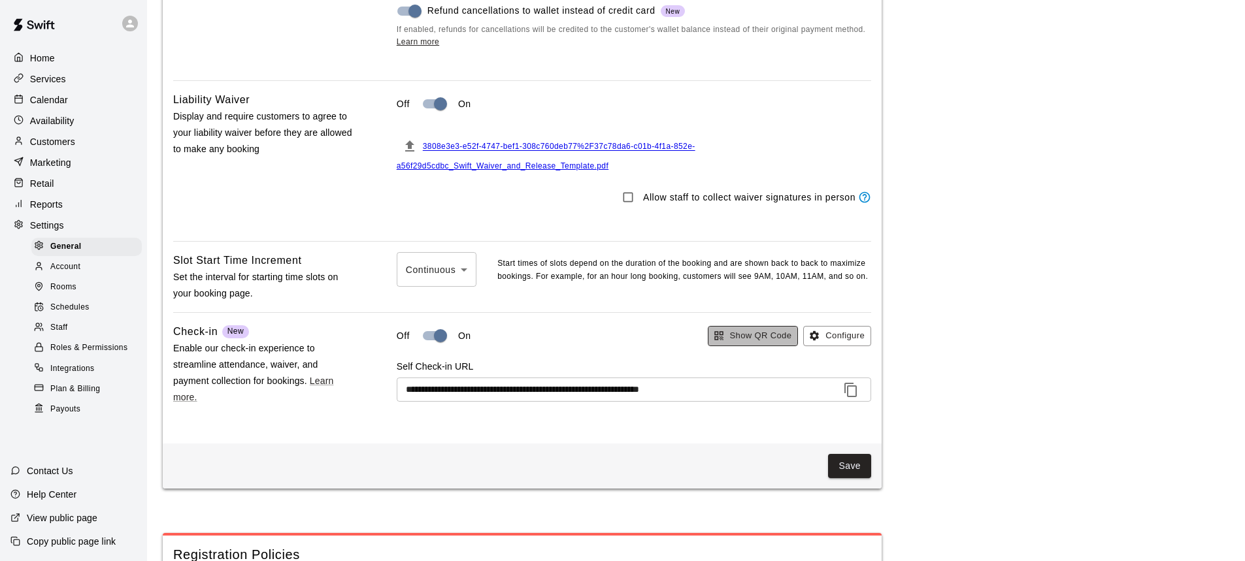
click at [731, 346] on button "Show QR Code" at bounding box center [753, 336] width 91 height 20
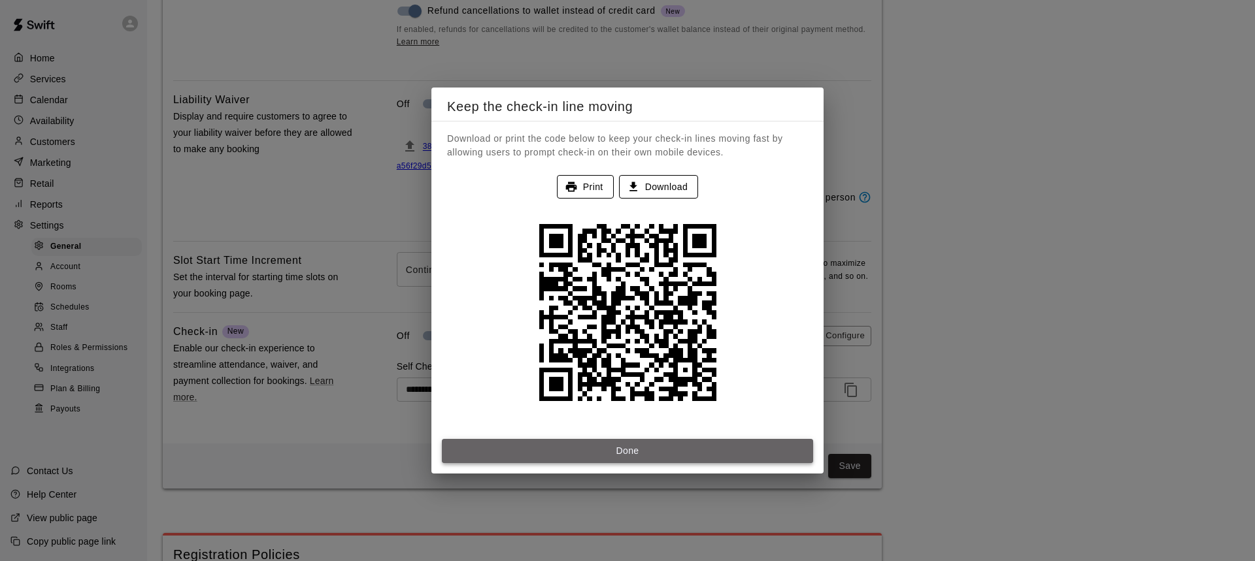
click at [719, 446] on button "Done" at bounding box center [627, 451] width 371 height 24
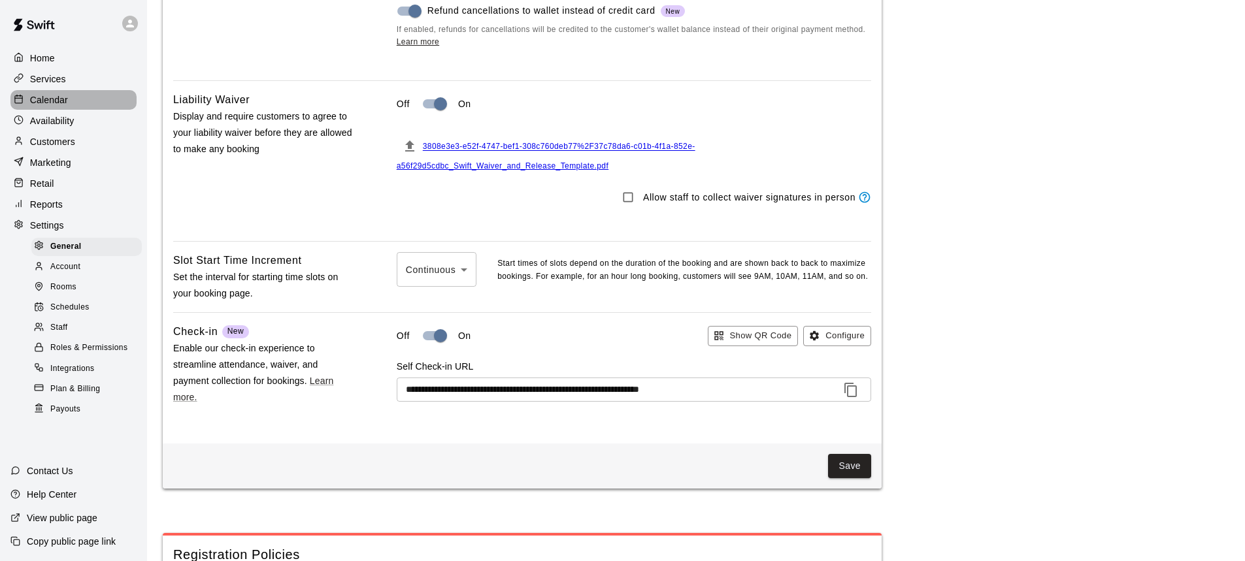
click at [49, 93] on div "Calendar" at bounding box center [73, 100] width 126 height 20
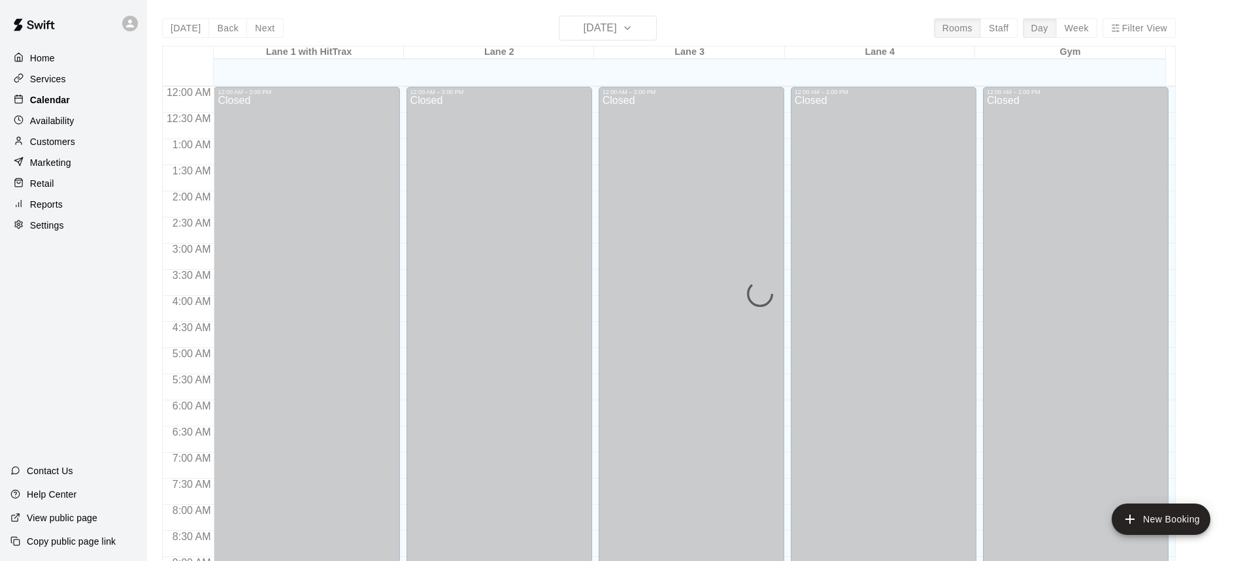
scroll to position [726, 0]
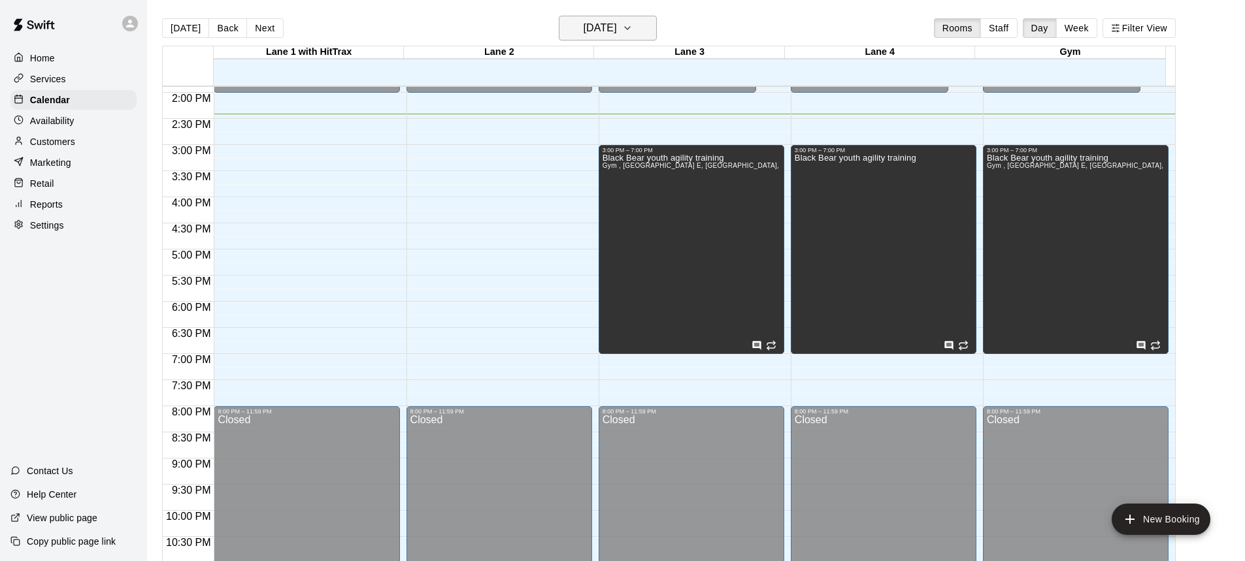
click at [633, 22] on icon "button" at bounding box center [627, 28] width 10 height 16
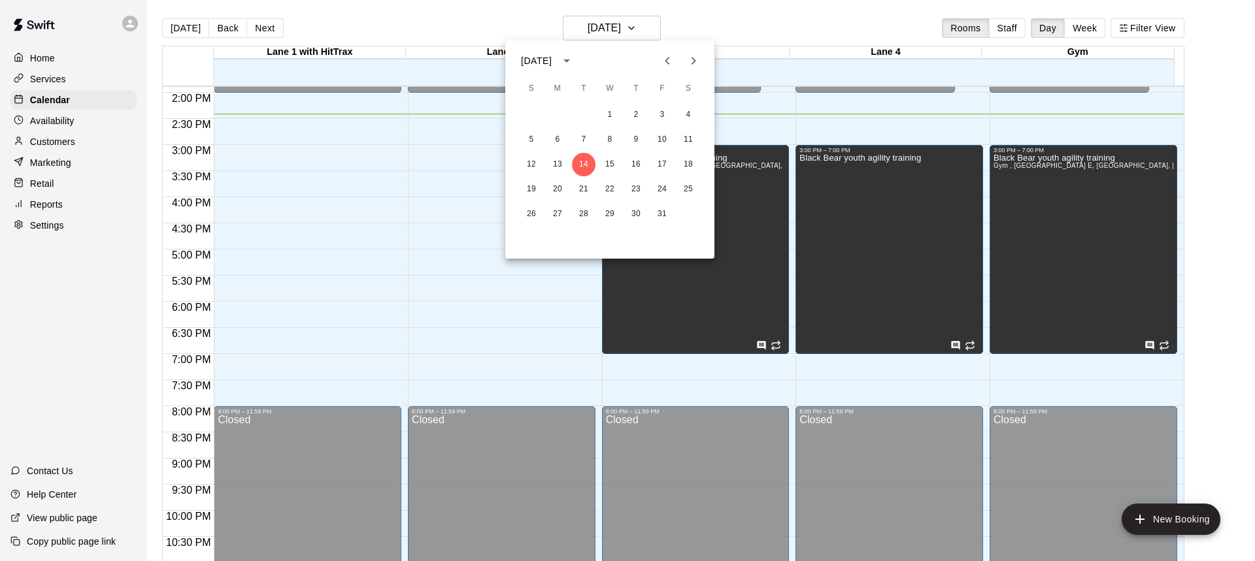
click at [689, 65] on icon "Next month" at bounding box center [693, 61] width 16 height 16
click at [565, 209] on button "24" at bounding box center [558, 215] width 24 height 24
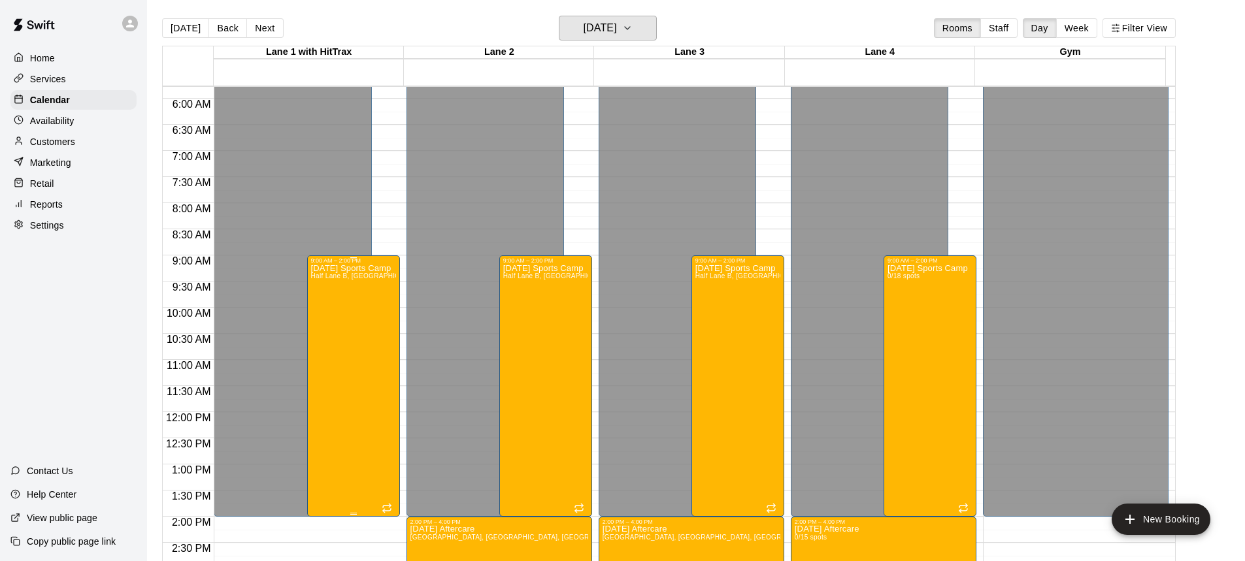
scroll to position [334, 0]
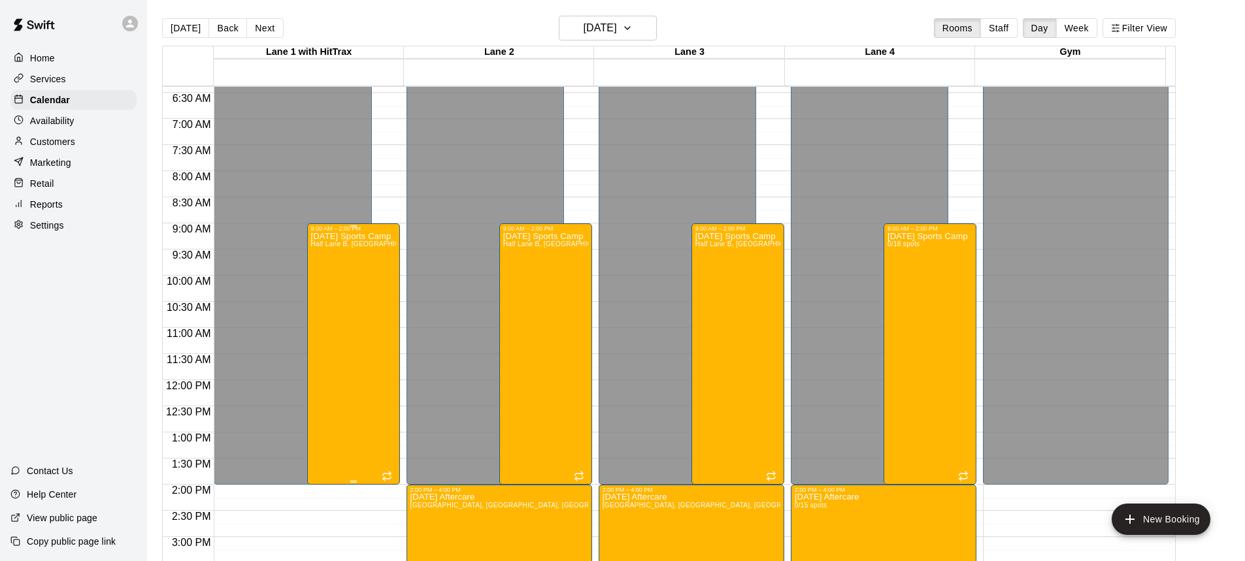
click at [353, 272] on div "[DATE] Sports Camp [GEOGRAPHIC_DATA], [GEOGRAPHIC_DATA], Half Lane H 0/18 spots" at bounding box center [353, 512] width 85 height 561
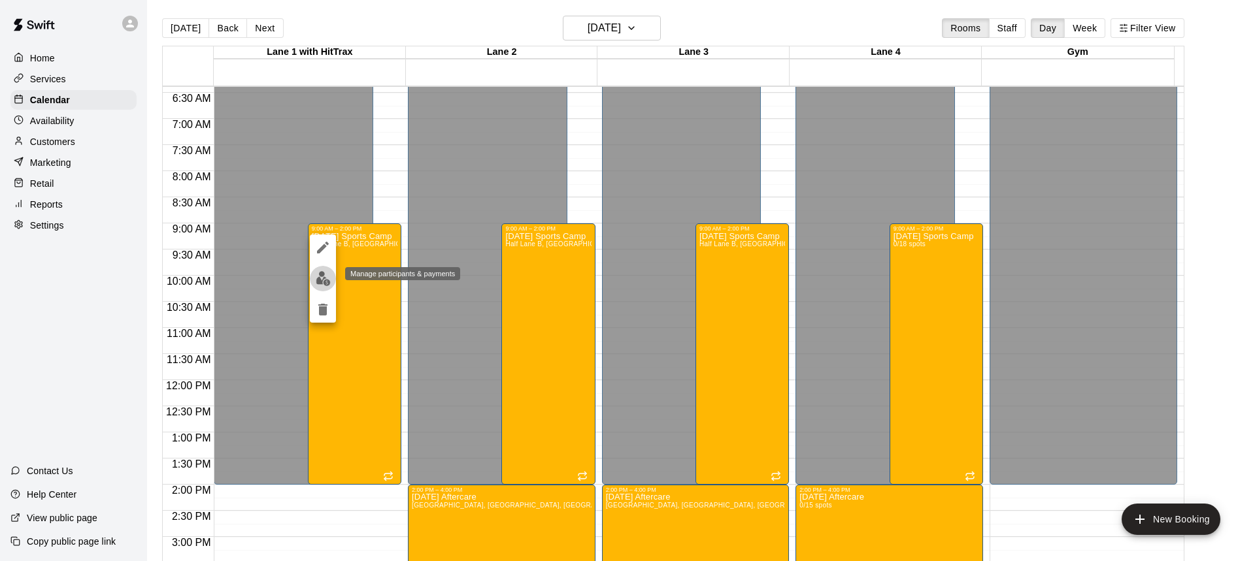
click at [321, 276] on img "edit" at bounding box center [323, 278] width 15 height 15
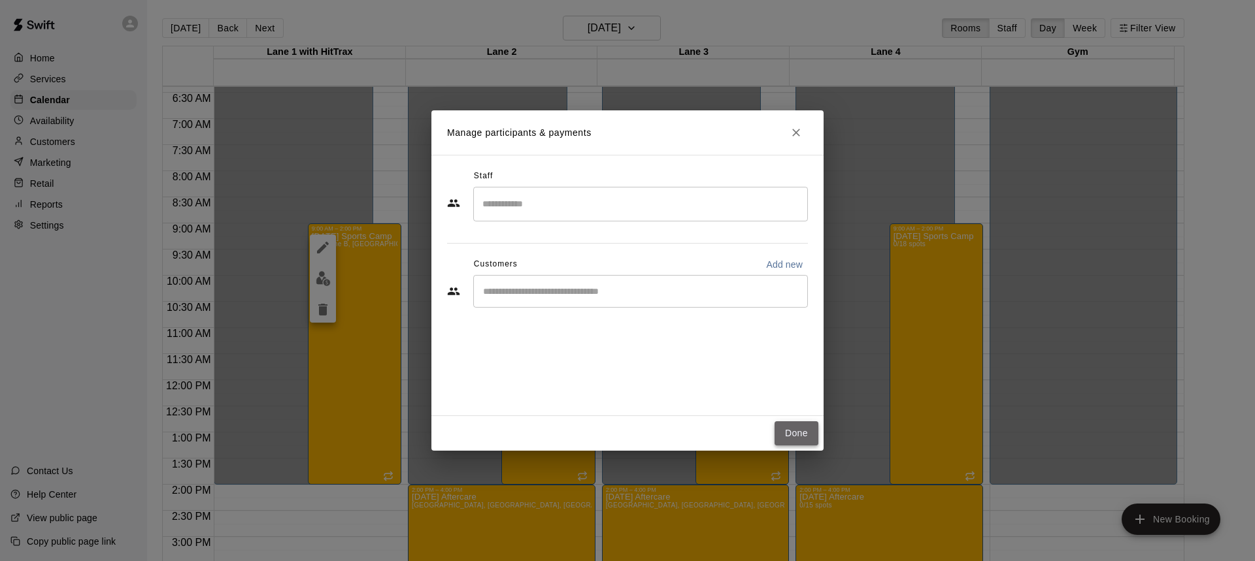
click at [804, 429] on button "Done" at bounding box center [796, 433] width 44 height 24
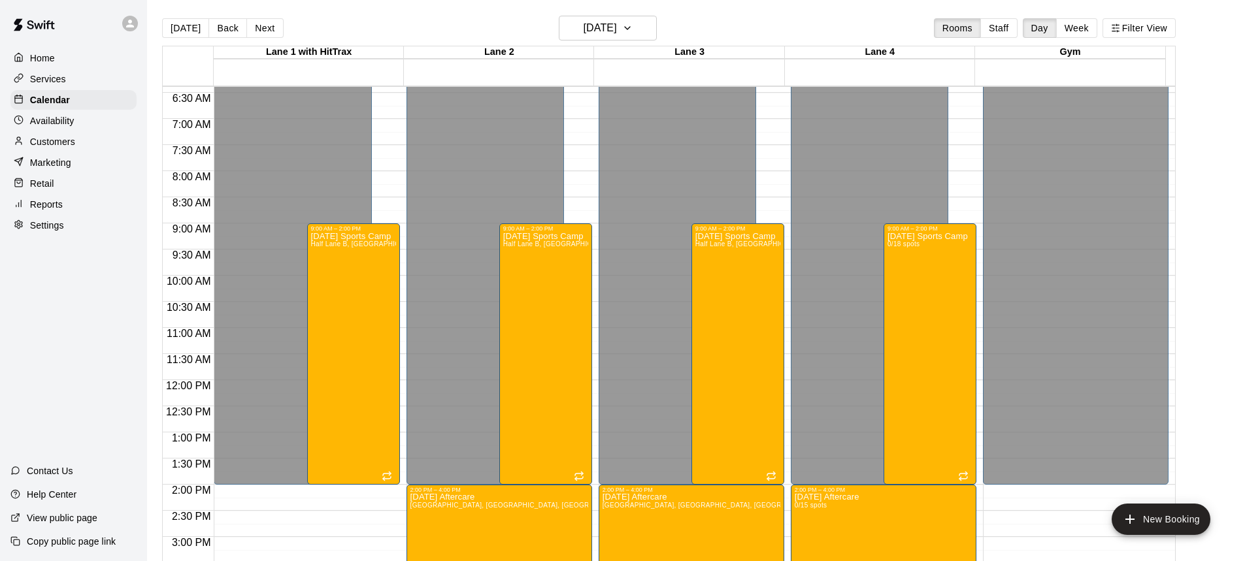
click at [34, 143] on p "Customers" at bounding box center [52, 141] width 45 height 13
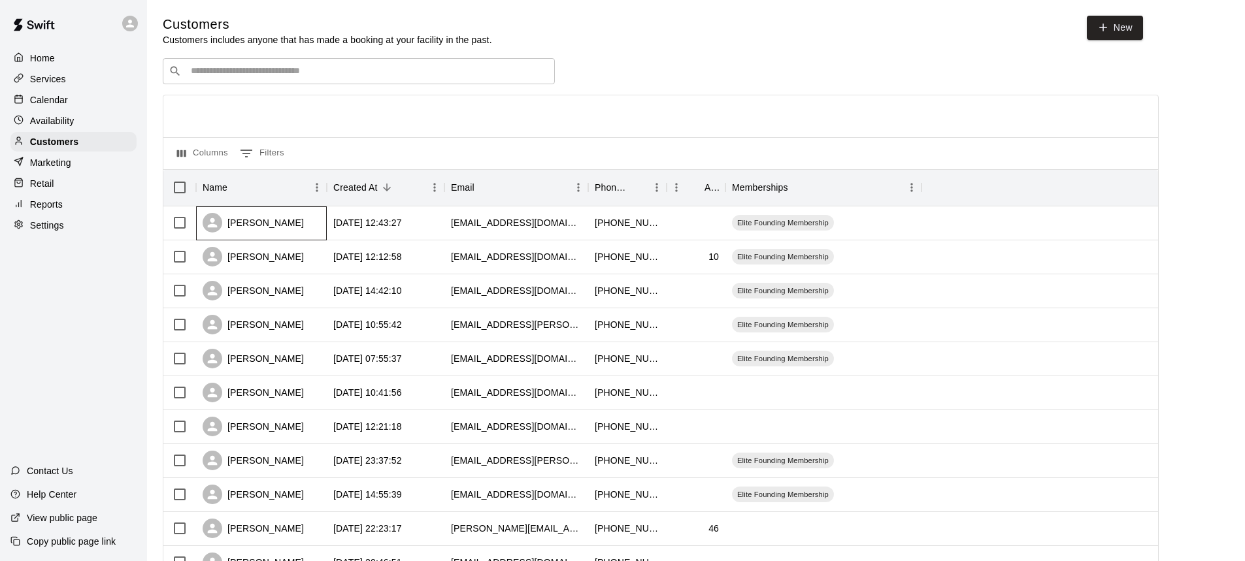
click at [282, 227] on div "[PERSON_NAME]" at bounding box center [253, 223] width 101 height 20
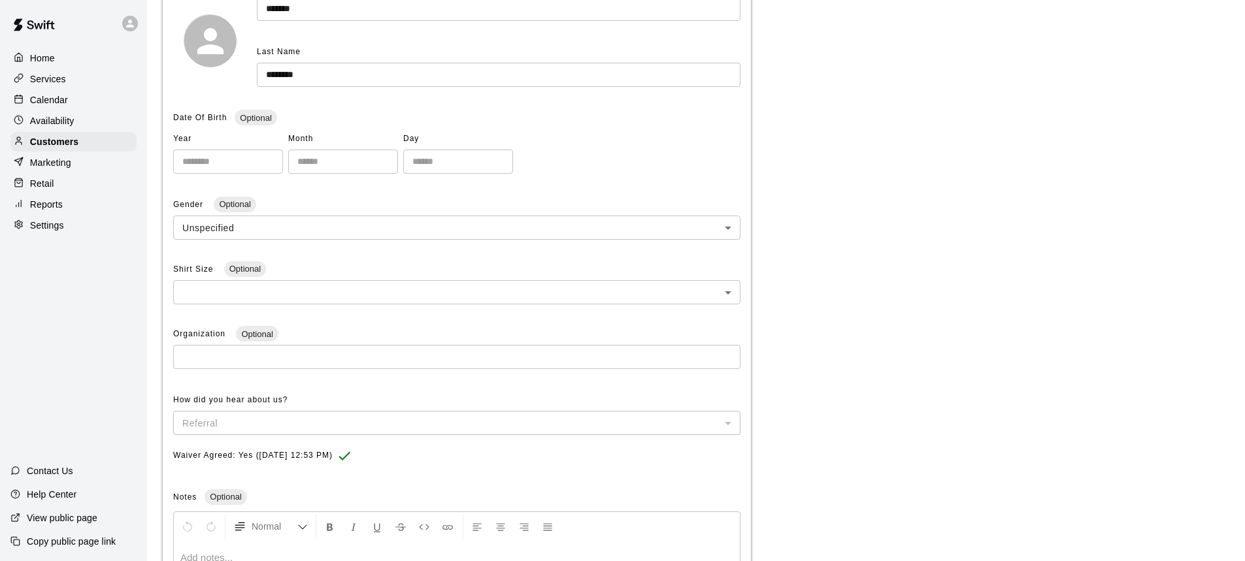
scroll to position [196, 0]
click at [62, 232] on p "Settings" at bounding box center [47, 225] width 34 height 13
select select "**"
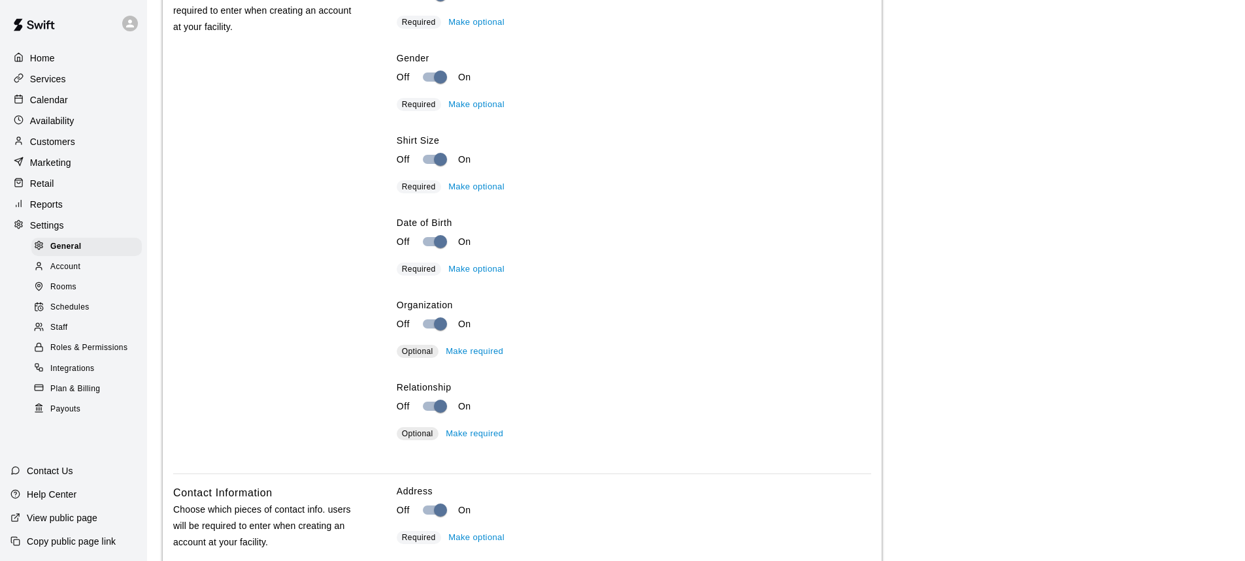
scroll to position [1960, 0]
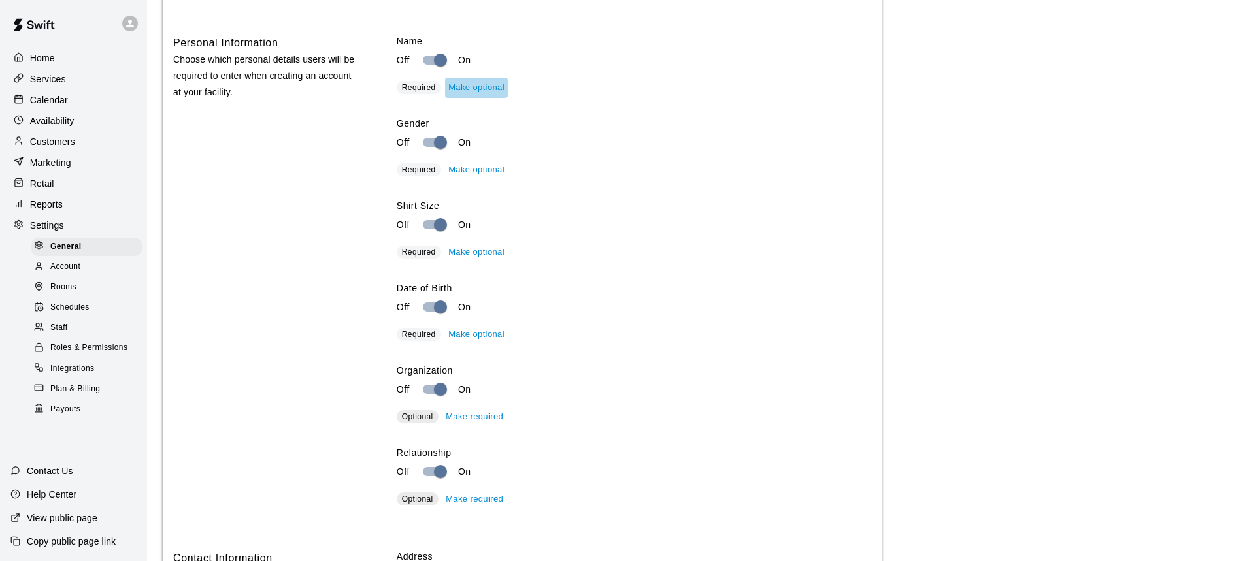
click at [472, 98] on button "Make optional" at bounding box center [476, 88] width 63 height 20
click at [472, 98] on button "Make required" at bounding box center [474, 88] width 64 height 20
click at [472, 98] on button "Make optional" at bounding box center [476, 88] width 63 height 20
click at [470, 98] on button "Make required" at bounding box center [474, 88] width 64 height 20
click at [467, 345] on button "Make optional" at bounding box center [476, 335] width 63 height 20
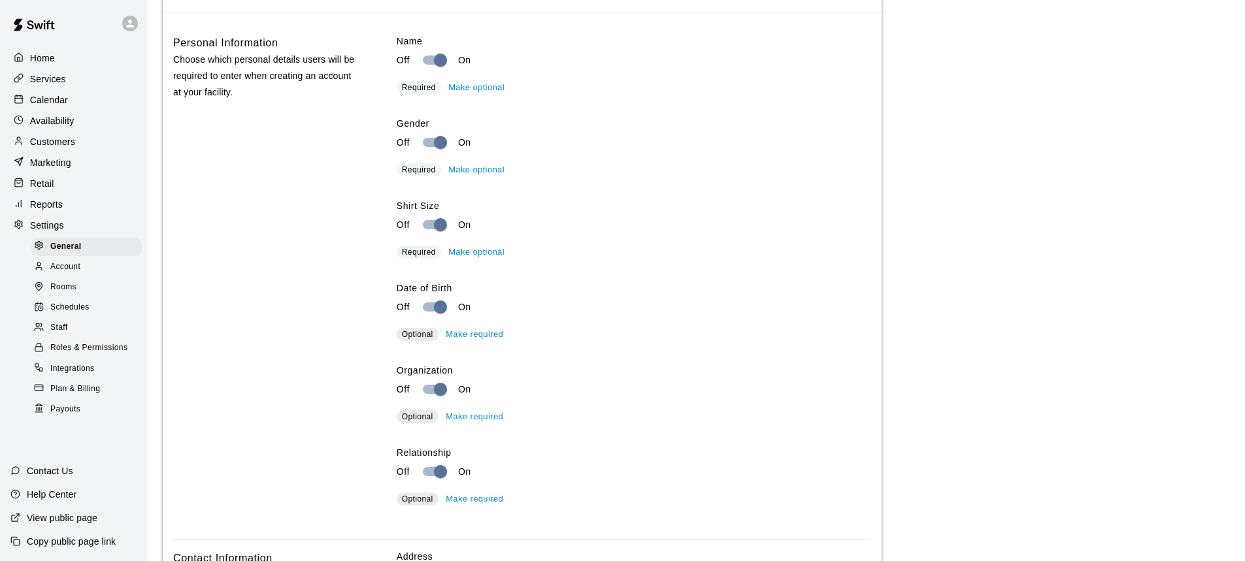
click at [494, 345] on button "Make required" at bounding box center [474, 335] width 64 height 20
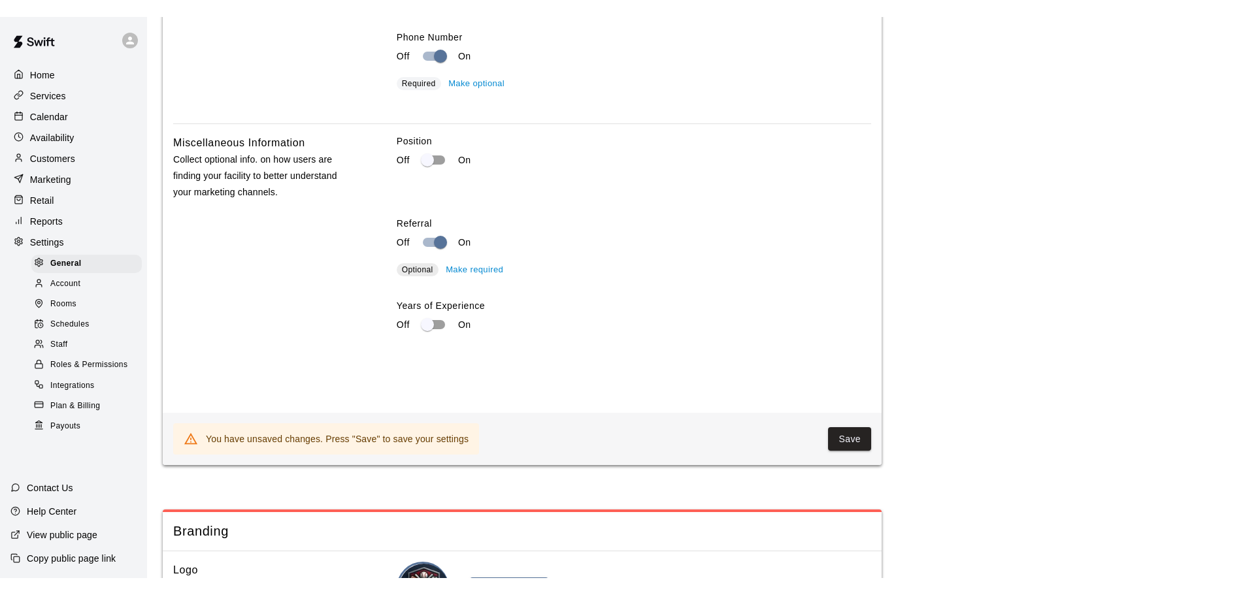
scroll to position [2614, 0]
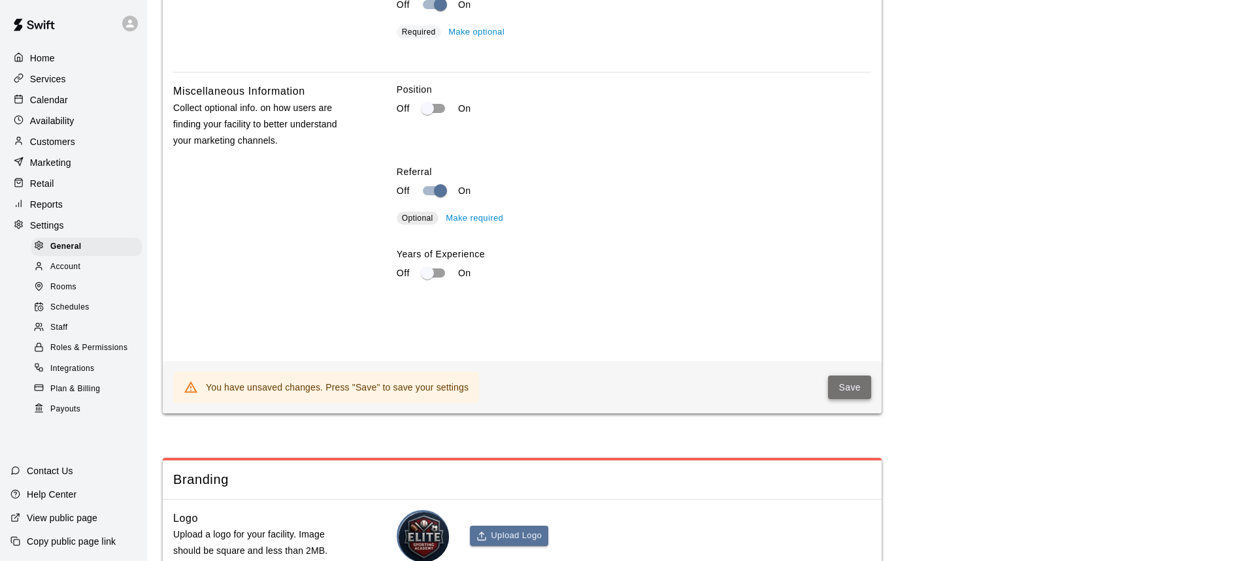
click at [838, 400] on button "Save" at bounding box center [849, 388] width 43 height 24
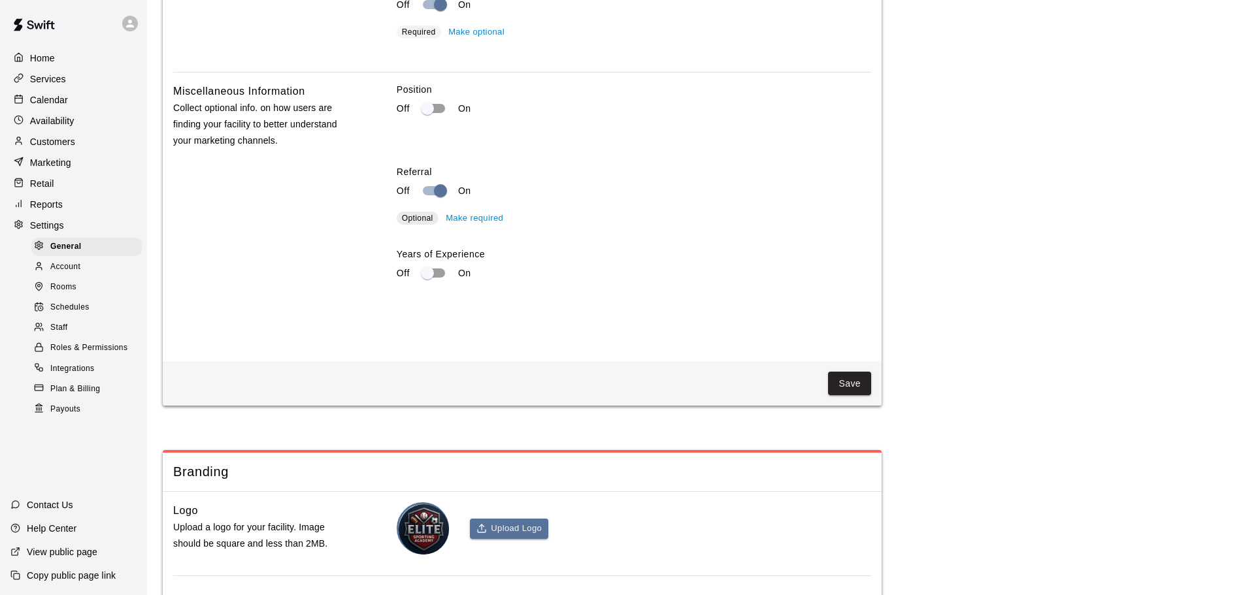
click at [52, 147] on p "Customers" at bounding box center [52, 141] width 45 height 13
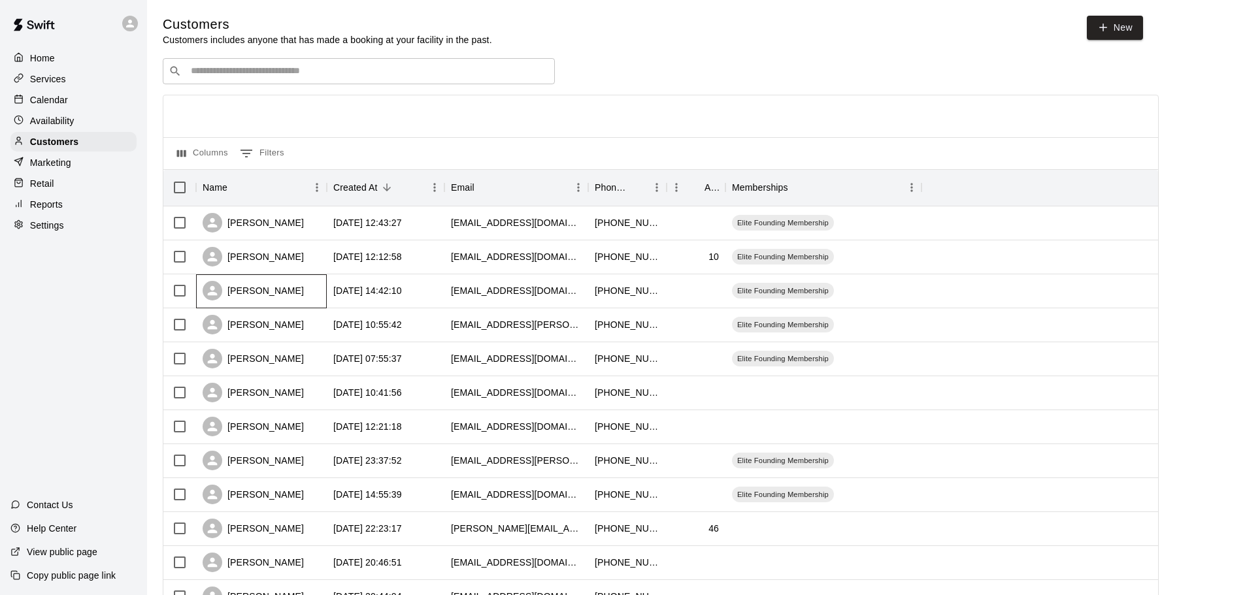
click at [318, 293] on div "[PERSON_NAME]" at bounding box center [261, 291] width 131 height 34
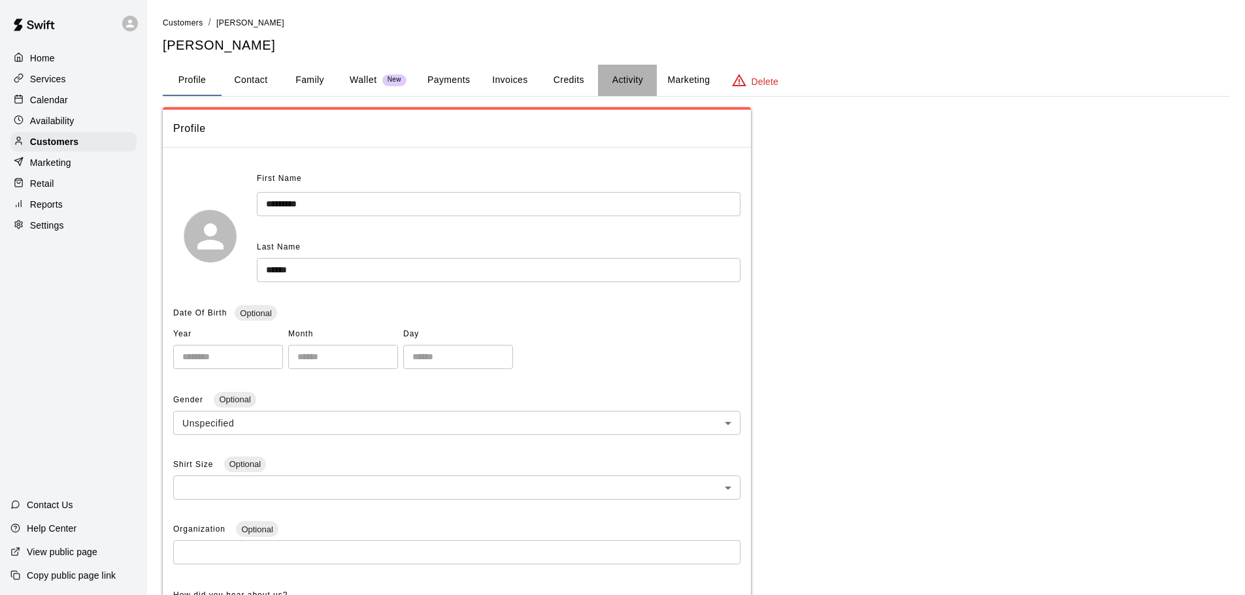
click at [611, 73] on button "Activity" at bounding box center [627, 80] width 59 height 31
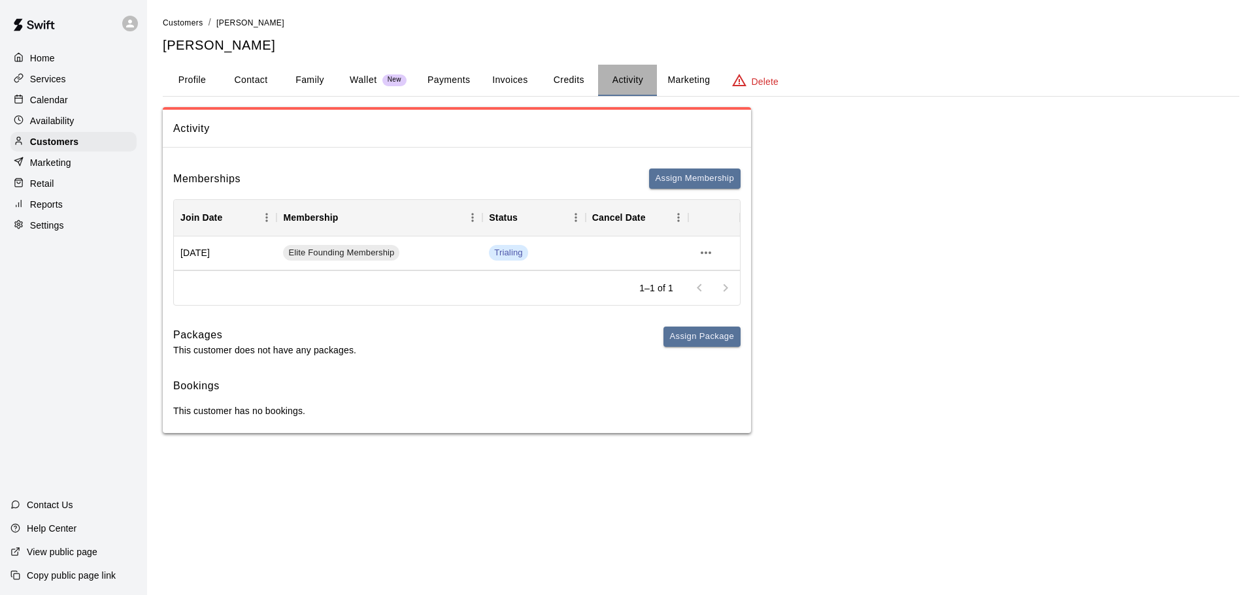
click at [622, 74] on button "Activity" at bounding box center [627, 80] width 59 height 31
click at [459, 78] on button "Payments" at bounding box center [448, 80] width 63 height 31
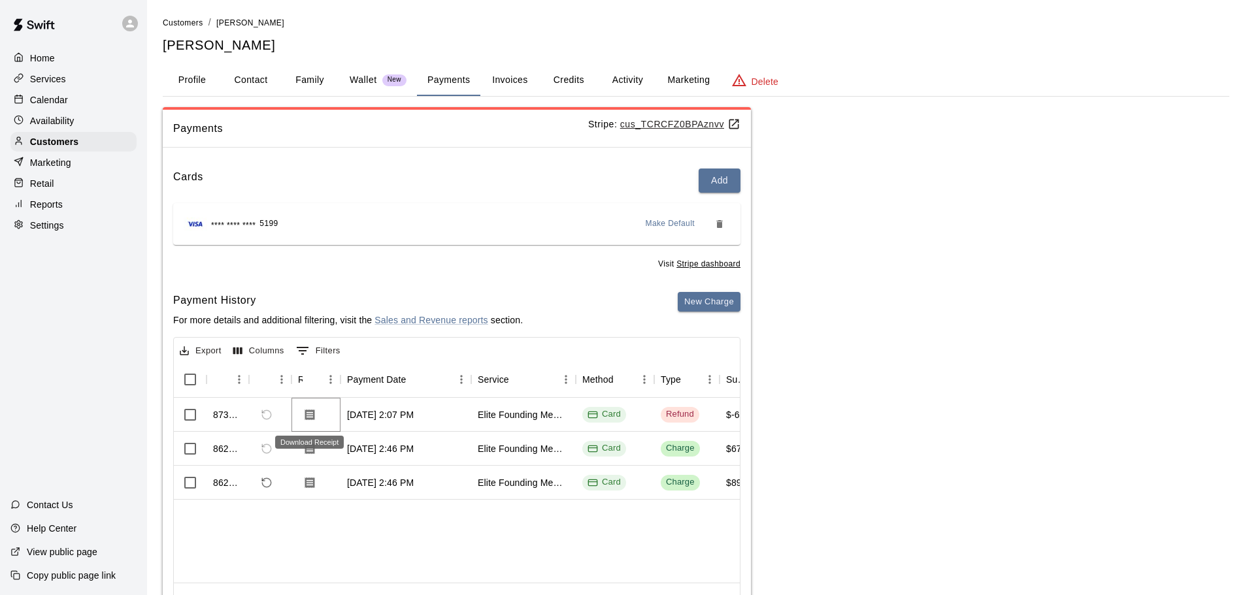
click at [310, 412] on icon "Download Receipt" at bounding box center [309, 414] width 13 height 13
click at [59, 148] on p "Customers" at bounding box center [54, 141] width 48 height 13
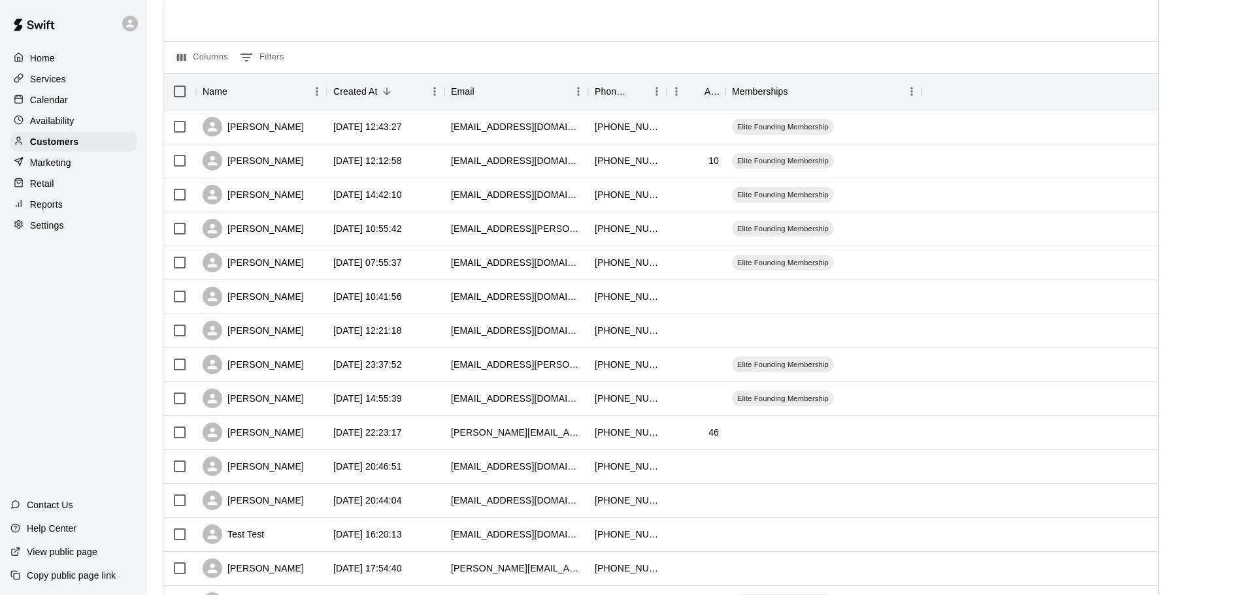
scroll to position [131, 0]
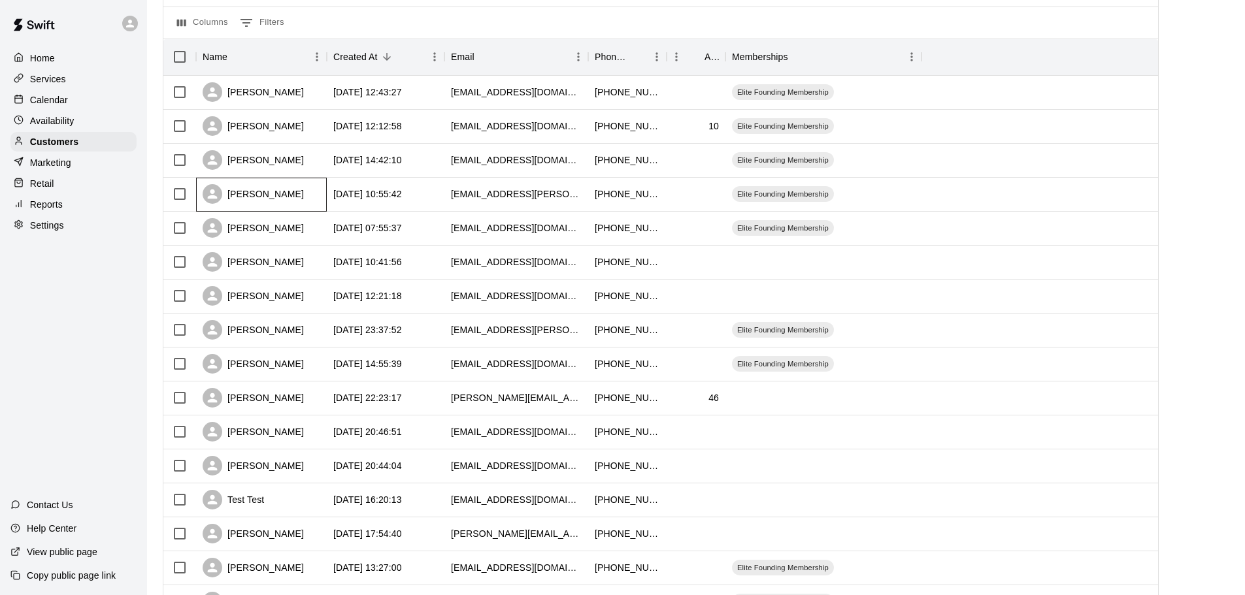
click at [298, 197] on div "[PERSON_NAME]" at bounding box center [253, 194] width 101 height 20
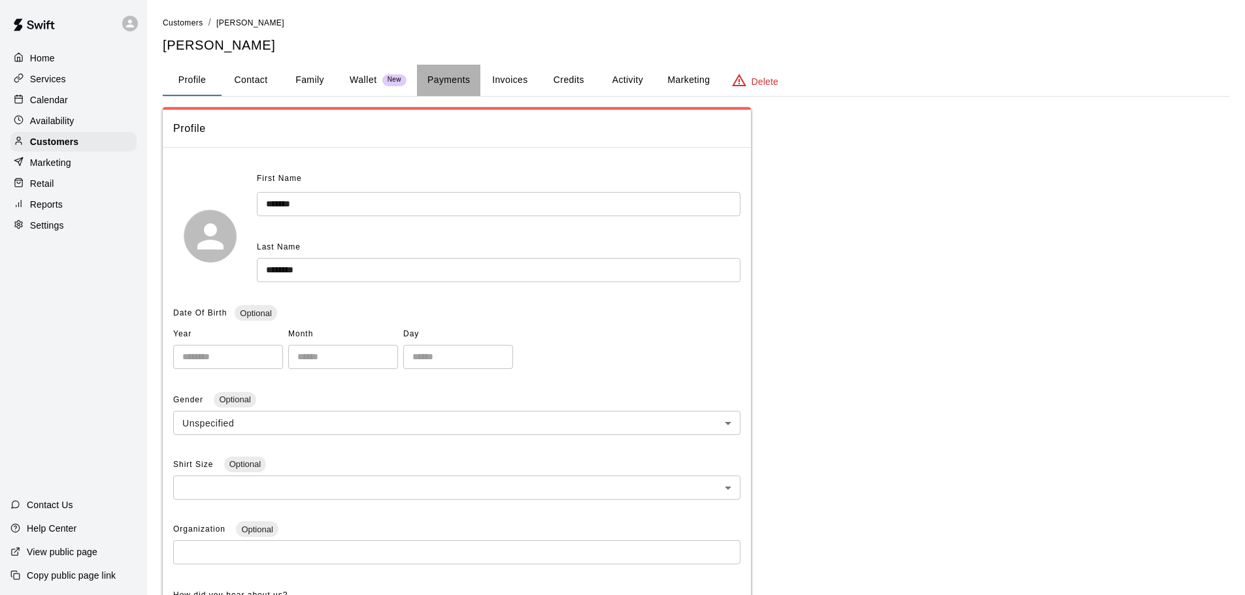
click at [454, 80] on button "Payments" at bounding box center [448, 80] width 63 height 31
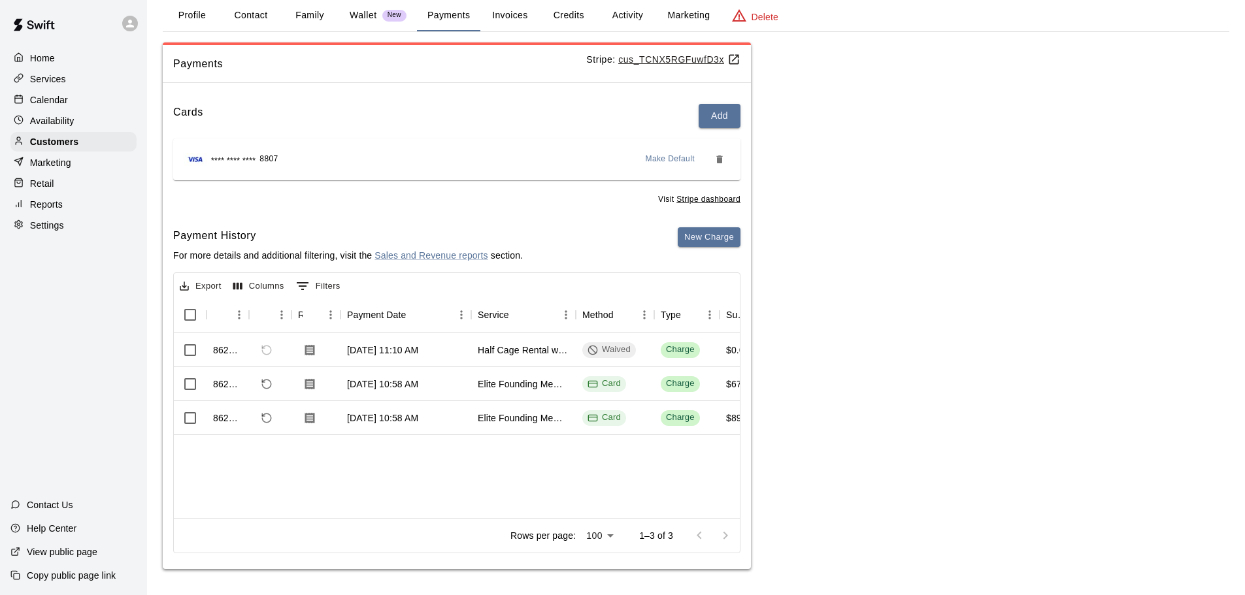
click at [660, 60] on u "cus_TCNX5RGFuwfD3x" at bounding box center [679, 59] width 122 height 10
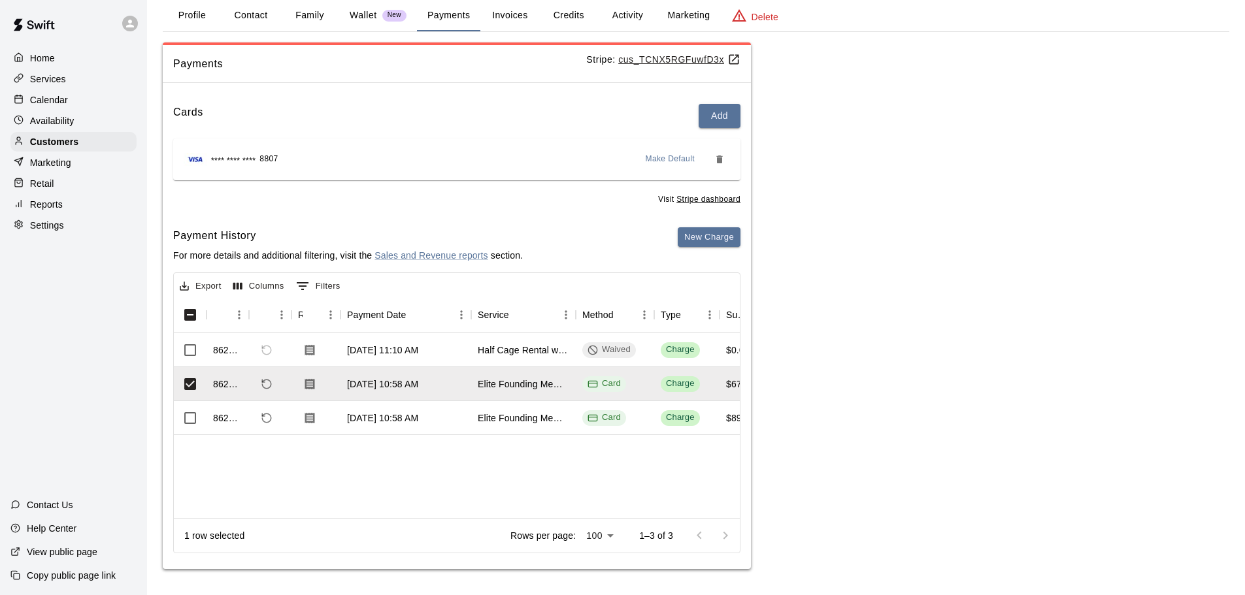
click at [268, 498] on div "862077 [DATE] 11:10 AM Half Cage Rental with Junior Hack Attack Baseabll Waived…" at bounding box center [1053, 425] width 1758 height 185
click at [268, 382] on icon "Refund payment" at bounding box center [267, 384] width 12 height 12
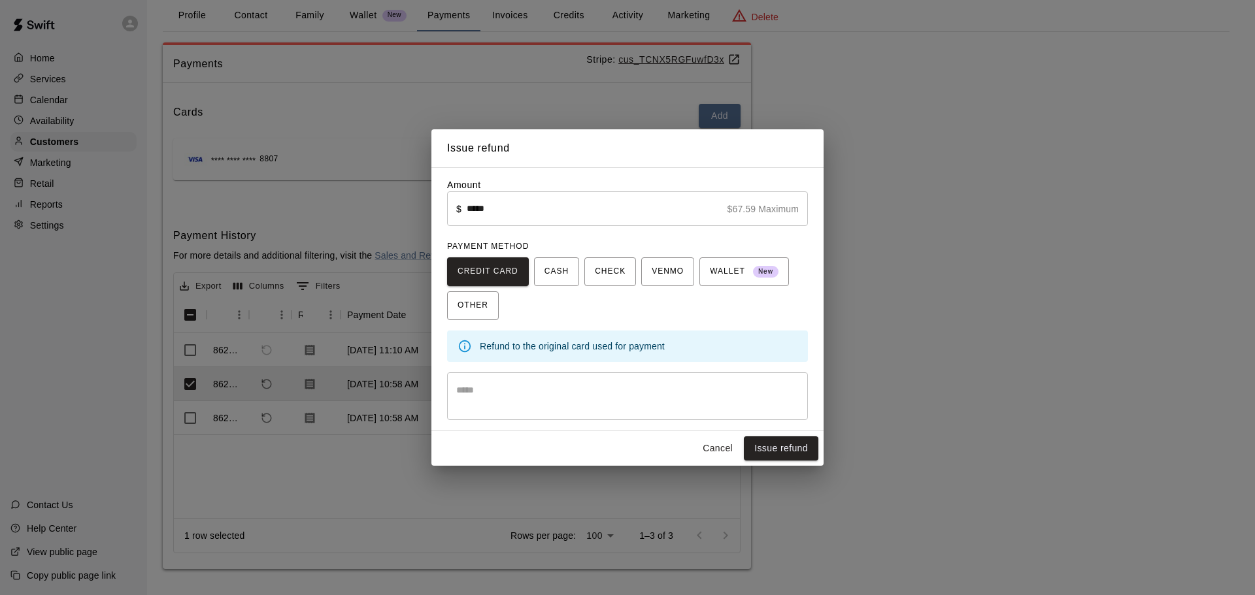
click at [489, 395] on textarea at bounding box center [627, 397] width 342 height 26
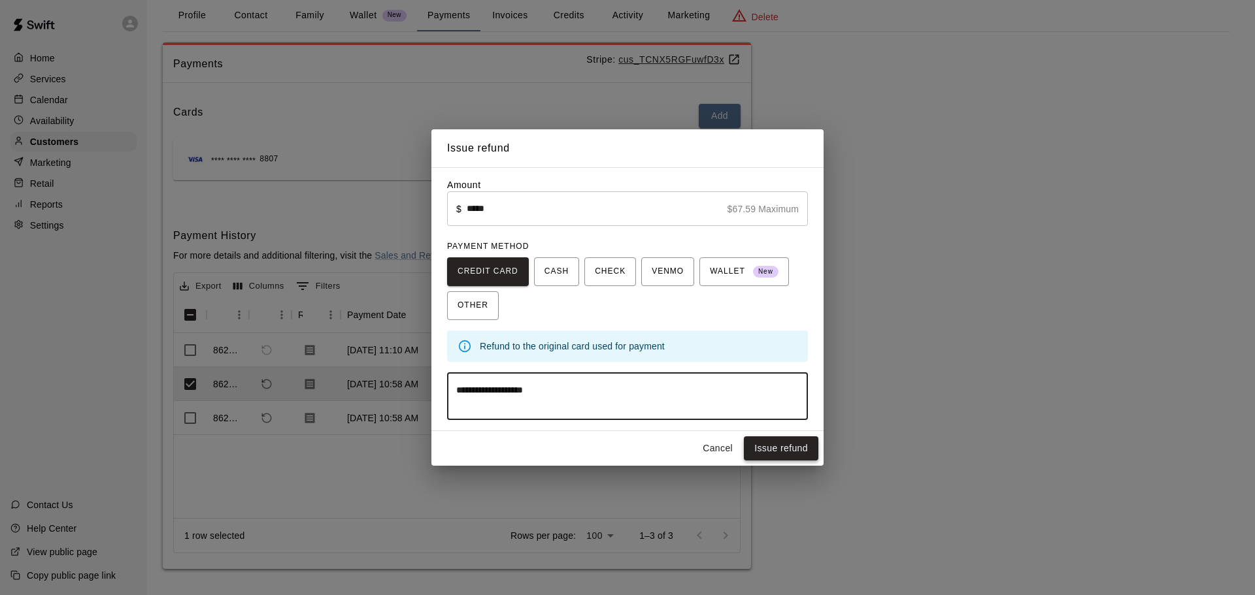
type textarea "**********"
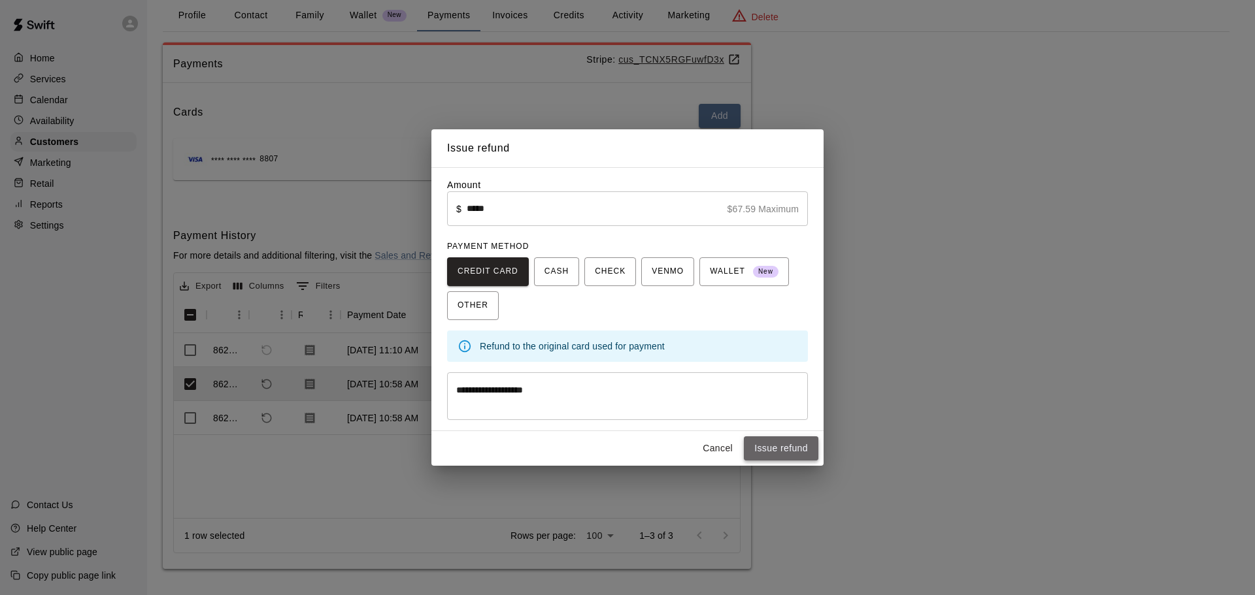
click at [777, 450] on button "Issue refund" at bounding box center [781, 448] width 74 height 24
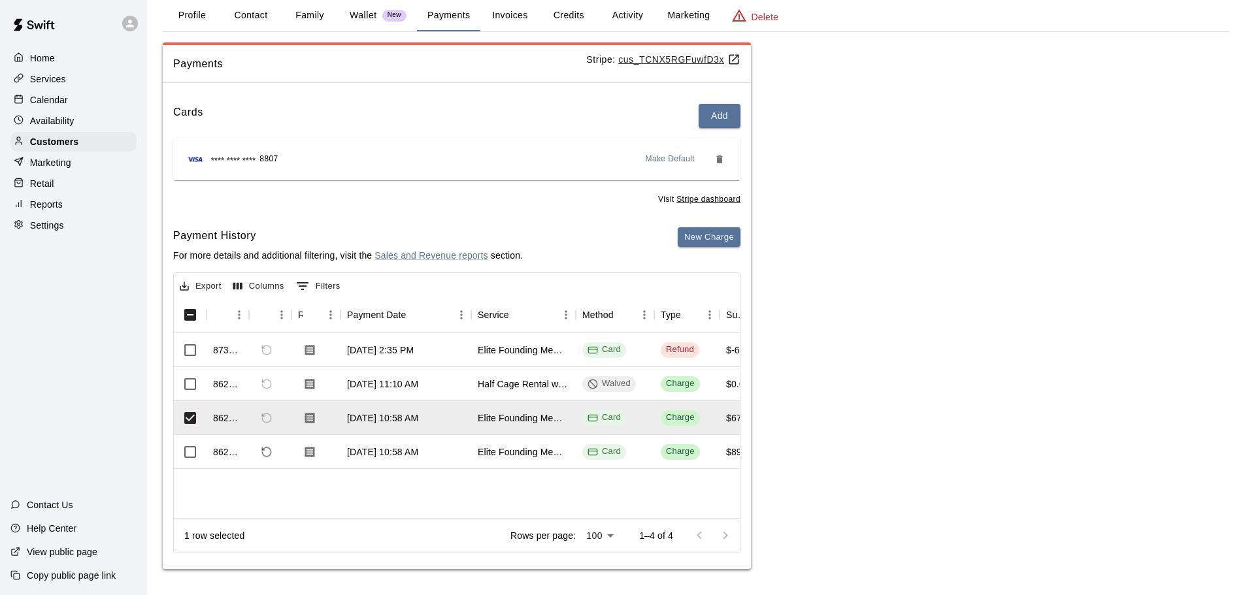
click at [445, 12] on button "Payments" at bounding box center [448, 15] width 63 height 31
click at [44, 148] on p "Customers" at bounding box center [54, 141] width 48 height 13
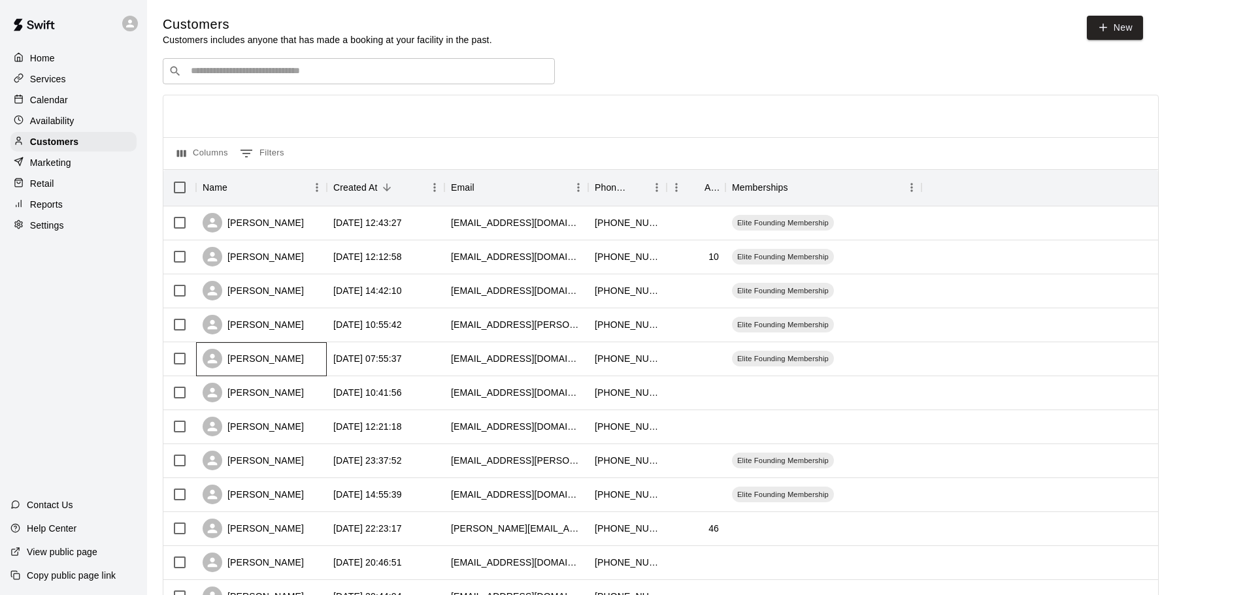
click at [271, 363] on div "[PERSON_NAME]" at bounding box center [253, 359] width 101 height 20
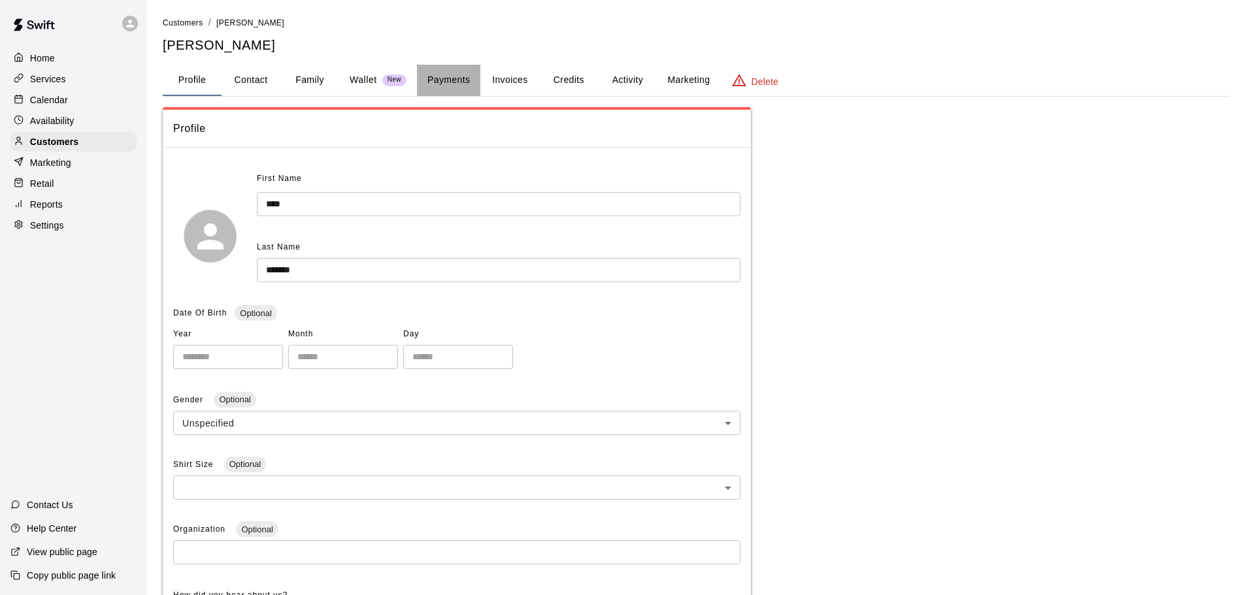
click at [454, 78] on button "Payments" at bounding box center [448, 80] width 63 height 31
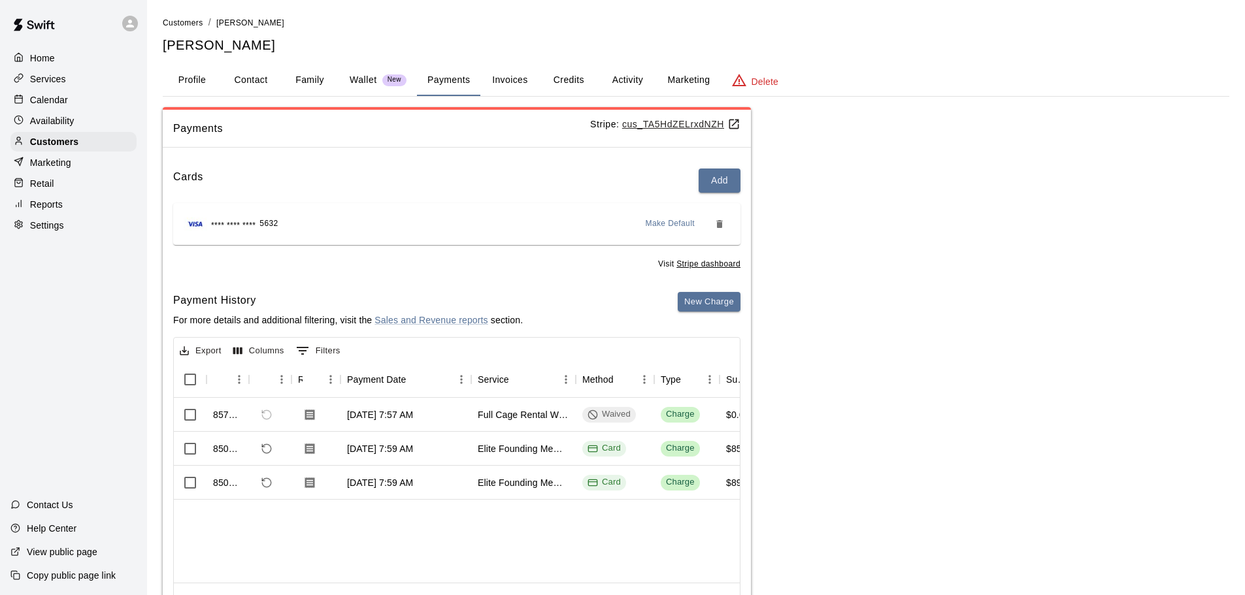
click at [648, 125] on u "cus_TA5HdZELrxdNZH" at bounding box center [681, 124] width 118 height 10
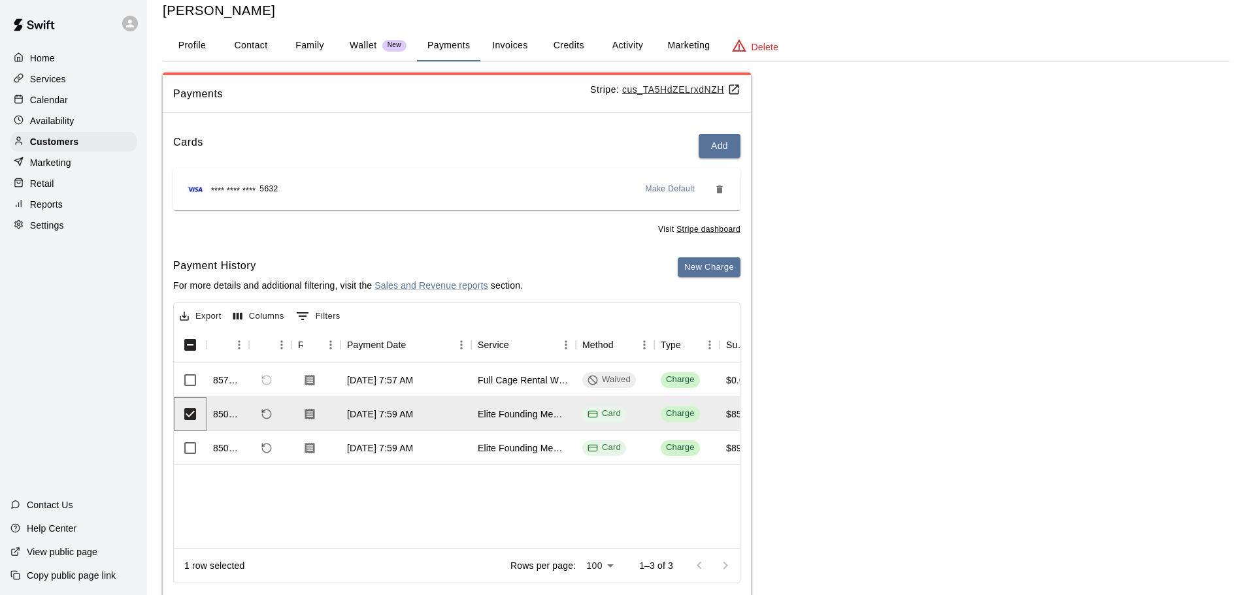
scroll to position [65, 0]
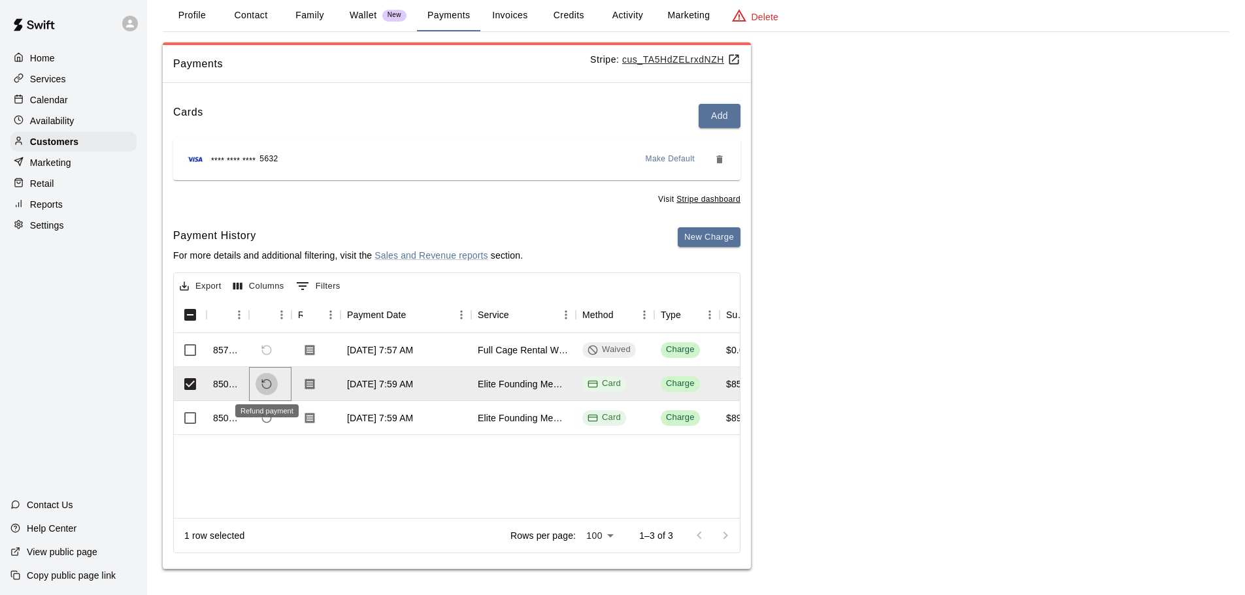
click at [263, 386] on icon "Refund payment" at bounding box center [267, 384] width 12 height 12
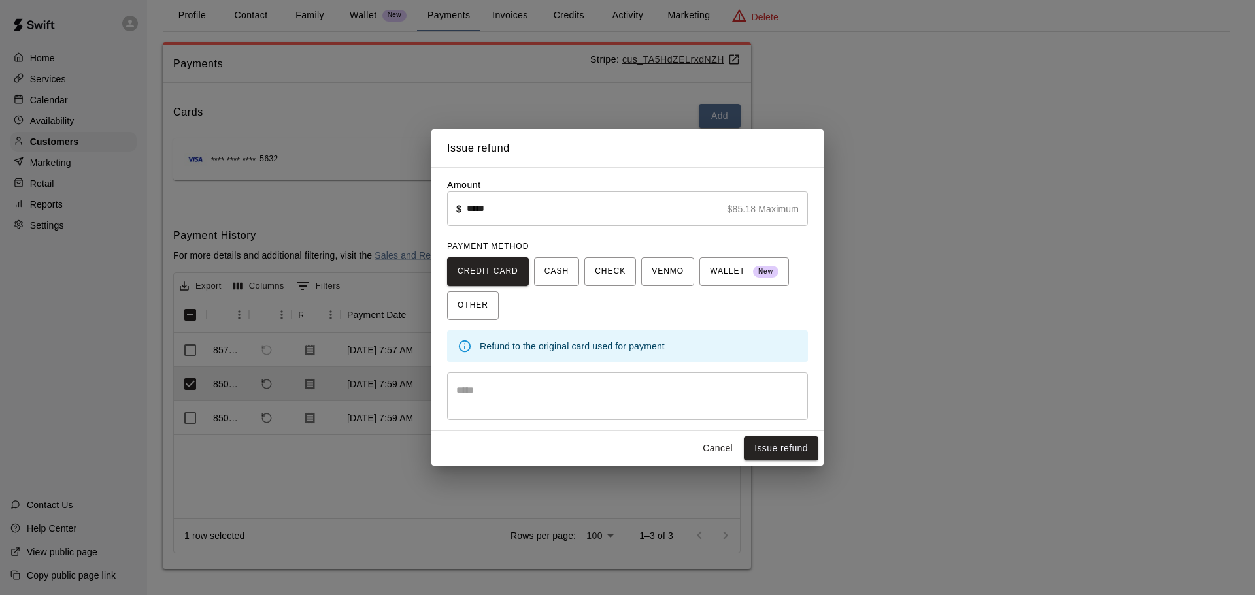
click at [504, 398] on textarea at bounding box center [627, 397] width 342 height 26
click at [780, 449] on button "Issue refund" at bounding box center [781, 448] width 74 height 24
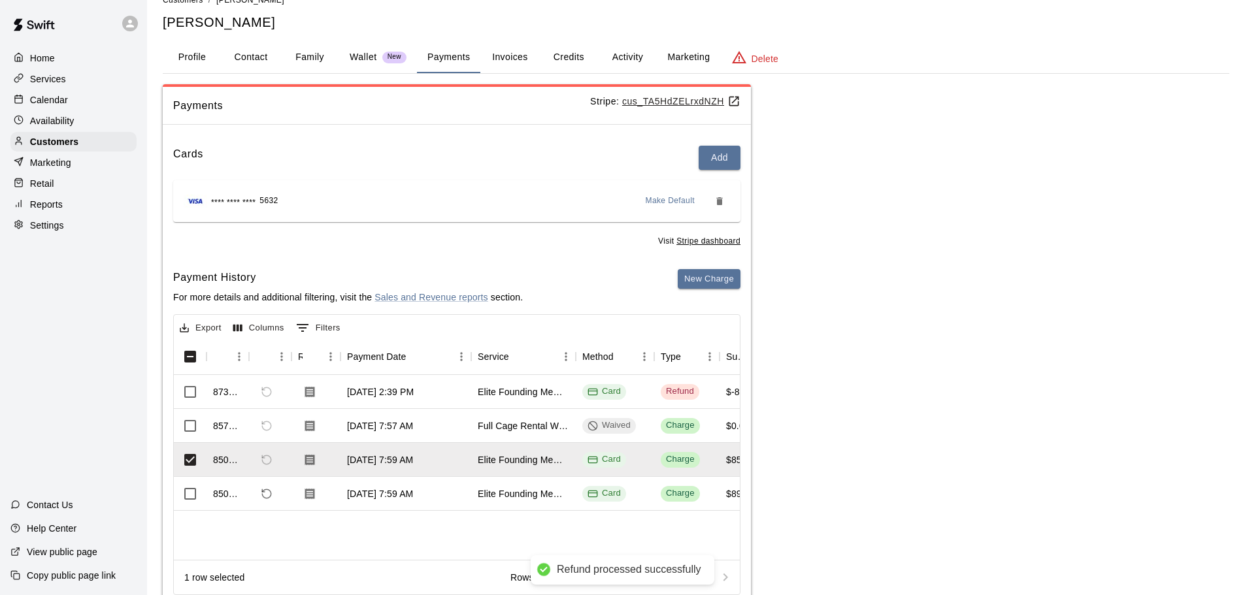
scroll to position [0, 0]
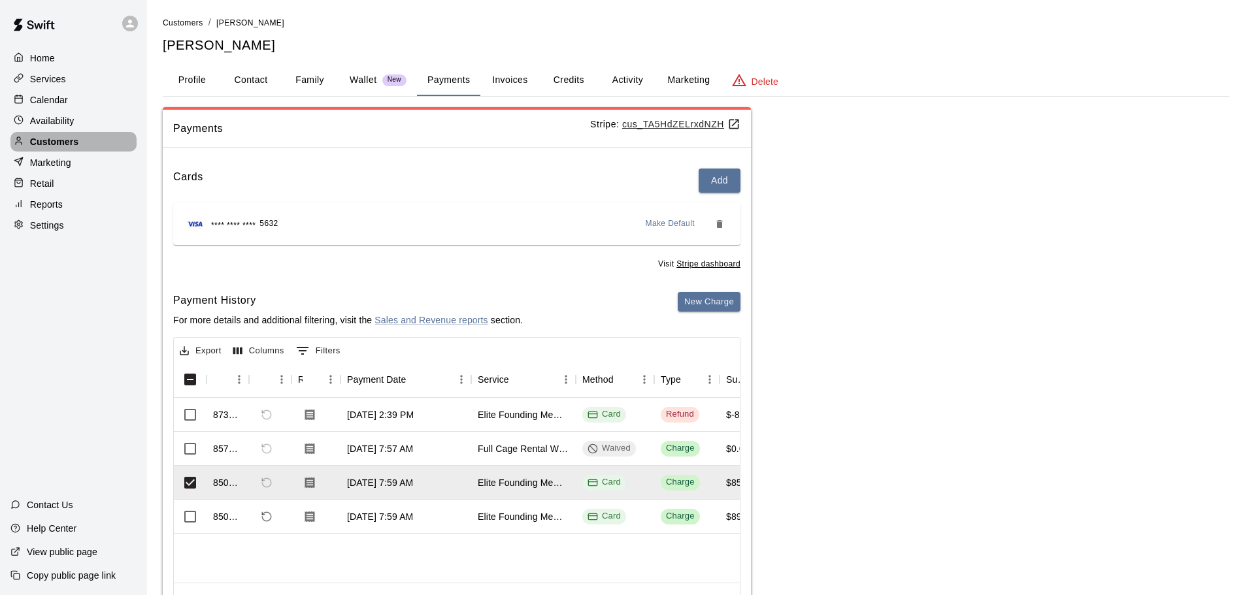
click at [57, 144] on p "Customers" at bounding box center [54, 141] width 48 height 13
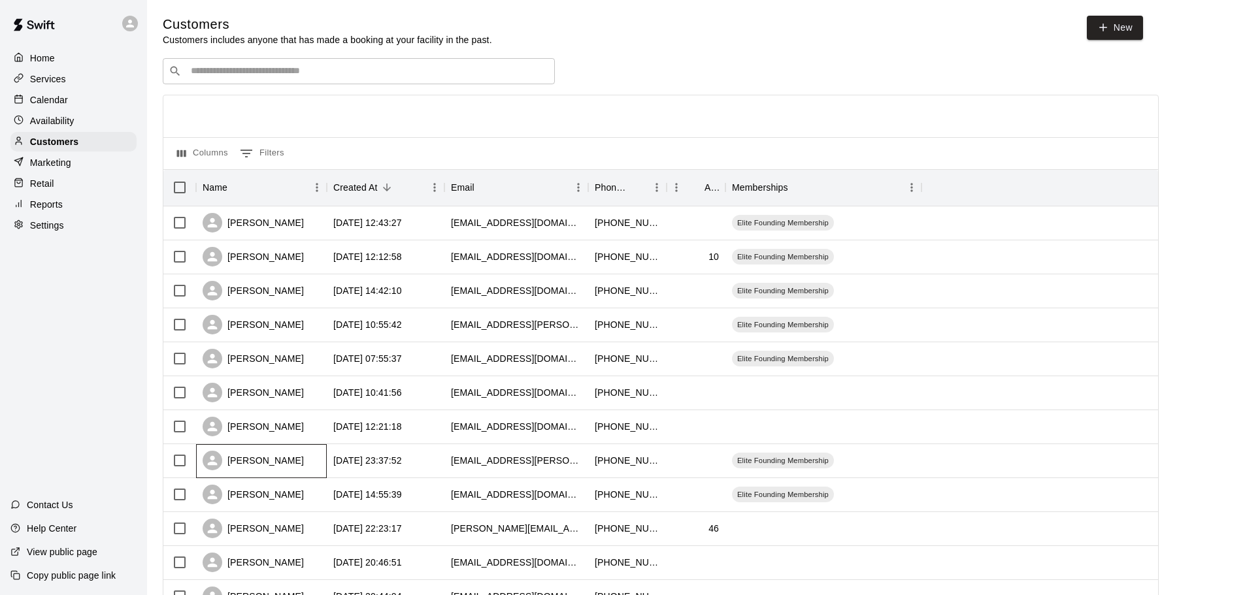
click at [255, 465] on div "[PERSON_NAME]" at bounding box center [253, 461] width 101 height 20
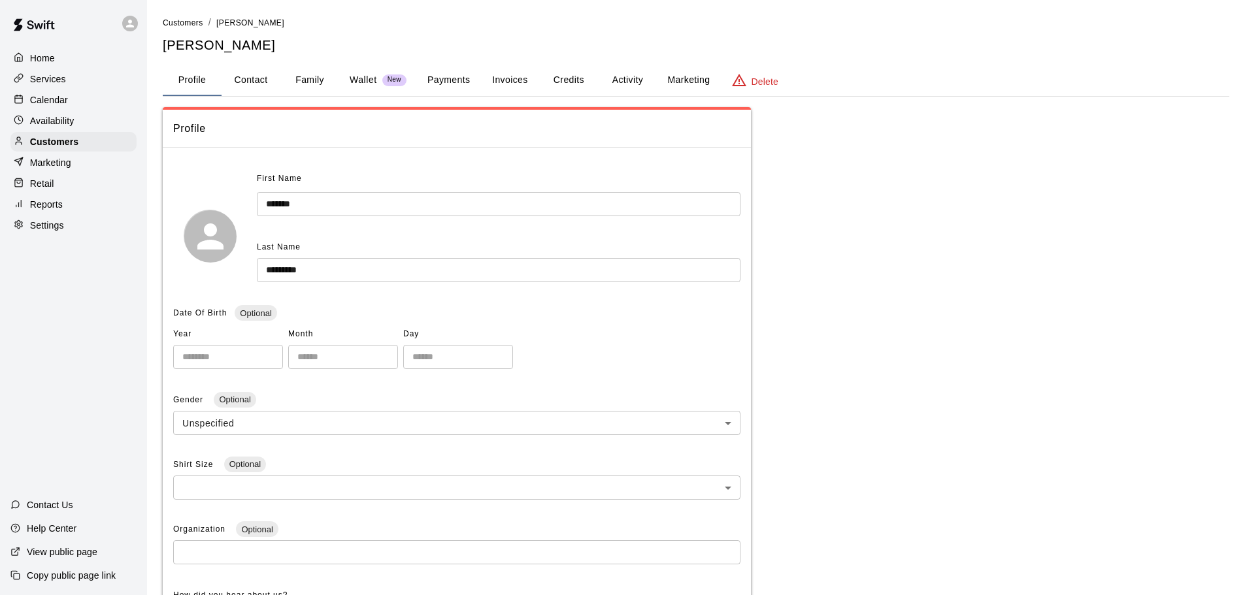
click at [575, 78] on button "Credits" at bounding box center [568, 80] width 59 height 31
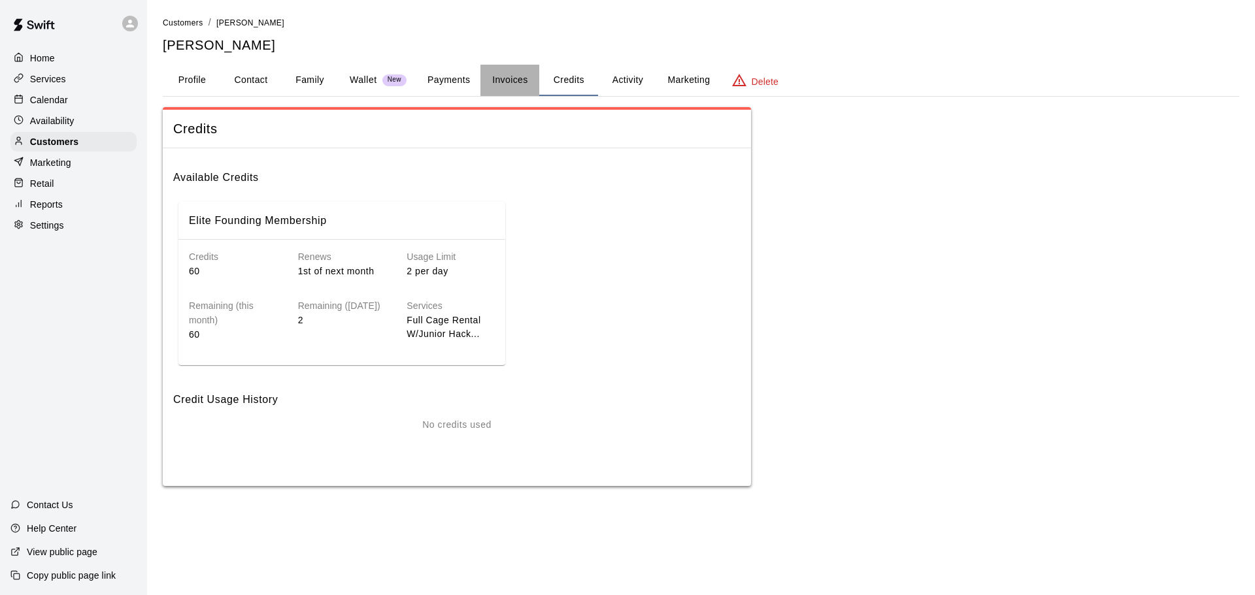
click at [516, 78] on button "Invoices" at bounding box center [509, 80] width 59 height 31
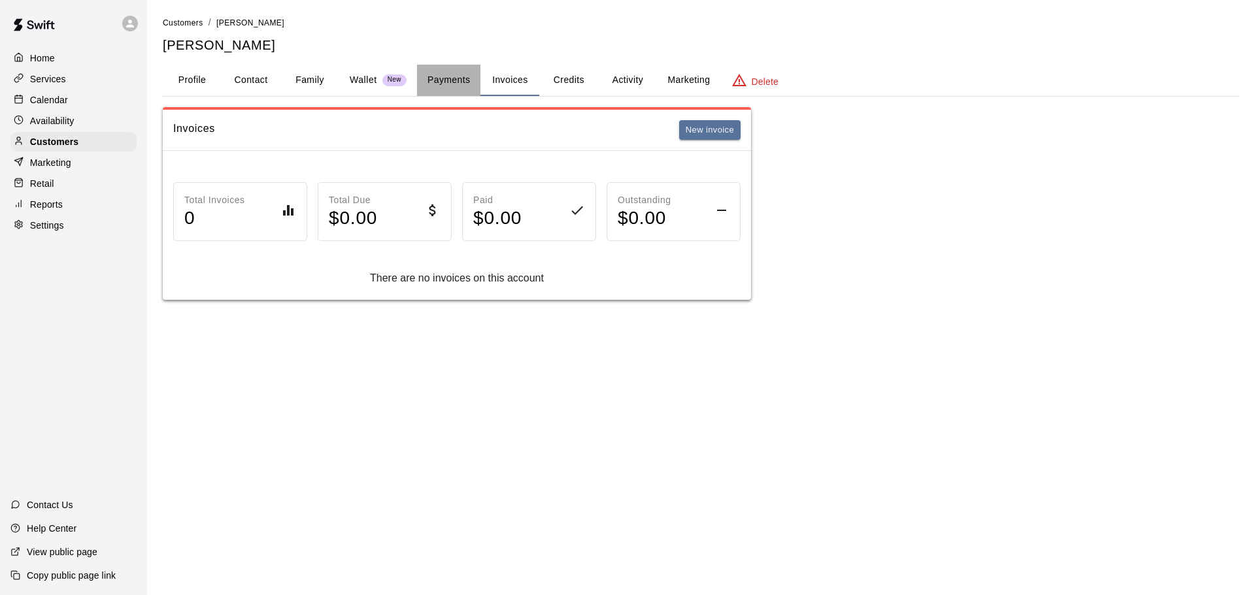
click at [450, 78] on button "Payments" at bounding box center [448, 80] width 63 height 31
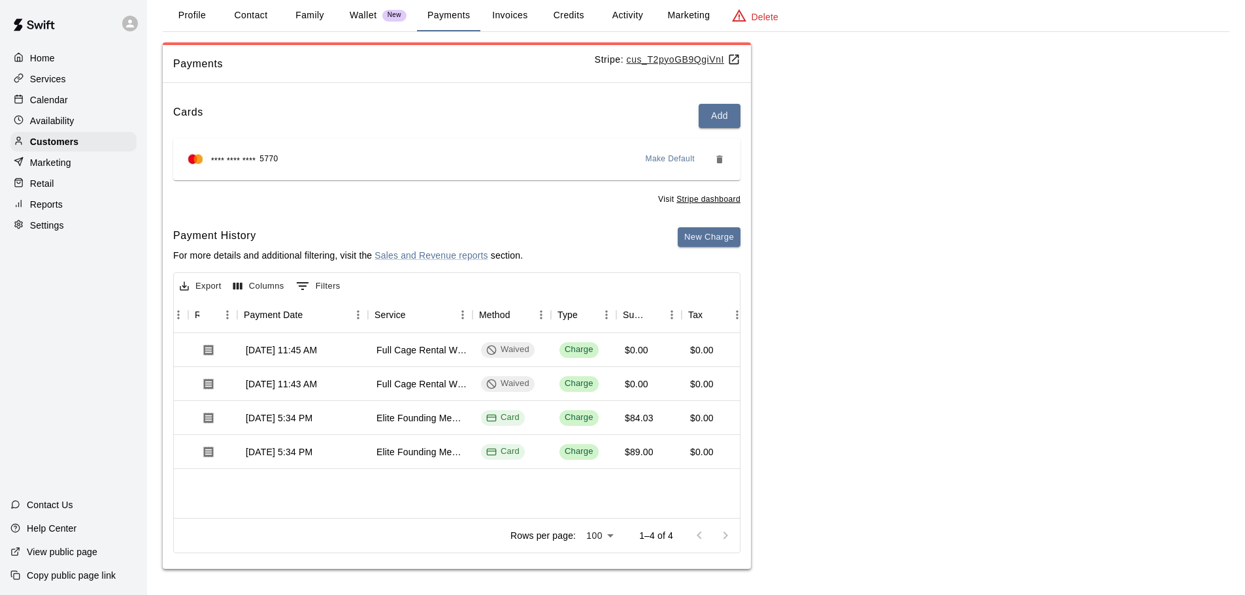
scroll to position [0, 103]
click at [659, 59] on u "cus_T2pyoGB9QgiVnI" at bounding box center [684, 59] width 114 height 10
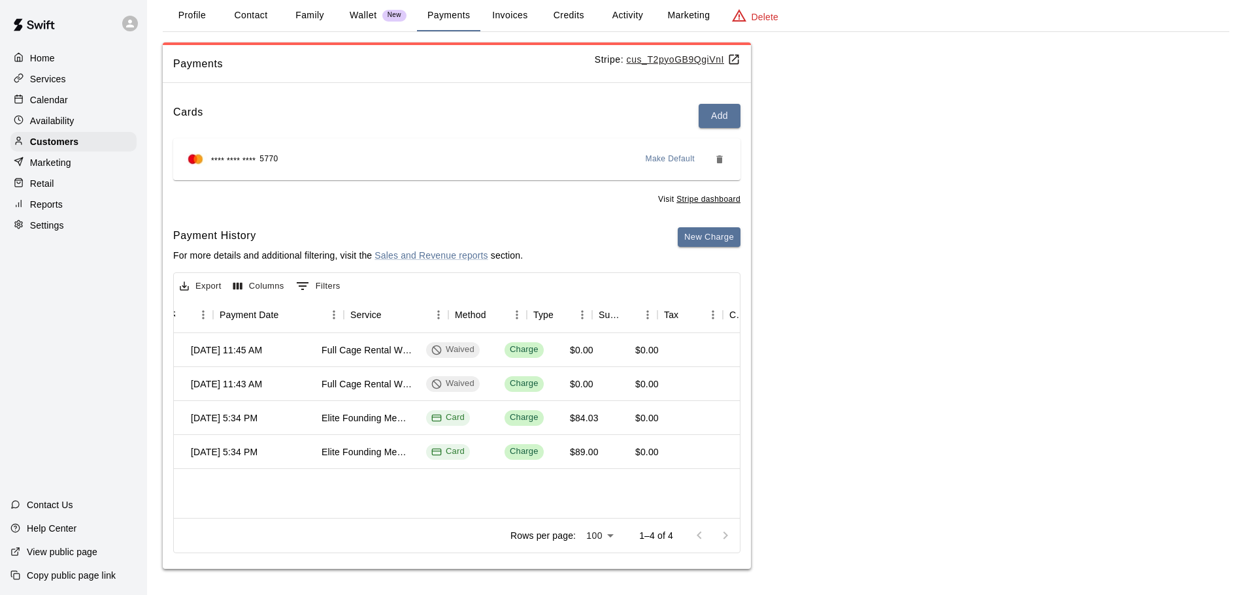
scroll to position [0, 0]
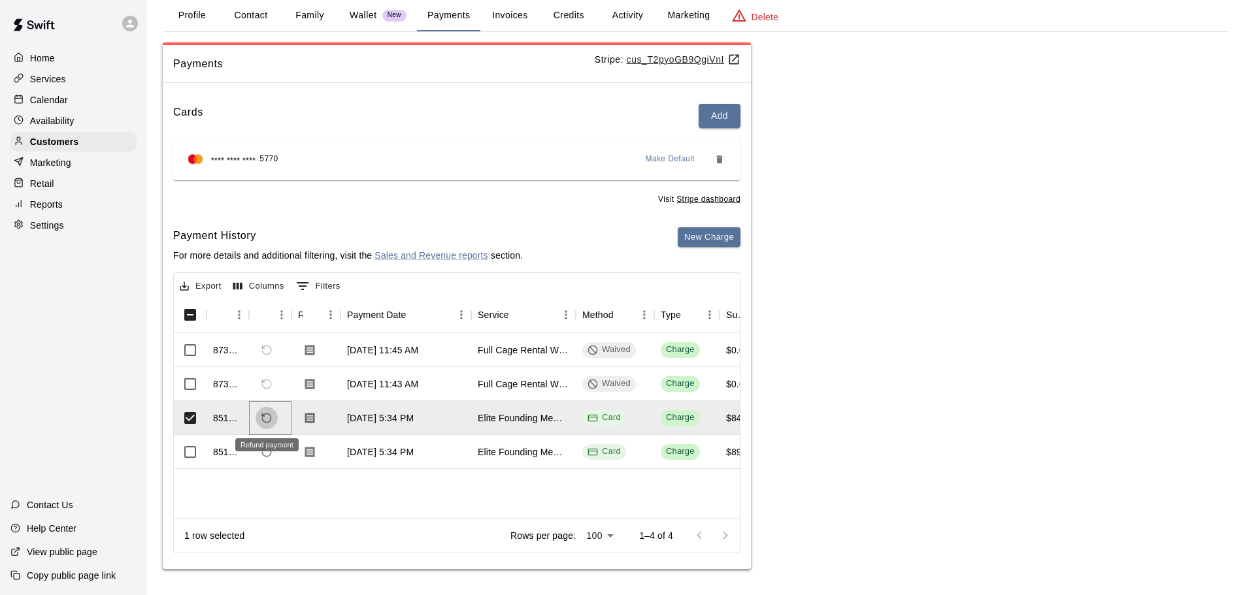
click at [265, 421] on icon "Refund payment" at bounding box center [267, 418] width 12 height 12
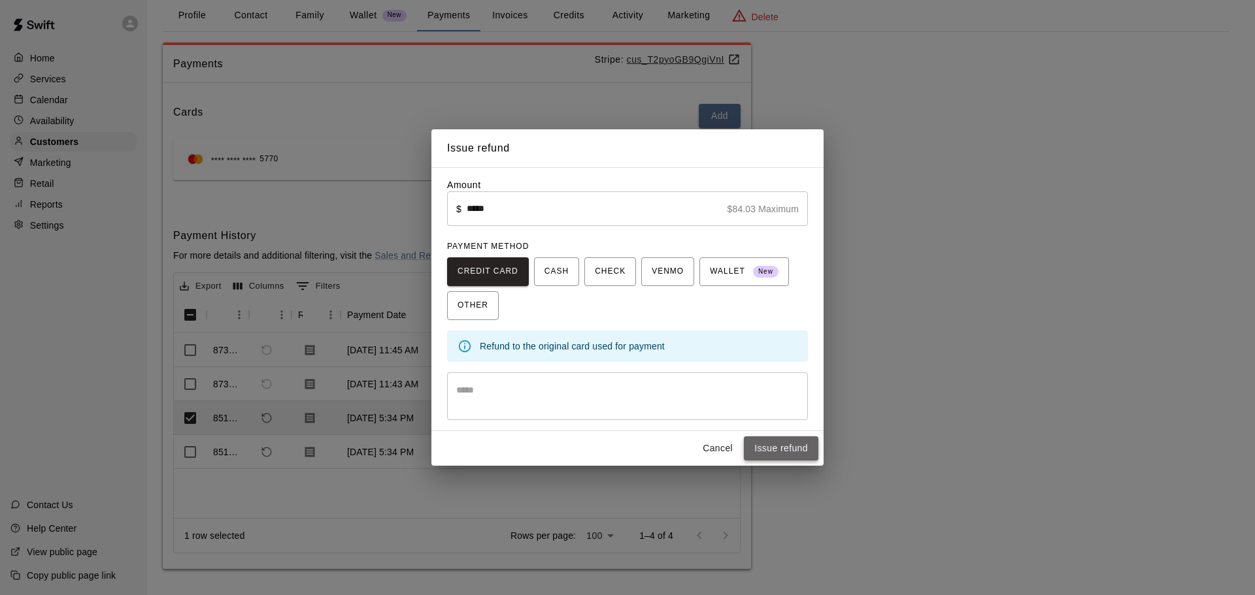
click at [795, 447] on button "Issue refund" at bounding box center [781, 448] width 74 height 24
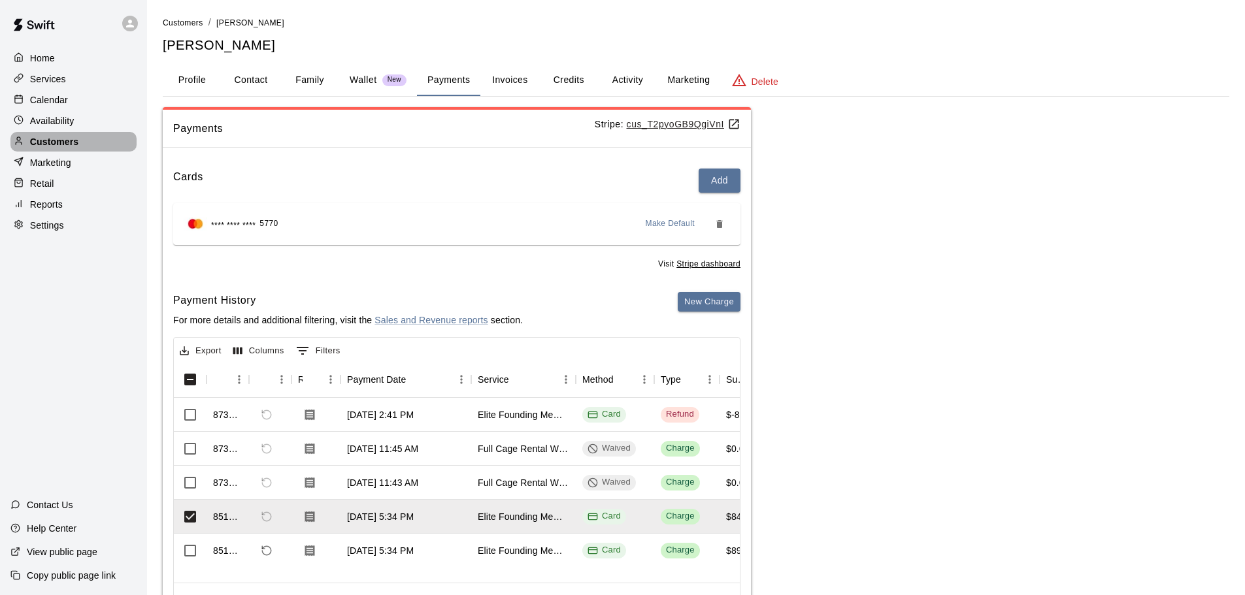
click at [40, 144] on p "Customers" at bounding box center [54, 141] width 48 height 13
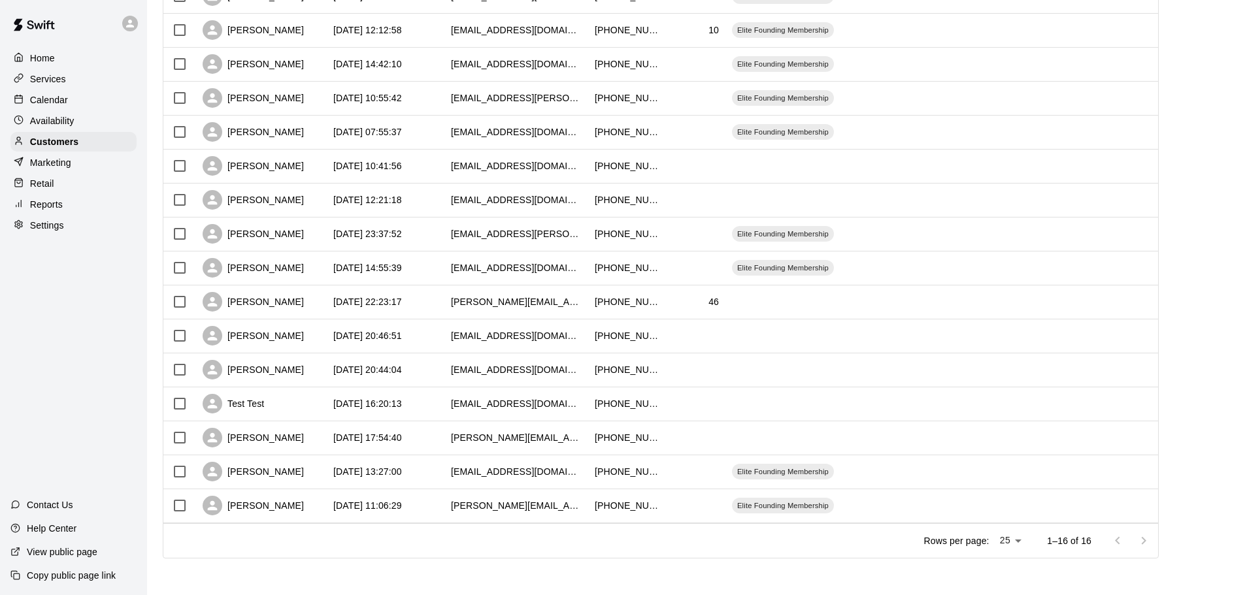
scroll to position [229, 0]
click at [272, 272] on div "[PERSON_NAME]" at bounding box center [253, 268] width 101 height 20
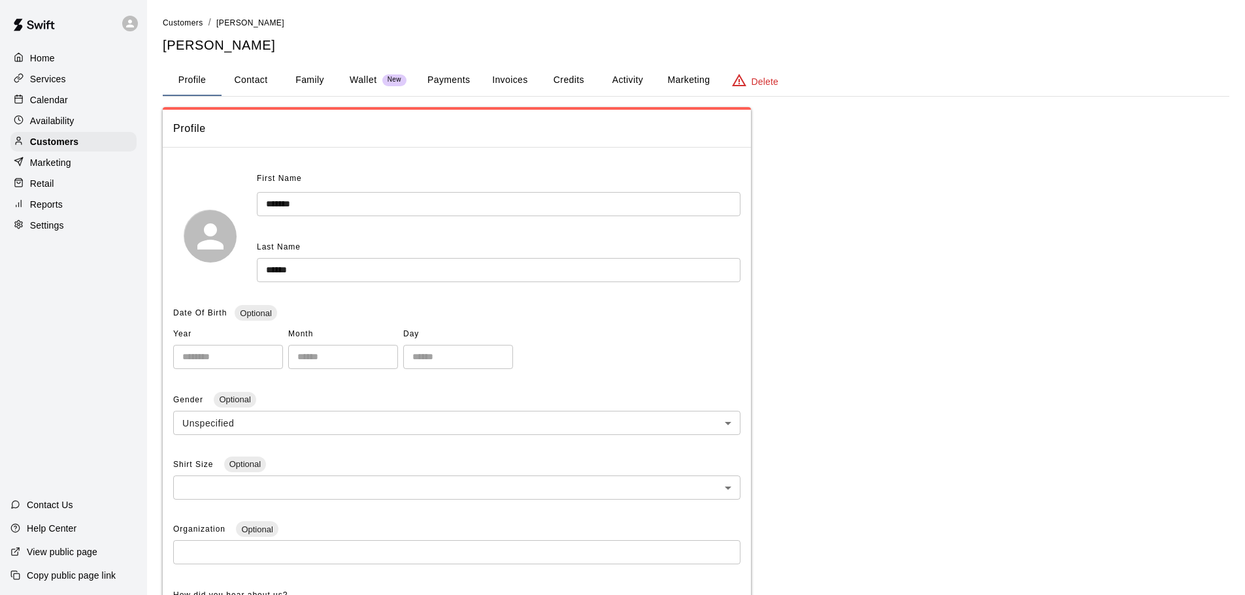
click at [440, 79] on button "Payments" at bounding box center [448, 80] width 63 height 31
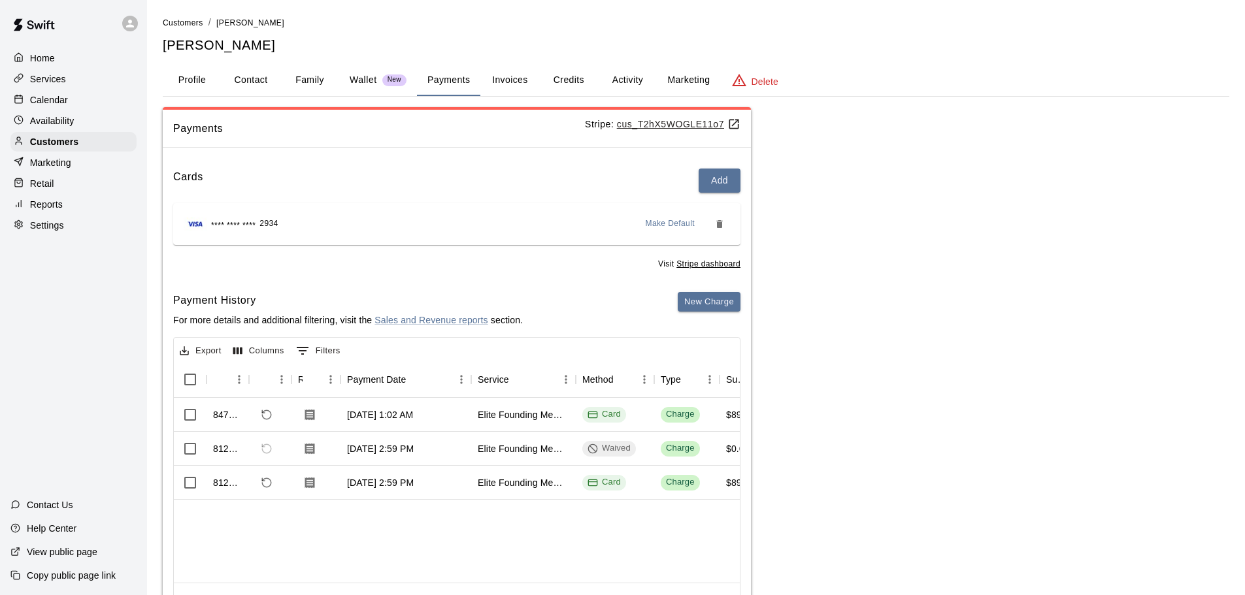
click at [657, 125] on u "cus_T2hX5WOGLE11o7" at bounding box center [678, 124] width 123 height 10
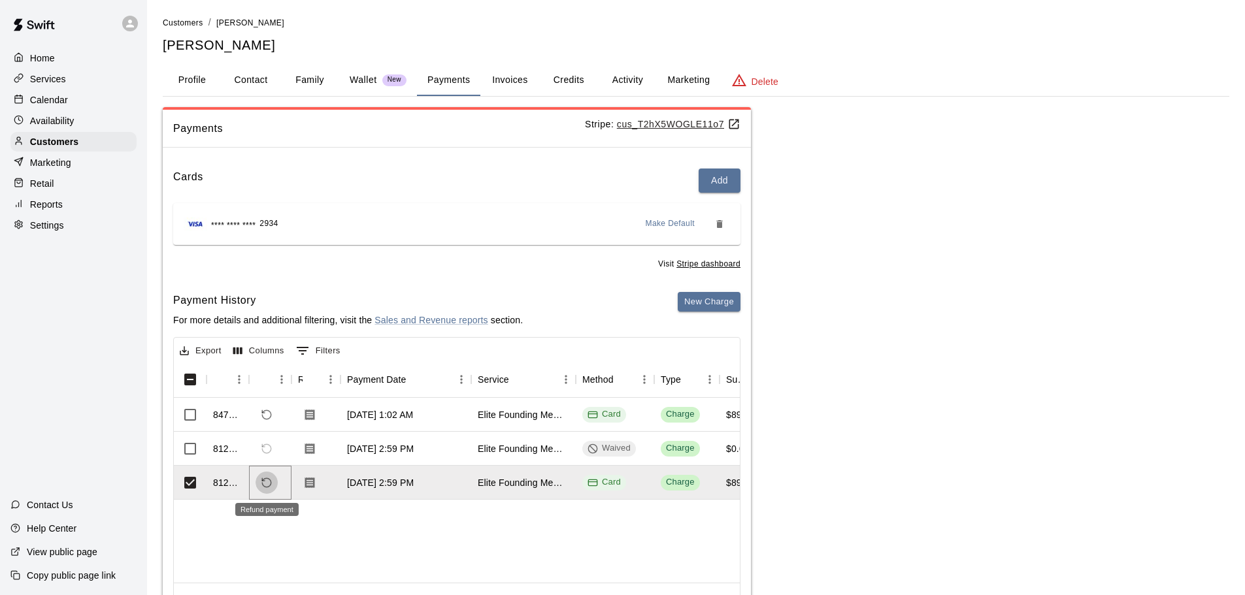
click at [264, 483] on icon "Refund payment" at bounding box center [267, 483] width 12 height 12
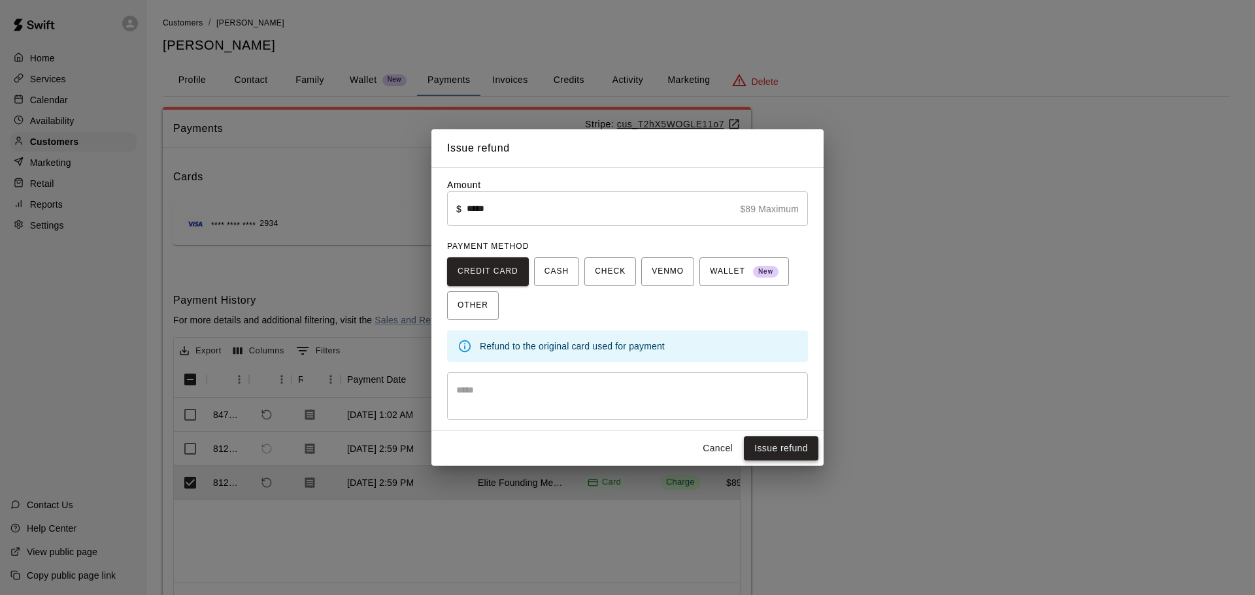
click at [791, 442] on button "Issue refund" at bounding box center [781, 448] width 74 height 24
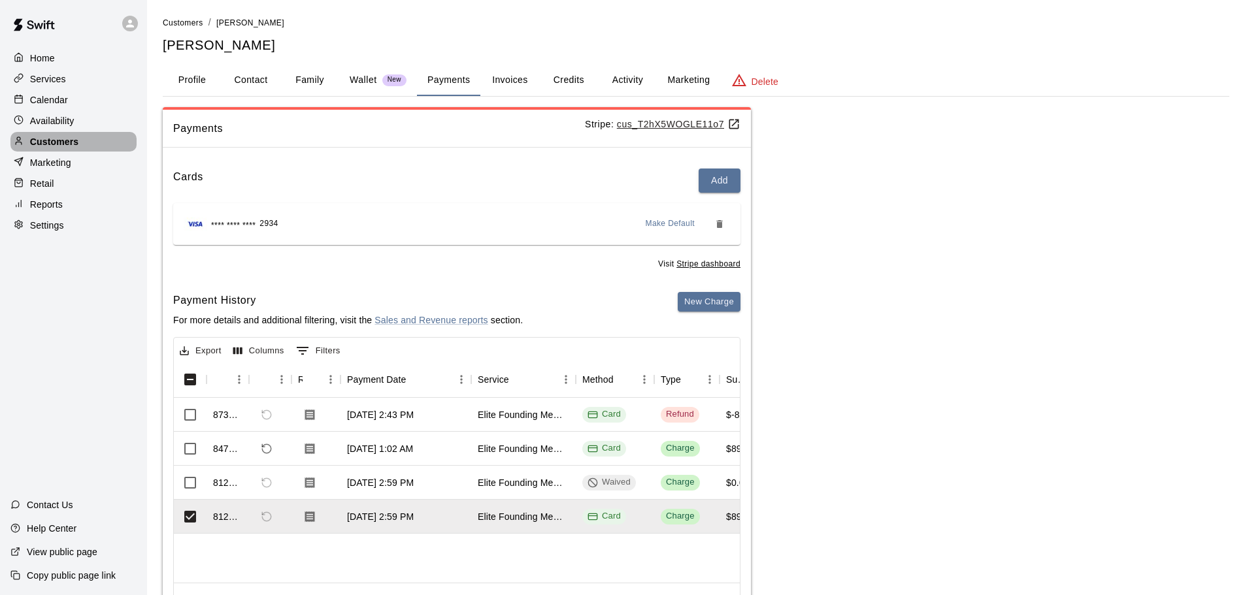
click at [63, 148] on p "Customers" at bounding box center [54, 141] width 48 height 13
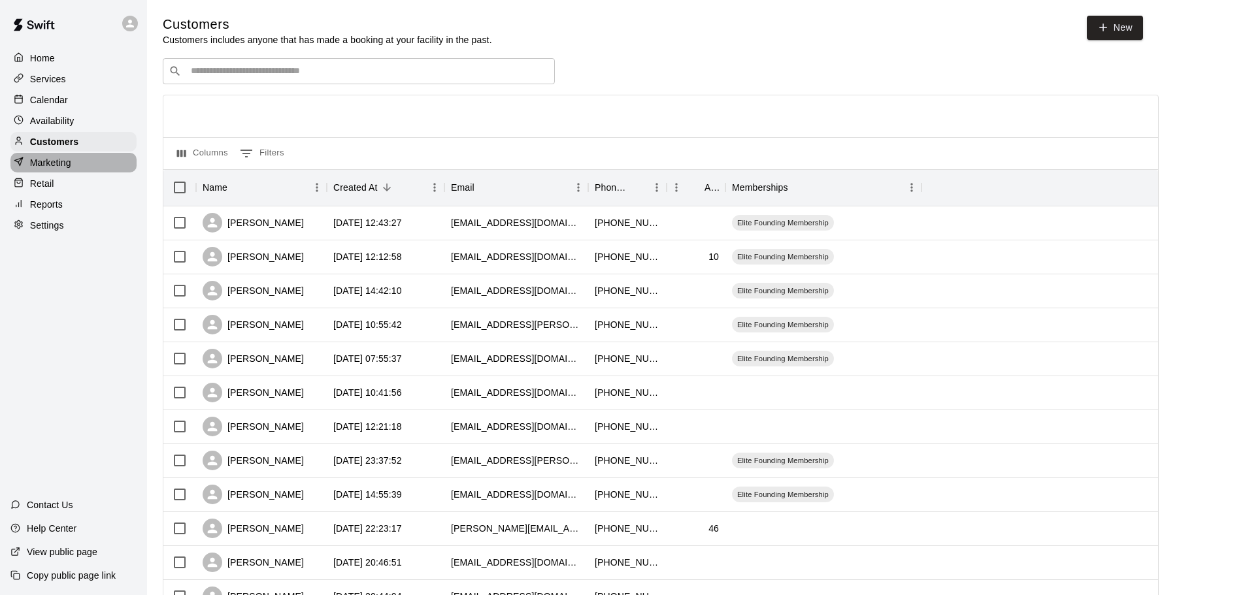
click at [52, 162] on p "Marketing" at bounding box center [50, 162] width 41 height 13
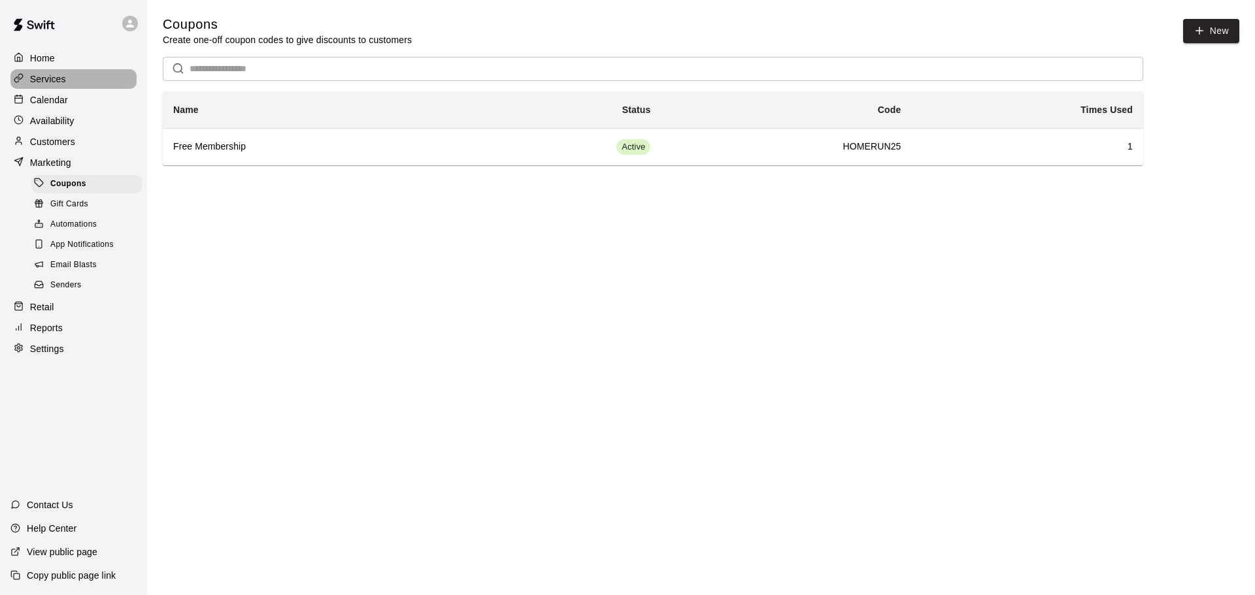
click at [38, 78] on p "Services" at bounding box center [48, 79] width 36 height 13
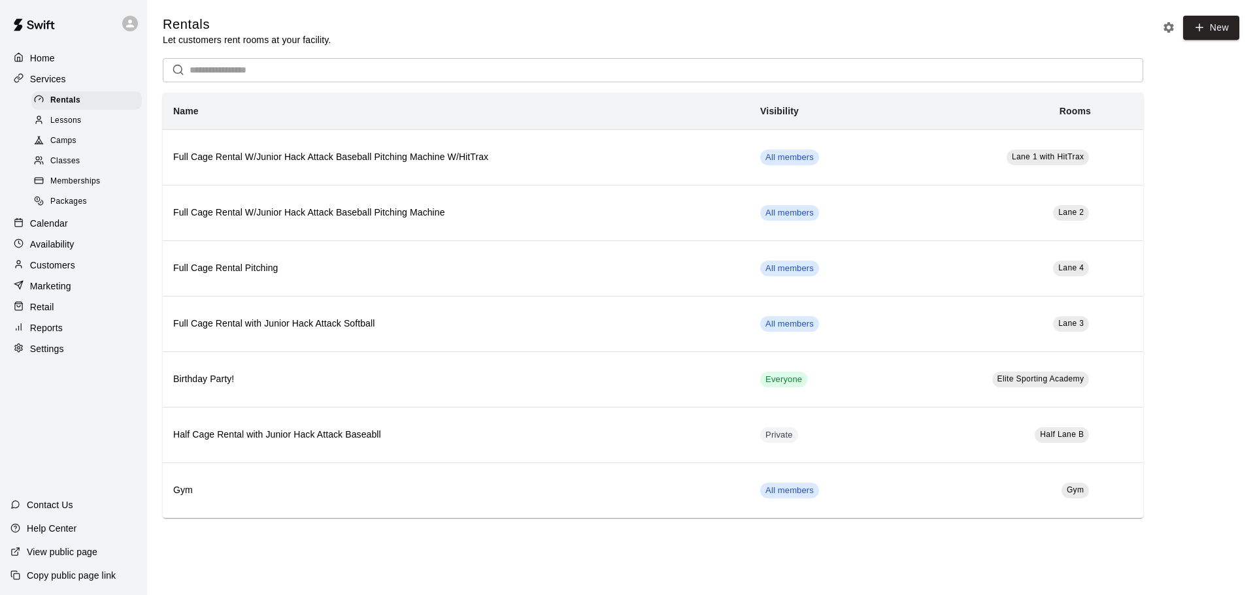
click at [61, 188] on span "Memberships" at bounding box center [75, 181] width 50 height 13
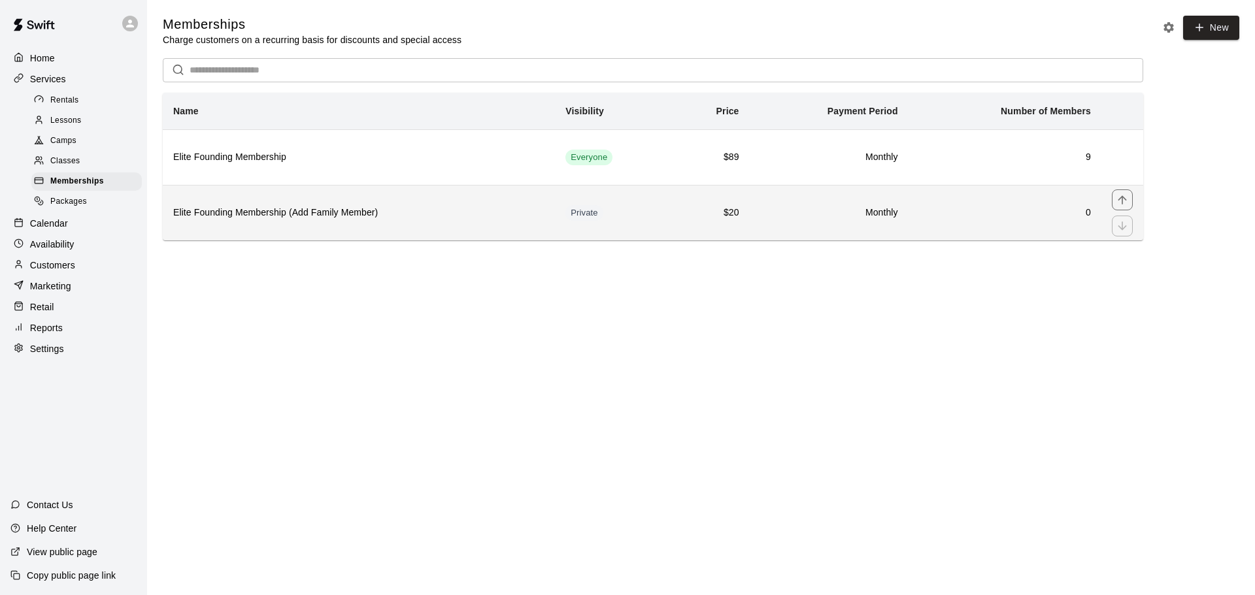
click at [945, 207] on h6 "0" at bounding box center [1005, 213] width 172 height 14
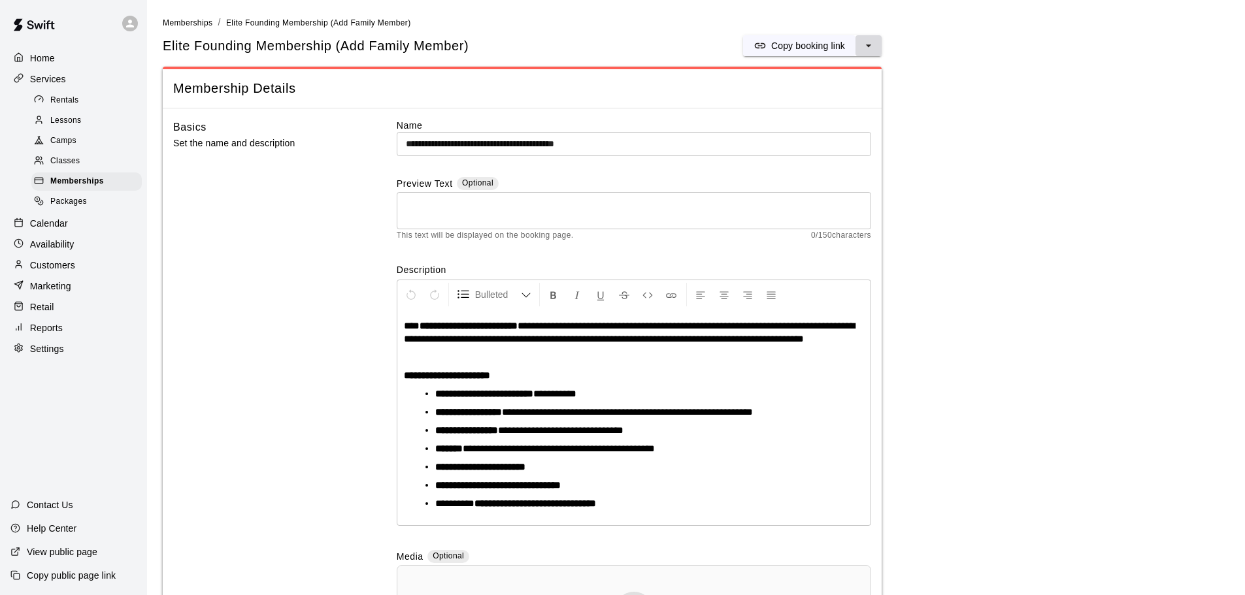
click at [869, 44] on icon "select merge strategy" at bounding box center [868, 45] width 13 height 13
click at [815, 48] on p "Copy booking link" at bounding box center [808, 45] width 74 height 13
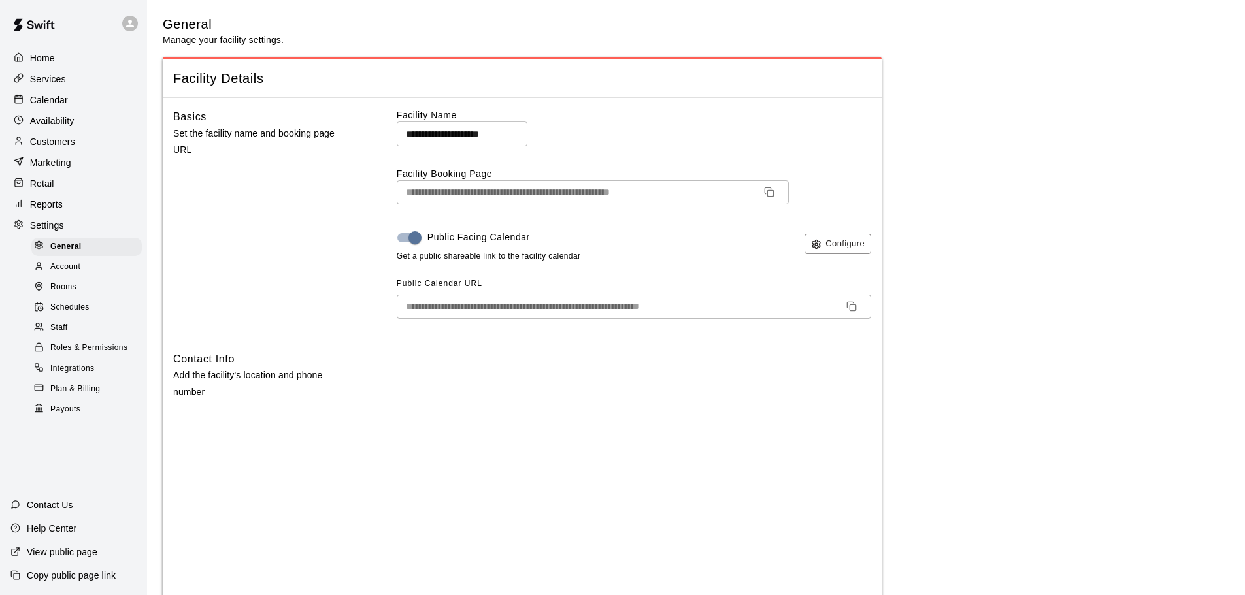
select select "**"
